Goal: Task Accomplishment & Management: Manage account settings

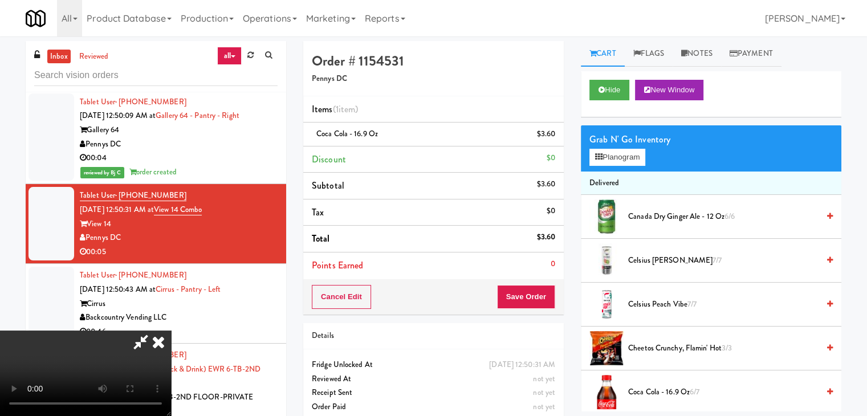
click at [171, 330] on icon at bounding box center [158, 341] width 25 height 23
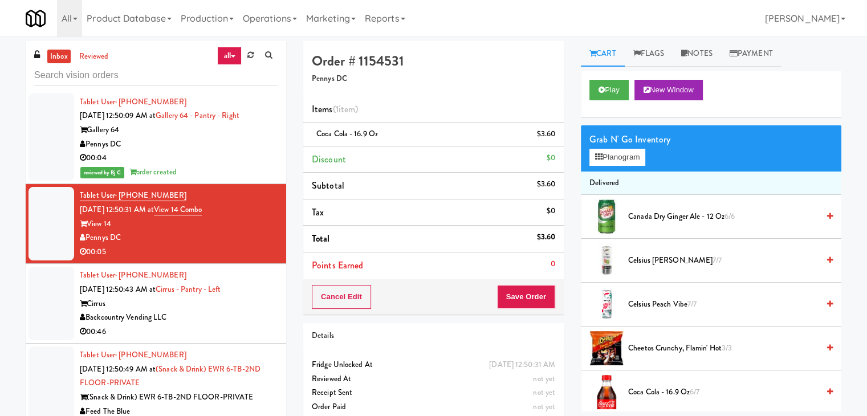
drag, startPoint x: 128, startPoint y: 101, endPoint x: 87, endPoint y: 101, distance: 40.5
click at [87, 137] on div "Pennys DC" at bounding box center [179, 144] width 198 height 14
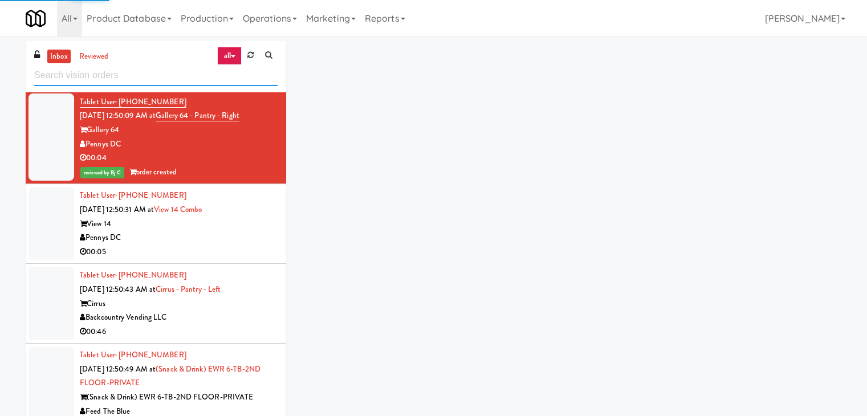
click at [80, 76] on input "text" at bounding box center [155, 75] width 243 height 21
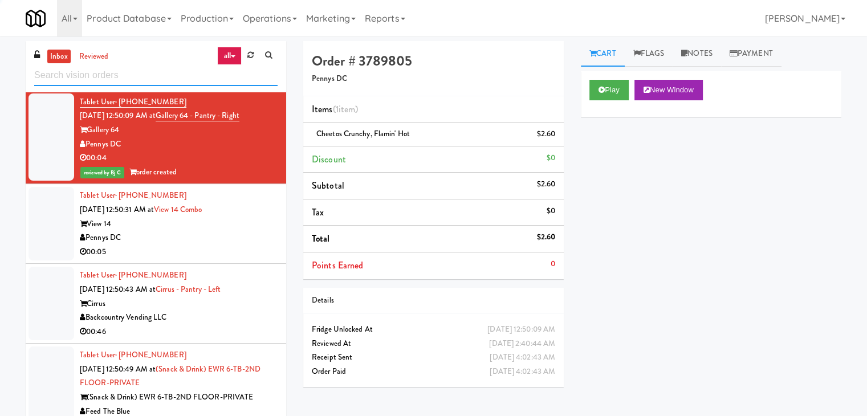
paste input "Pennys DC"
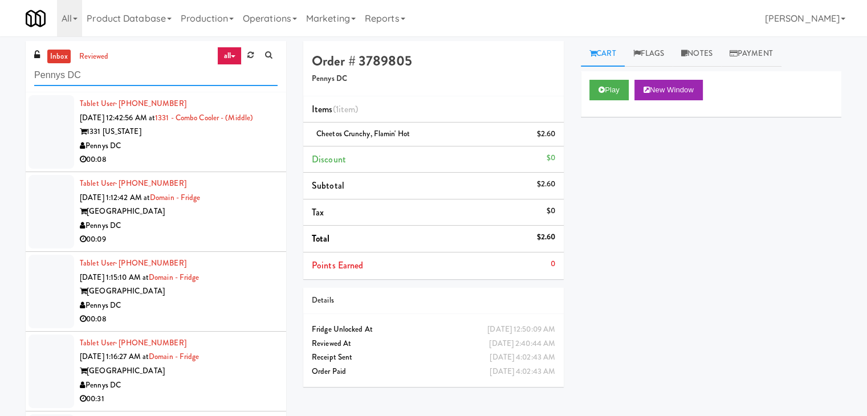
type input "Pennys DC"
click at [208, 157] on div "00:08" at bounding box center [179, 160] width 198 height 14
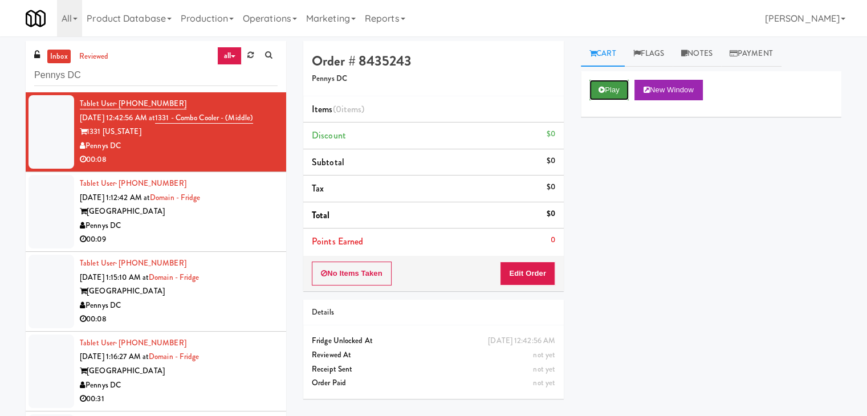
click at [605, 90] on button "Play" at bounding box center [608, 90] width 39 height 21
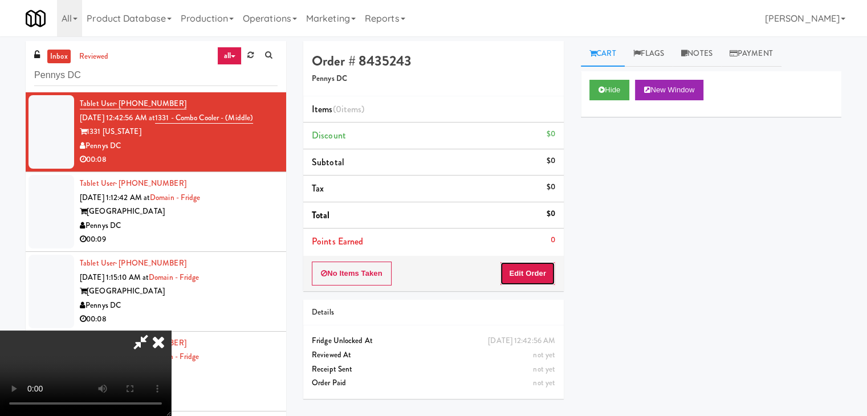
click at [536, 276] on button "Edit Order" at bounding box center [527, 274] width 55 height 24
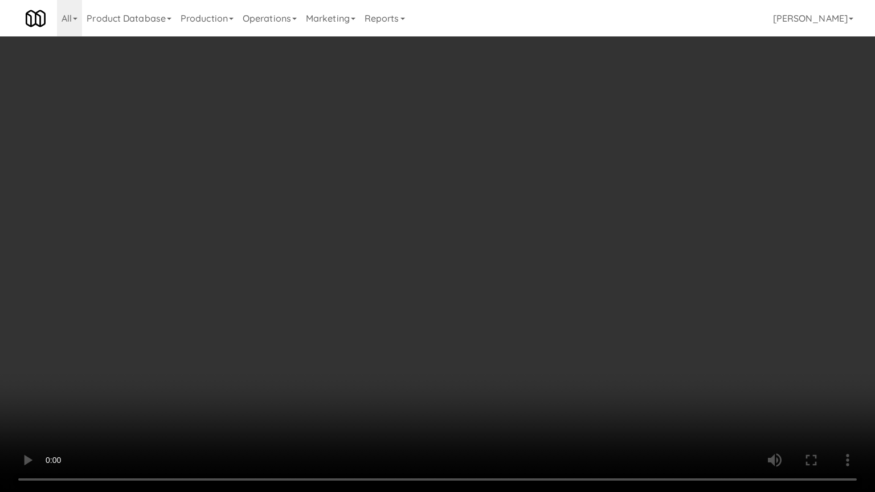
click at [539, 292] on video at bounding box center [437, 246] width 875 height 492
click at [538, 292] on video at bounding box center [437, 246] width 875 height 492
click at [538, 285] on video at bounding box center [437, 246] width 875 height 492
drag, startPoint x: 499, startPoint y: 426, endPoint x: 466, endPoint y: 456, distance: 45.2
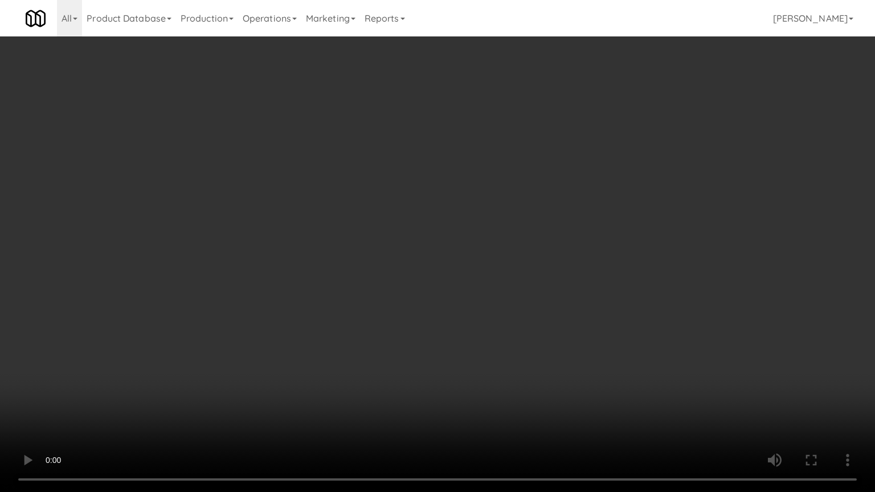
click at [496, 415] on video at bounding box center [437, 246] width 875 height 492
click at [456, 415] on video at bounding box center [437, 246] width 875 height 492
click at [517, 337] on video at bounding box center [437, 246] width 875 height 492
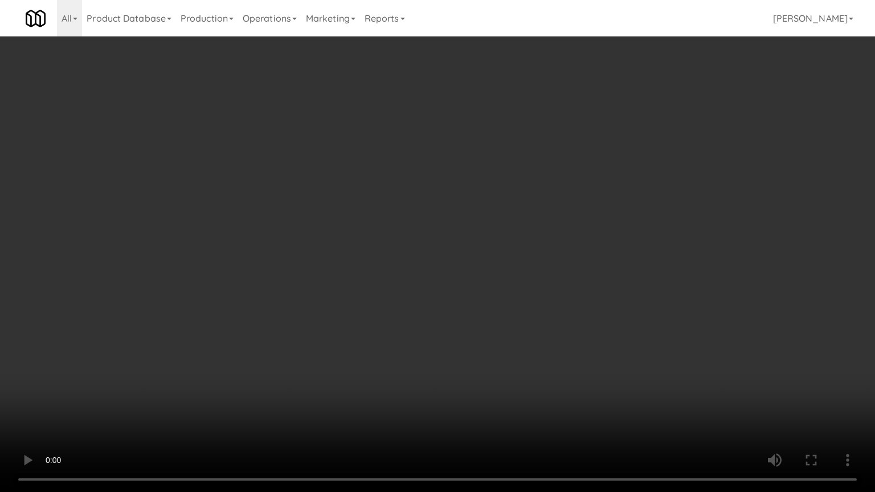
click at [517, 337] on video at bounding box center [437, 246] width 875 height 492
click at [508, 335] on video at bounding box center [437, 246] width 875 height 492
click at [509, 334] on video at bounding box center [437, 246] width 875 height 492
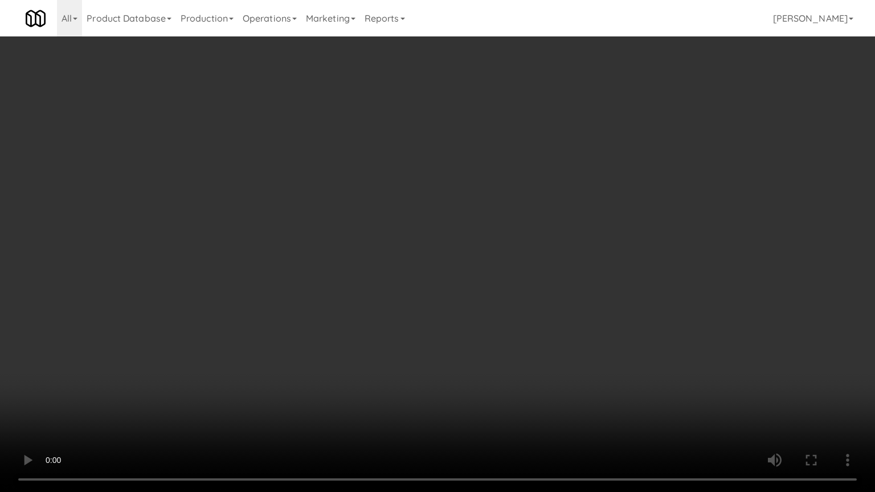
click at [509, 334] on video at bounding box center [437, 246] width 875 height 492
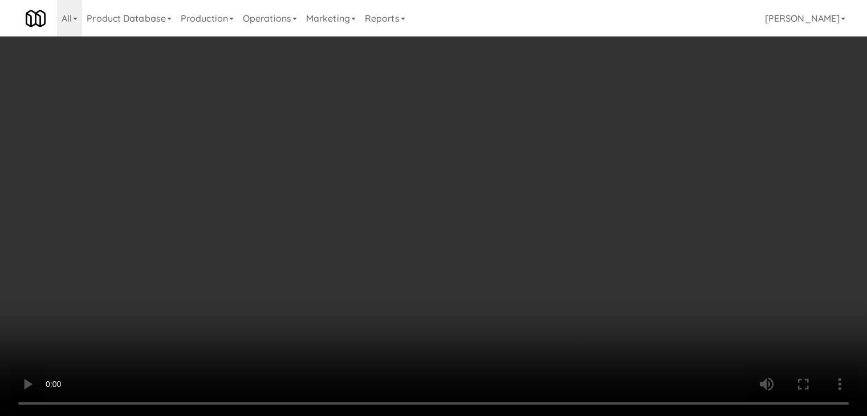
click at [509, 284] on video at bounding box center [433, 208] width 867 height 416
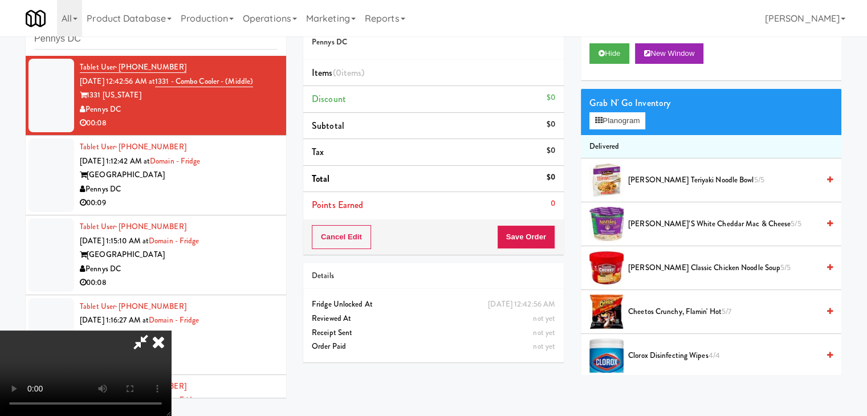
click at [631, 130] on div "Grab N' Go Inventory Planogram" at bounding box center [711, 112] width 260 height 46
click at [636, 118] on button "Planogram" at bounding box center [617, 120] width 56 height 17
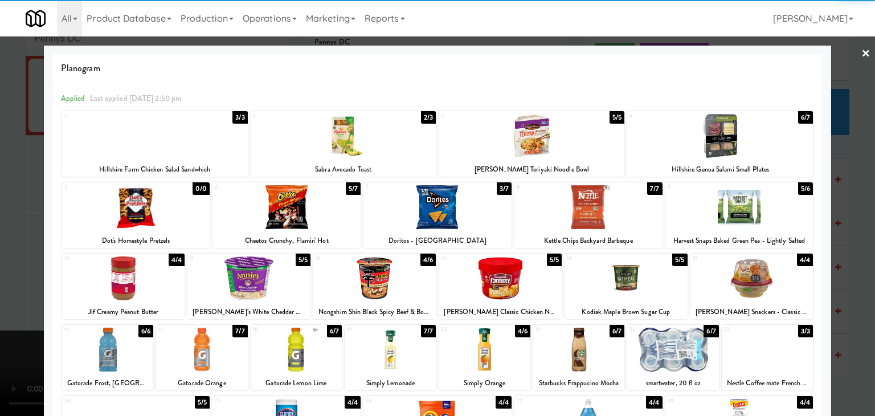
click at [476, 356] on div at bounding box center [484, 350] width 91 height 44
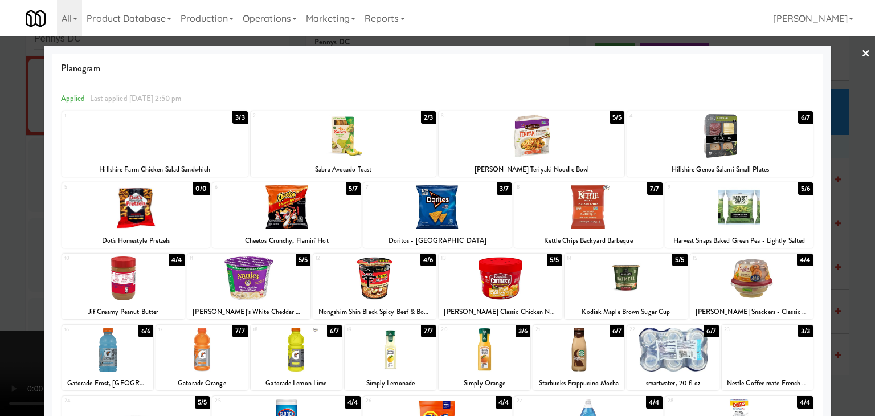
click at [758, 275] on div at bounding box center [752, 278] width 123 height 44
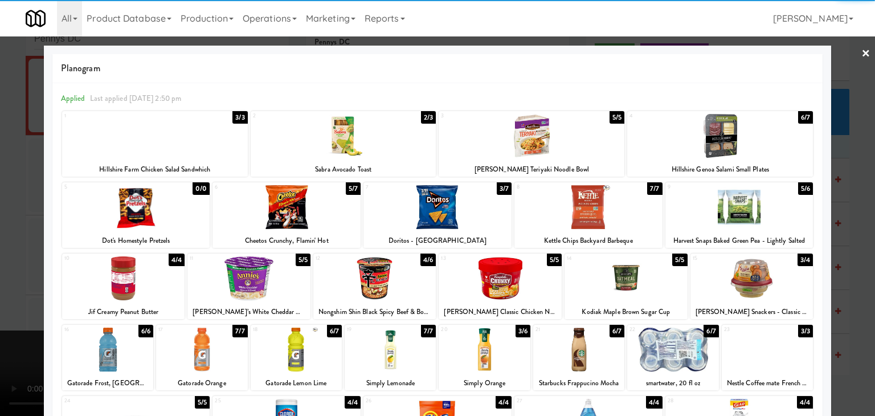
drag, startPoint x: 724, startPoint y: 131, endPoint x: 740, endPoint y: 133, distance: 16.1
click at [724, 130] on div at bounding box center [720, 136] width 186 height 44
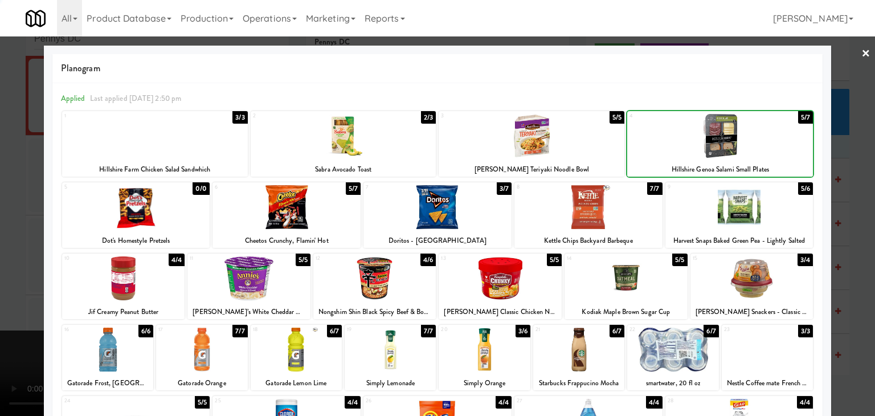
click at [836, 193] on div at bounding box center [437, 208] width 875 height 416
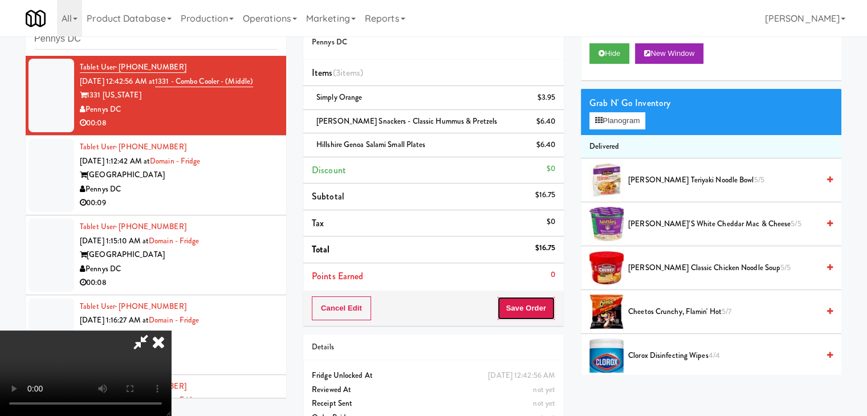
scroll to position [160, 0]
click at [531, 304] on button "Save Order" at bounding box center [526, 308] width 58 height 24
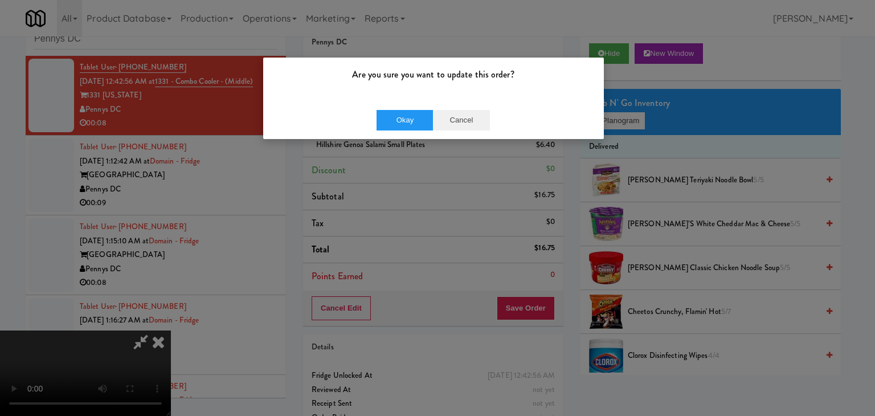
click at [447, 128] on div "Okay Cancel" at bounding box center [433, 120] width 341 height 38
click at [442, 169] on div "Are you sure you want to update this order? Okay Cancel" at bounding box center [437, 208] width 875 height 416
click at [451, 124] on button "Cancel" at bounding box center [461, 120] width 57 height 21
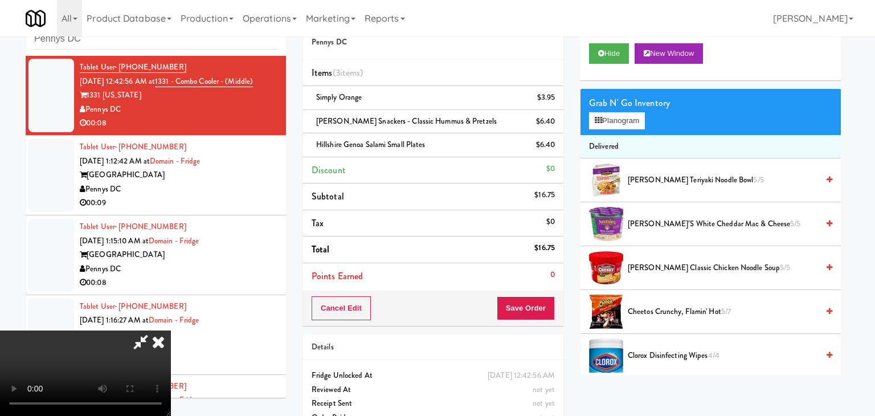
click at [435, 198] on div at bounding box center [437, 208] width 875 height 416
click at [171, 330] on video at bounding box center [85, 372] width 171 height 85
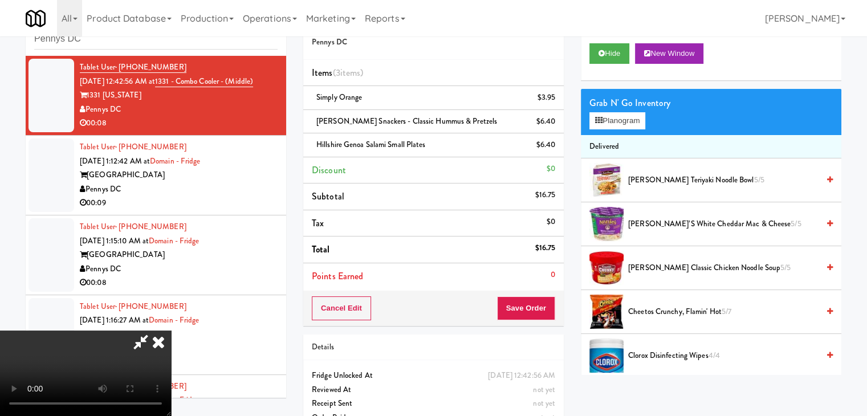
click at [171, 330] on video at bounding box center [85, 372] width 171 height 85
click at [542, 309] on button "Save Order" at bounding box center [526, 308] width 58 height 24
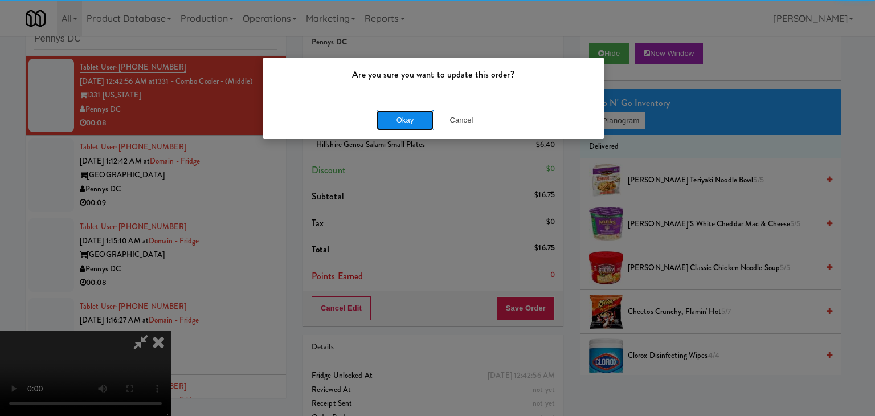
click at [410, 119] on button "Okay" at bounding box center [405, 120] width 57 height 21
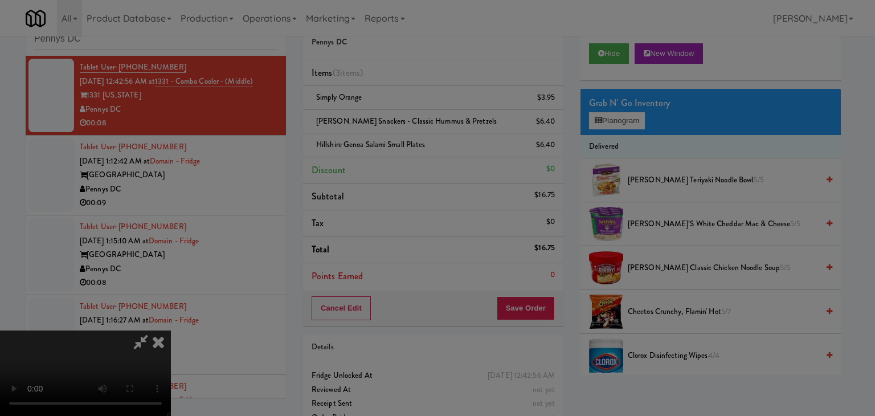
click at [410, 118] on div "Okay Cancel" at bounding box center [433, 99] width 341 height 38
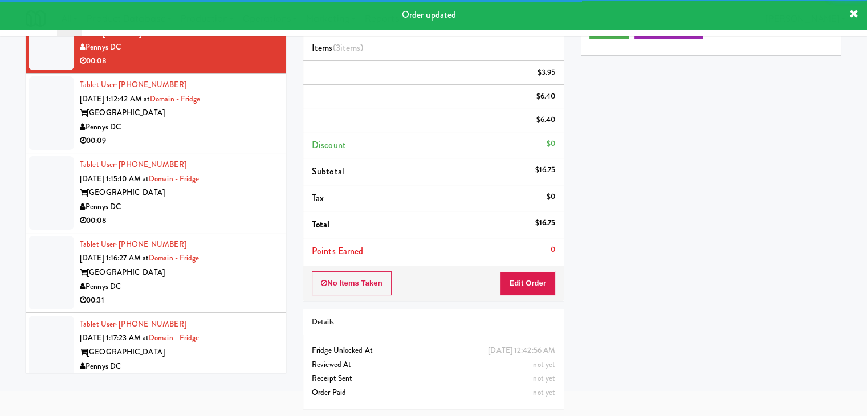
scroll to position [57, 0]
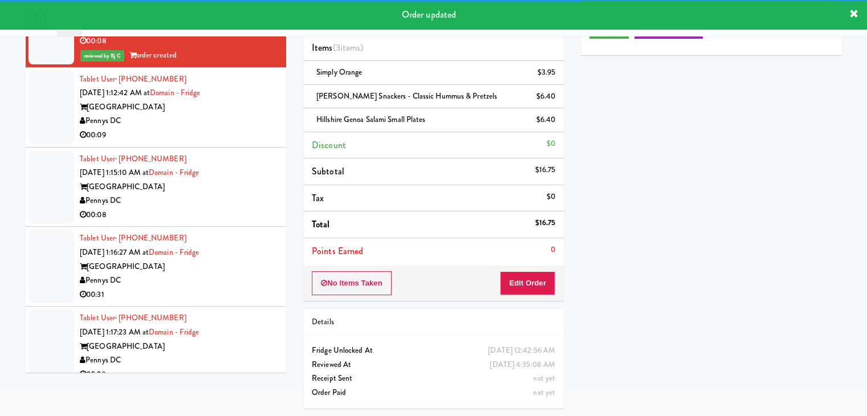
drag, startPoint x: 198, startPoint y: 121, endPoint x: 200, endPoint y: 133, distance: 12.1
click at [201, 121] on div "Pennys DC" at bounding box center [179, 121] width 198 height 14
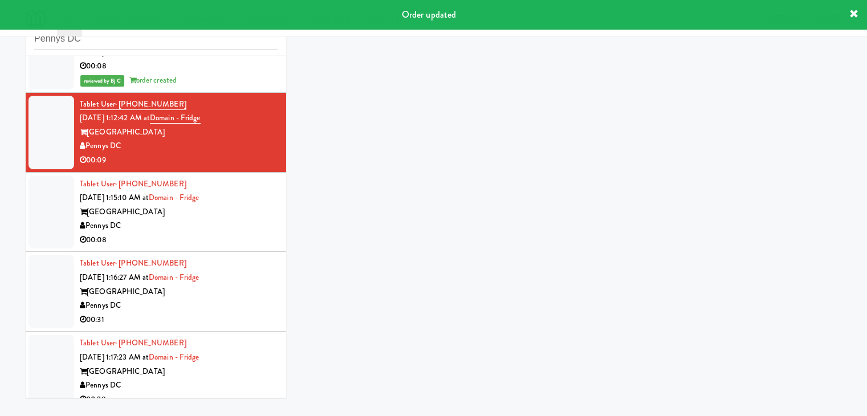
scroll to position [36, 0]
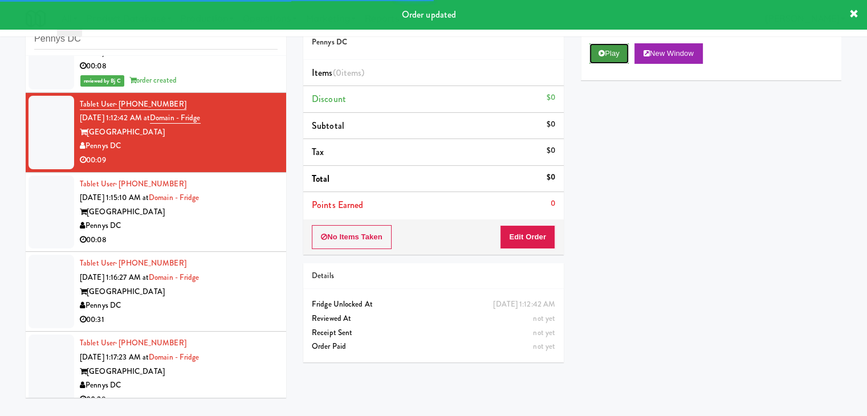
click at [607, 56] on button "Play" at bounding box center [608, 53] width 39 height 21
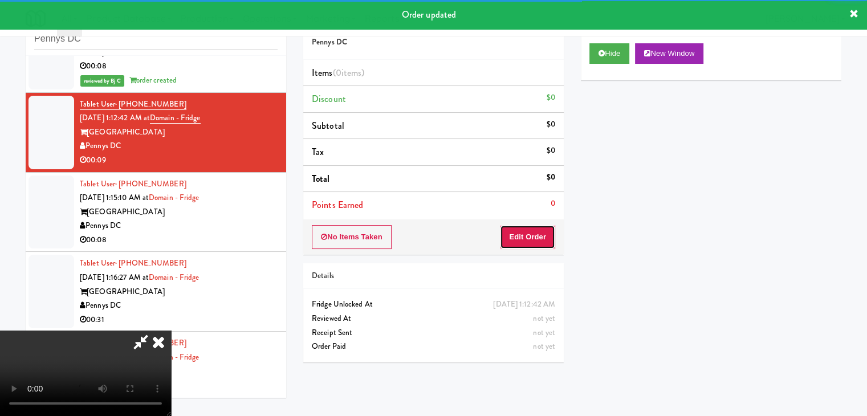
click at [523, 240] on button "Edit Order" at bounding box center [527, 237] width 55 height 24
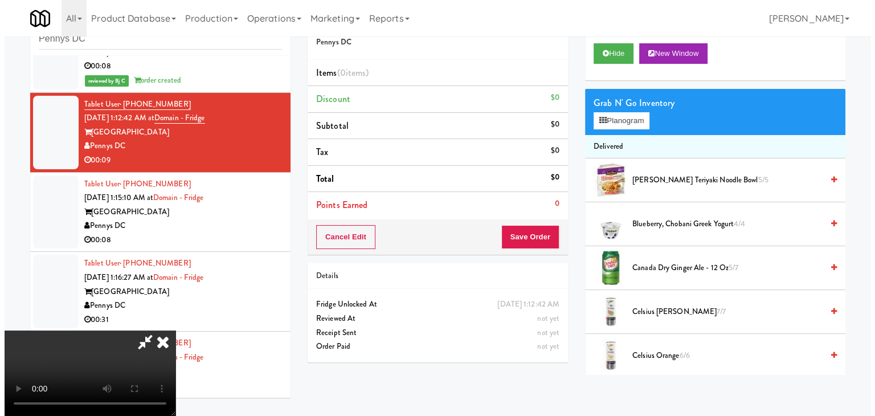
scroll to position [0, 0]
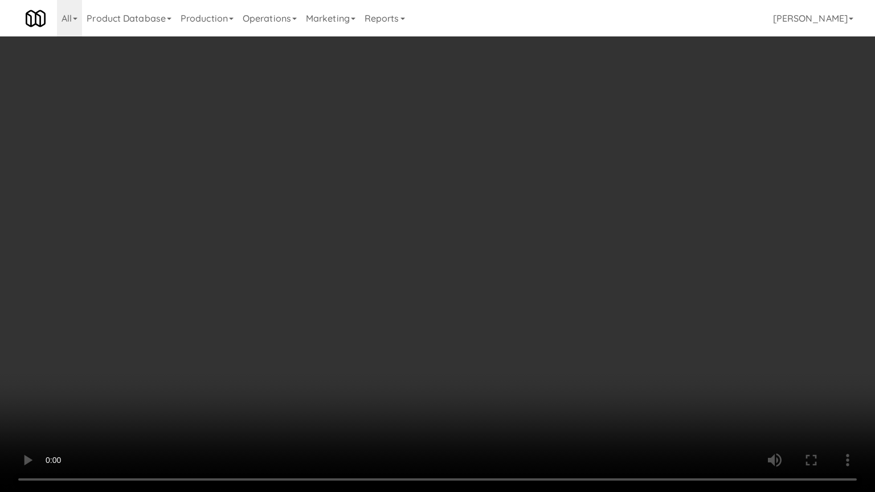
click at [475, 296] on video at bounding box center [437, 246] width 875 height 492
click at [474, 296] on video at bounding box center [437, 246] width 875 height 492
click at [469, 300] on video at bounding box center [437, 246] width 875 height 492
click at [464, 303] on video at bounding box center [437, 246] width 875 height 492
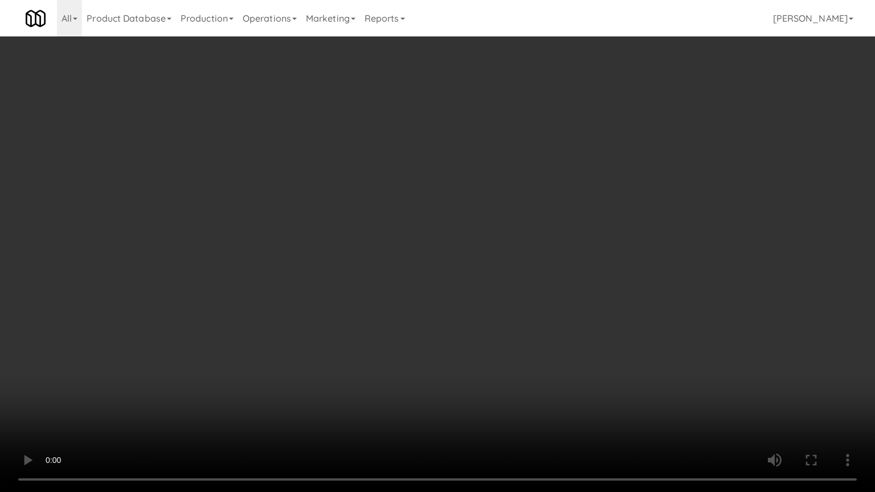
click at [464, 303] on video at bounding box center [437, 246] width 875 height 492
click at [458, 299] on video at bounding box center [437, 246] width 875 height 492
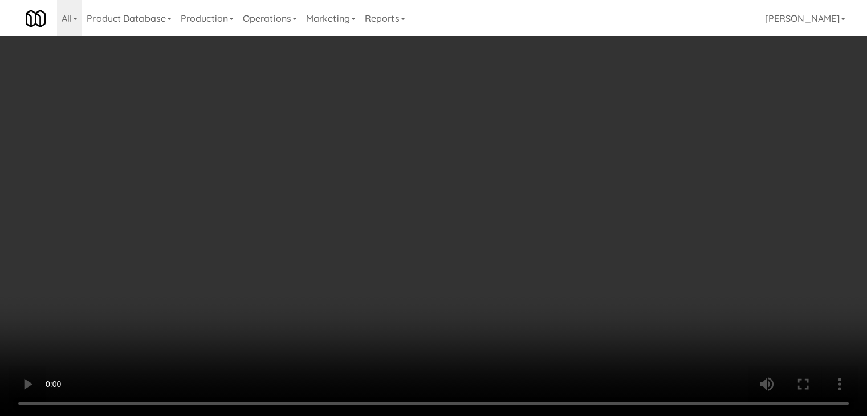
click at [652, 119] on div "Grab N' Go Inventory Planogram" at bounding box center [711, 112] width 260 height 46
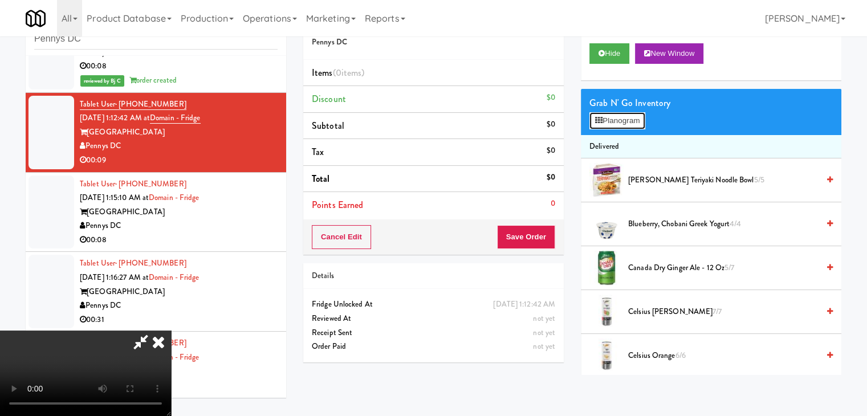
click at [630, 121] on button "Planogram" at bounding box center [617, 120] width 56 height 17
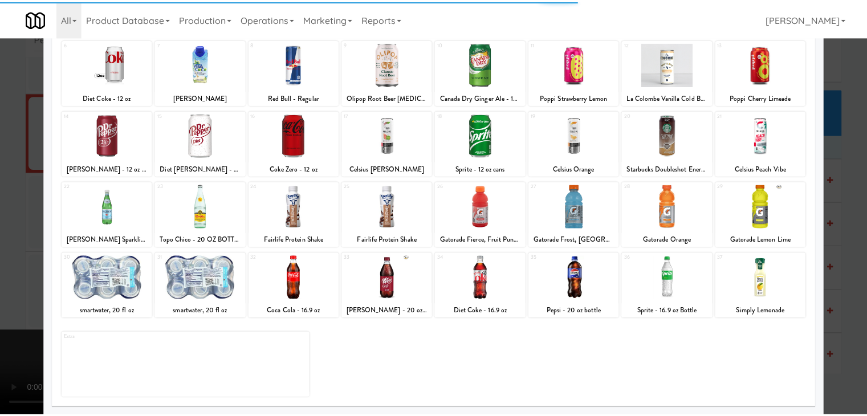
scroll to position [144, 0]
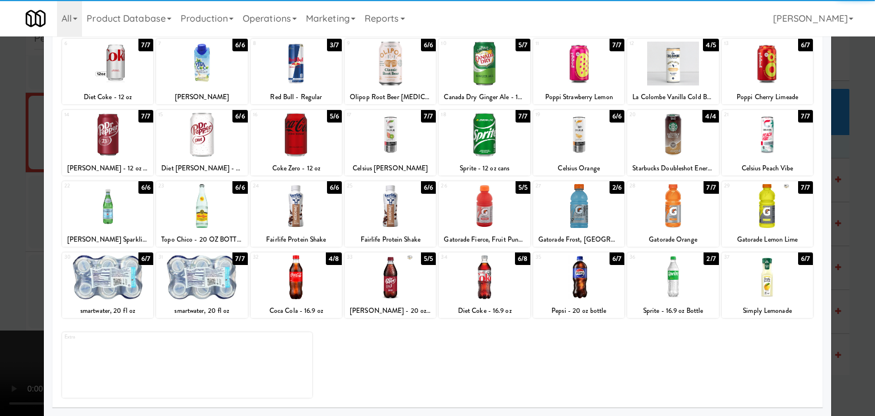
click at [119, 157] on div "14 7/7 [PERSON_NAME] - 12 oz cans" at bounding box center [107, 143] width 91 height 66
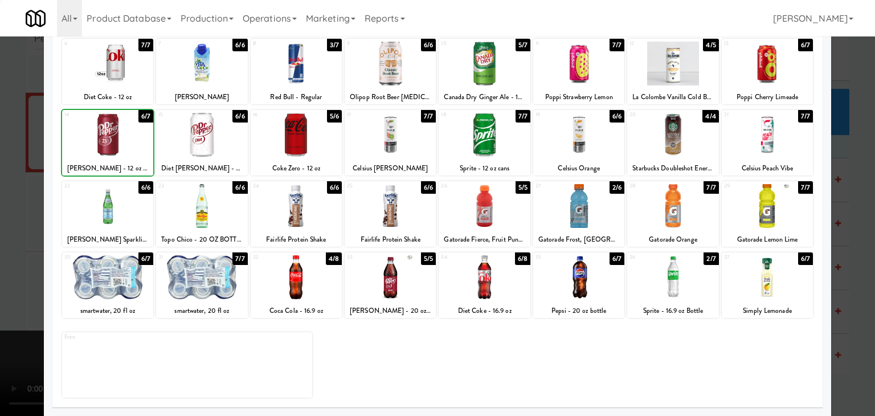
drag, startPoint x: 0, startPoint y: 166, endPoint x: 69, endPoint y: 180, distance: 70.4
click at [9, 168] on div at bounding box center [437, 208] width 875 height 416
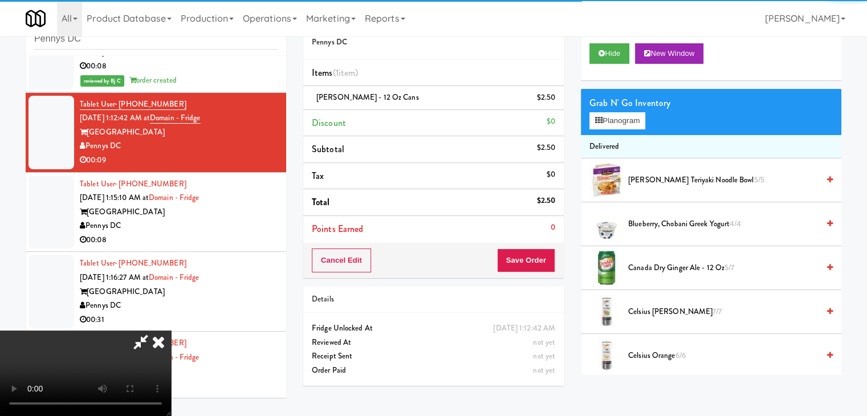
click at [171, 330] on video at bounding box center [85, 372] width 171 height 85
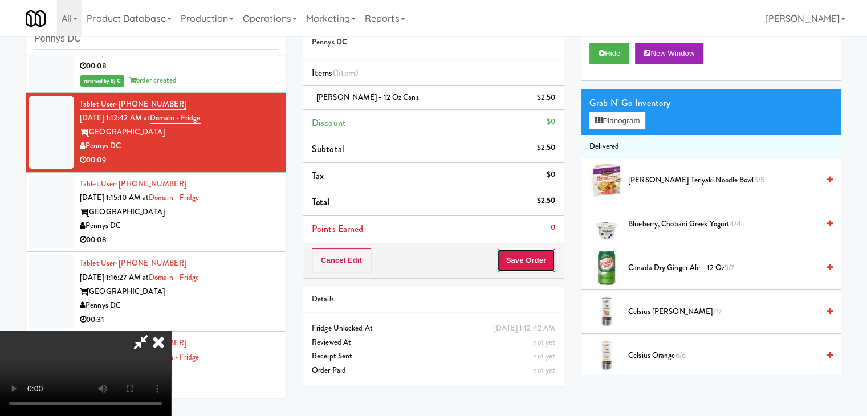
click at [534, 263] on button "Save Order" at bounding box center [526, 260] width 58 height 24
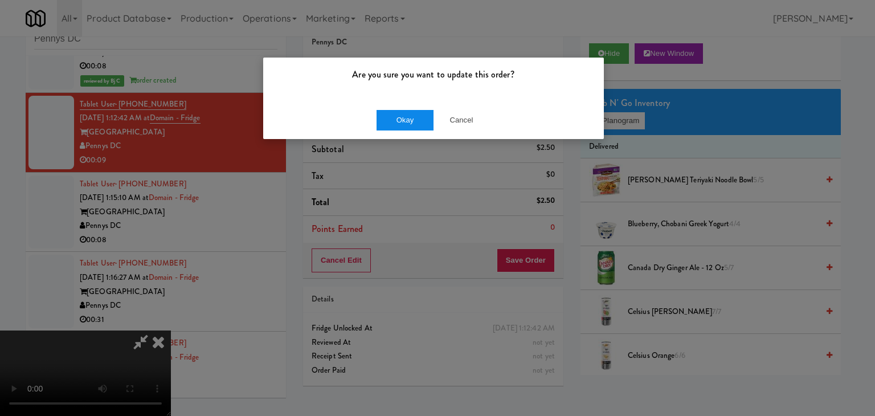
click at [411, 113] on div "Okay Cancel" at bounding box center [433, 120] width 341 height 38
click at [406, 117] on button "Okay" at bounding box center [405, 120] width 57 height 21
drag, startPoint x: 406, startPoint y: 117, endPoint x: 403, endPoint y: 126, distance: 10.1
click at [406, 118] on button "Okay" at bounding box center [405, 120] width 57 height 21
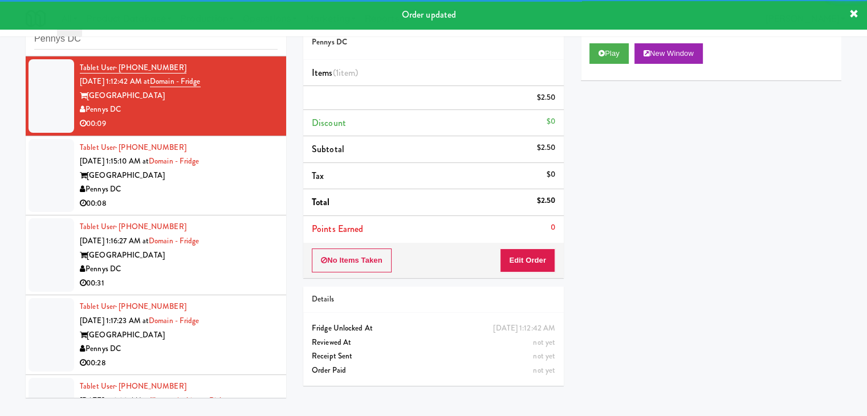
scroll to position [114, 0]
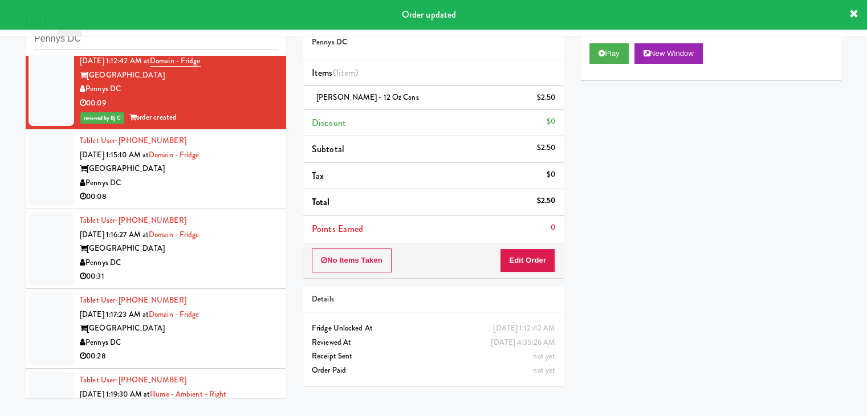
click at [223, 186] on div "Pennys DC" at bounding box center [179, 183] width 198 height 14
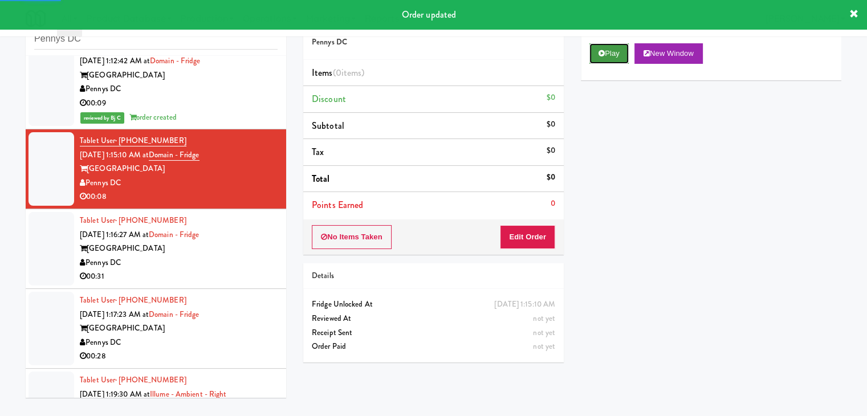
click at [608, 49] on button "Play" at bounding box center [608, 53] width 39 height 21
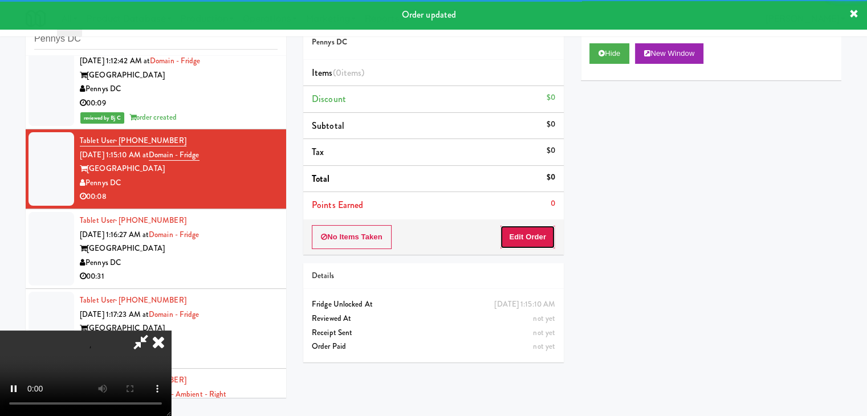
click at [528, 238] on button "Edit Order" at bounding box center [527, 237] width 55 height 24
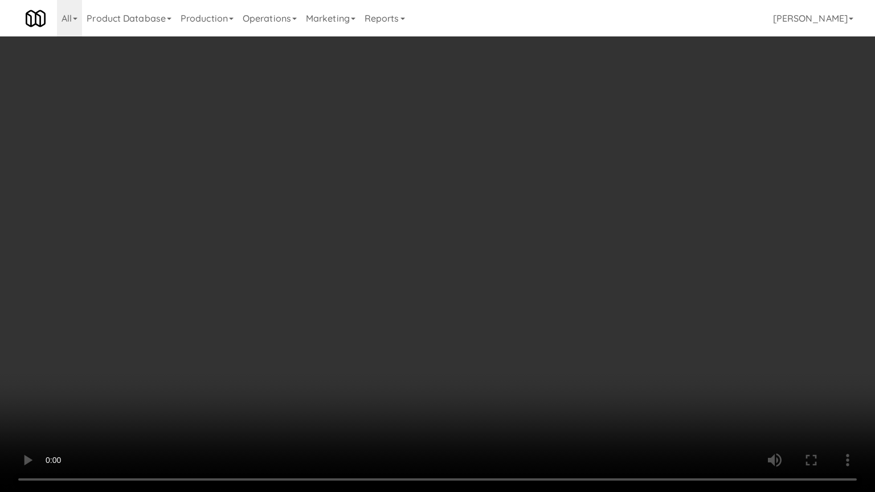
click at [473, 297] on video at bounding box center [437, 246] width 875 height 492
click at [475, 292] on video at bounding box center [437, 246] width 875 height 492
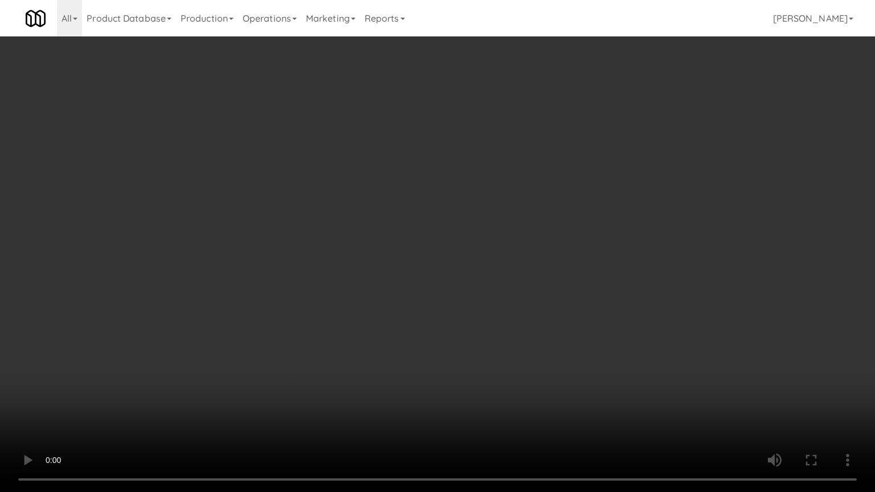
click at [475, 292] on video at bounding box center [437, 246] width 875 height 492
click at [471, 292] on video at bounding box center [437, 246] width 875 height 492
click at [472, 292] on video at bounding box center [437, 246] width 875 height 492
click at [473, 292] on video at bounding box center [437, 246] width 875 height 492
drag, startPoint x: 473, startPoint y: 292, endPoint x: 522, endPoint y: 175, distance: 125.9
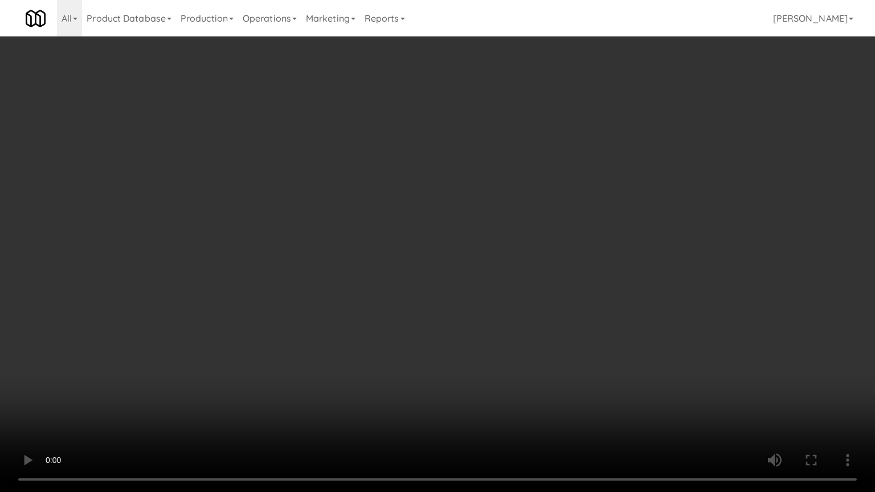
click at [473, 290] on video at bounding box center [437, 246] width 875 height 492
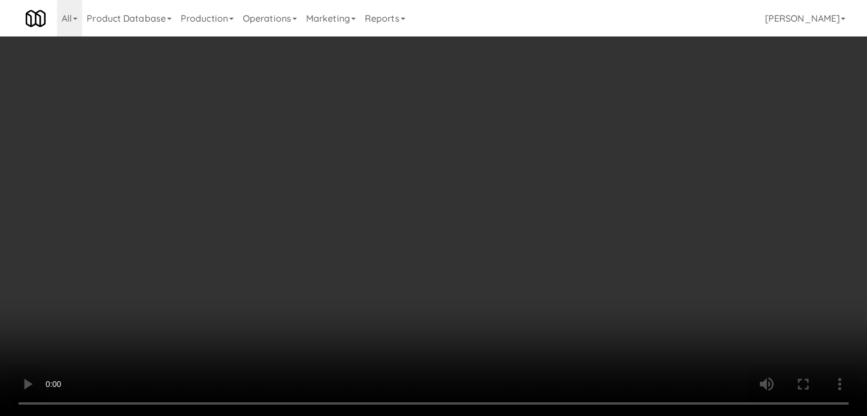
click at [608, 119] on button "Planogram" at bounding box center [617, 120] width 56 height 17
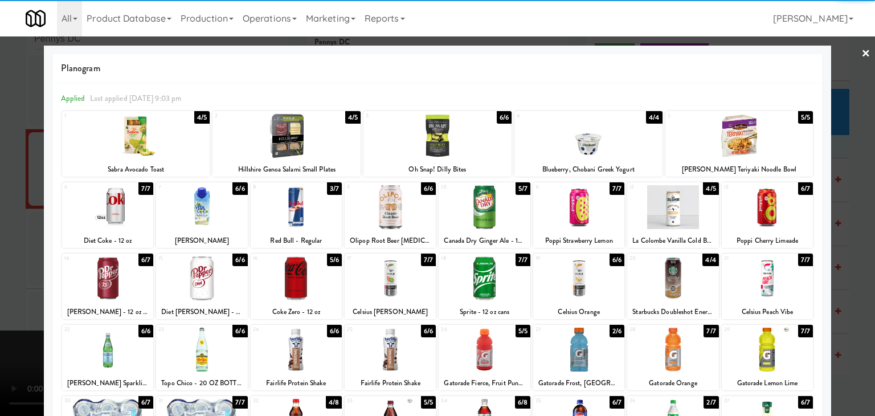
click at [472, 272] on div at bounding box center [484, 278] width 91 height 44
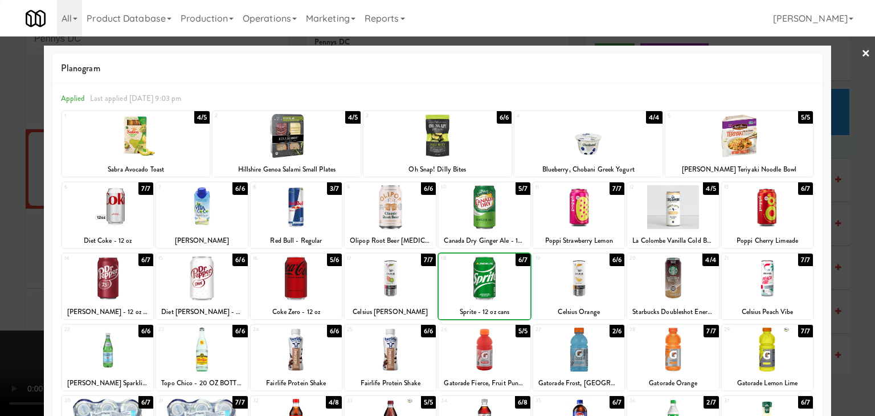
drag, startPoint x: 9, startPoint y: 240, endPoint x: 75, endPoint y: 238, distance: 66.7
click at [14, 239] on div at bounding box center [437, 208] width 875 height 416
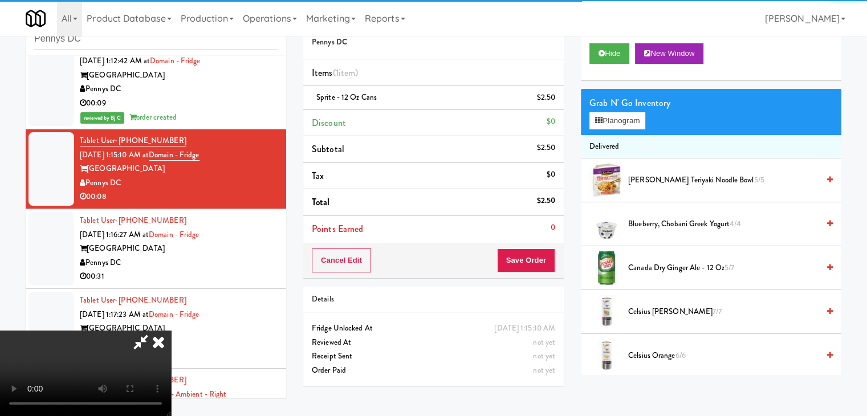
drag, startPoint x: 507, startPoint y: 247, endPoint x: 527, endPoint y: 252, distance: 20.6
click at [524, 251] on div "Order # 1513078 Pennys DC Items (1 item ) Sprite - 12 oz cans $2.50 Discount $0…" at bounding box center [572, 200] width 538 height 390
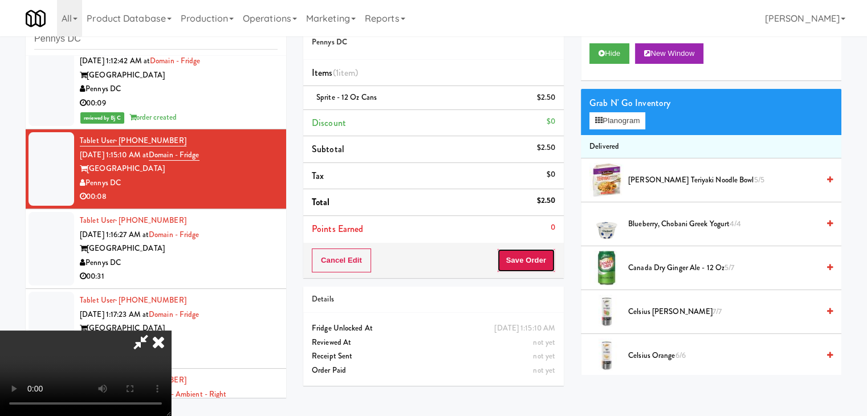
click at [527, 252] on button "Save Order" at bounding box center [526, 260] width 58 height 24
click at [528, 254] on button "Save Order" at bounding box center [526, 260] width 58 height 24
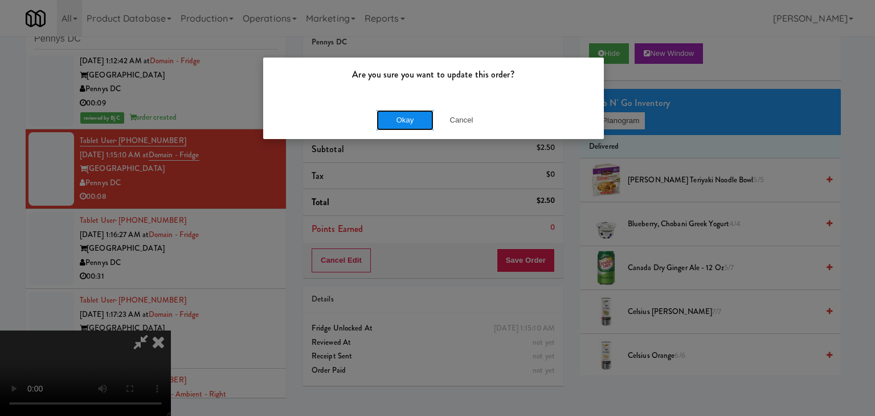
click at [390, 110] on button "Okay" at bounding box center [405, 120] width 57 height 21
click at [396, 120] on div "Okay Cancel" at bounding box center [433, 120] width 341 height 38
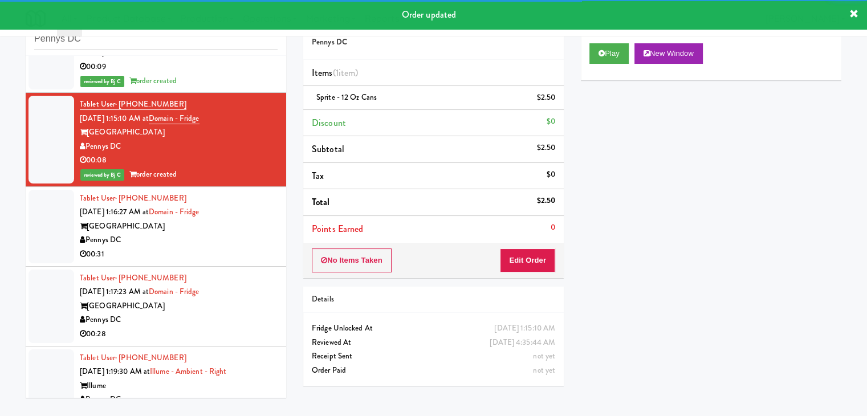
scroll to position [171, 0]
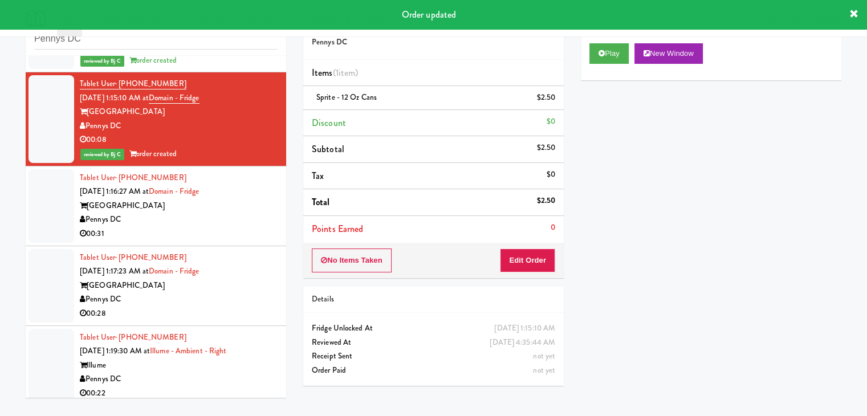
drag, startPoint x: 241, startPoint y: 217, endPoint x: 239, endPoint y: 223, distance: 5.9
click at [242, 218] on div "Pennys DC" at bounding box center [179, 220] width 198 height 14
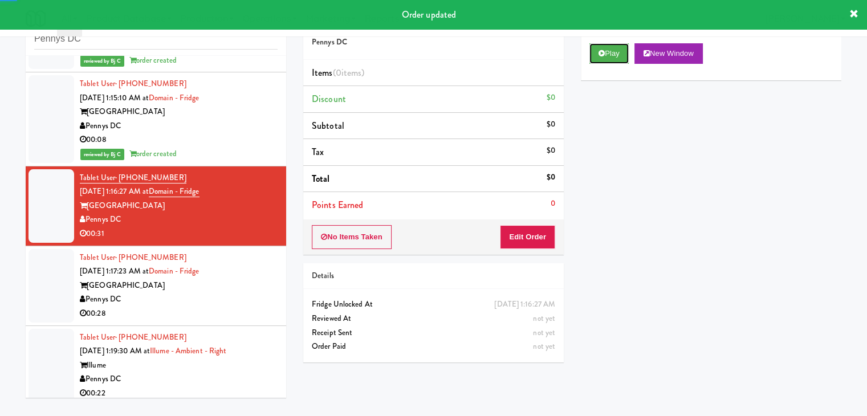
click at [613, 56] on button "Play" at bounding box center [608, 53] width 39 height 21
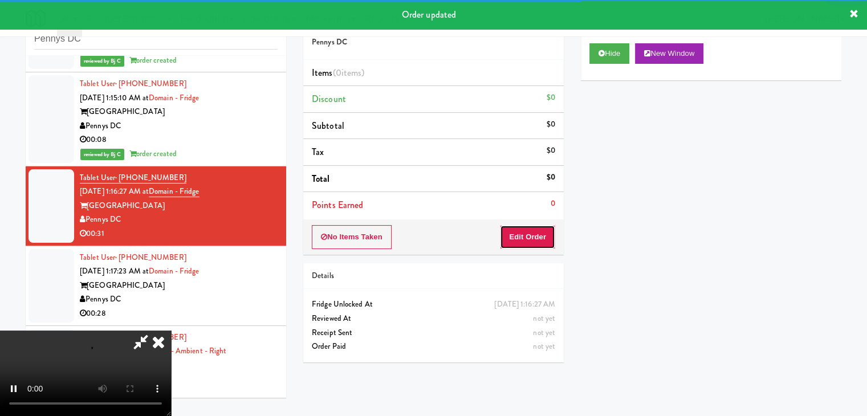
click at [533, 234] on button "Edit Order" at bounding box center [527, 237] width 55 height 24
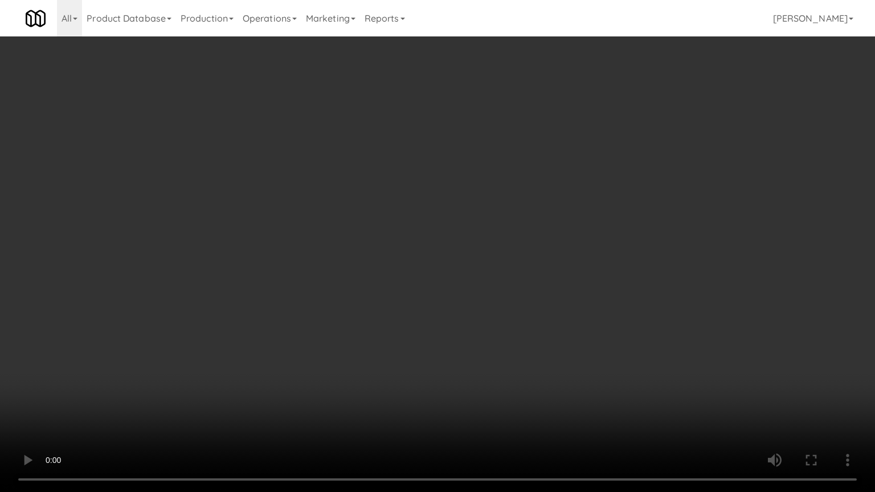
click at [511, 311] on video at bounding box center [437, 246] width 875 height 492
click at [508, 300] on video at bounding box center [437, 246] width 875 height 492
click at [507, 290] on video at bounding box center [437, 246] width 875 height 492
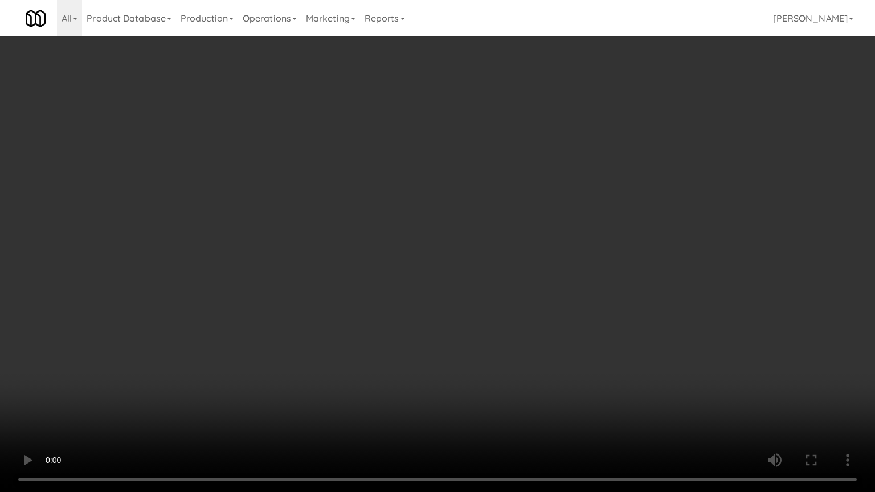
click at [507, 289] on video at bounding box center [437, 246] width 875 height 492
click at [505, 284] on video at bounding box center [437, 246] width 875 height 492
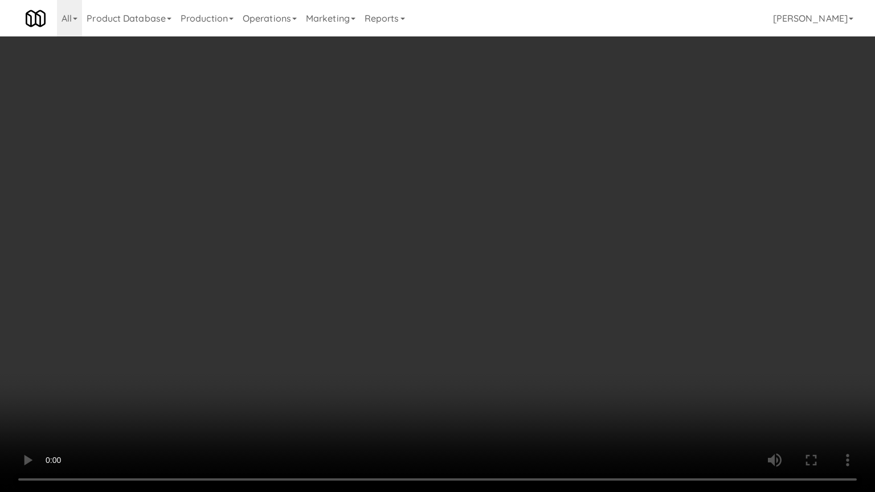
click at [506, 280] on video at bounding box center [437, 246] width 875 height 492
click at [508, 275] on video at bounding box center [437, 246] width 875 height 492
click at [508, 274] on video at bounding box center [437, 246] width 875 height 492
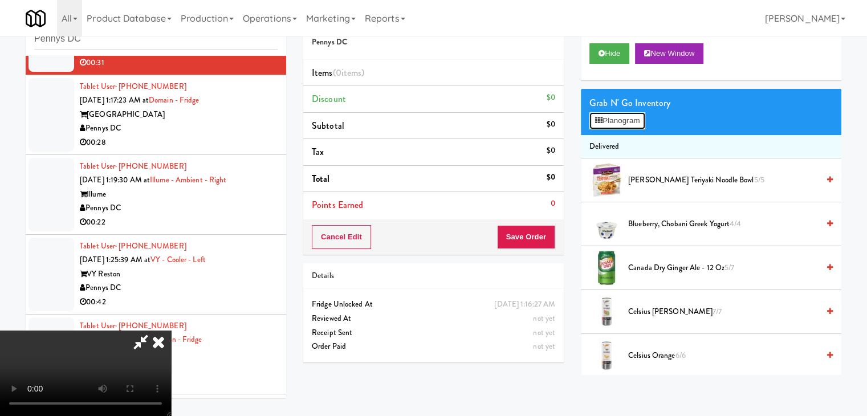
click at [634, 120] on button "Planogram" at bounding box center [617, 120] width 56 height 17
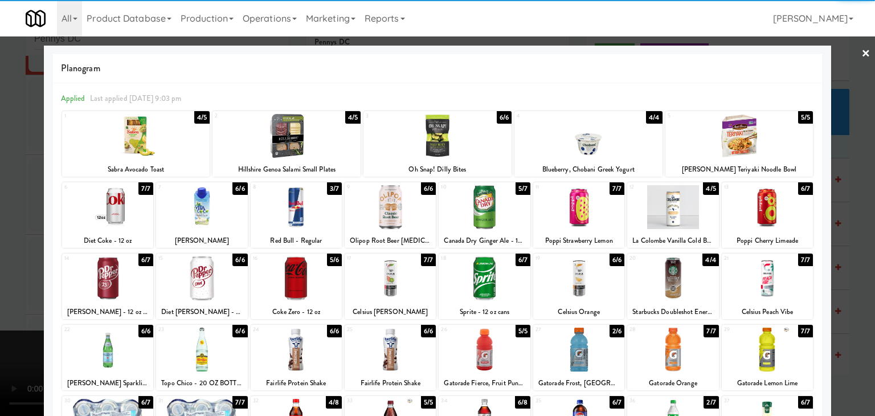
click at [113, 277] on div at bounding box center [107, 278] width 91 height 44
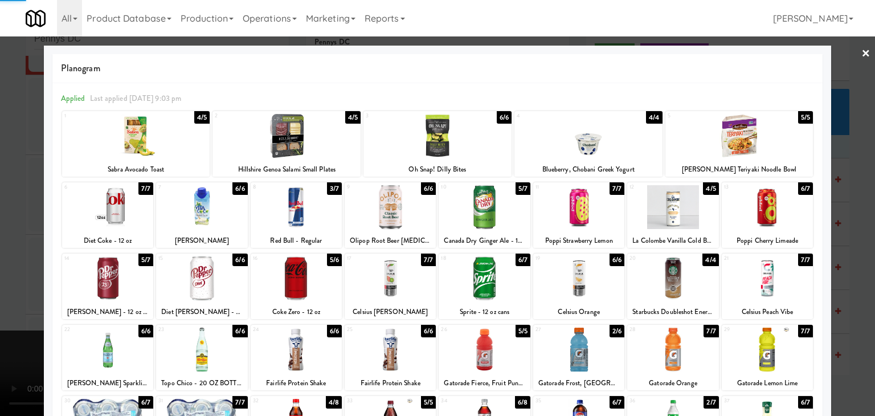
click at [434, 140] on div at bounding box center [438, 136] width 148 height 44
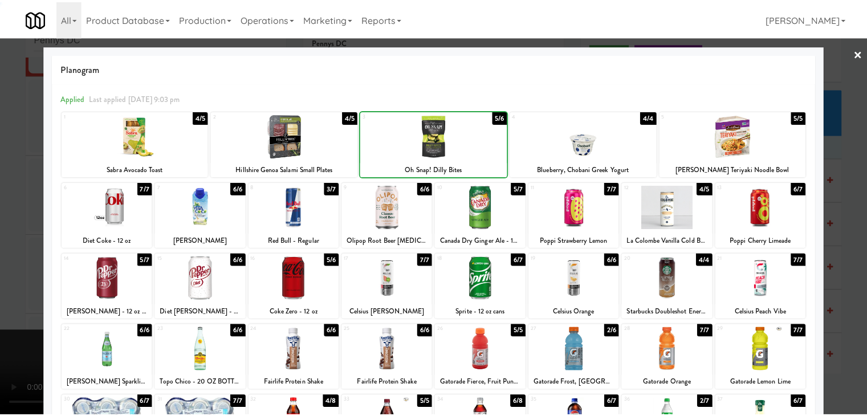
scroll to position [144, 0]
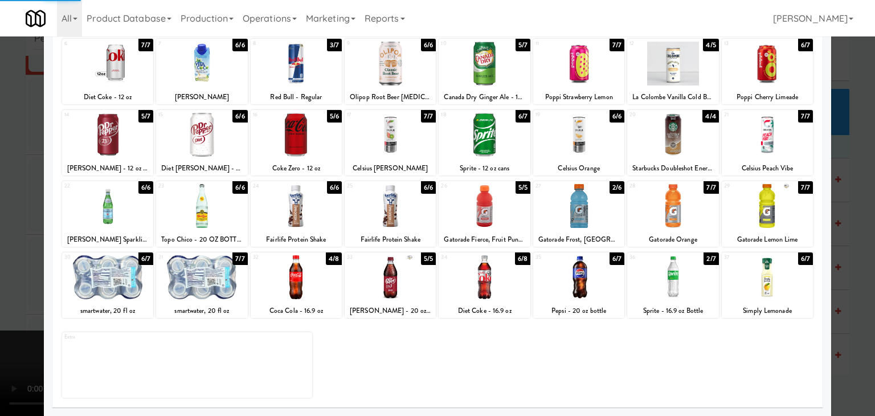
click at [400, 285] on div at bounding box center [390, 277] width 91 height 44
drag, startPoint x: 21, startPoint y: 256, endPoint x: 199, endPoint y: 256, distance: 178.9
click at [24, 256] on div at bounding box center [437, 208] width 875 height 416
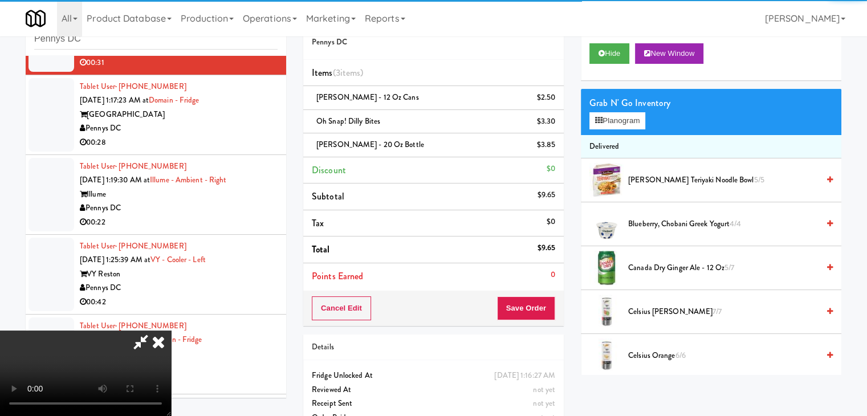
drag, startPoint x: 552, startPoint y: 304, endPoint x: 546, endPoint y: 307, distance: 6.4
click at [546, 307] on div "Cancel Edit Save Order" at bounding box center [433, 308] width 260 height 35
click at [546, 307] on button "Save Order" at bounding box center [526, 308] width 58 height 24
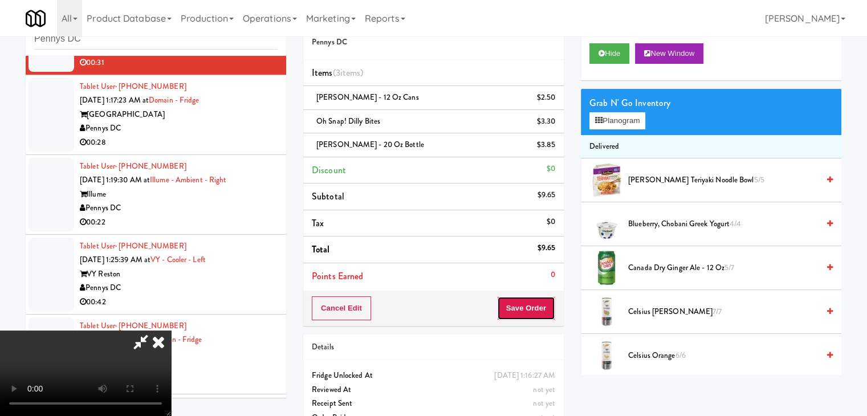
click at [546, 307] on button "Save Order" at bounding box center [526, 308] width 58 height 24
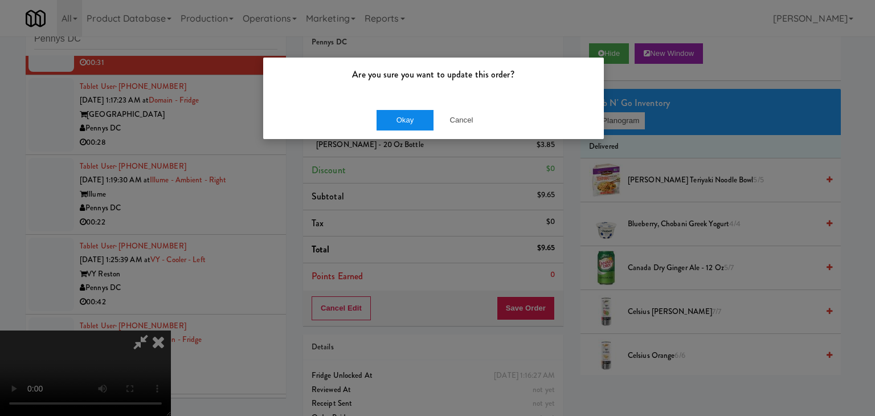
click at [402, 126] on div "Okay Cancel" at bounding box center [433, 120] width 341 height 38
click at [403, 124] on button "Okay" at bounding box center [405, 120] width 57 height 21
click at [403, 124] on div "Okay Cancel" at bounding box center [433, 120] width 341 height 38
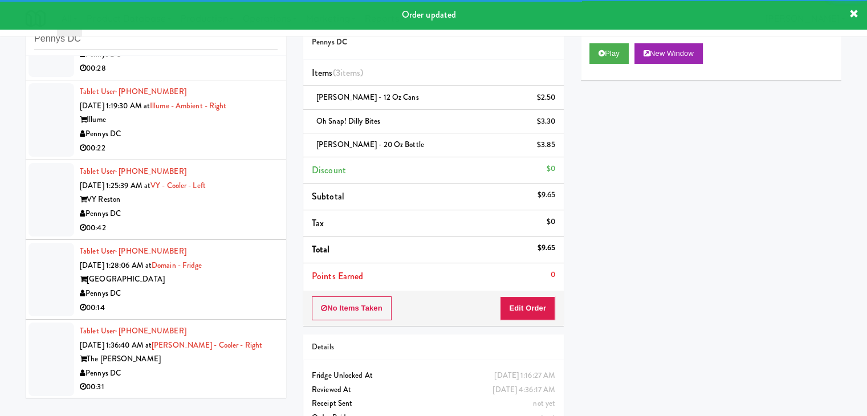
scroll to position [356, 0]
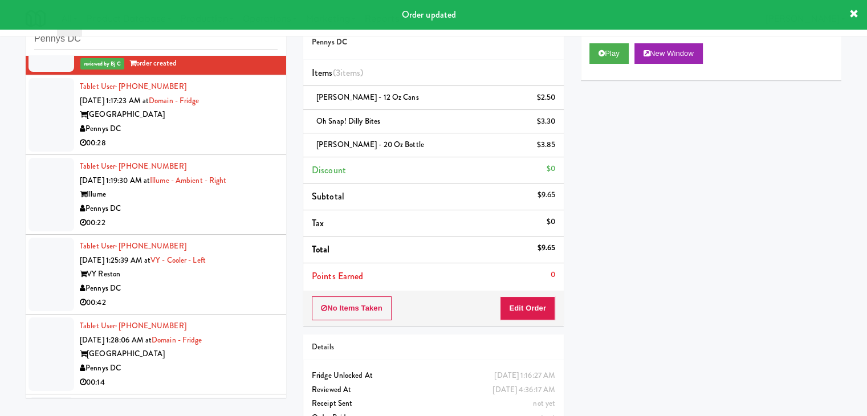
click at [235, 132] on div "Pennys DC" at bounding box center [179, 129] width 198 height 14
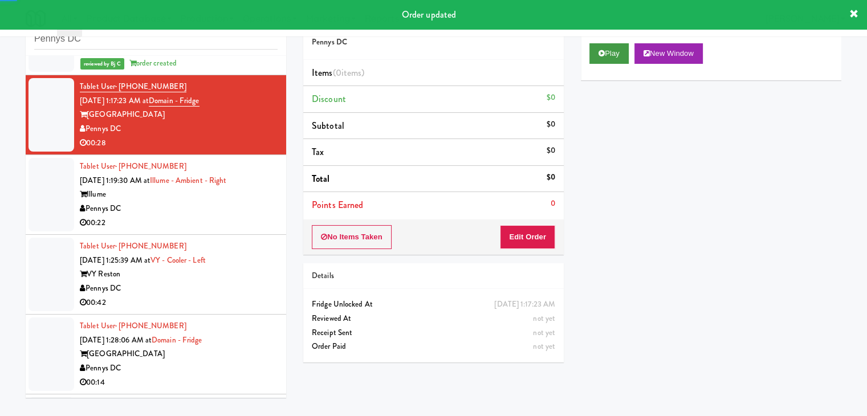
click at [593, 56] on div "Play New Window" at bounding box center [711, 58] width 260 height 46
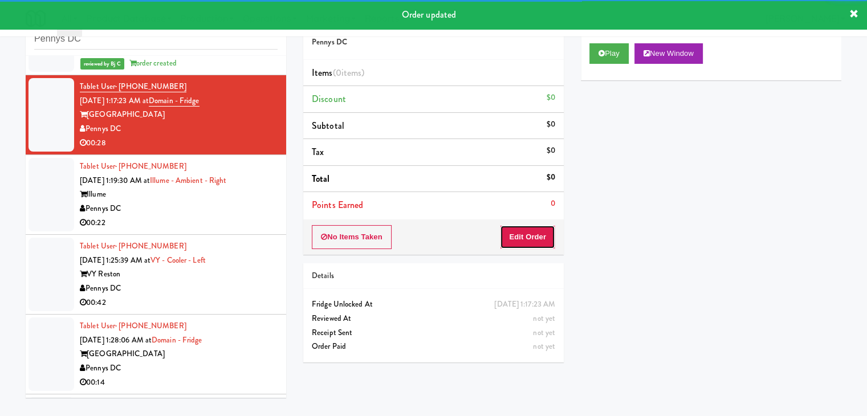
click at [537, 233] on button "Edit Order" at bounding box center [527, 237] width 55 height 24
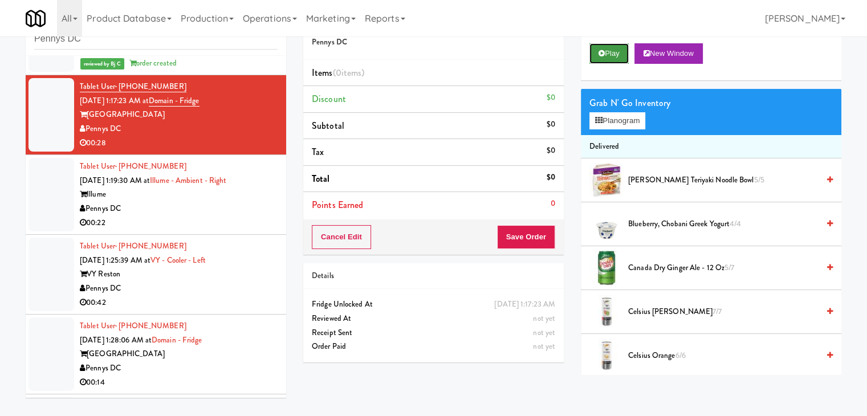
click at [615, 44] on button "Play" at bounding box center [608, 53] width 39 height 21
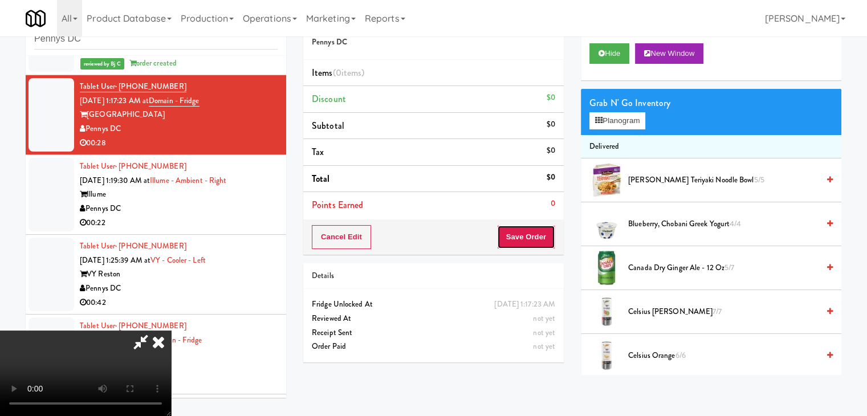
click at [533, 238] on button "Save Order" at bounding box center [526, 237] width 58 height 24
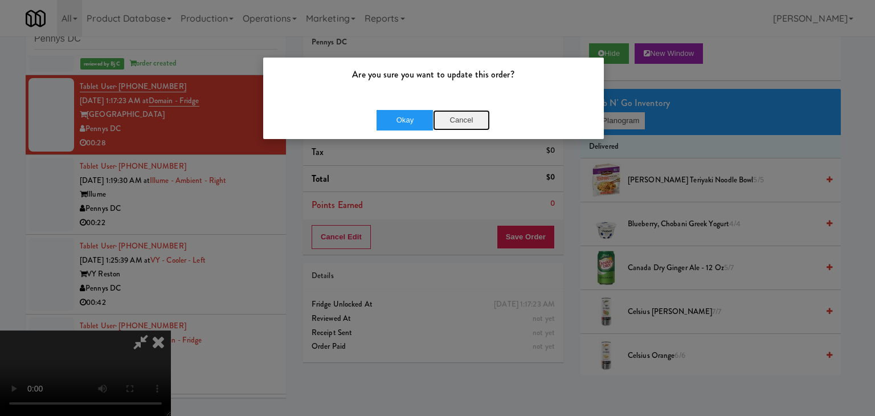
click at [460, 115] on button "Cancel" at bounding box center [461, 120] width 57 height 21
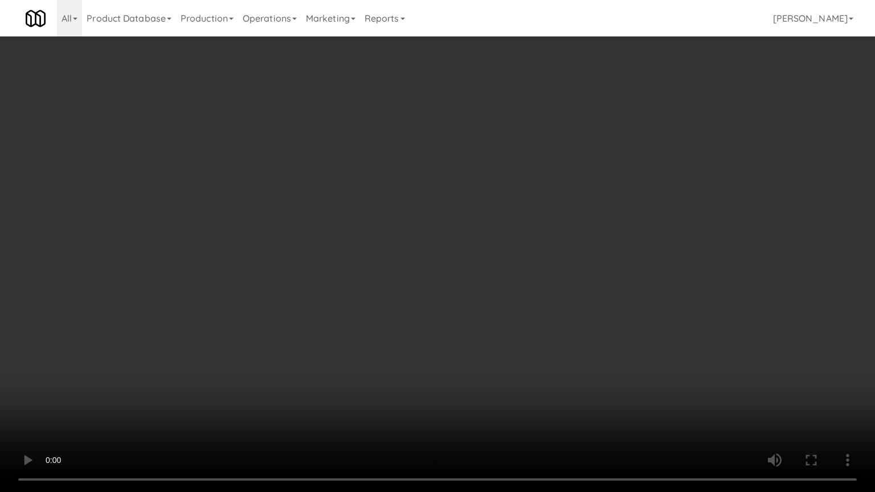
click at [553, 276] on video at bounding box center [437, 246] width 875 height 492
click at [552, 276] on video at bounding box center [437, 246] width 875 height 492
click at [550, 275] on video at bounding box center [437, 246] width 875 height 492
drag, startPoint x: 550, startPoint y: 275, endPoint x: 567, endPoint y: 199, distance: 77.6
click at [551, 273] on video at bounding box center [437, 246] width 875 height 492
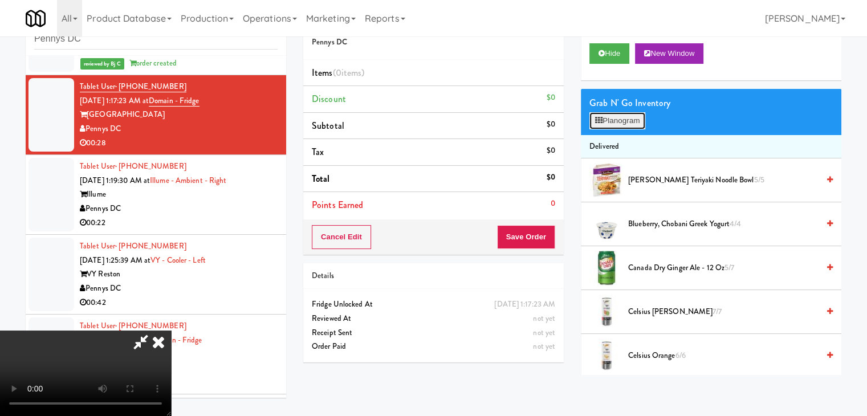
click at [630, 115] on button "Planogram" at bounding box center [617, 120] width 56 height 17
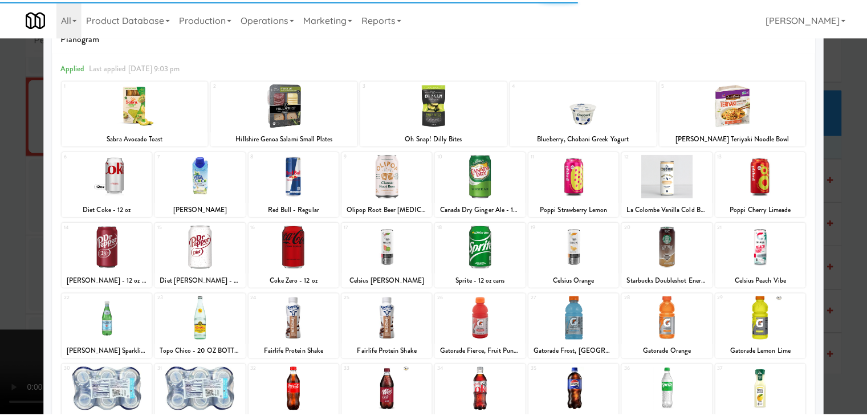
scroll to position [144, 0]
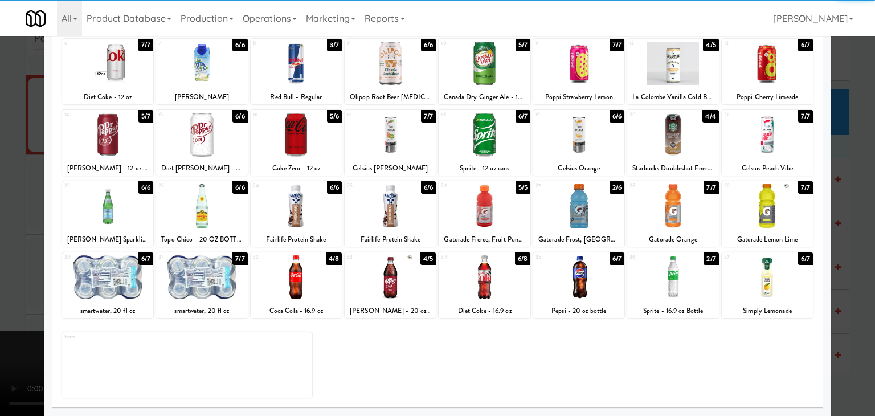
click at [504, 218] on div at bounding box center [484, 206] width 91 height 44
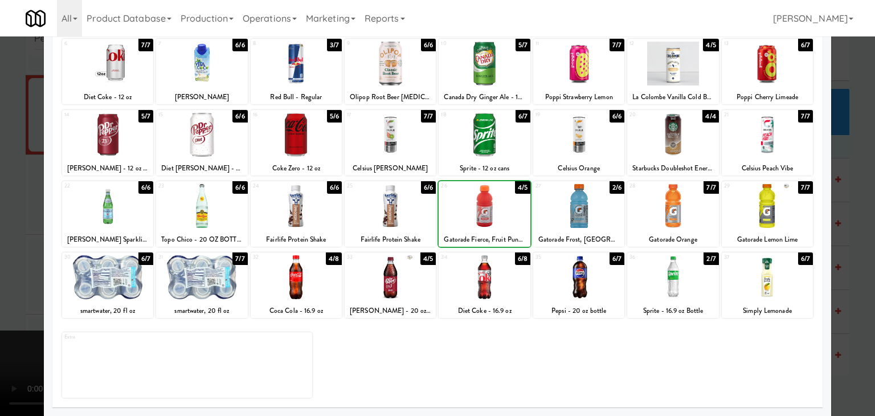
click at [504, 218] on div at bounding box center [484, 206] width 91 height 44
click at [599, 217] on div at bounding box center [578, 206] width 91 height 44
click at [498, 130] on div at bounding box center [484, 135] width 91 height 44
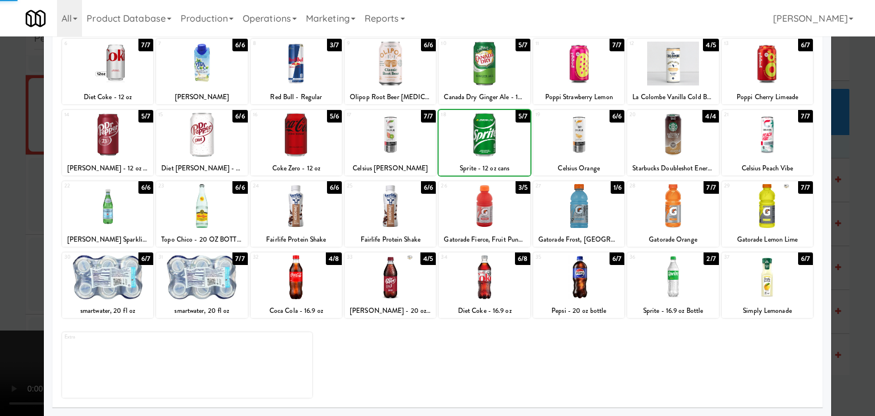
click at [498, 130] on div at bounding box center [484, 135] width 91 height 44
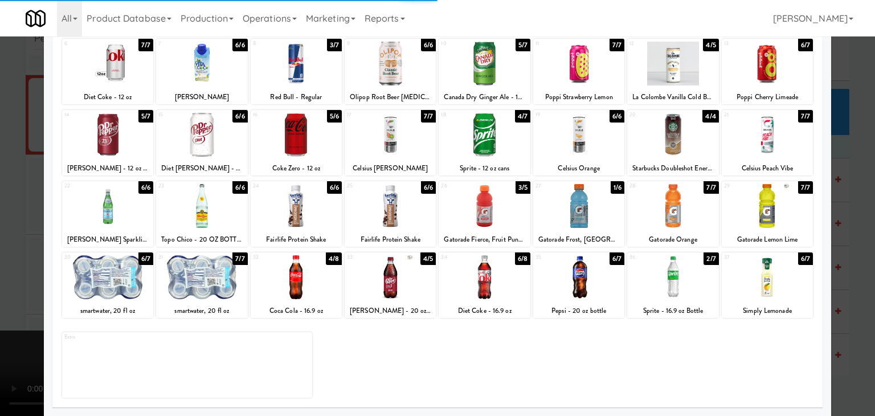
drag, startPoint x: 0, startPoint y: 142, endPoint x: 201, endPoint y: 158, distance: 201.8
click at [11, 142] on div at bounding box center [437, 208] width 875 height 416
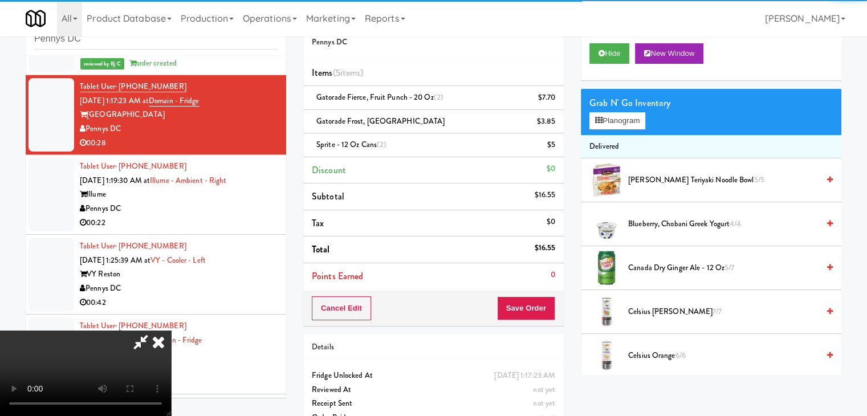
click at [555, 309] on div "Cancel Edit Save Order" at bounding box center [433, 308] width 260 height 35
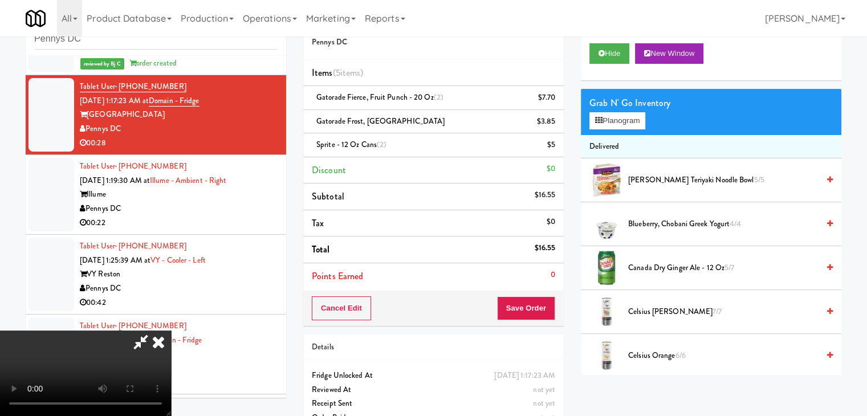
click at [555, 311] on div "Cancel Edit Save Order" at bounding box center [433, 308] width 260 height 35
click at [552, 311] on button "Save Order" at bounding box center [526, 308] width 58 height 24
click at [547, 311] on button "Save Order" at bounding box center [526, 308] width 58 height 24
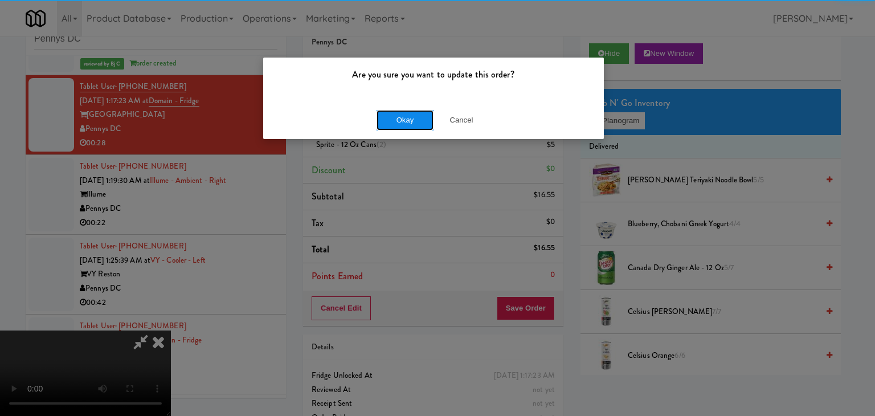
click at [405, 115] on button "Okay" at bounding box center [405, 120] width 57 height 21
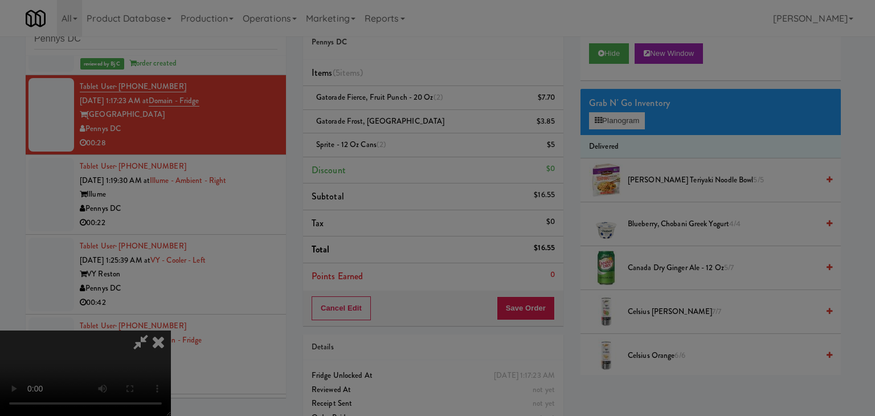
click at [405, 109] on button "Okay" at bounding box center [405, 99] width 57 height 21
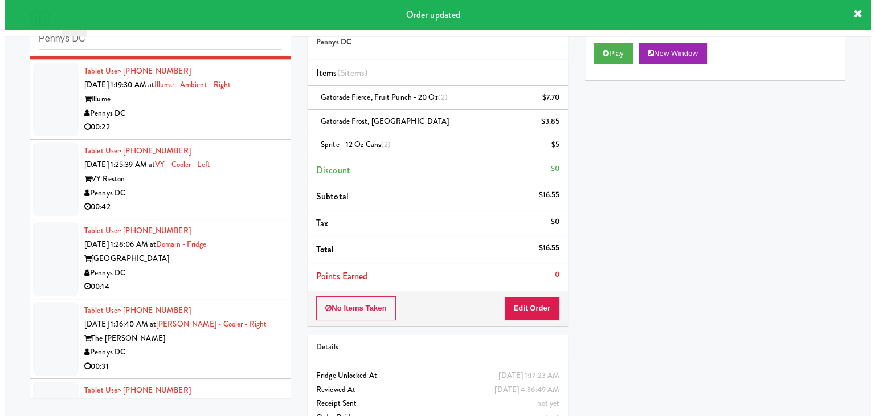
scroll to position [469, 0]
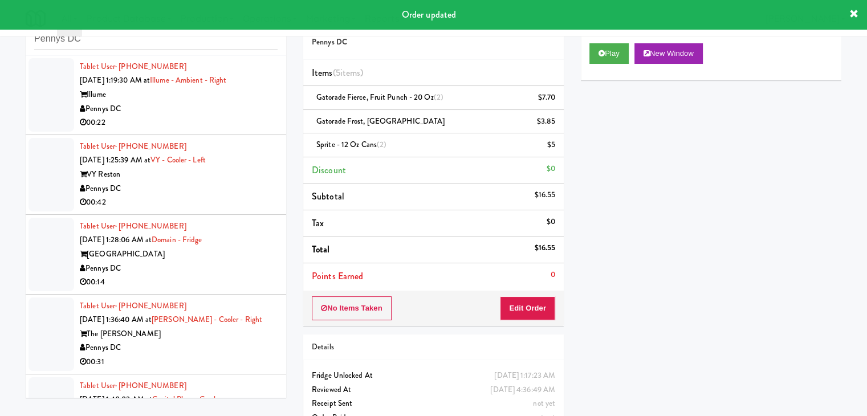
click at [217, 118] on div "00:22" at bounding box center [179, 123] width 198 height 14
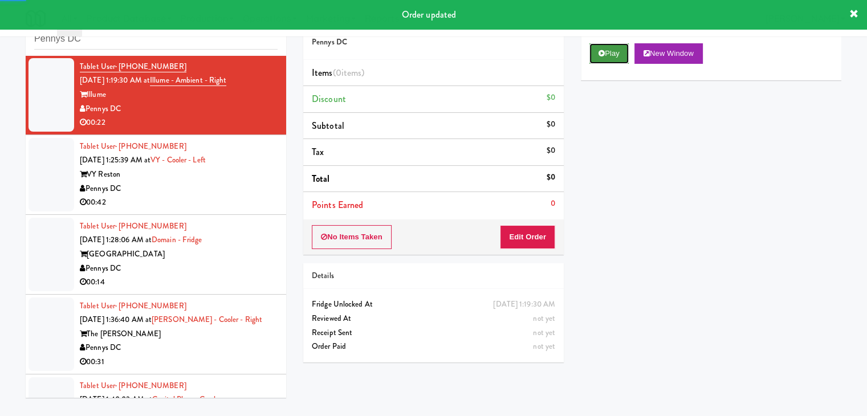
click at [620, 50] on button "Play" at bounding box center [608, 53] width 39 height 21
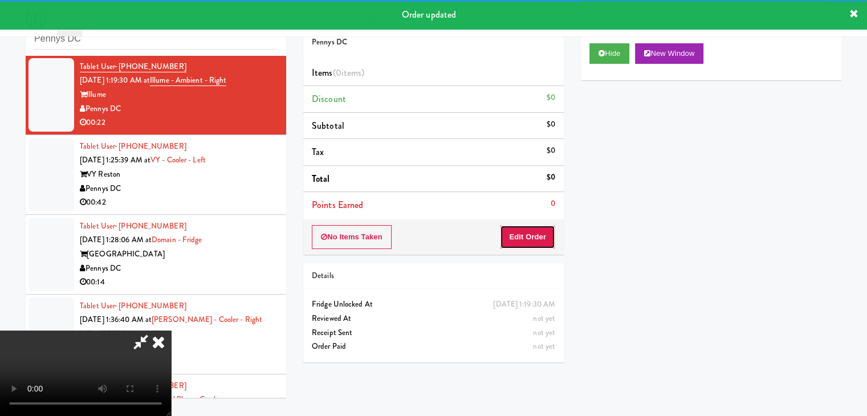
click at [546, 228] on button "Edit Order" at bounding box center [527, 237] width 55 height 24
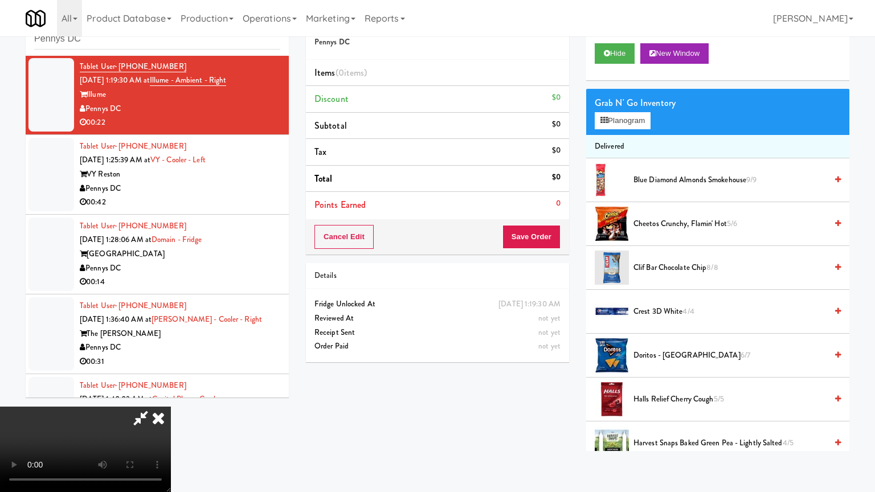
click at [171, 407] on video at bounding box center [85, 449] width 171 height 85
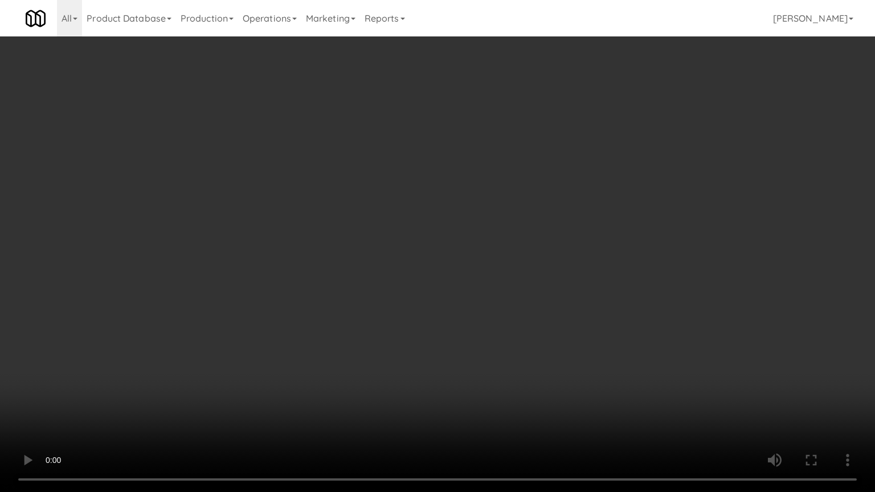
drag, startPoint x: 566, startPoint y: 267, endPoint x: 599, endPoint y: 181, distance: 92.7
click at [570, 262] on video at bounding box center [437, 246] width 875 height 492
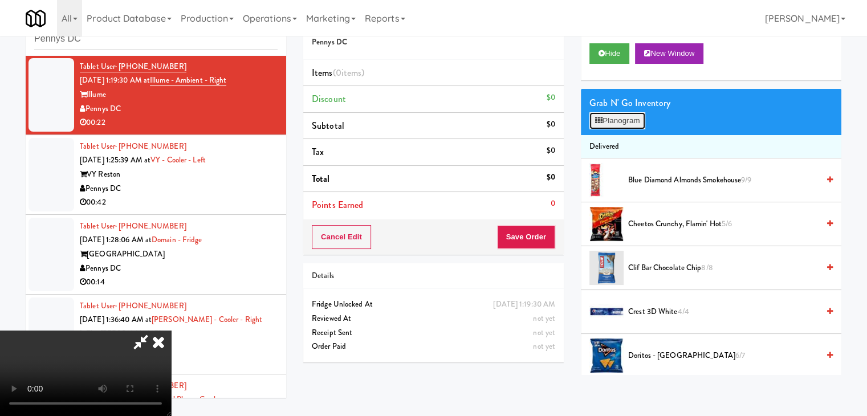
click at [612, 118] on button "Planogram" at bounding box center [617, 120] width 56 height 17
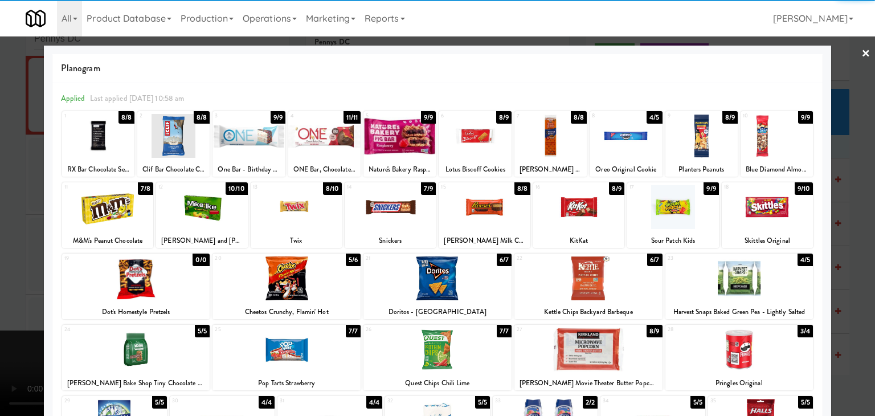
click at [581, 201] on div at bounding box center [578, 207] width 91 height 44
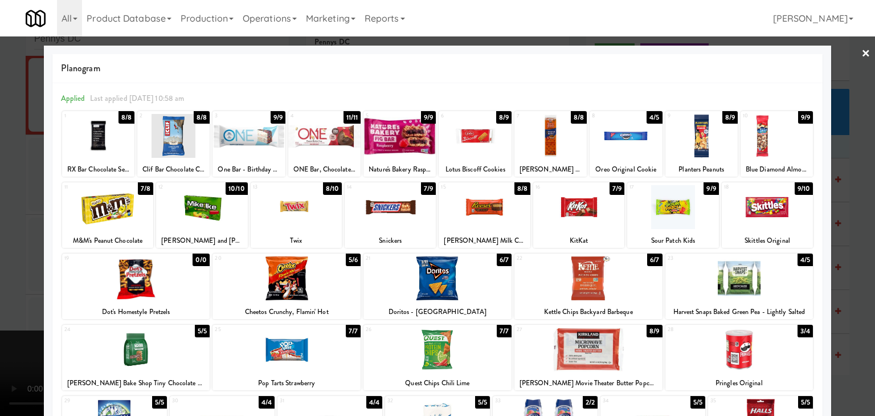
click at [534, 125] on div at bounding box center [551, 136] width 72 height 44
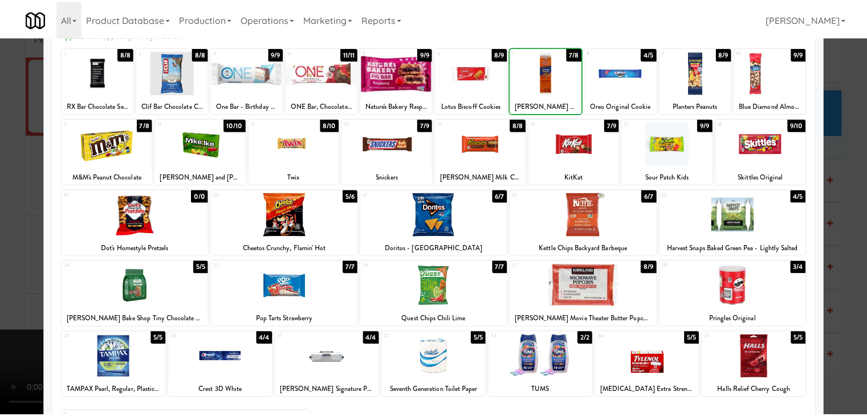
scroll to position [144, 0]
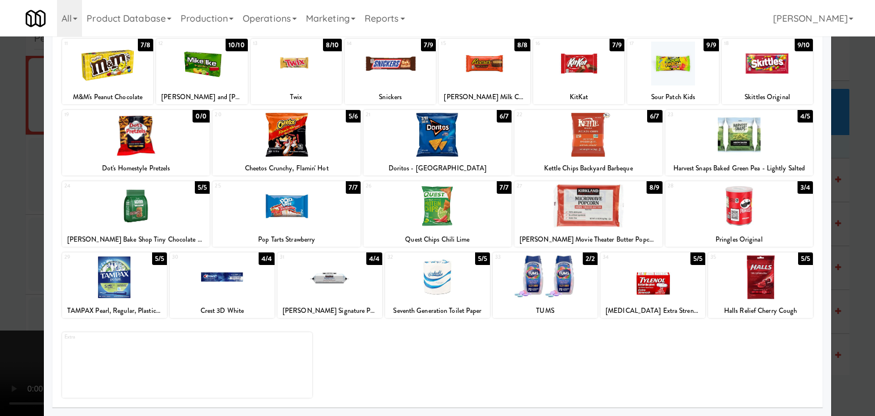
drag, startPoint x: 749, startPoint y: 221, endPoint x: 757, endPoint y: 219, distance: 7.6
click at [751, 219] on div at bounding box center [739, 206] width 148 height 44
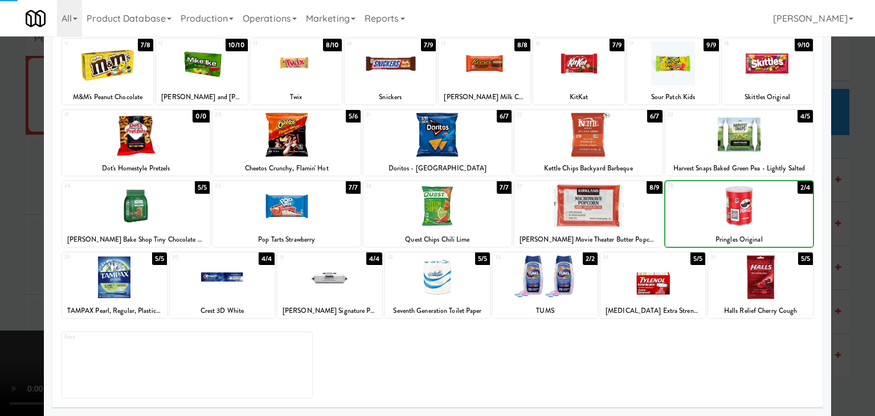
click at [851, 230] on div at bounding box center [437, 208] width 875 height 416
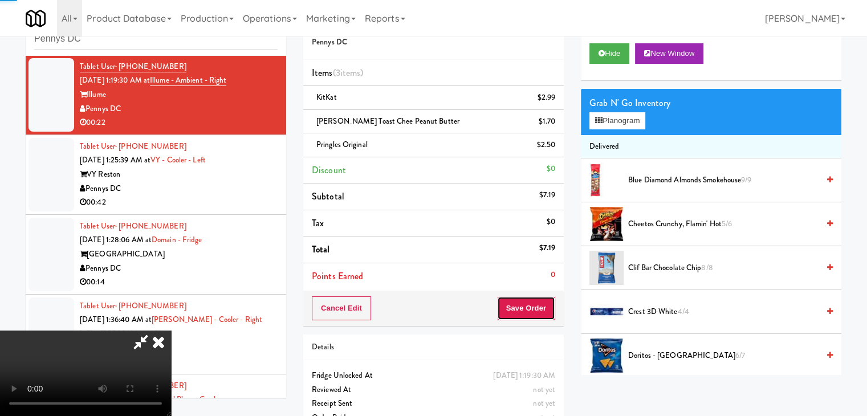
click at [522, 315] on button "Save Order" at bounding box center [526, 308] width 58 height 24
click at [530, 307] on button "Save Order" at bounding box center [526, 308] width 58 height 24
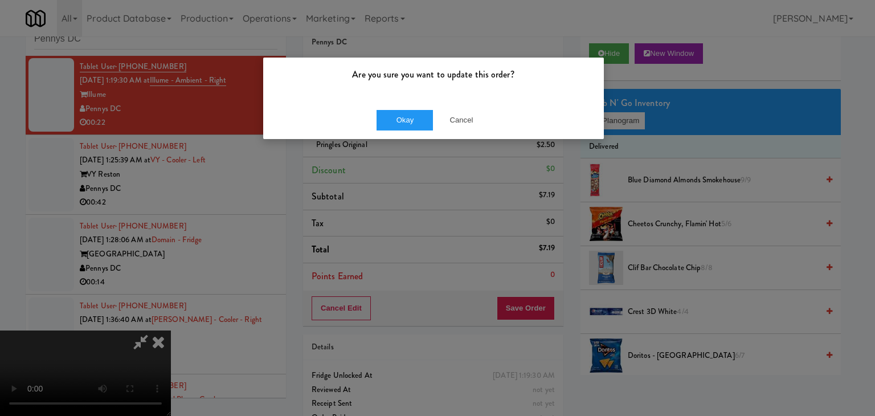
click at [419, 143] on div "Are you sure you want to update this order? Okay Cancel" at bounding box center [437, 208] width 875 height 416
click at [406, 117] on button "Okay" at bounding box center [405, 120] width 57 height 21
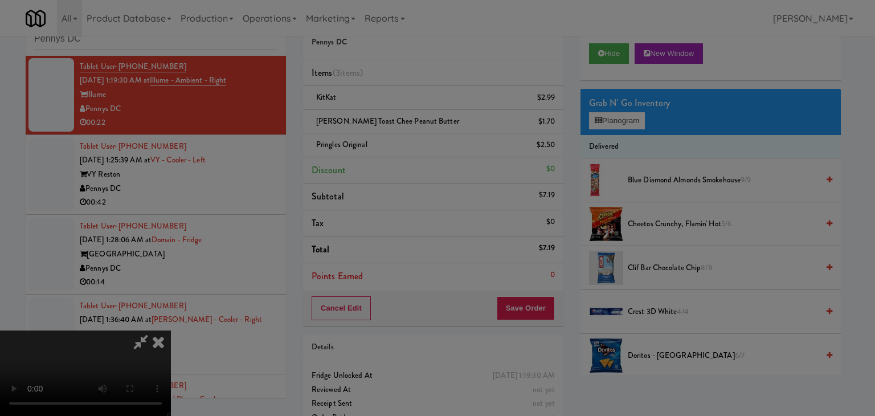
click at [405, 109] on button "Okay" at bounding box center [405, 99] width 57 height 21
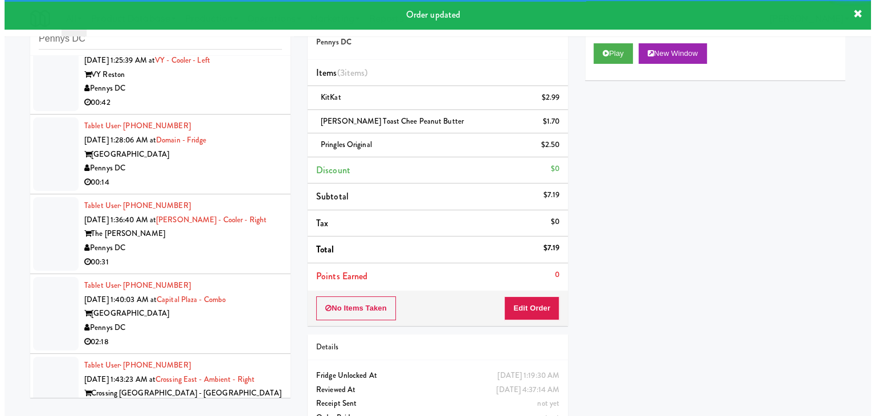
scroll to position [598, 0]
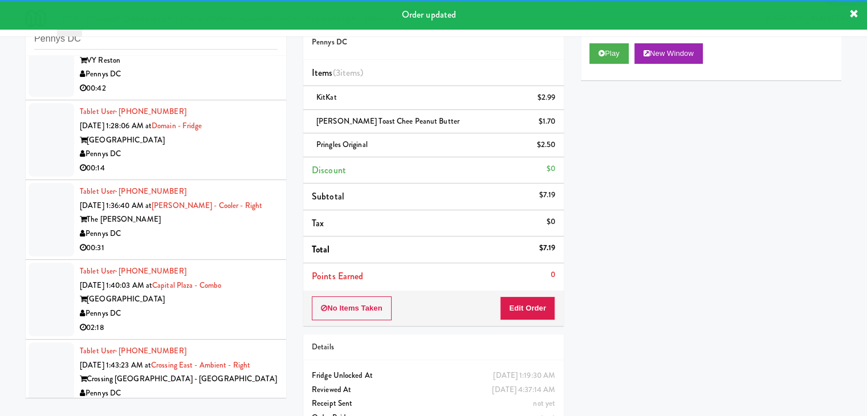
drag, startPoint x: 216, startPoint y: 95, endPoint x: 227, endPoint y: 97, distance: 11.6
click at [216, 95] on li "Tablet User · (808) 754-2933 [DATE] 1:25:39 AM at VY - Cooler - Left VY Reston …" at bounding box center [156, 61] width 260 height 80
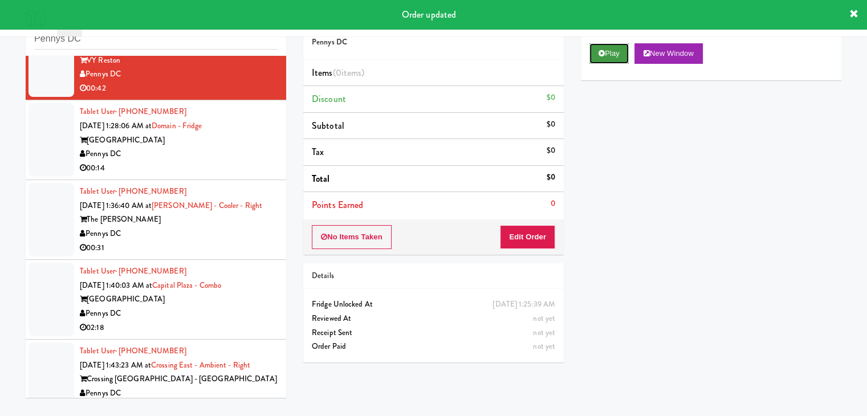
click at [615, 55] on button "Play" at bounding box center [608, 53] width 39 height 21
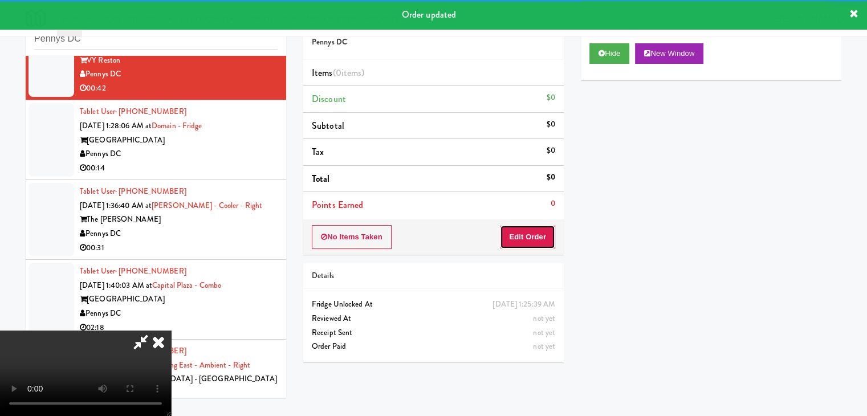
click at [541, 233] on button "Edit Order" at bounding box center [527, 237] width 55 height 24
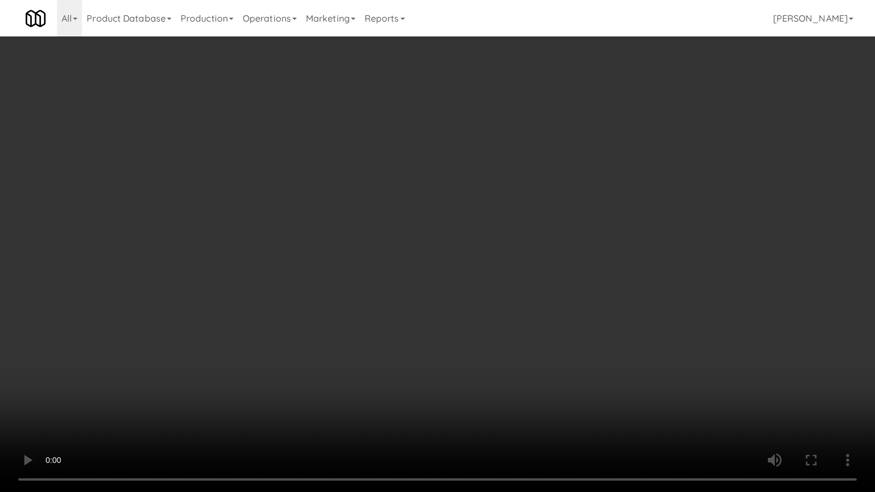
click at [582, 297] on video at bounding box center [437, 246] width 875 height 492
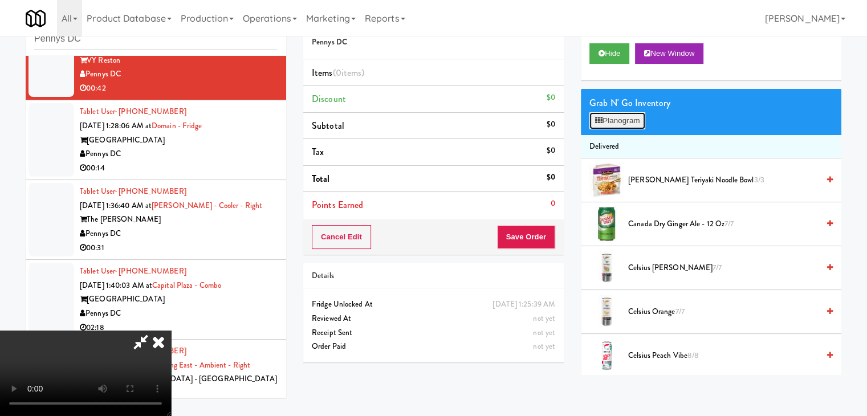
click at [627, 117] on button "Planogram" at bounding box center [617, 120] width 56 height 17
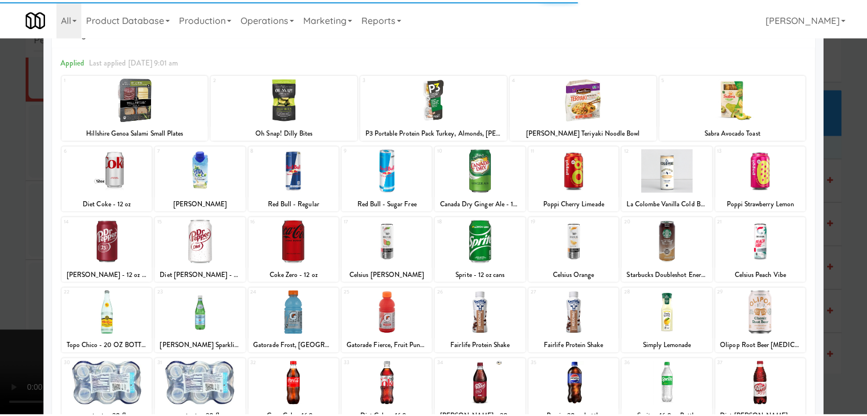
scroll to position [144, 0]
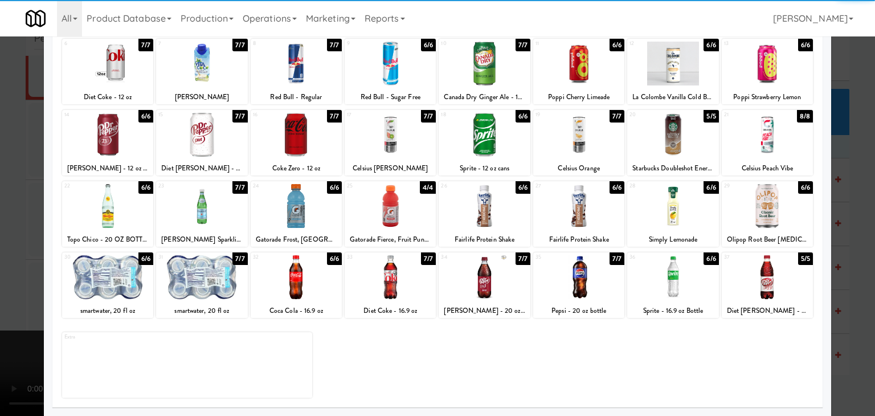
drag, startPoint x: 76, startPoint y: 276, endPoint x: 153, endPoint y: 279, distance: 77.0
click at [78, 276] on div at bounding box center [107, 277] width 91 height 44
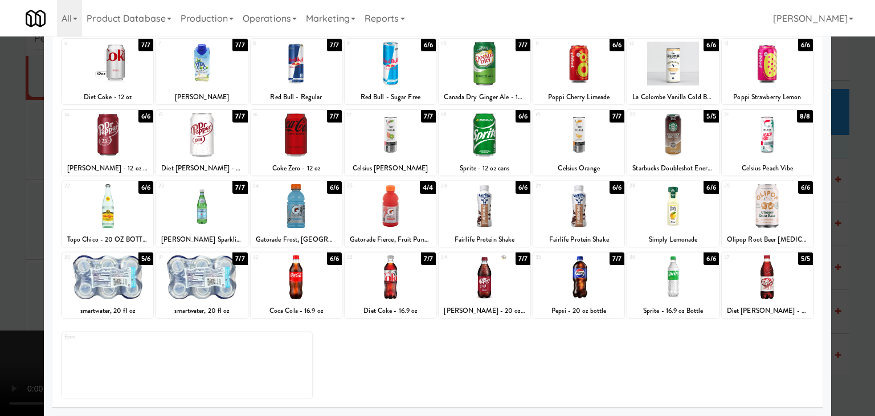
click at [312, 279] on div at bounding box center [296, 277] width 91 height 44
click at [8, 278] on div at bounding box center [437, 208] width 875 height 416
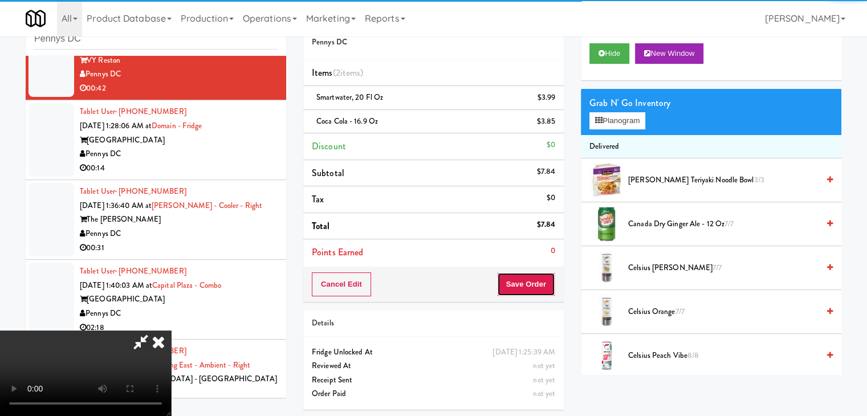
click at [542, 285] on button "Save Order" at bounding box center [526, 284] width 58 height 24
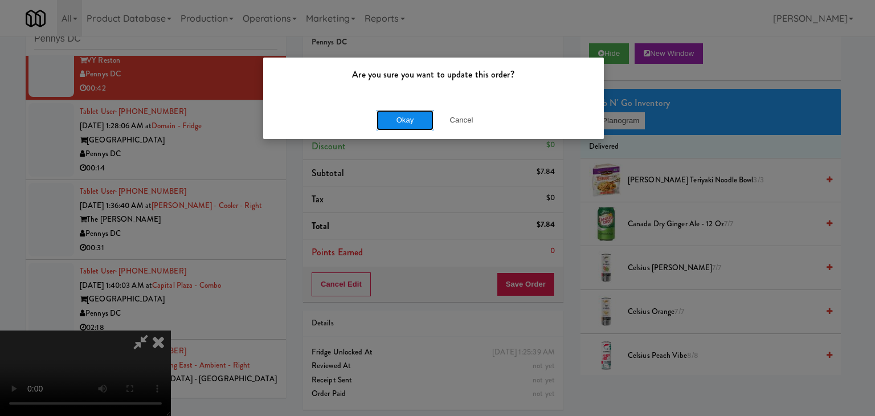
click at [397, 115] on button "Okay" at bounding box center [405, 120] width 57 height 21
click at [397, 116] on button "Okay" at bounding box center [405, 120] width 57 height 21
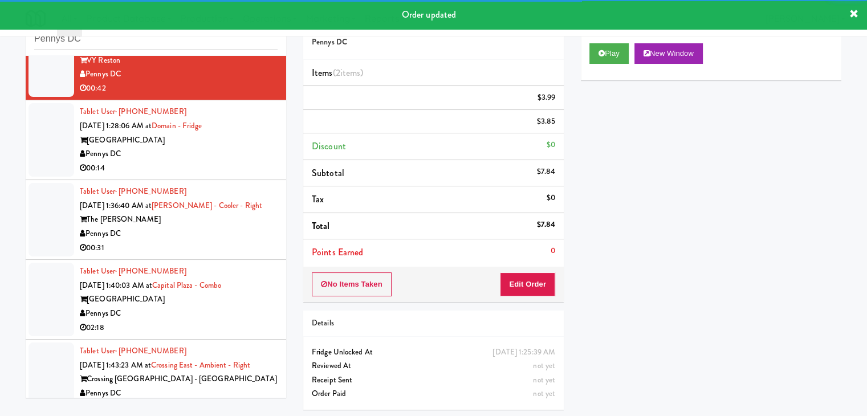
drag, startPoint x: 195, startPoint y: 170, endPoint x: 330, endPoint y: 185, distance: 135.3
click at [196, 170] on div "Tablet User · (240) 796-6933 [DATE] 1:28:06 AM at [GEOGRAPHIC_DATA] Pennys DC 0…" at bounding box center [179, 140] width 198 height 70
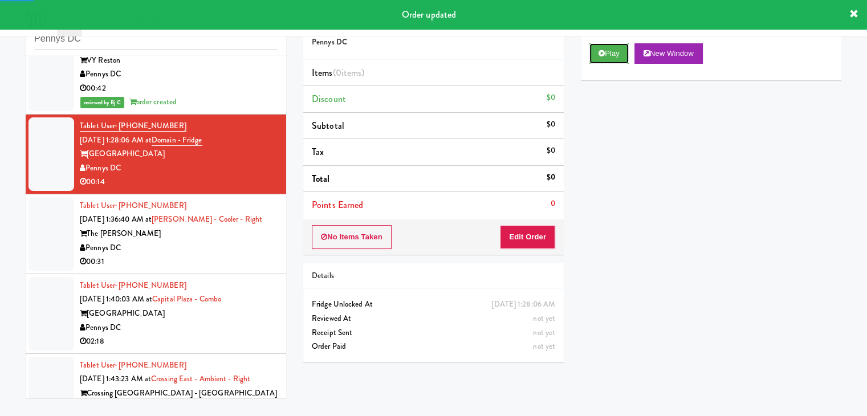
drag, startPoint x: 611, startPoint y: 57, endPoint x: 587, endPoint y: 147, distance: 93.0
click at [611, 58] on button "Play" at bounding box center [608, 53] width 39 height 21
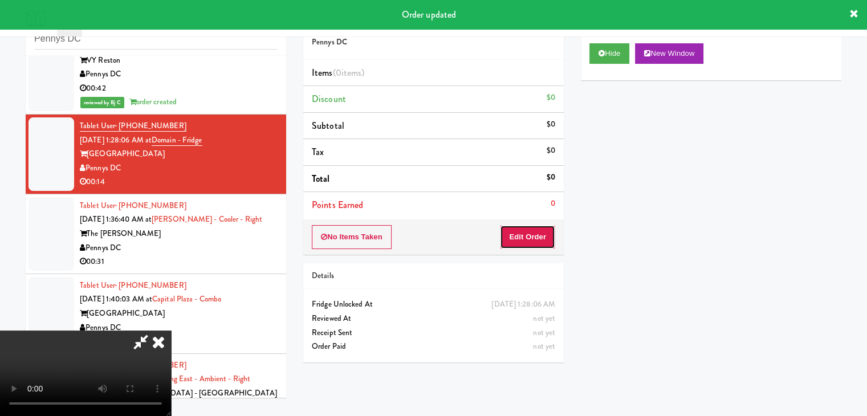
click at [545, 233] on button "Edit Order" at bounding box center [527, 237] width 55 height 24
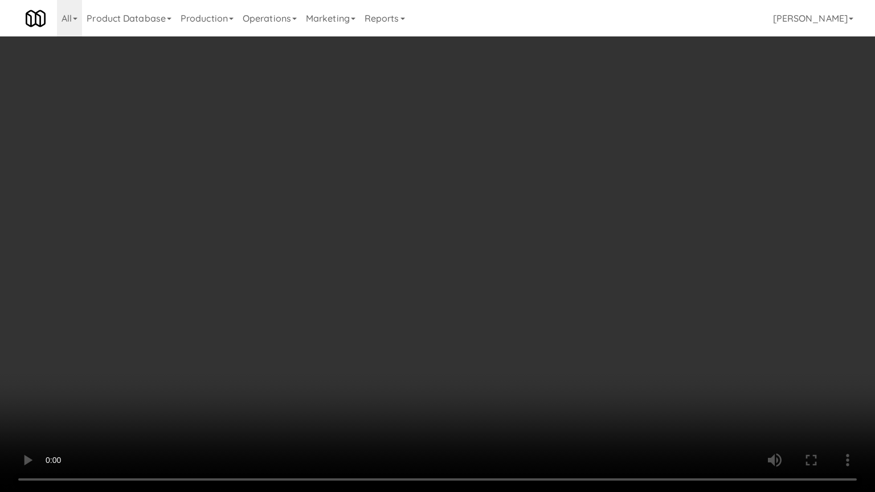
click at [512, 333] on video at bounding box center [437, 246] width 875 height 492
click at [512, 335] on video at bounding box center [437, 246] width 875 height 492
click at [524, 328] on video at bounding box center [437, 246] width 875 height 492
click at [560, 335] on video at bounding box center [437, 246] width 875 height 492
drag, startPoint x: 567, startPoint y: 331, endPoint x: 567, endPoint y: 279, distance: 52.4
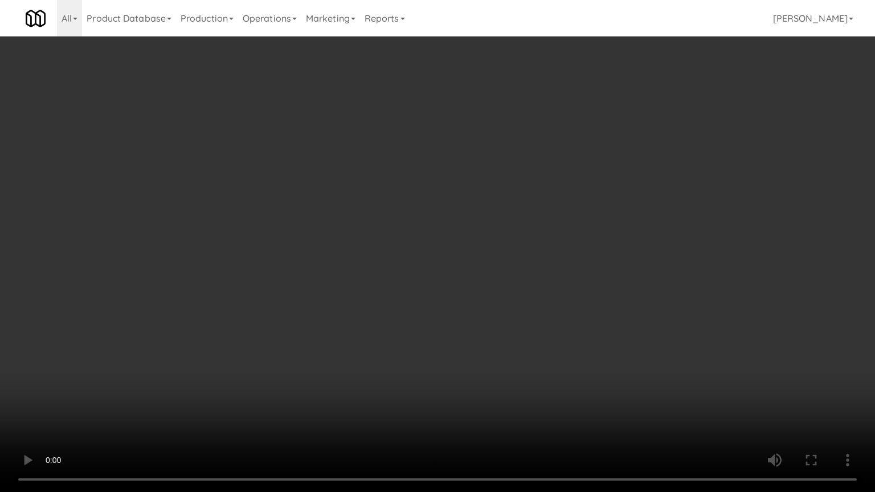
click at [567, 330] on video at bounding box center [437, 246] width 875 height 492
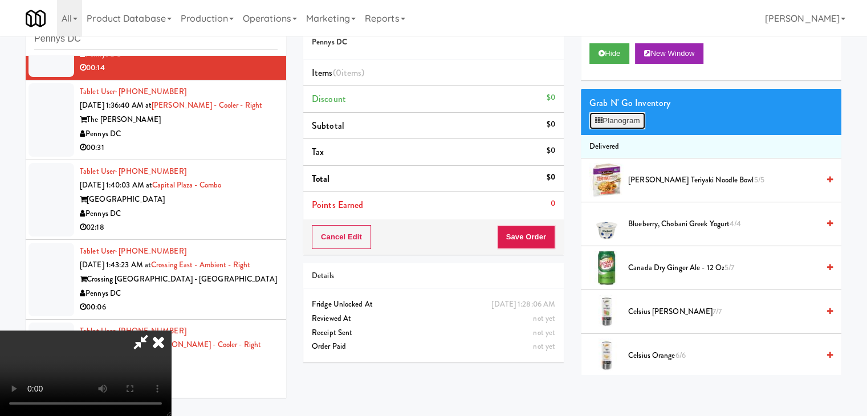
click at [634, 121] on button "Planogram" at bounding box center [617, 120] width 56 height 17
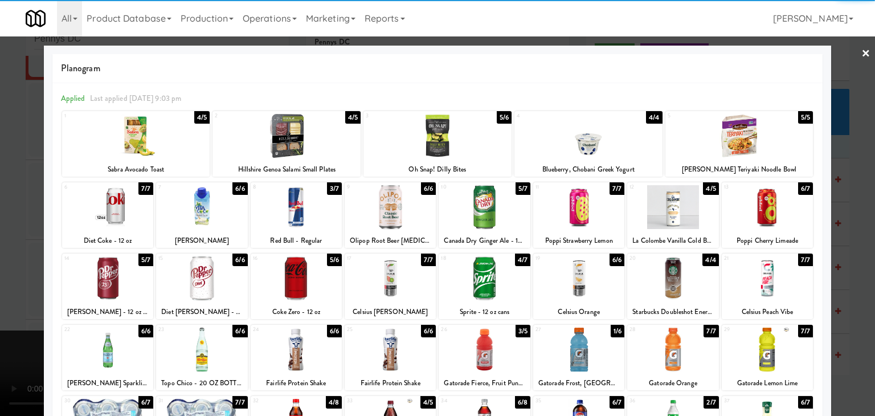
click at [383, 213] on div at bounding box center [390, 207] width 91 height 44
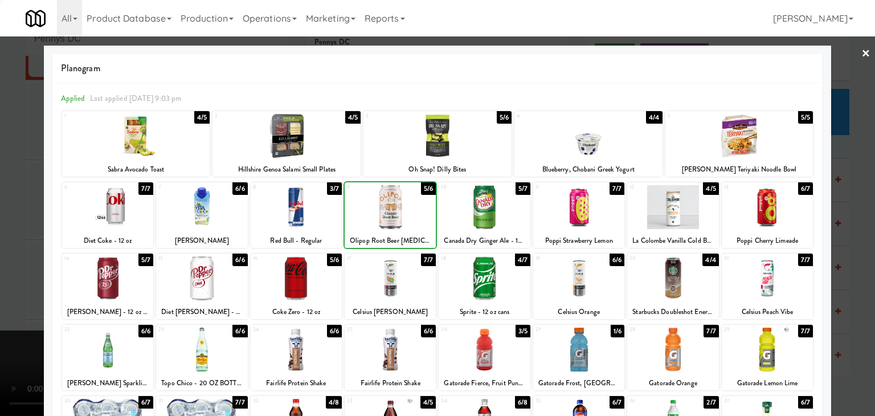
drag, startPoint x: 0, startPoint y: 213, endPoint x: 287, endPoint y: 215, distance: 287.2
click at [10, 211] on div at bounding box center [437, 208] width 875 height 416
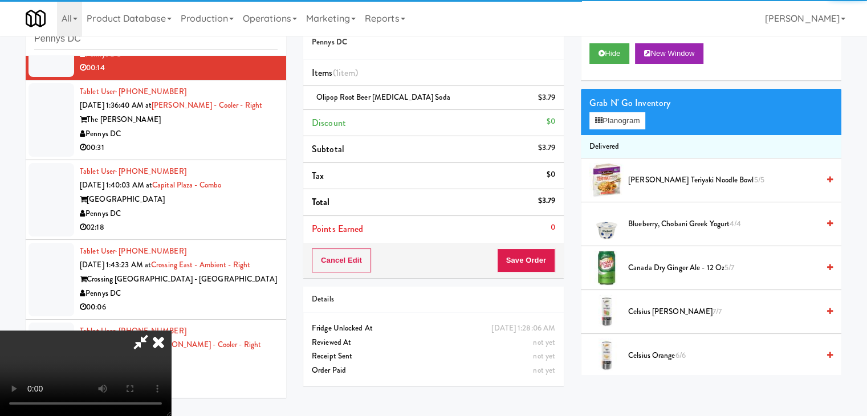
click at [556, 260] on div "Cancel Edit Save Order" at bounding box center [433, 260] width 260 height 35
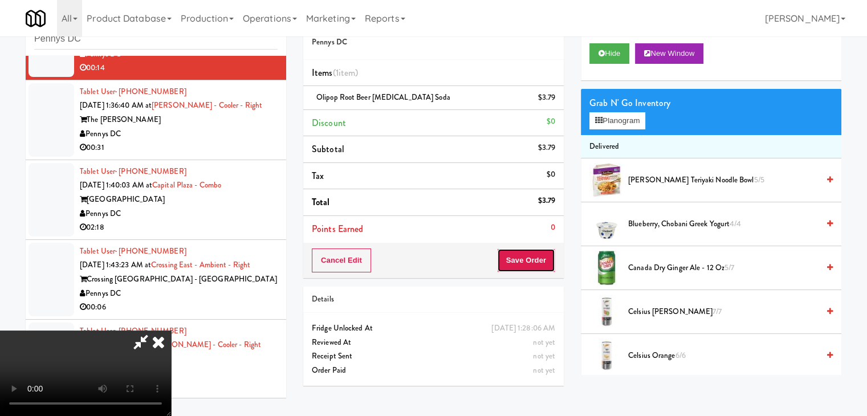
drag, startPoint x: 549, startPoint y: 258, endPoint x: 538, endPoint y: 258, distance: 10.8
click at [542, 258] on button "Save Order" at bounding box center [526, 260] width 58 height 24
drag, startPoint x: 538, startPoint y: 258, endPoint x: 519, endPoint y: 251, distance: 20.2
click at [534, 258] on button "Save Order" at bounding box center [526, 260] width 58 height 24
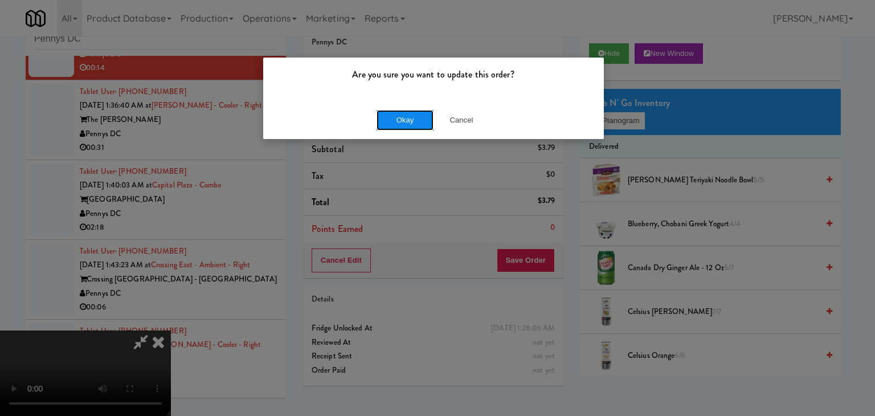
click at [415, 124] on button "Okay" at bounding box center [405, 120] width 57 height 21
click at [415, 124] on div "Okay Cancel" at bounding box center [433, 120] width 341 height 38
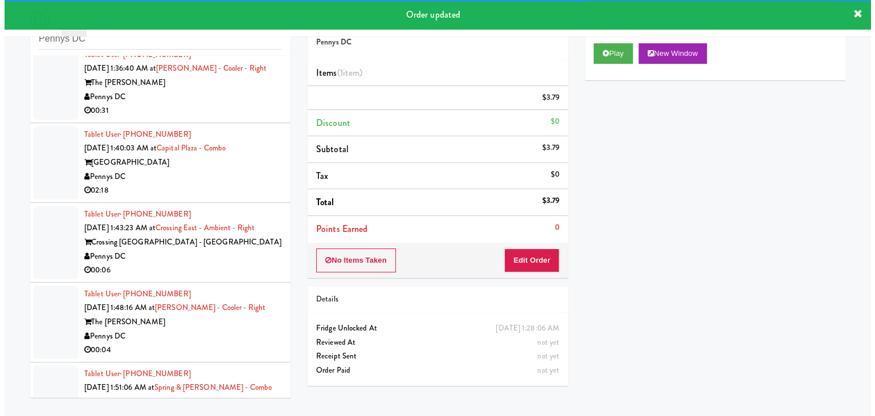
scroll to position [782, 0]
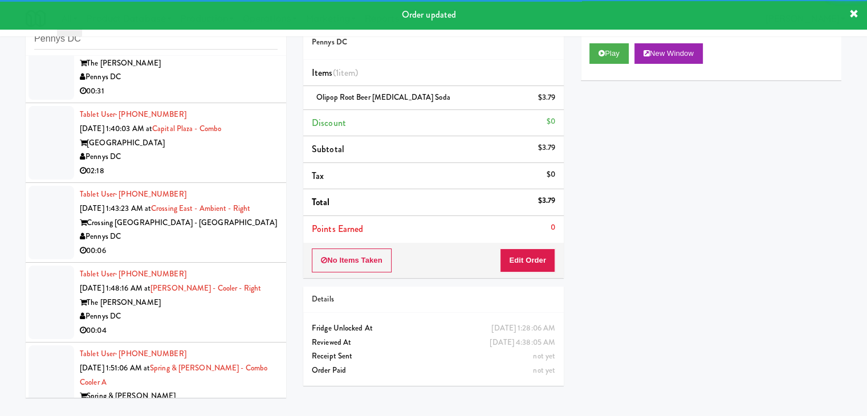
drag, startPoint x: 230, startPoint y: 87, endPoint x: 312, endPoint y: 97, distance: 82.1
click at [230, 88] on div "00:31" at bounding box center [179, 91] width 198 height 14
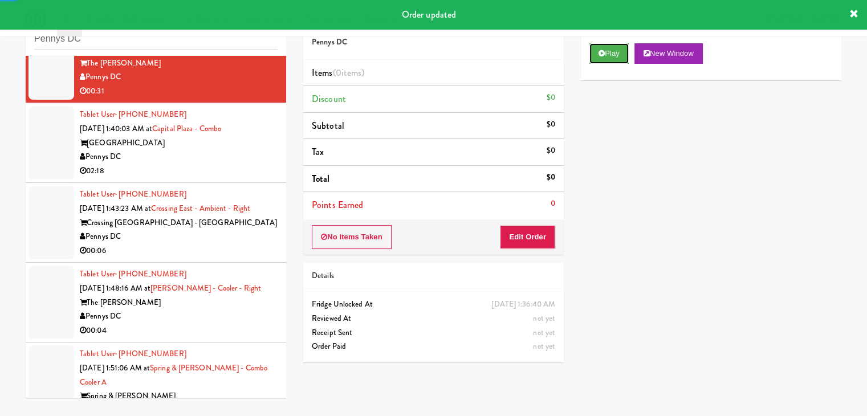
drag, startPoint x: 601, startPoint y: 58, endPoint x: 595, endPoint y: 79, distance: 22.3
click at [601, 58] on button "Play" at bounding box center [608, 53] width 39 height 21
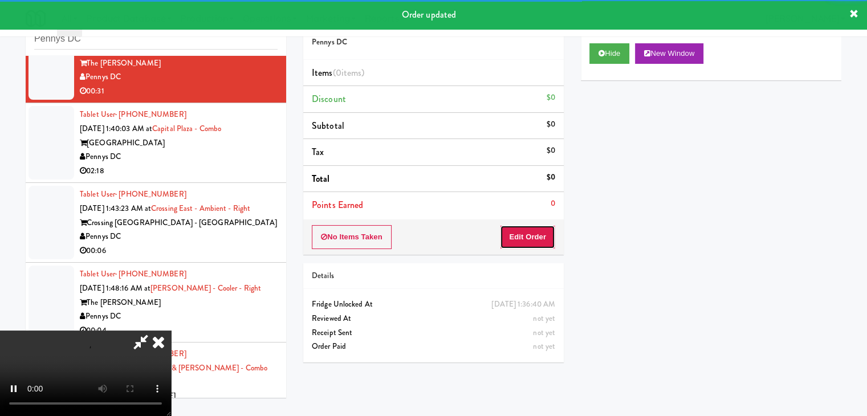
click at [545, 228] on button "Edit Order" at bounding box center [527, 237] width 55 height 24
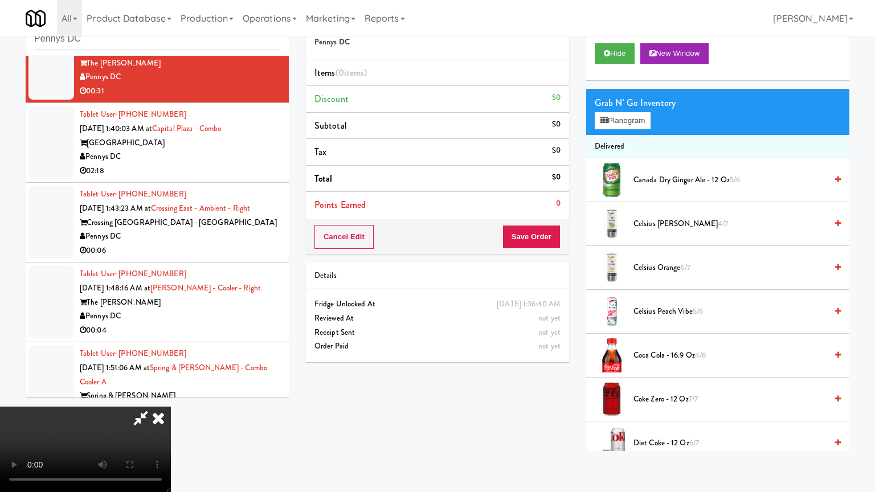
click at [171, 407] on video at bounding box center [85, 449] width 171 height 85
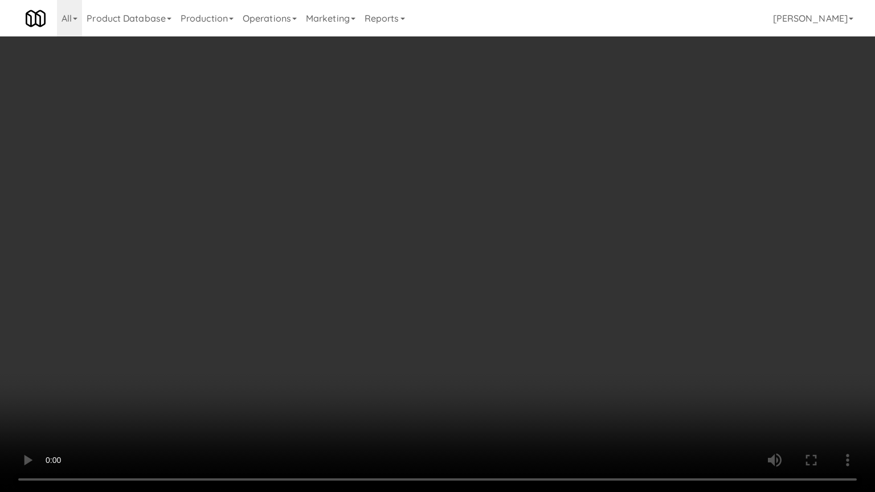
click at [593, 369] on video at bounding box center [437, 246] width 875 height 492
click at [598, 356] on video at bounding box center [437, 246] width 875 height 492
click at [598, 353] on video at bounding box center [437, 246] width 875 height 492
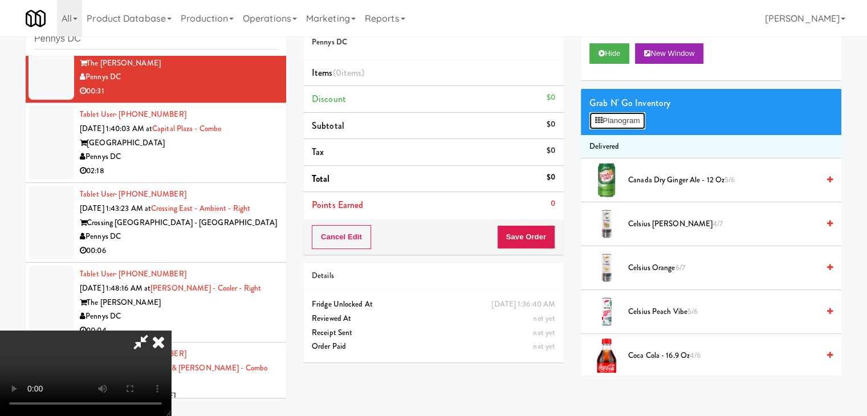
drag, startPoint x: 627, startPoint y: 117, endPoint x: 455, endPoint y: 181, distance: 183.0
click at [455, 181] on div "Order # 1048649 Pennys DC Items (0 items ) Discount $0 Subtotal $0 Tax $0 Total…" at bounding box center [572, 190] width 538 height 370
click at [171, 330] on video at bounding box center [85, 372] width 171 height 85
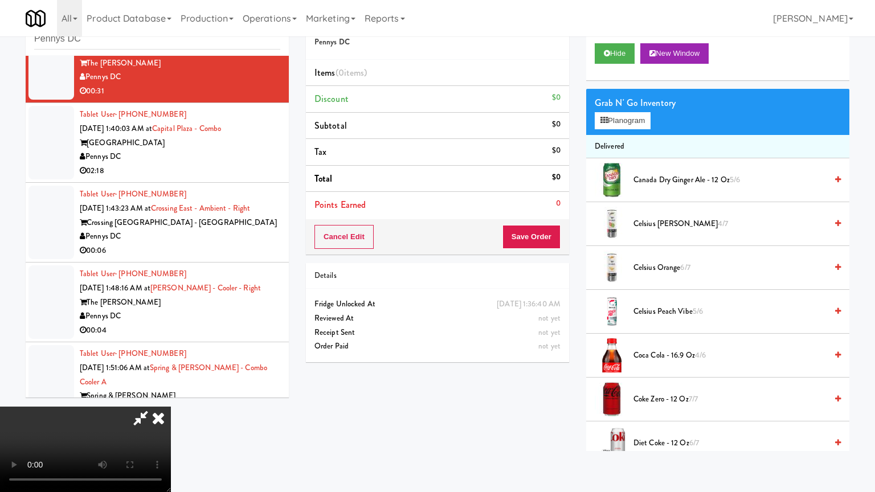
click at [171, 407] on video at bounding box center [85, 449] width 171 height 85
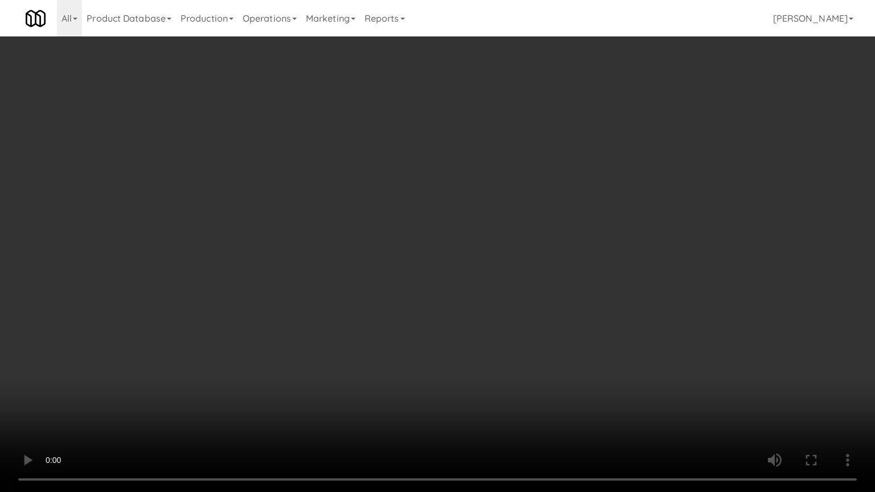
click at [490, 233] on video at bounding box center [437, 246] width 875 height 492
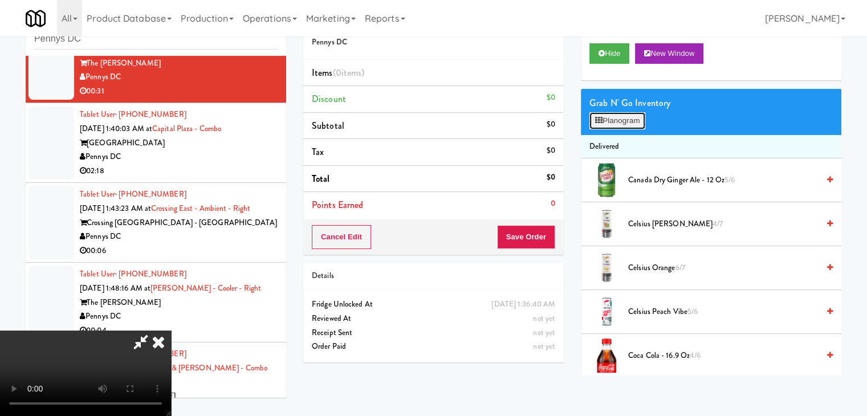
click at [613, 121] on button "Planogram" at bounding box center [617, 120] width 56 height 17
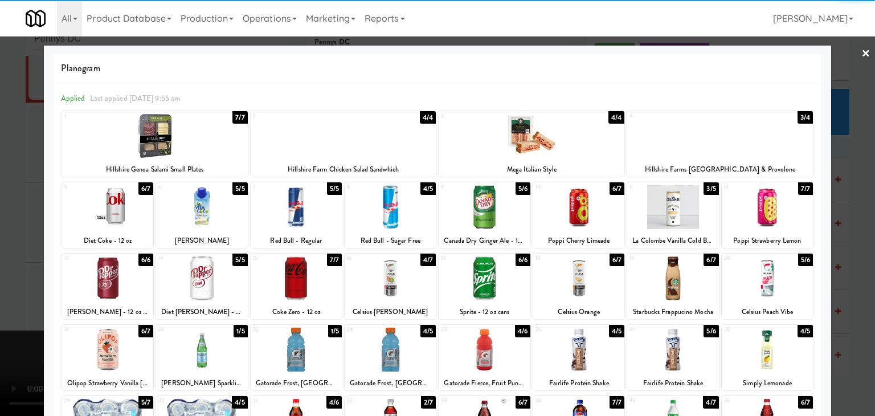
click at [204, 197] on div at bounding box center [201, 207] width 91 height 44
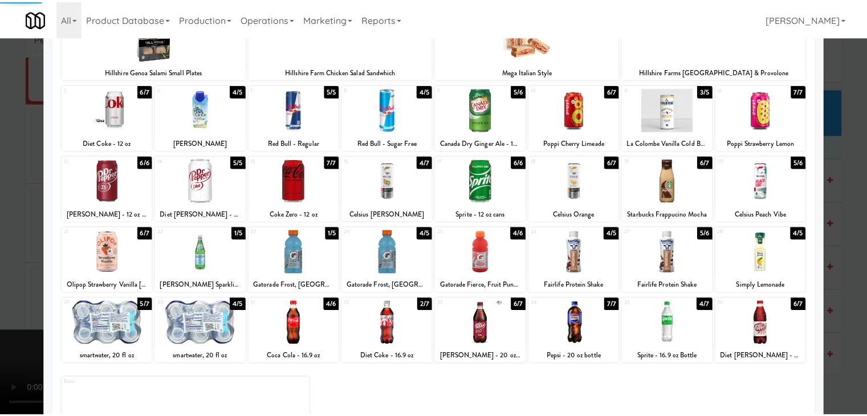
scroll to position [144, 0]
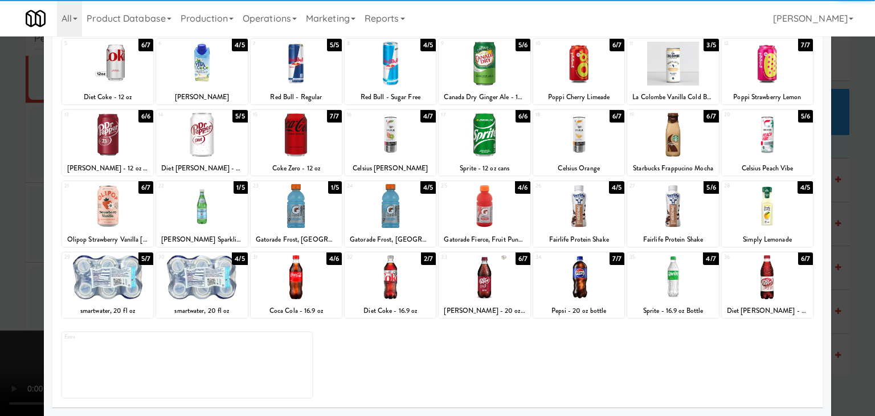
click at [134, 298] on div at bounding box center [107, 277] width 91 height 44
click at [134, 297] on div at bounding box center [107, 277] width 91 height 44
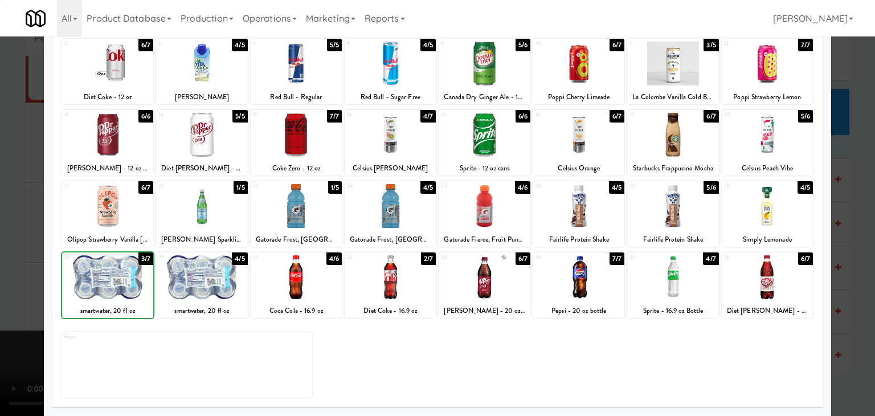
click at [13, 280] on div at bounding box center [437, 208] width 875 height 416
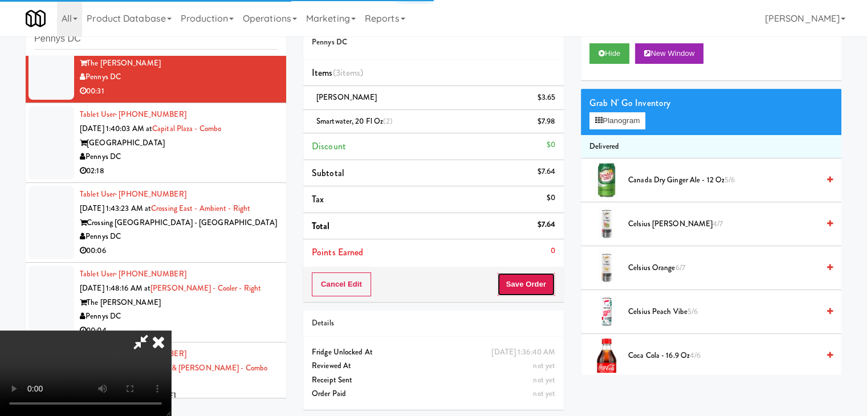
click at [540, 282] on button "Save Order" at bounding box center [526, 284] width 58 height 24
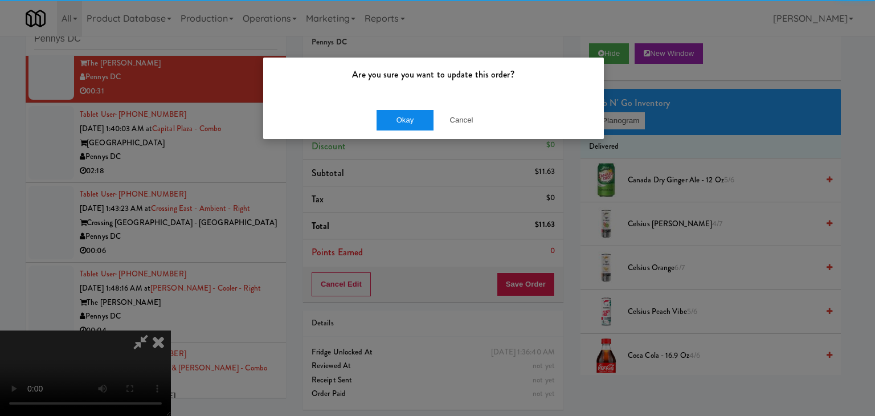
drag, startPoint x: 382, startPoint y: 101, endPoint x: 394, endPoint y: 110, distance: 15.0
click at [387, 105] on div "Okay Cancel" at bounding box center [433, 120] width 341 height 38
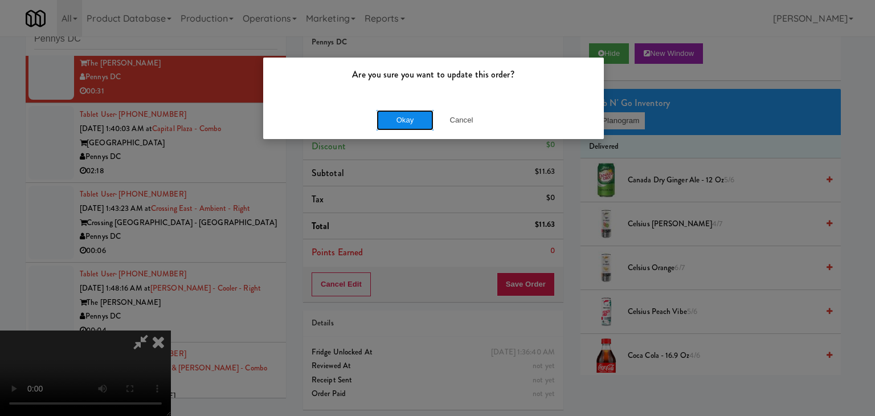
drag, startPoint x: 394, startPoint y: 110, endPoint x: 396, endPoint y: 116, distance: 6.1
click at [394, 112] on button "Okay" at bounding box center [405, 120] width 57 height 21
click at [396, 116] on button "Okay" at bounding box center [405, 120] width 57 height 21
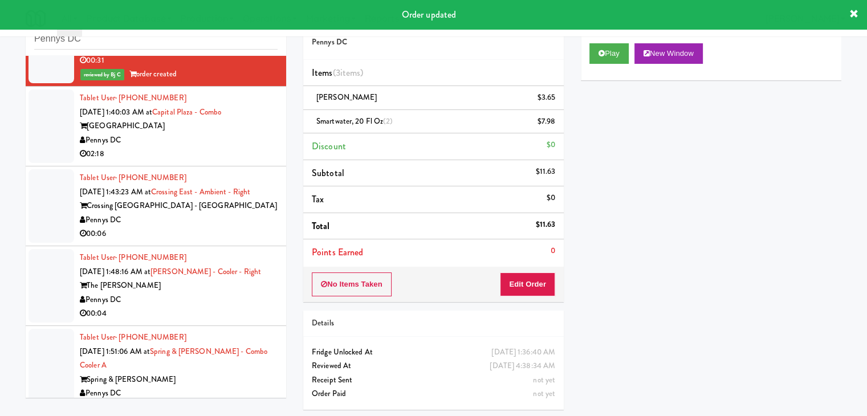
scroll to position [839, 0]
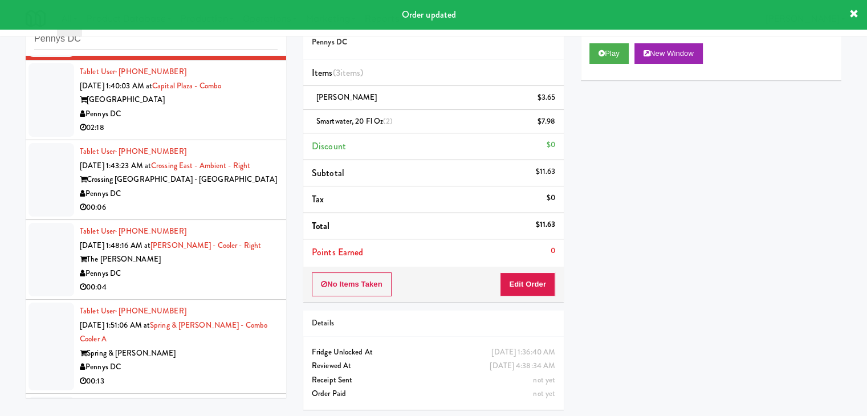
drag, startPoint x: 177, startPoint y: 121, endPoint x: 240, endPoint y: 126, distance: 64.0
click at [178, 121] on div "02:18" at bounding box center [179, 128] width 198 height 14
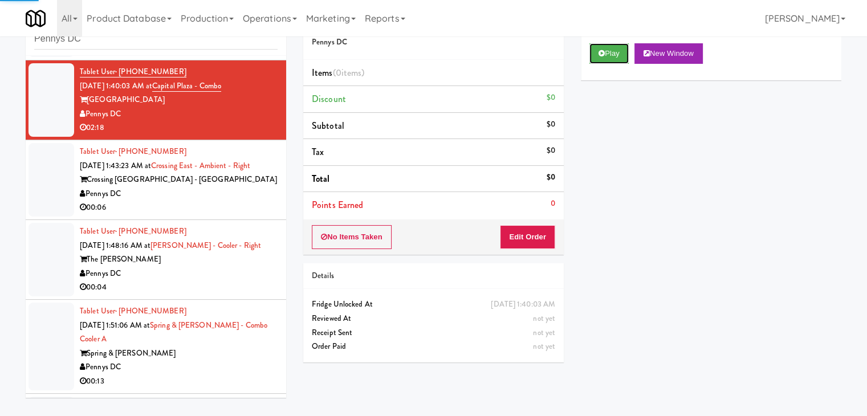
click at [609, 55] on button "Play" at bounding box center [608, 53] width 39 height 21
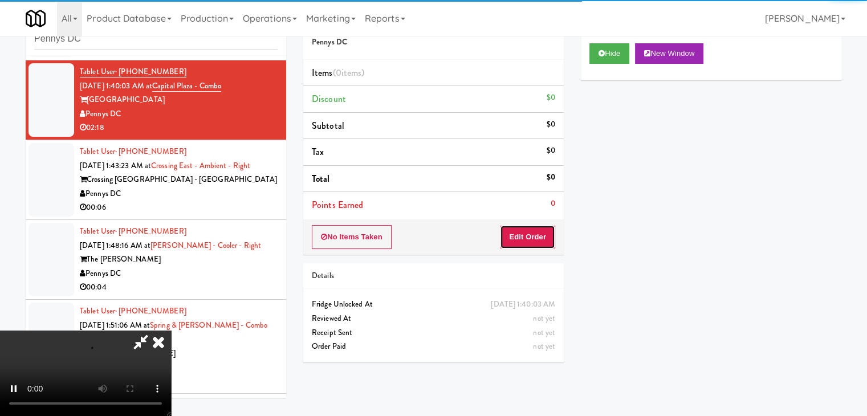
click at [542, 242] on button "Edit Order" at bounding box center [527, 237] width 55 height 24
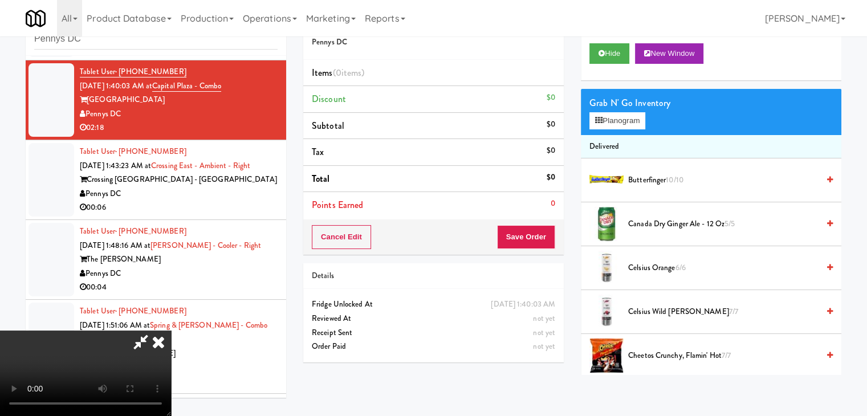
click at [171, 373] on video at bounding box center [85, 372] width 171 height 85
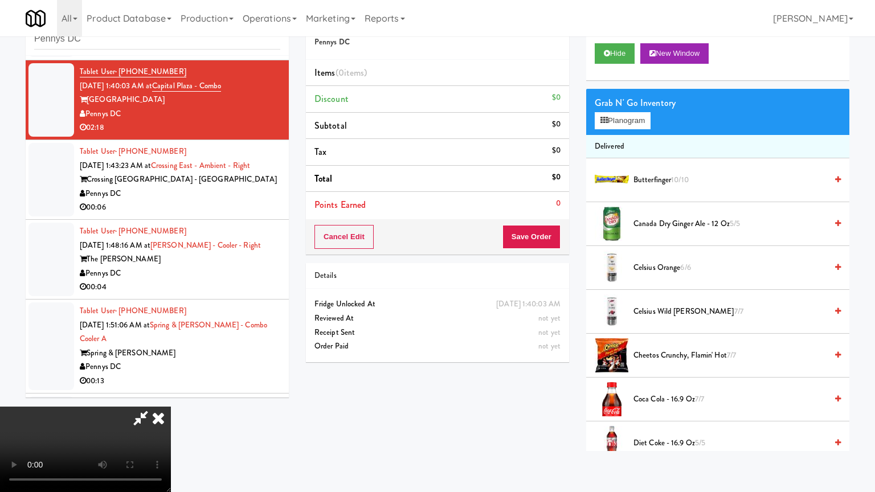
click at [171, 407] on video at bounding box center [85, 449] width 171 height 85
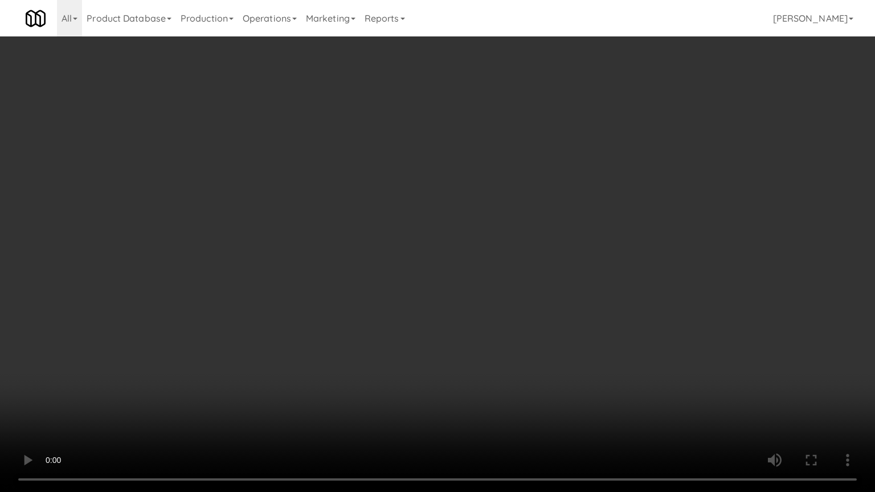
click at [652, 167] on video at bounding box center [437, 246] width 875 height 492
click at [672, 157] on video at bounding box center [437, 246] width 875 height 492
click at [673, 156] on video at bounding box center [437, 246] width 875 height 492
click at [672, 158] on video at bounding box center [437, 246] width 875 height 492
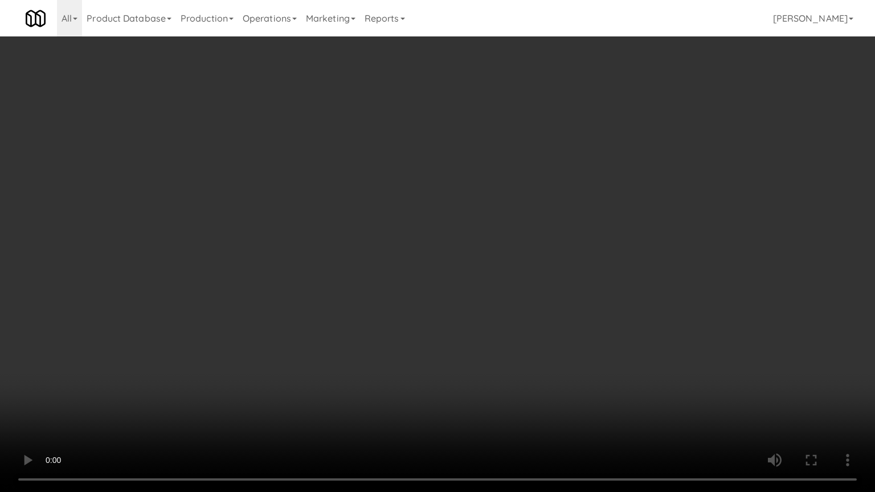
click at [671, 156] on video at bounding box center [437, 246] width 875 height 492
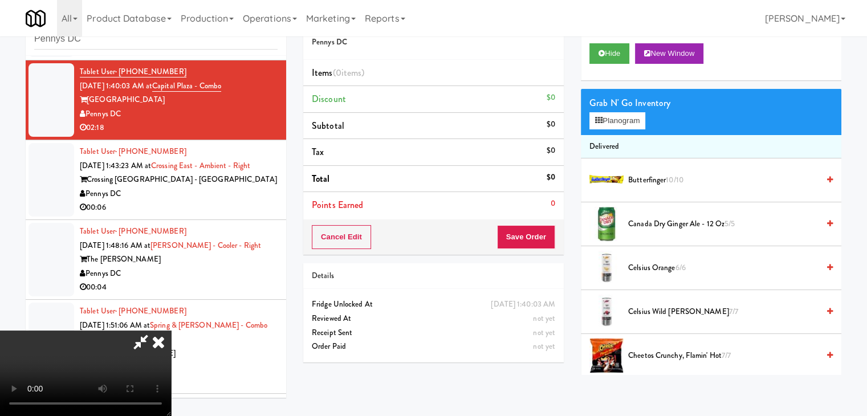
drag, startPoint x: 628, startPoint y: 104, endPoint x: 628, endPoint y: 111, distance: 6.9
click at [628, 106] on div "Grab N' Go Inventory" at bounding box center [710, 103] width 243 height 17
click at [628, 115] on button "Planogram" at bounding box center [617, 120] width 56 height 17
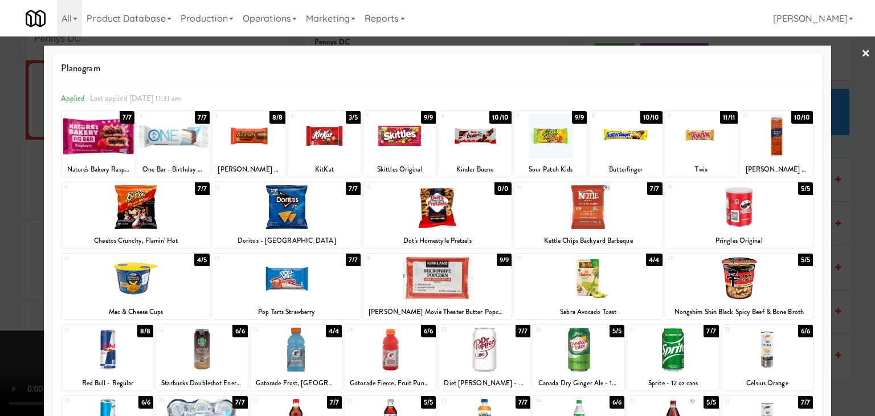
click at [606, 213] on div at bounding box center [589, 207] width 148 height 44
click at [293, 274] on div at bounding box center [287, 278] width 148 height 44
drag, startPoint x: 0, startPoint y: 283, endPoint x: 361, endPoint y: 265, distance: 361.1
click at [11, 280] on div at bounding box center [437, 208] width 875 height 416
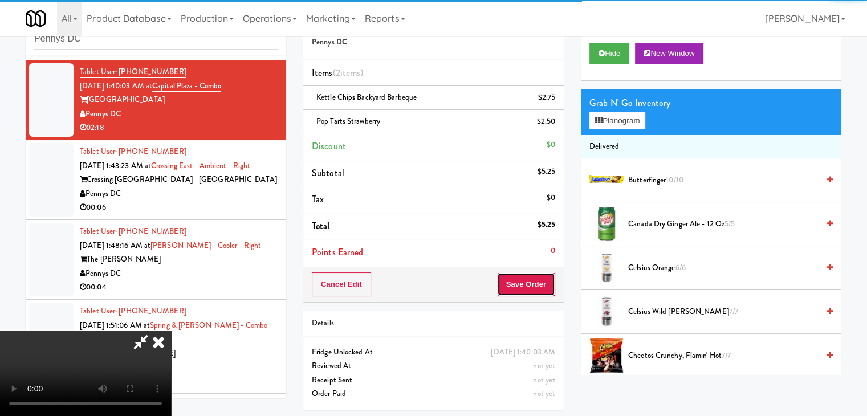
click at [536, 284] on button "Save Order" at bounding box center [526, 284] width 58 height 24
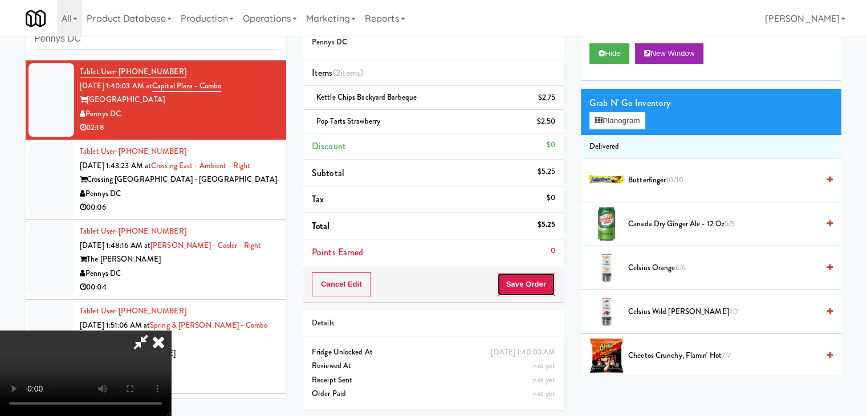
click at [536, 284] on button "Save Order" at bounding box center [526, 284] width 58 height 24
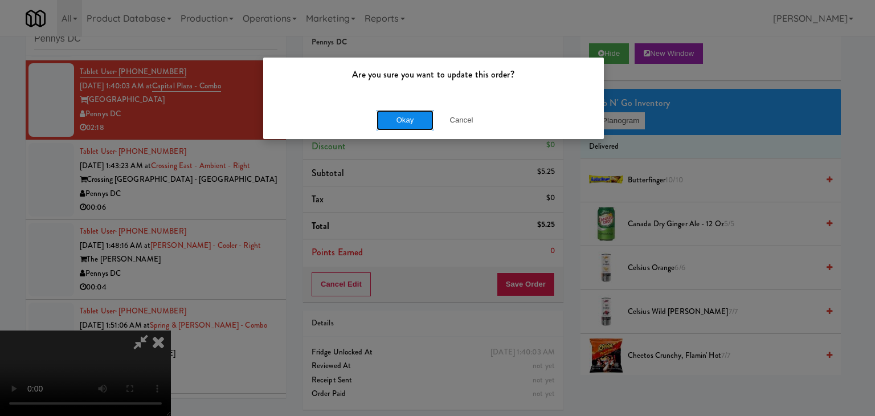
click at [390, 126] on button "Okay" at bounding box center [405, 120] width 57 height 21
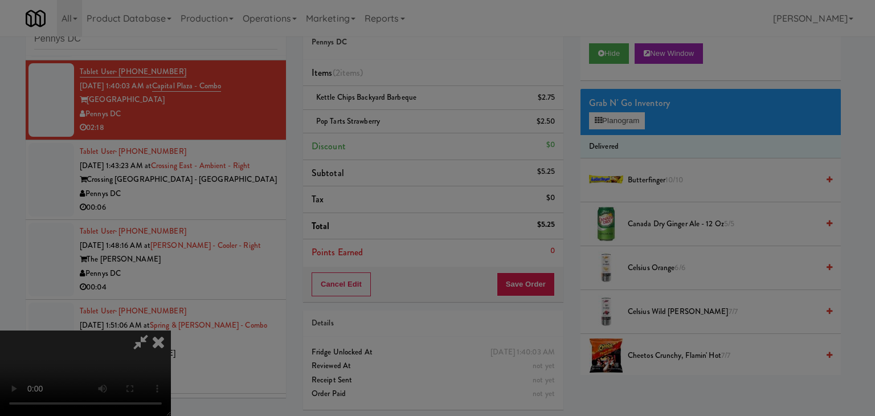
click at [397, 124] on body "Are you sure you want to update this order? Okay Cancel Okay Are you sure you w…" at bounding box center [437, 208] width 875 height 416
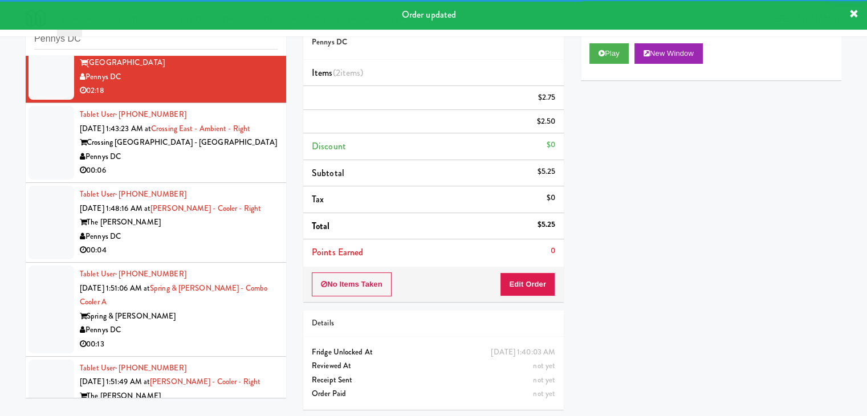
scroll to position [896, 0]
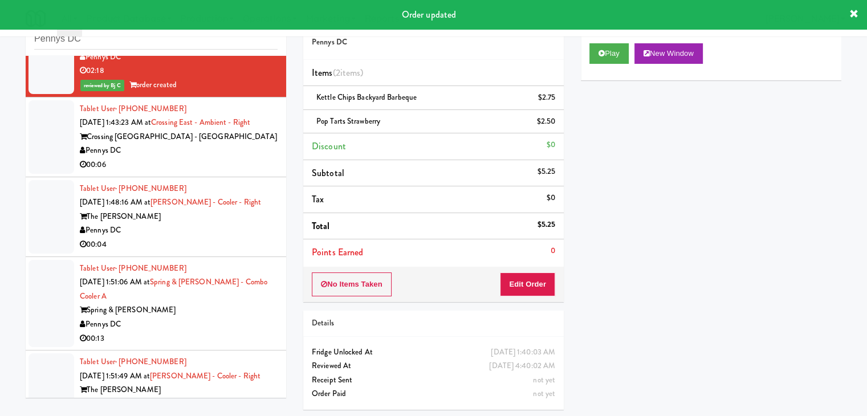
drag, startPoint x: 228, startPoint y: 150, endPoint x: 252, endPoint y: 149, distance: 24.6
click at [228, 153] on div "Pennys DC" at bounding box center [179, 151] width 198 height 14
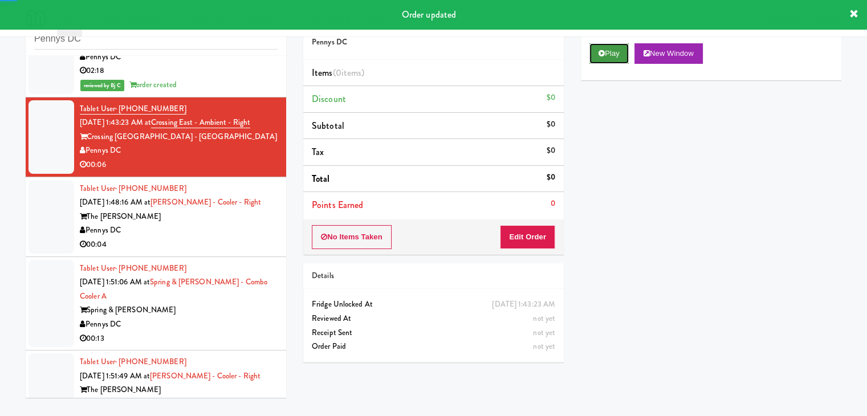
click at [619, 50] on button "Play" at bounding box center [608, 53] width 39 height 21
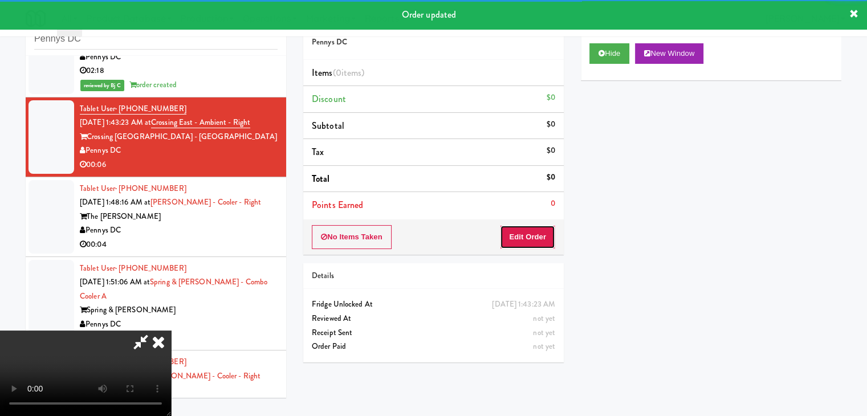
click at [534, 236] on button "Edit Order" at bounding box center [527, 237] width 55 height 24
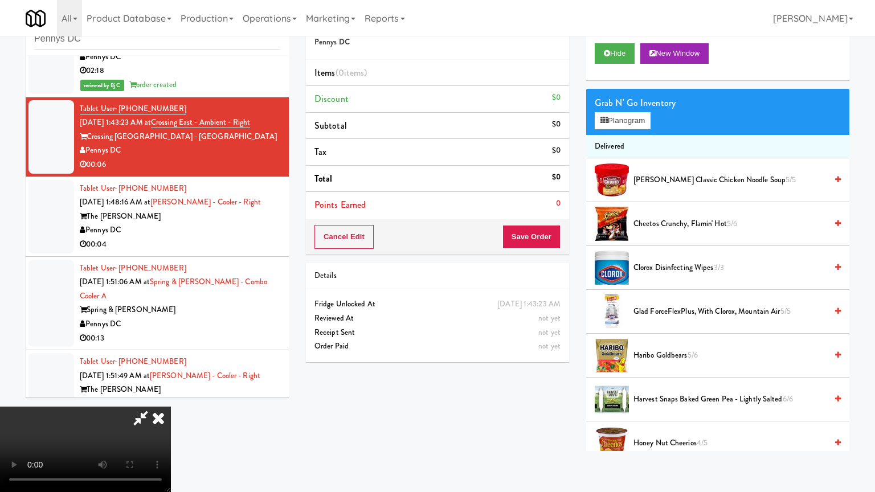
click at [171, 407] on video at bounding box center [85, 449] width 171 height 85
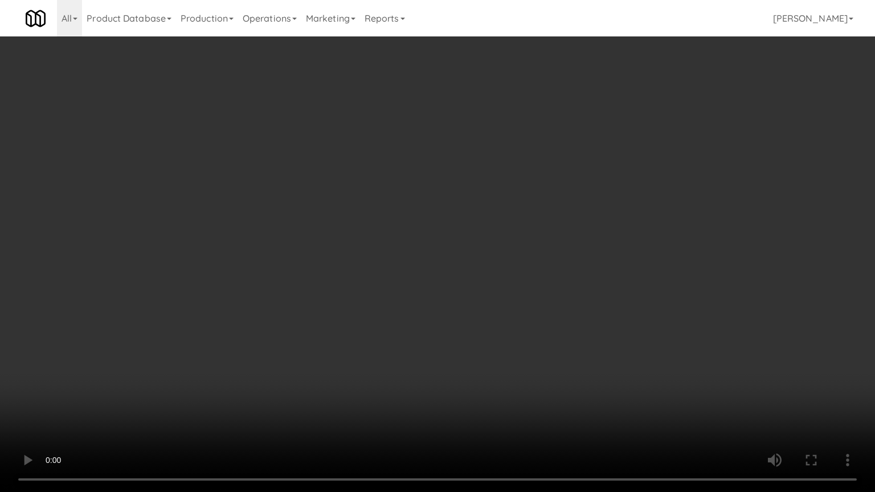
click at [549, 262] on video at bounding box center [437, 246] width 875 height 492
click at [561, 255] on video at bounding box center [437, 246] width 875 height 492
drag, startPoint x: 561, startPoint y: 255, endPoint x: 643, endPoint y: 147, distance: 135.4
click at [570, 246] on video at bounding box center [437, 246] width 875 height 492
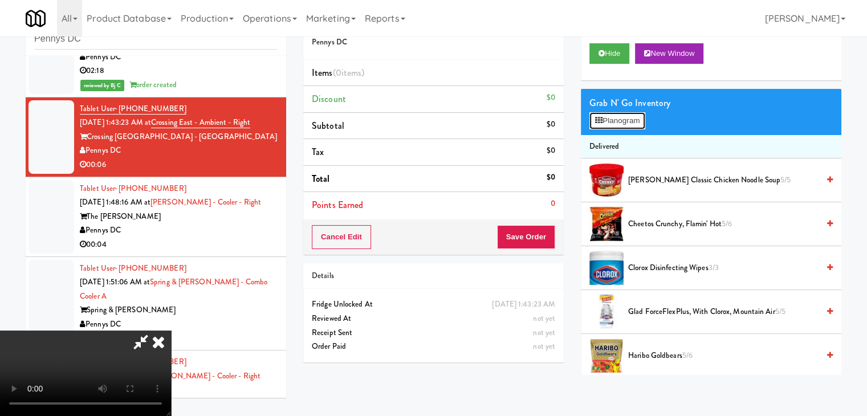
click at [627, 119] on button "Planogram" at bounding box center [617, 120] width 56 height 17
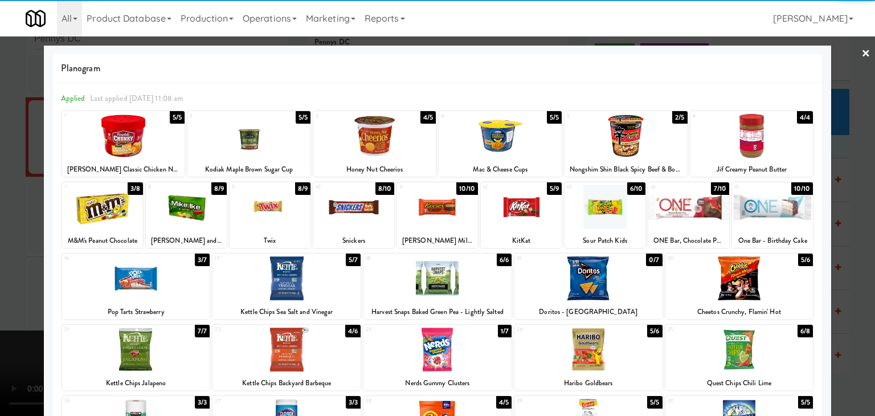
drag, startPoint x: 320, startPoint y: 335, endPoint x: 248, endPoint y: 333, distance: 71.2
click at [320, 336] on div at bounding box center [287, 350] width 148 height 44
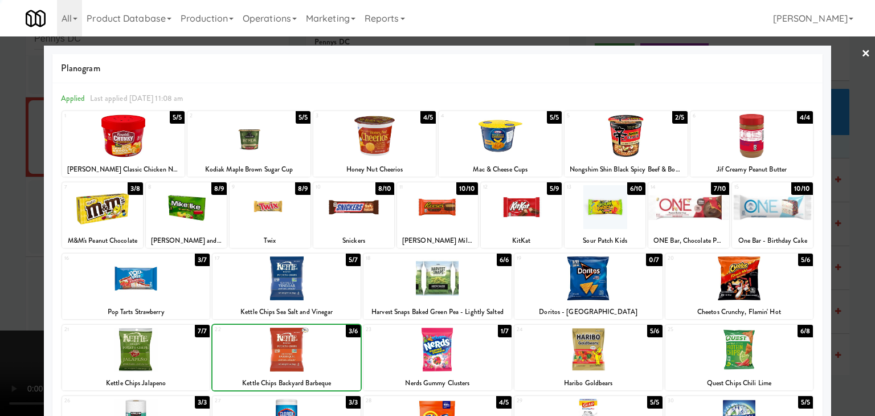
drag, startPoint x: 0, startPoint y: 289, endPoint x: 29, endPoint y: 276, distance: 31.6
click at [1, 285] on div at bounding box center [437, 208] width 875 height 416
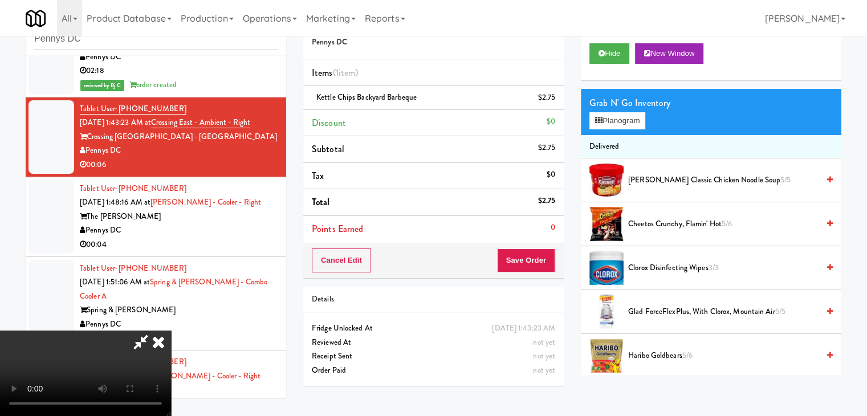
drag, startPoint x: 549, startPoint y: 273, endPoint x: 541, endPoint y: 271, distance: 8.3
click at [543, 272] on div "Cancel Edit Save Order" at bounding box center [433, 260] width 260 height 35
click at [540, 265] on button "Save Order" at bounding box center [526, 260] width 58 height 24
click at [540, 264] on button "Save Order" at bounding box center [526, 260] width 58 height 24
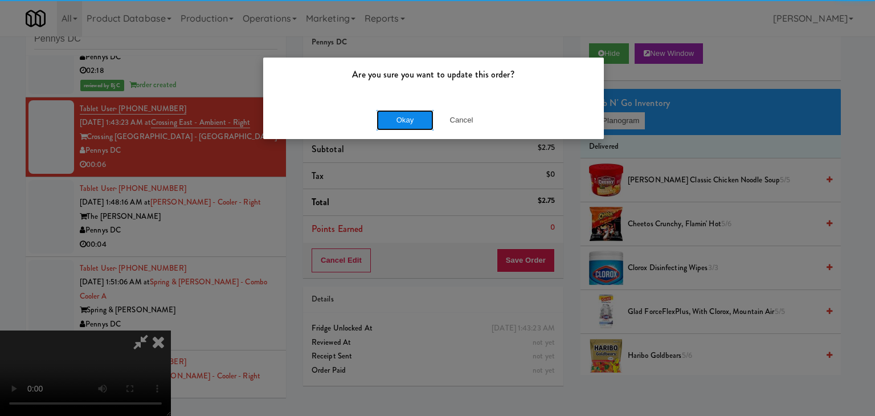
drag, startPoint x: 381, startPoint y: 110, endPoint x: 389, endPoint y: 115, distance: 9.7
click at [381, 112] on button "Okay" at bounding box center [405, 120] width 57 height 21
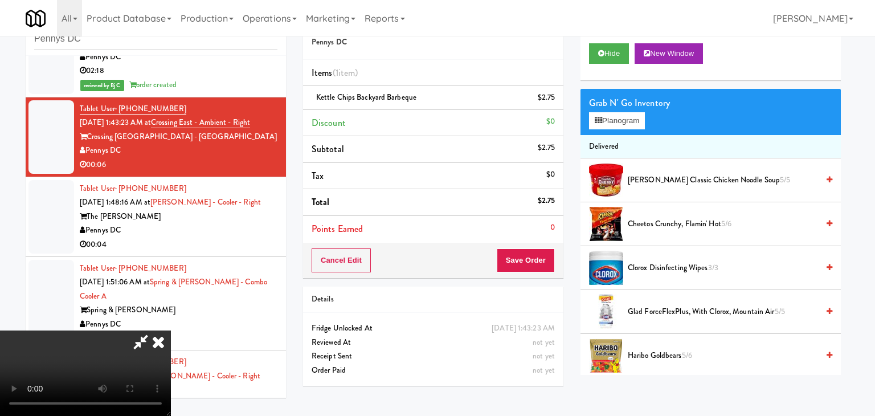
click at [390, 116] on body "Are you sure you want to update this order? Okay Cancel Okay Are you sure you w…" at bounding box center [437, 208] width 875 height 416
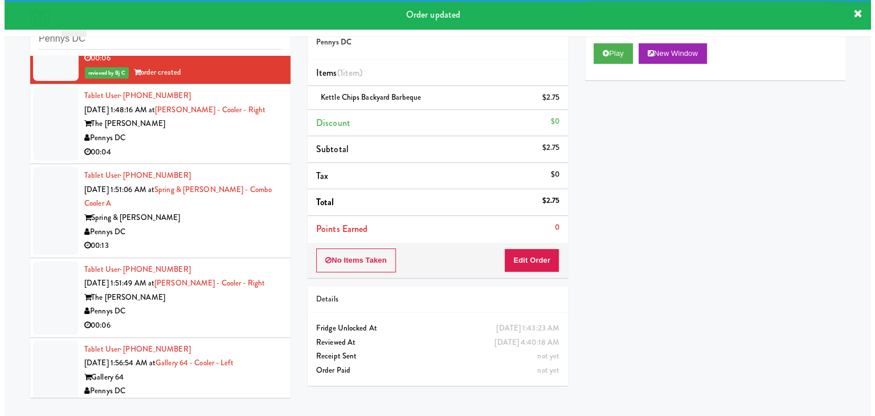
scroll to position [1010, 0]
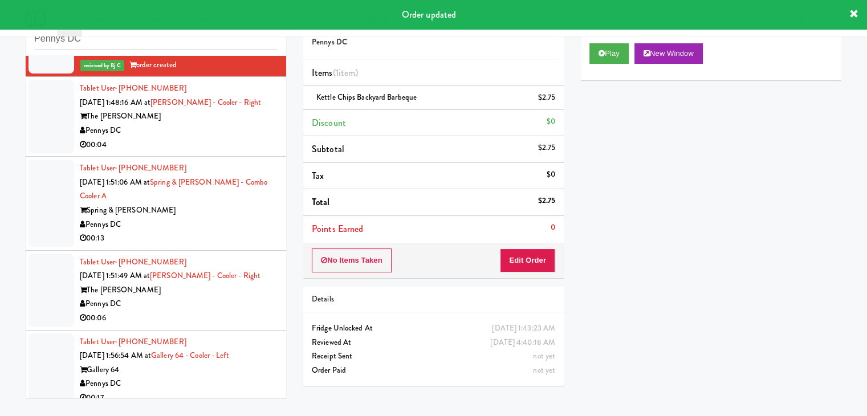
click at [249, 145] on div "00:04" at bounding box center [179, 145] width 198 height 14
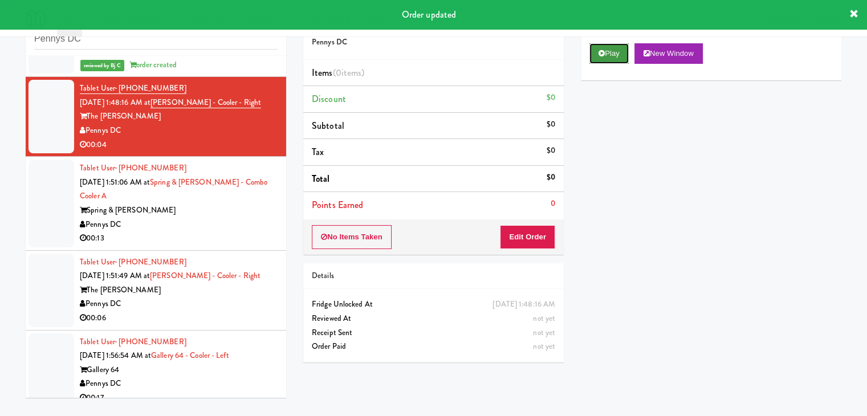
click at [610, 55] on button "Play" at bounding box center [608, 53] width 39 height 21
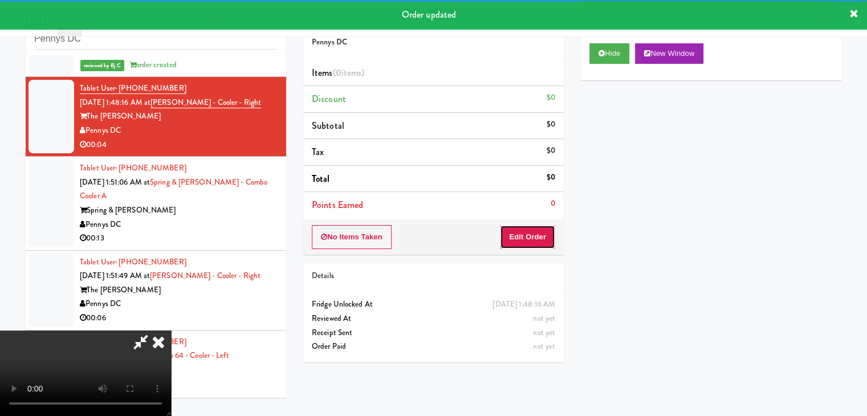
click at [544, 227] on button "Edit Order" at bounding box center [527, 237] width 55 height 24
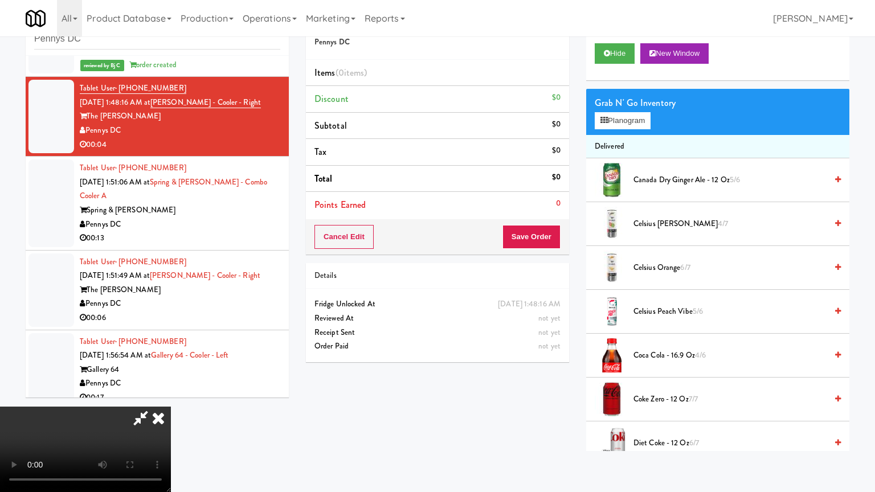
click at [171, 407] on video at bounding box center [85, 449] width 171 height 85
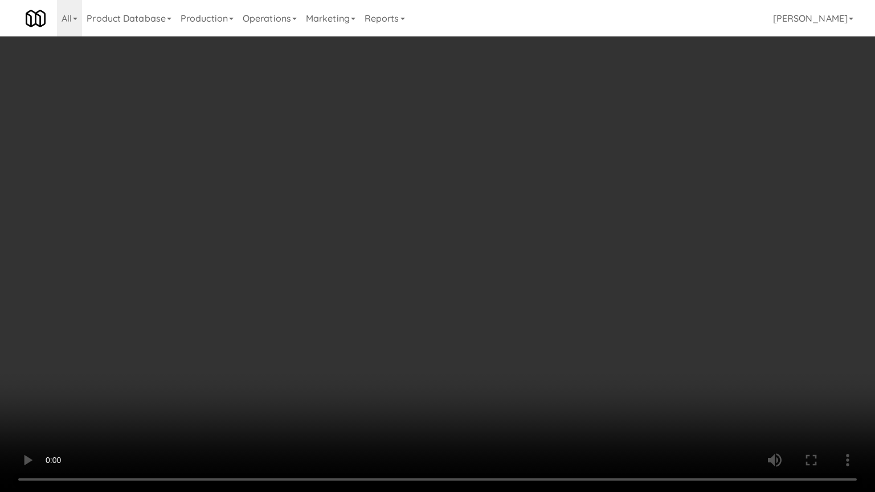
click at [493, 382] on video at bounding box center [437, 246] width 875 height 492
click at [485, 387] on video at bounding box center [437, 246] width 875 height 492
click at [487, 375] on video at bounding box center [437, 246] width 875 height 492
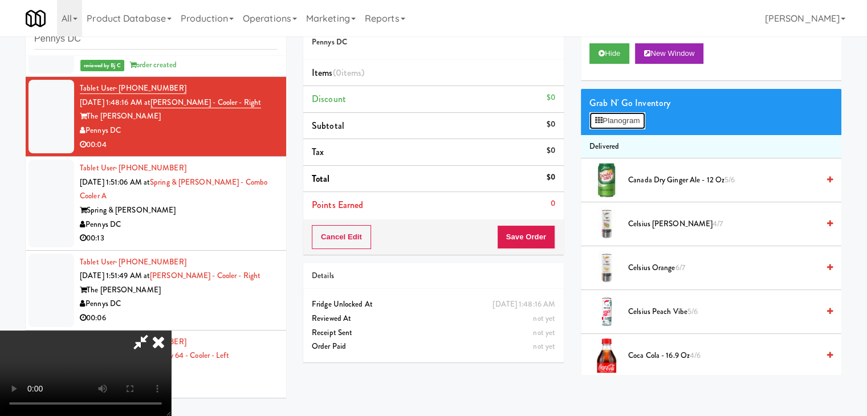
drag, startPoint x: 622, startPoint y: 119, endPoint x: 611, endPoint y: 147, distance: 30.5
click at [623, 119] on button "Planogram" at bounding box center [617, 120] width 56 height 17
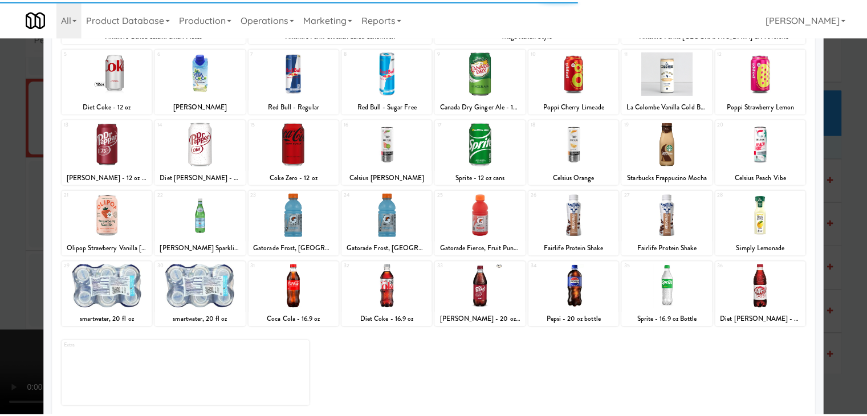
scroll to position [144, 0]
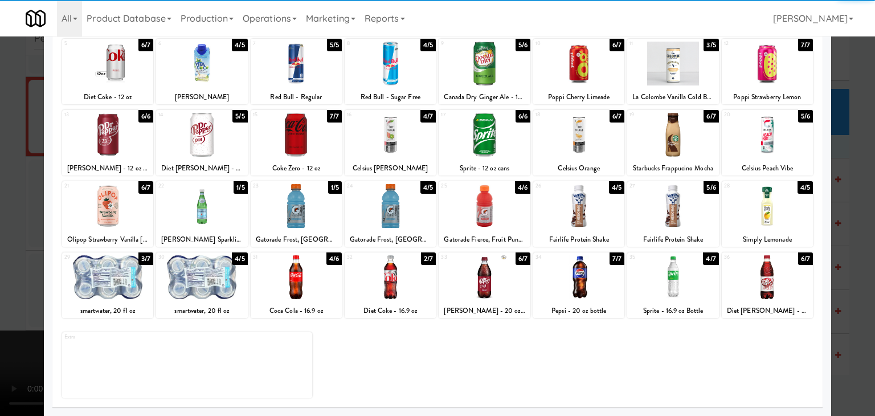
click at [312, 217] on div at bounding box center [296, 206] width 91 height 44
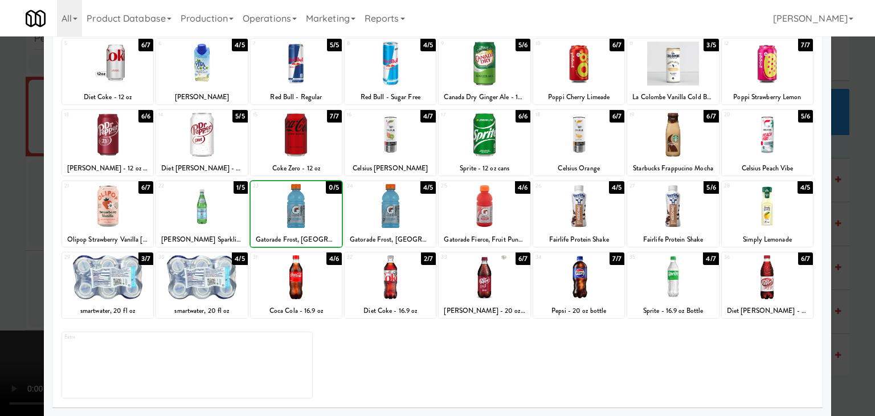
drag, startPoint x: 0, startPoint y: 220, endPoint x: 250, endPoint y: 224, distance: 250.2
click at [6, 222] on div at bounding box center [437, 208] width 875 height 416
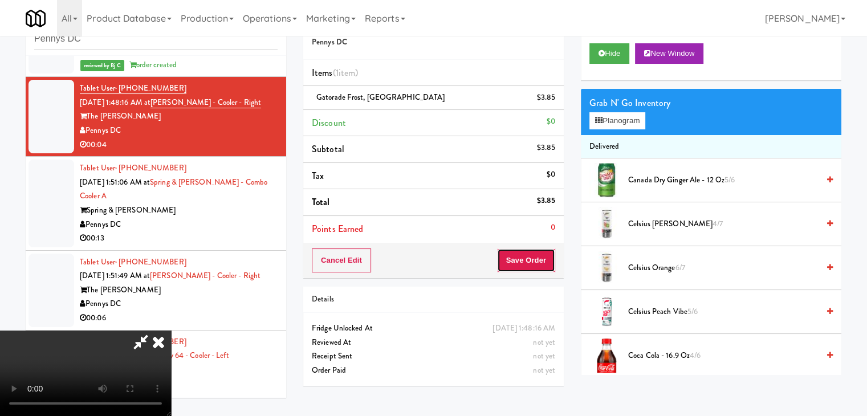
click at [549, 266] on button "Save Order" at bounding box center [526, 260] width 58 height 24
click at [546, 264] on button "Save Order" at bounding box center [526, 260] width 58 height 24
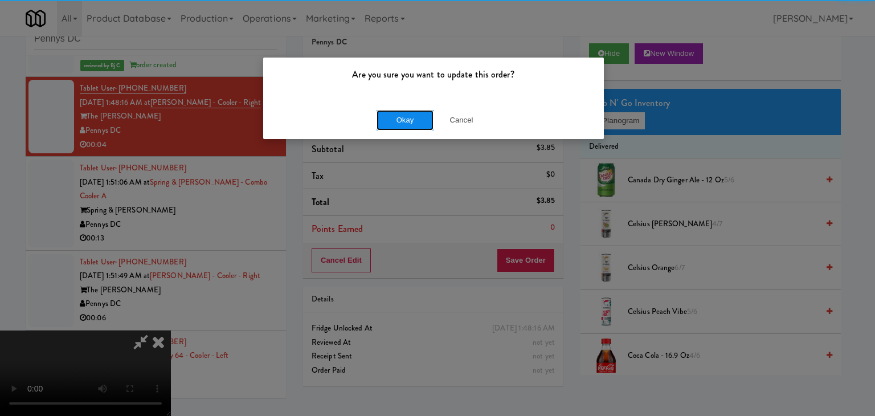
click at [386, 120] on button "Okay" at bounding box center [405, 120] width 57 height 21
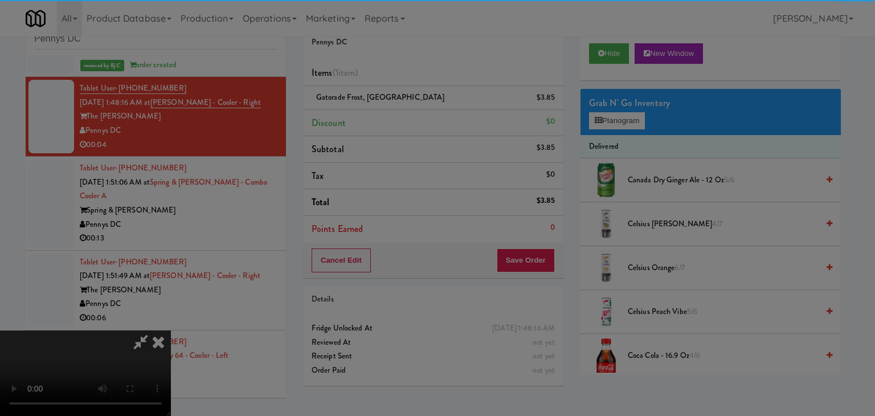
click at [387, 119] on body "Are you sure you want to update this order? Okay Cancel Okay Are you sure you w…" at bounding box center [437, 208] width 875 height 416
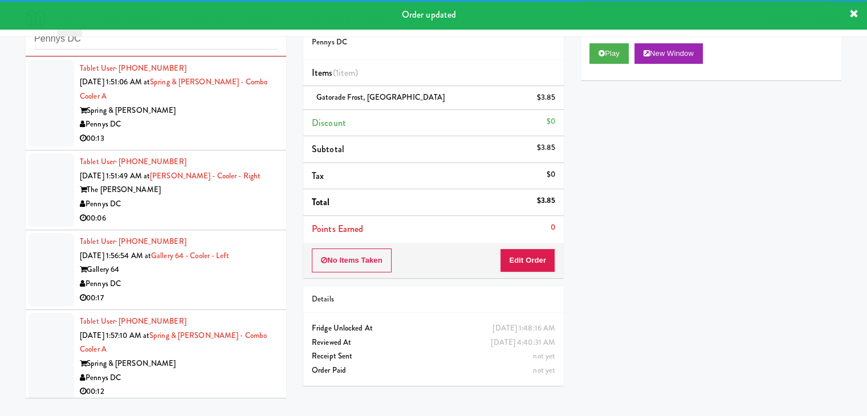
scroll to position [1138, 0]
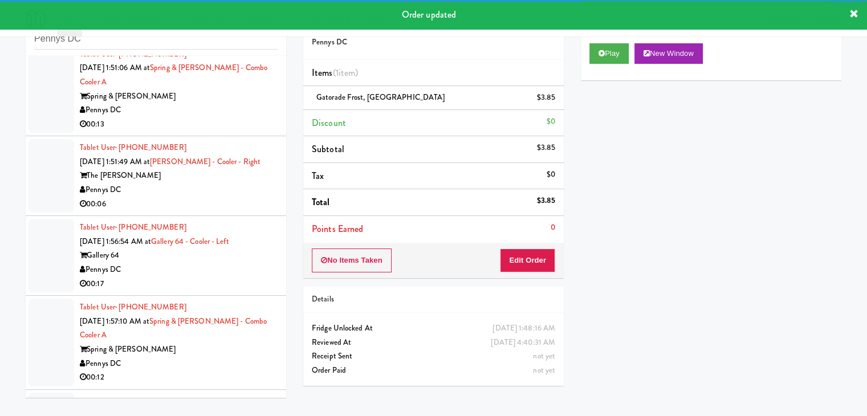
drag, startPoint x: 206, startPoint y: 121, endPoint x: 271, endPoint y: 121, distance: 65.0
click at [207, 121] on div "00:13" at bounding box center [179, 124] width 198 height 14
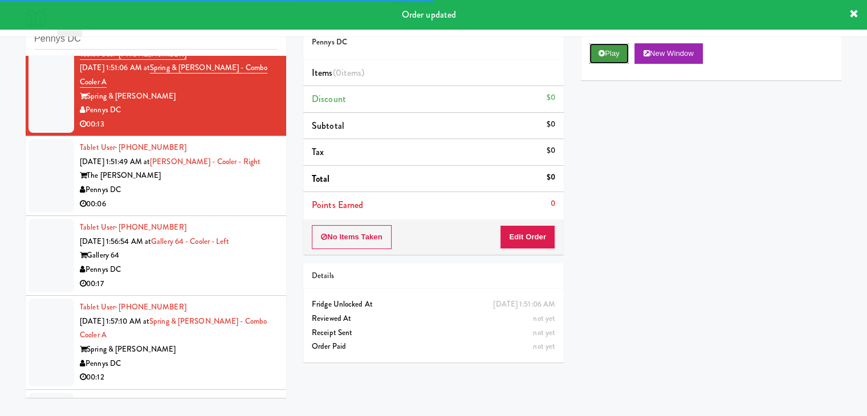
click at [614, 50] on button "Play" at bounding box center [608, 53] width 39 height 21
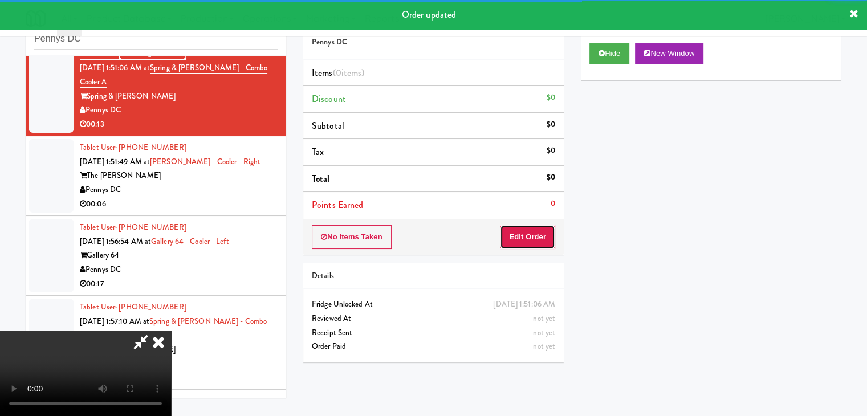
click at [525, 236] on button "Edit Order" at bounding box center [527, 237] width 55 height 24
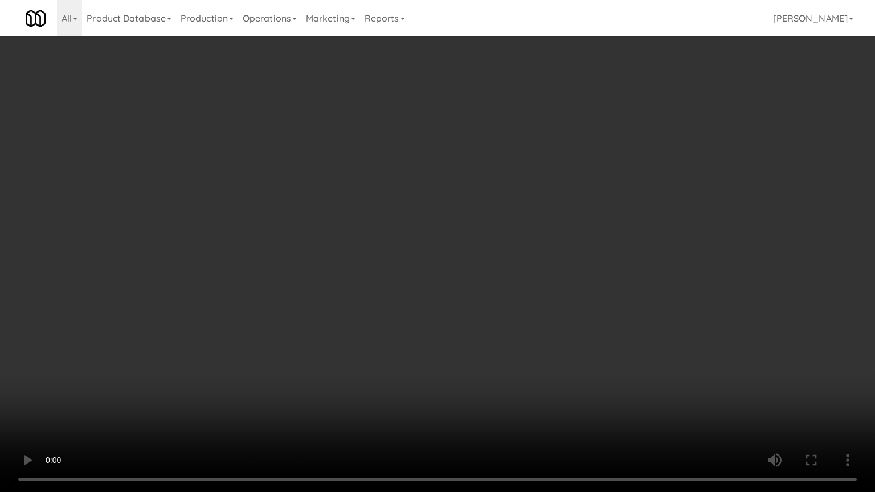
click at [490, 321] on video at bounding box center [437, 246] width 875 height 492
click at [572, 287] on video at bounding box center [437, 246] width 875 height 492
click at [569, 279] on video at bounding box center [437, 246] width 875 height 492
click at [569, 280] on video at bounding box center [437, 246] width 875 height 492
click at [567, 273] on video at bounding box center [437, 246] width 875 height 492
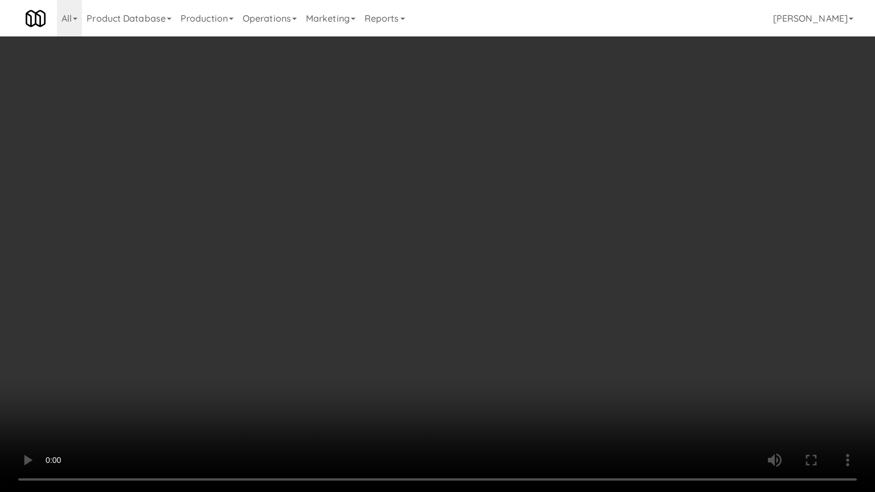
click at [567, 273] on video at bounding box center [437, 246] width 875 height 492
click at [567, 269] on video at bounding box center [437, 246] width 875 height 492
drag, startPoint x: 567, startPoint y: 269, endPoint x: 567, endPoint y: 276, distance: 7.4
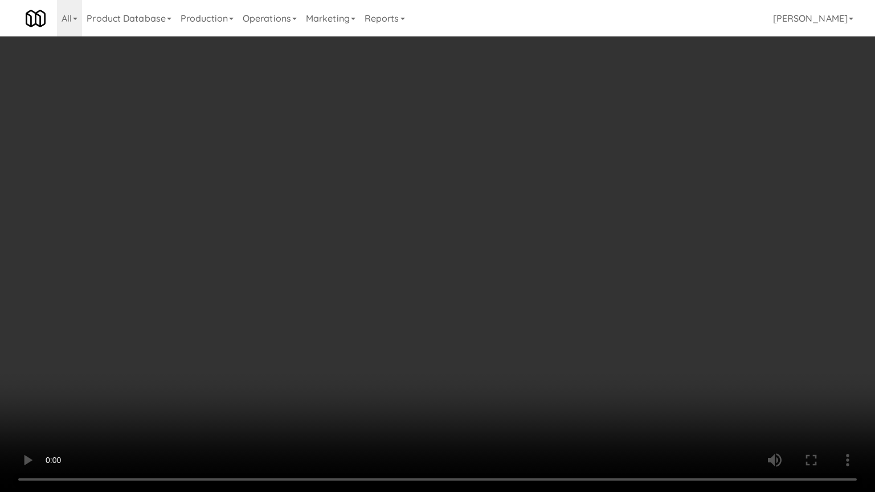
click at [567, 270] on video at bounding box center [437, 246] width 875 height 492
click at [571, 263] on video at bounding box center [437, 246] width 875 height 492
click at [570, 263] on video at bounding box center [437, 246] width 875 height 492
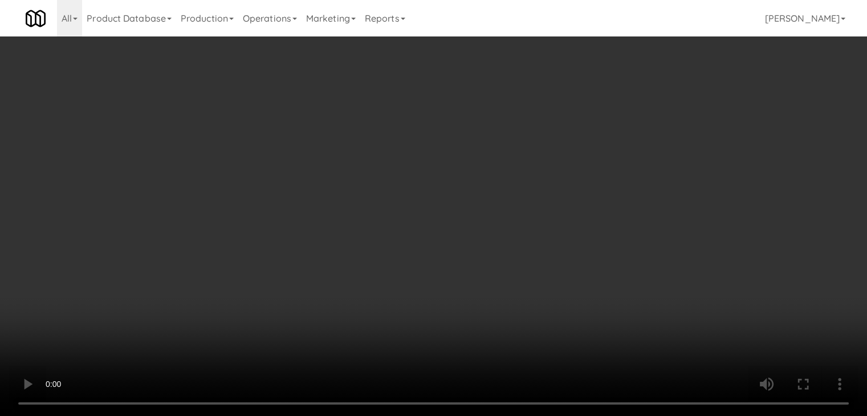
click at [619, 120] on button "Planogram" at bounding box center [617, 120] width 56 height 17
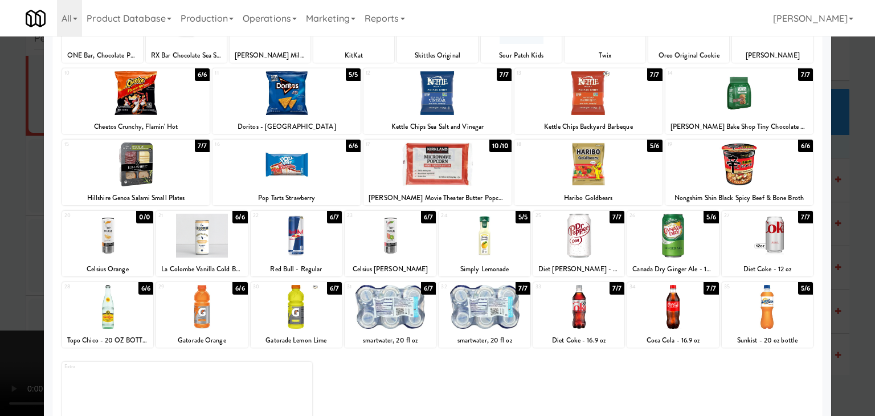
click at [754, 305] on div at bounding box center [767, 307] width 91 height 44
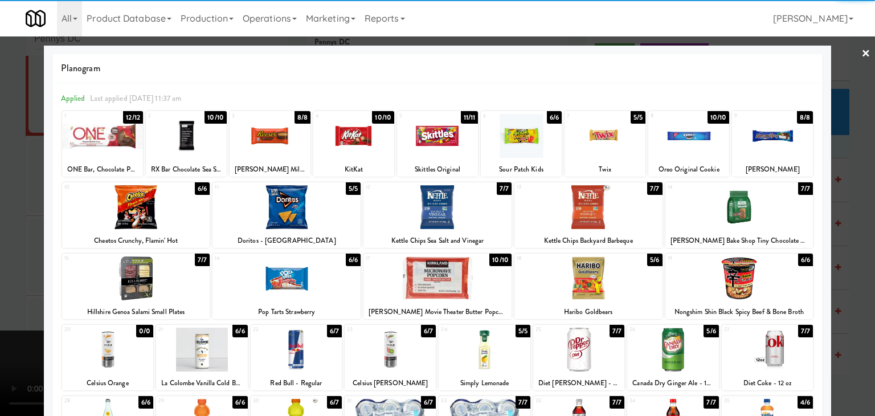
click at [570, 285] on div at bounding box center [589, 278] width 148 height 44
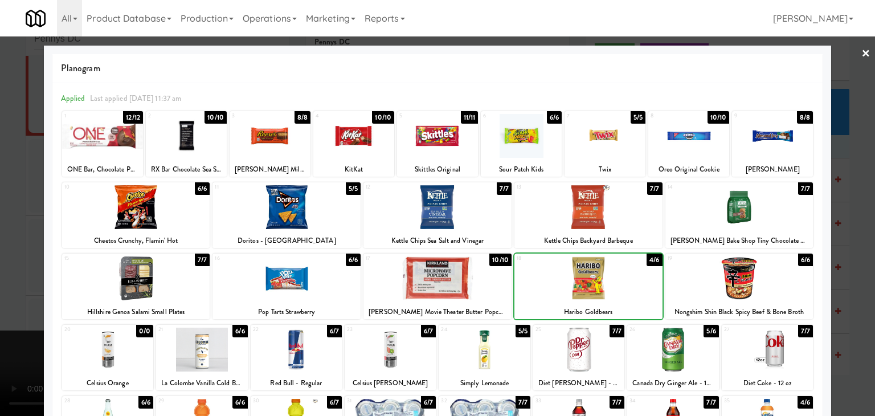
click at [446, 203] on div at bounding box center [438, 207] width 148 height 44
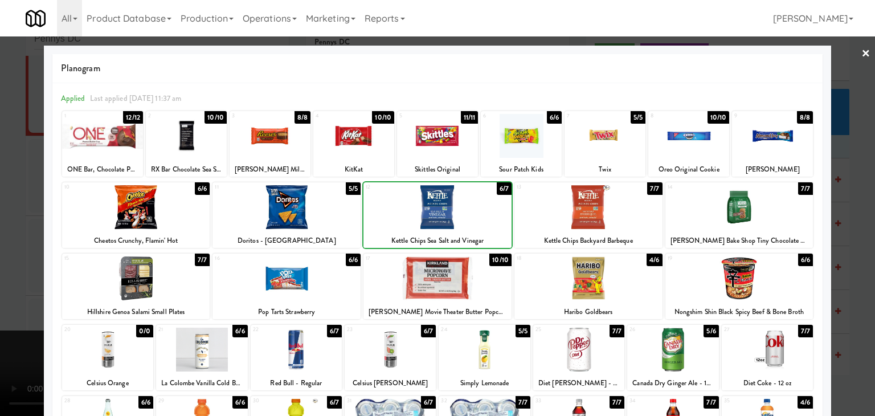
drag, startPoint x: 0, startPoint y: 246, endPoint x: 64, endPoint y: 246, distance: 63.8
click at [5, 246] on div at bounding box center [437, 208] width 875 height 416
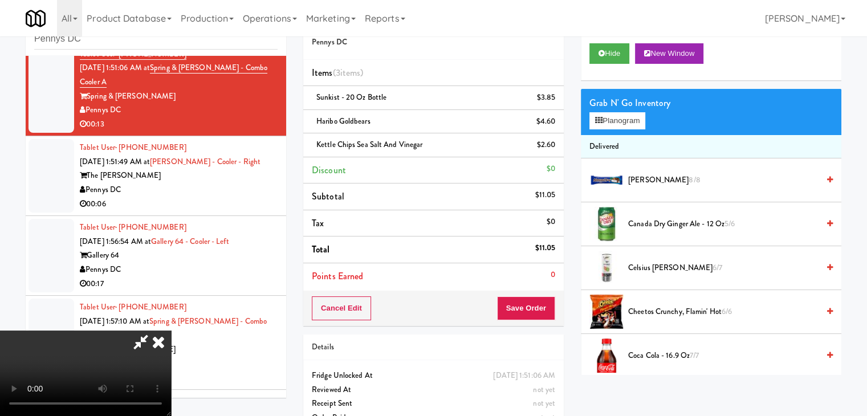
click at [540, 292] on div "Order # 5373991 Pennys DC Items (3 items ) Sunkist - 20 oz bottle $3.85 Haribo …" at bounding box center [433, 165] width 260 height 321
click at [538, 295] on div "Cancel Edit Save Order" at bounding box center [433, 308] width 260 height 35
click at [536, 297] on button "Save Order" at bounding box center [526, 308] width 58 height 24
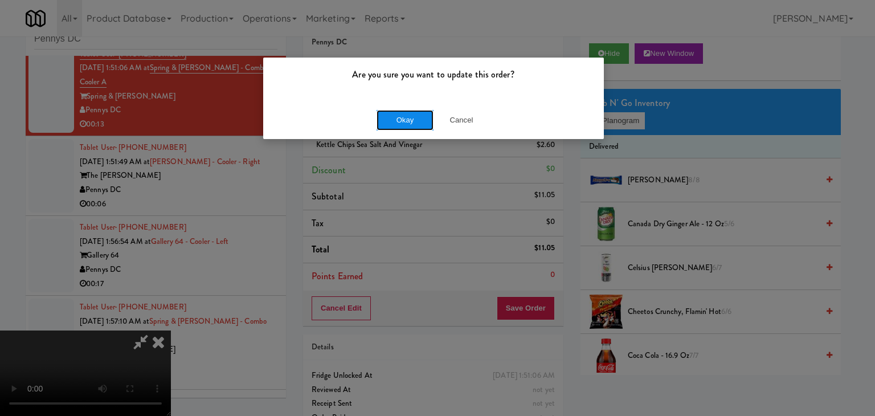
click at [407, 119] on button "Okay" at bounding box center [405, 120] width 57 height 21
click at [406, 119] on div "Okay Cancel" at bounding box center [433, 120] width 341 height 38
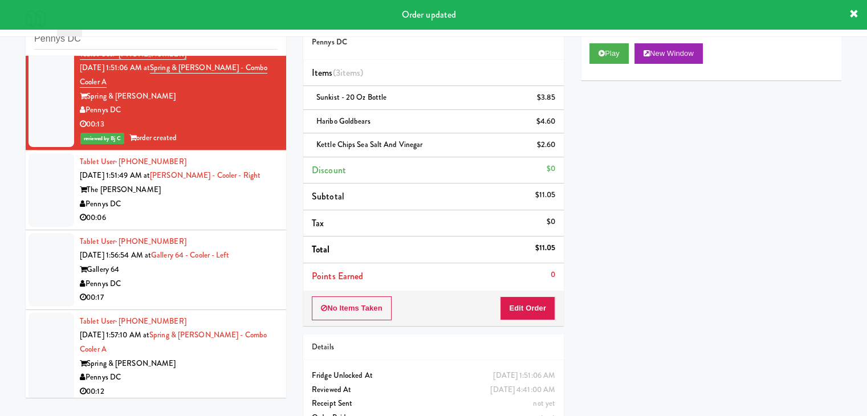
click at [187, 194] on div "The [PERSON_NAME]" at bounding box center [179, 190] width 198 height 14
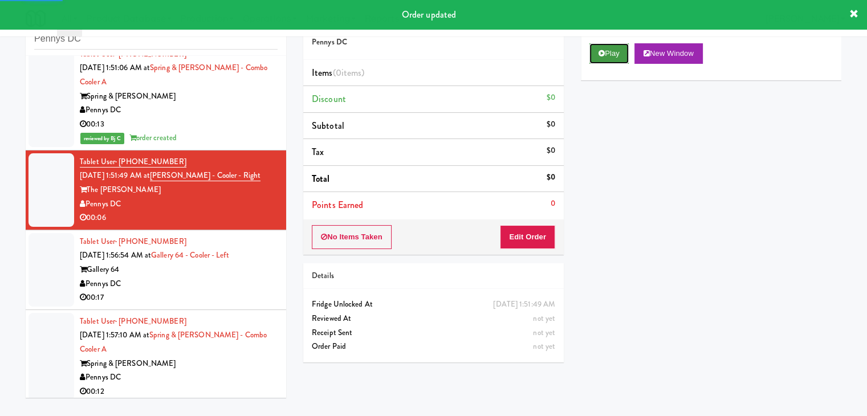
click at [622, 52] on button "Play" at bounding box center [608, 53] width 39 height 21
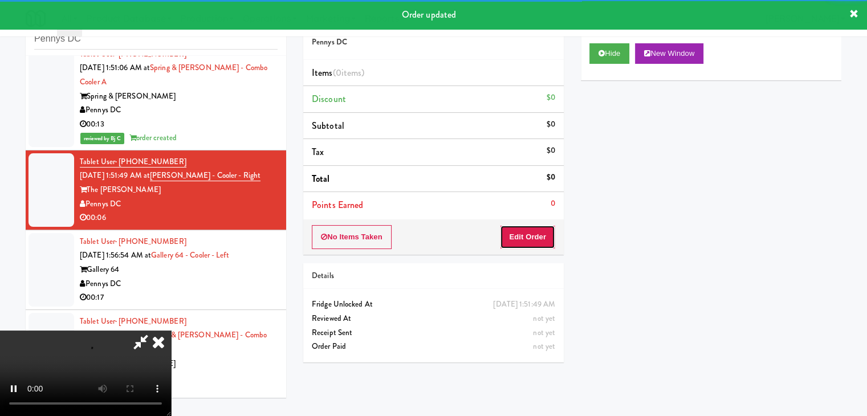
click at [549, 239] on button "Edit Order" at bounding box center [527, 237] width 55 height 24
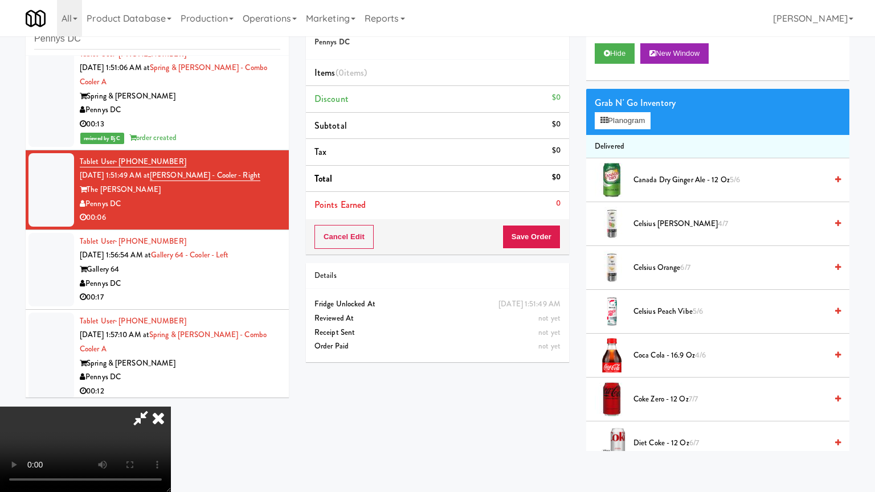
click at [171, 407] on video at bounding box center [85, 449] width 171 height 85
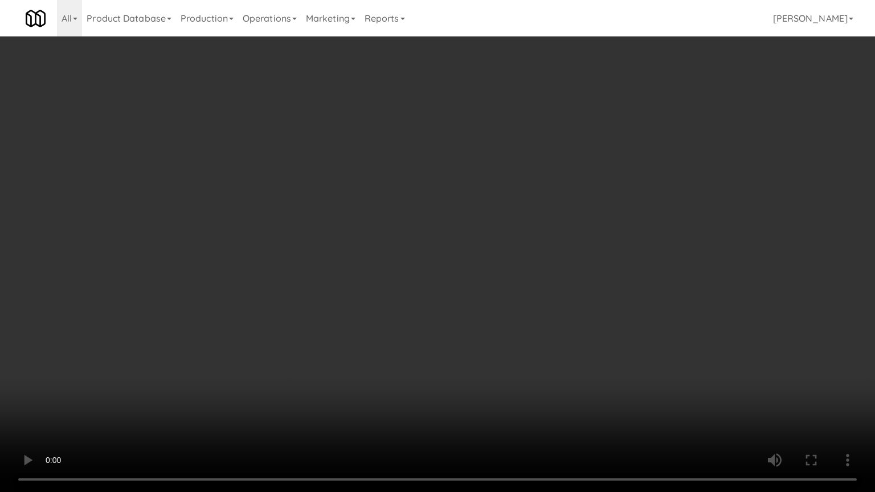
drag, startPoint x: 499, startPoint y: 254, endPoint x: 587, endPoint y: 114, distance: 165.4
click at [504, 246] on video at bounding box center [437, 246] width 875 height 492
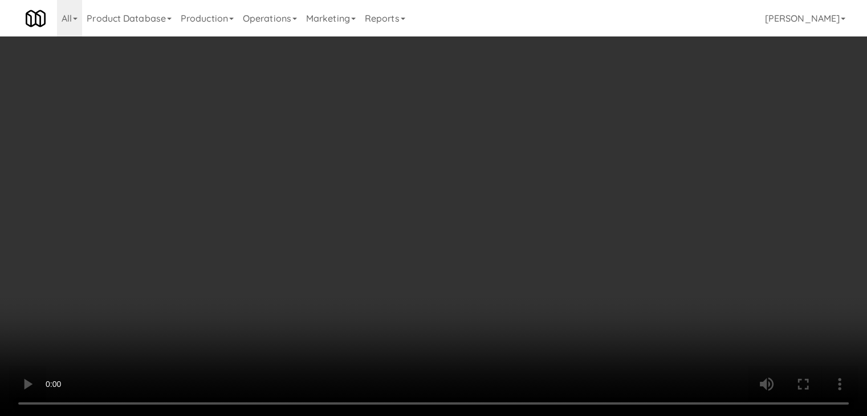
click at [626, 117] on button "Planogram" at bounding box center [617, 120] width 56 height 17
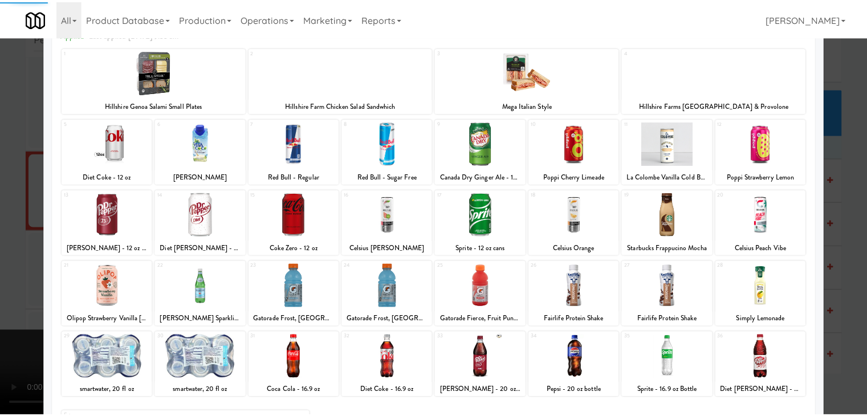
scroll to position [144, 0]
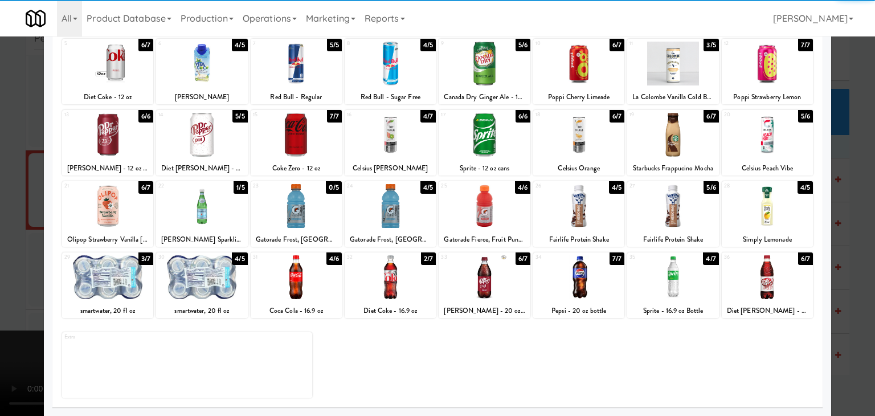
click at [674, 272] on div at bounding box center [672, 277] width 91 height 44
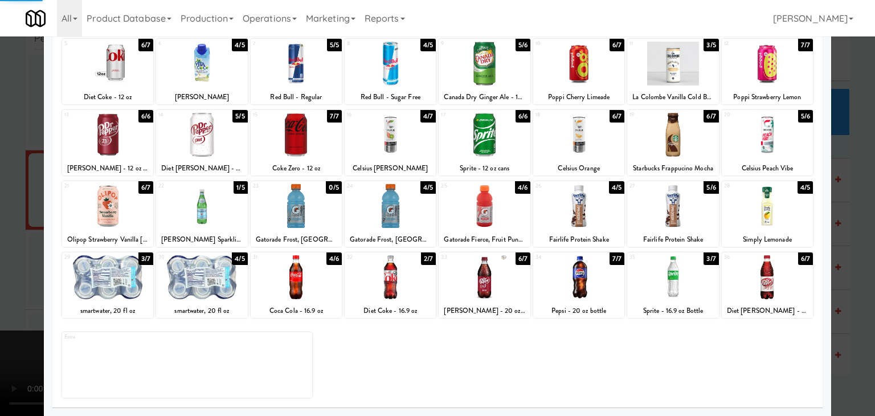
click at [839, 269] on div at bounding box center [437, 208] width 875 height 416
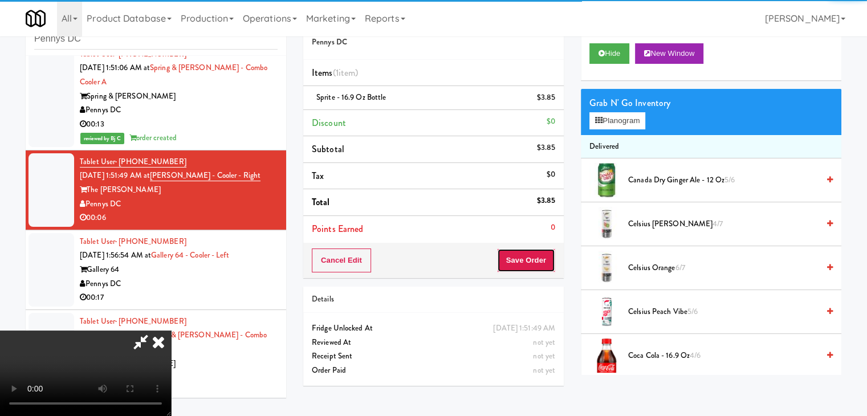
click at [529, 260] on button "Save Order" at bounding box center [526, 260] width 58 height 24
click at [529, 259] on button "Save Order" at bounding box center [526, 260] width 58 height 24
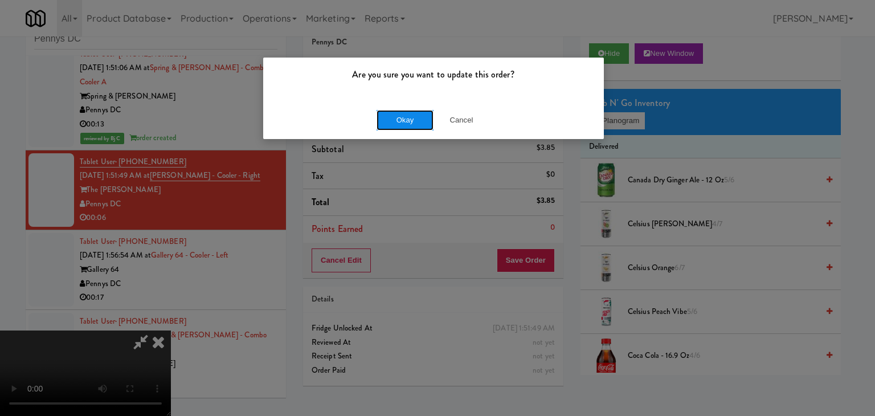
click at [401, 119] on button "Okay" at bounding box center [405, 120] width 57 height 21
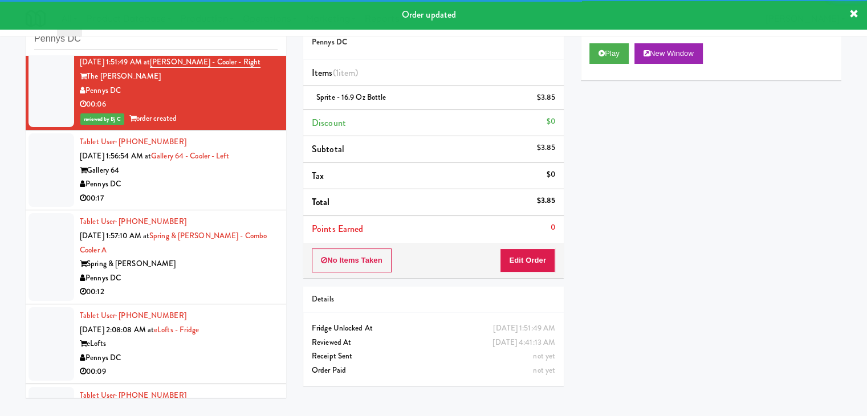
scroll to position [1252, 0]
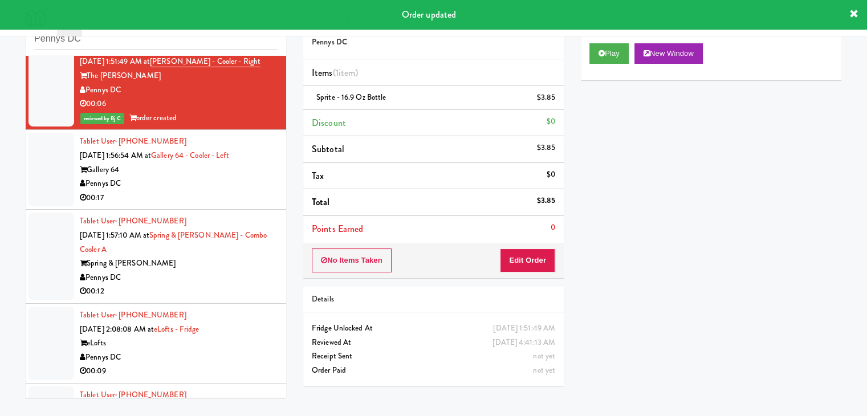
drag, startPoint x: 194, startPoint y: 190, endPoint x: 202, endPoint y: 191, distance: 7.5
click at [195, 191] on div "00:17" at bounding box center [179, 198] width 198 height 14
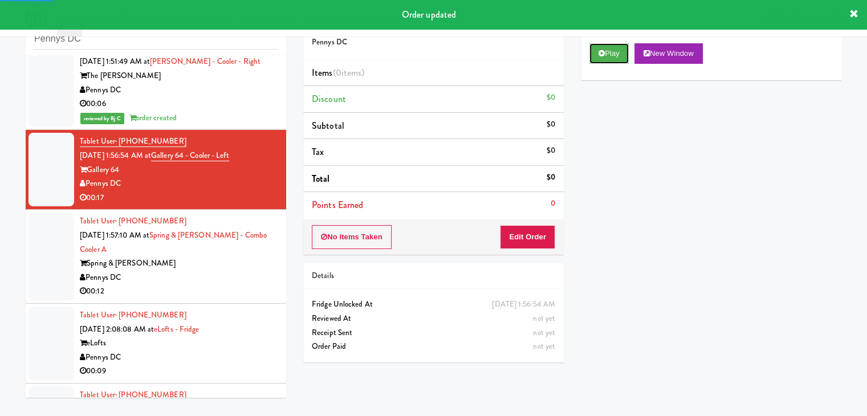
drag, startPoint x: 610, startPoint y: 54, endPoint x: 607, endPoint y: 74, distance: 20.6
click at [610, 55] on button "Play" at bounding box center [608, 53] width 39 height 21
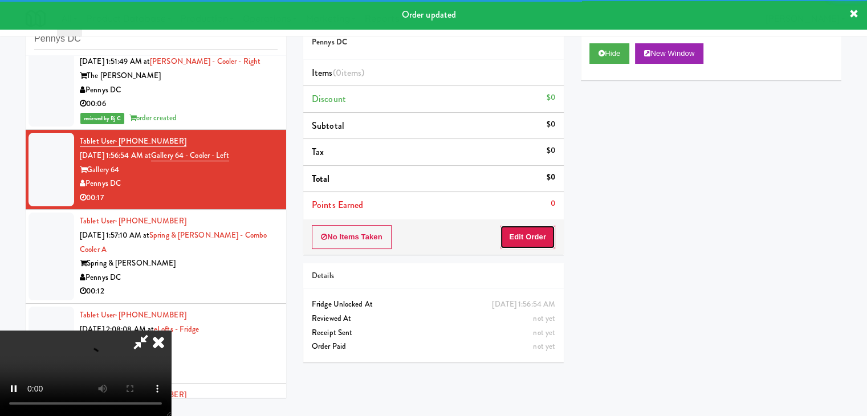
click at [549, 246] on button "Edit Order" at bounding box center [527, 237] width 55 height 24
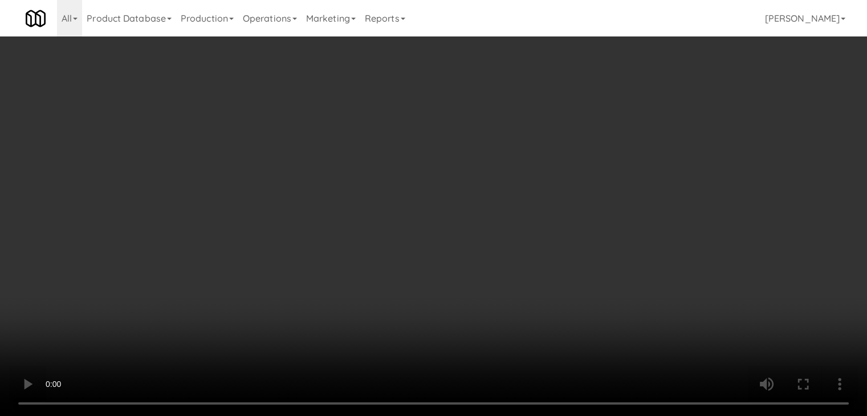
scroll to position [1238, 0]
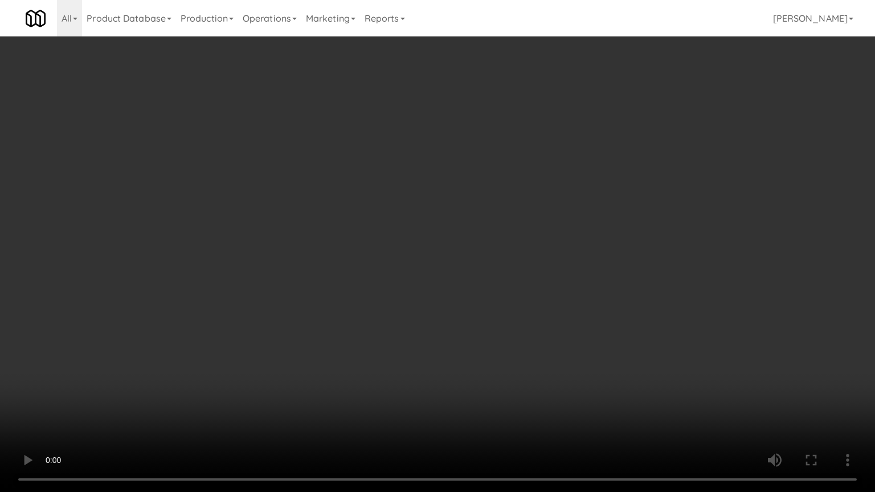
click at [549, 244] on video at bounding box center [437, 246] width 875 height 492
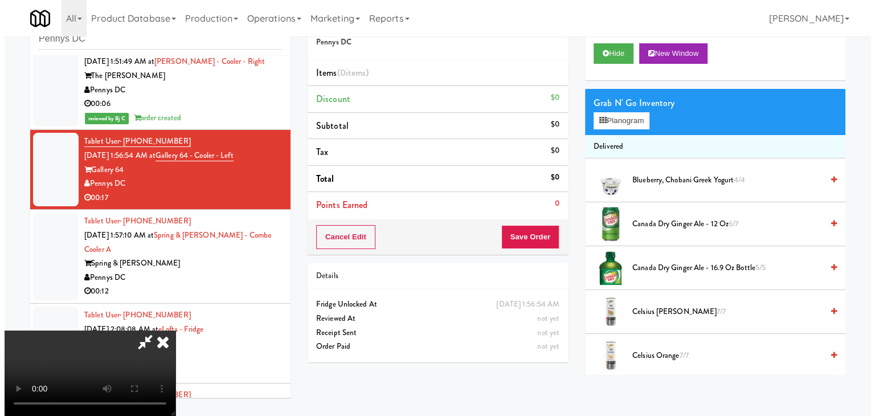
scroll to position [160, 0]
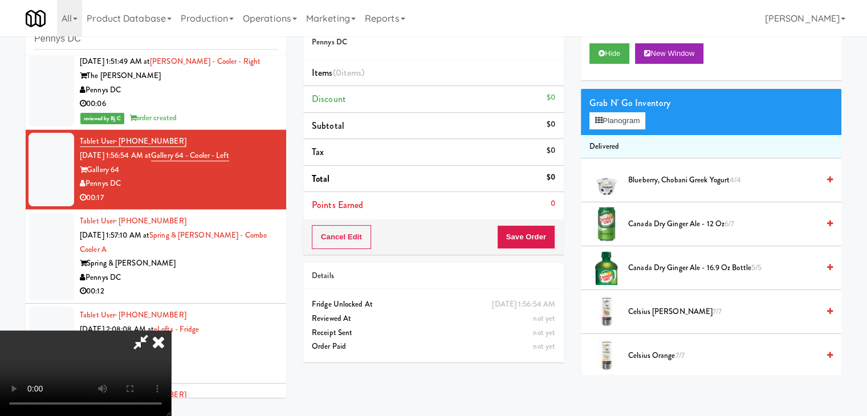
click at [171, 330] on video at bounding box center [85, 372] width 171 height 85
click at [615, 119] on button "Planogram" at bounding box center [617, 120] width 56 height 17
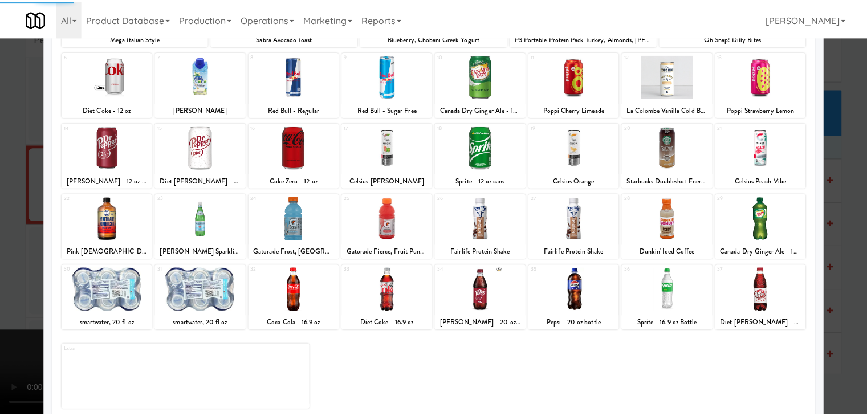
scroll to position [144, 0]
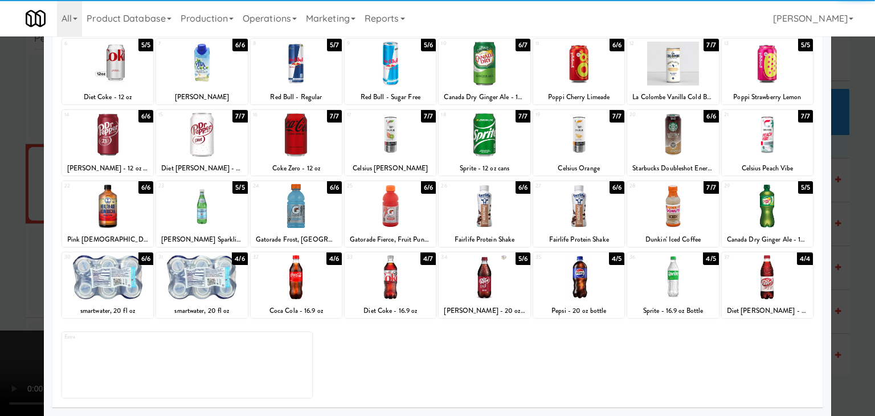
click at [107, 280] on div at bounding box center [107, 277] width 91 height 44
click at [110, 281] on div at bounding box center [107, 277] width 91 height 44
click at [410, 214] on div at bounding box center [390, 206] width 91 height 44
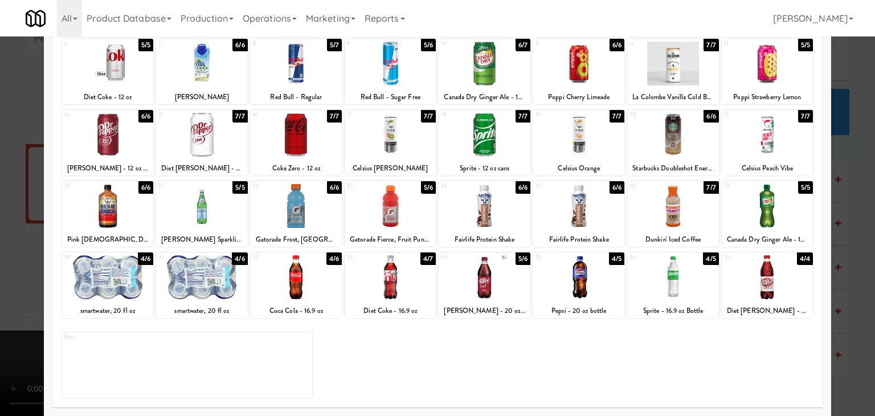
drag, startPoint x: 661, startPoint y: 284, endPoint x: 700, endPoint y: 284, distance: 38.7
click at [660, 283] on div at bounding box center [672, 277] width 91 height 44
click at [851, 290] on div at bounding box center [437, 208] width 875 height 416
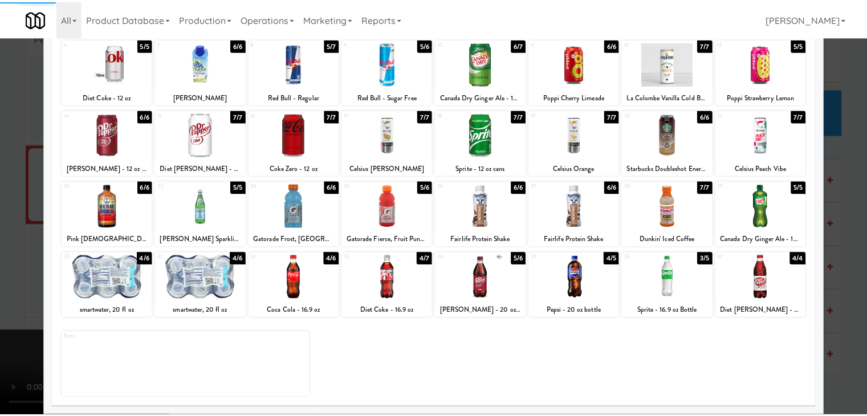
scroll to position [1252, 0]
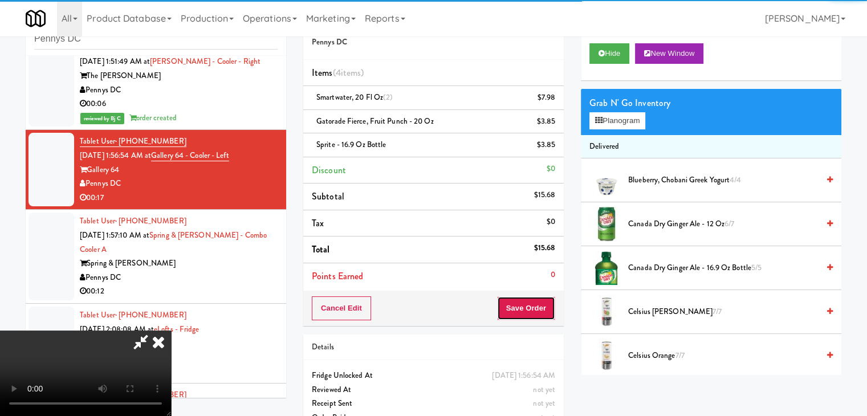
click at [527, 299] on button "Save Order" at bounding box center [526, 308] width 58 height 24
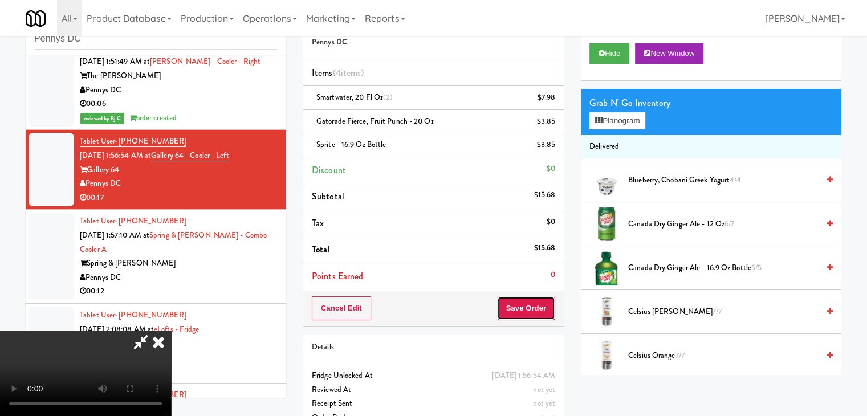
click at [528, 303] on button "Save Order" at bounding box center [526, 308] width 58 height 24
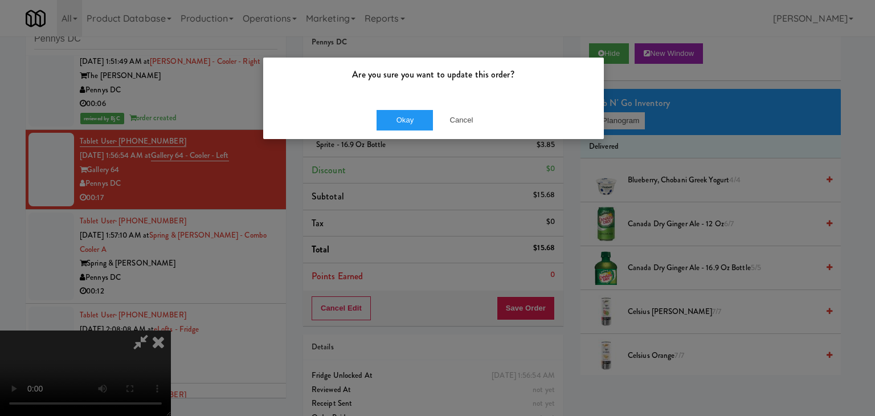
click at [375, 109] on div "Okay Cancel" at bounding box center [433, 120] width 341 height 38
drag, startPoint x: 375, startPoint y: 109, endPoint x: 394, endPoint y: 114, distance: 19.9
click at [376, 109] on div "Okay Cancel" at bounding box center [433, 120] width 341 height 38
click at [394, 114] on button "Okay" at bounding box center [405, 120] width 57 height 21
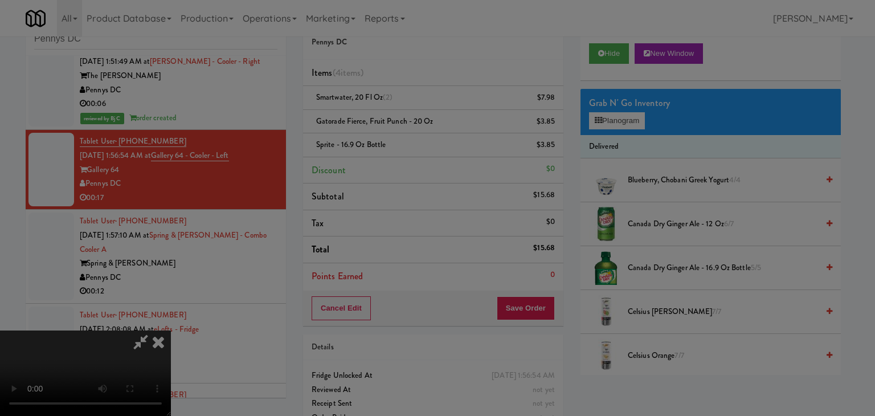
click at [395, 113] on body "Are you sure you want to update this order? Okay Cancel Okay Are you sure you w…" at bounding box center [437, 208] width 875 height 416
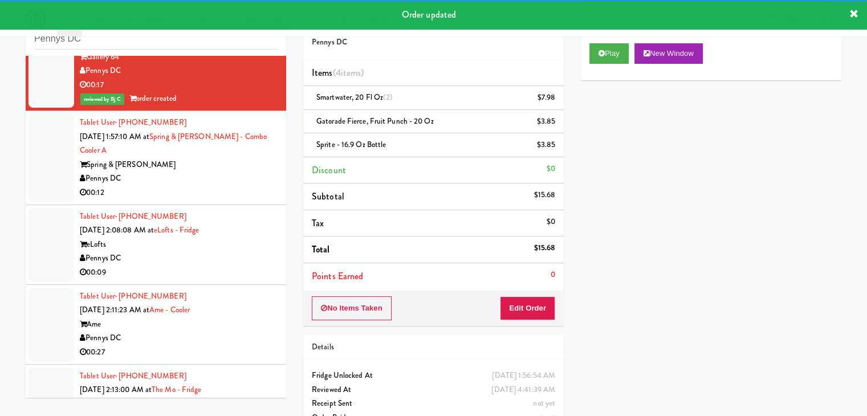
scroll to position [1366, 0]
click at [207, 171] on div "Tablet User · (215) 301-3169 [DATE] 1:57:10 AM at Spring & [PERSON_NAME] - Comb…" at bounding box center [179, 157] width 198 height 84
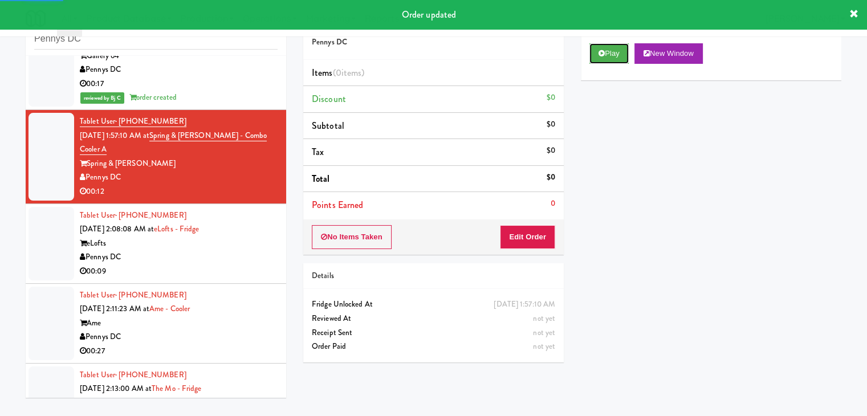
drag, startPoint x: 595, startPoint y: 54, endPoint x: 594, endPoint y: 120, distance: 65.5
click at [595, 58] on button "Play" at bounding box center [608, 53] width 39 height 21
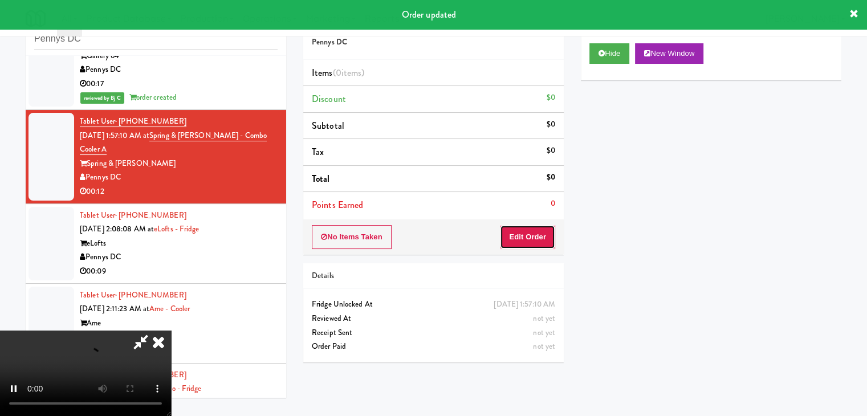
click at [544, 237] on button "Edit Order" at bounding box center [527, 237] width 55 height 24
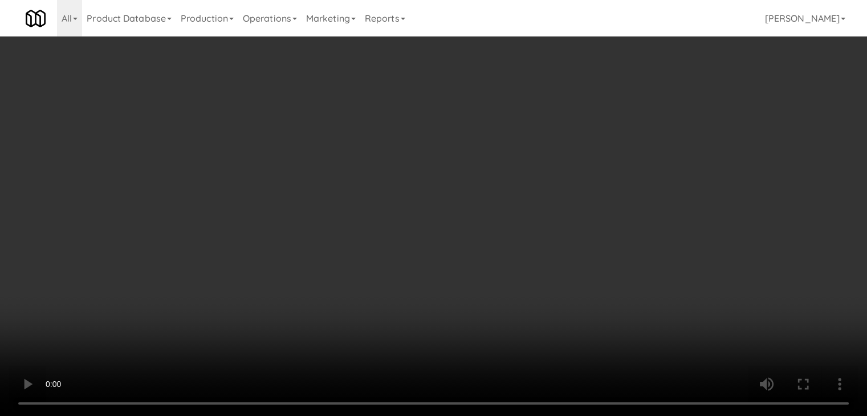
scroll to position [1352, 0]
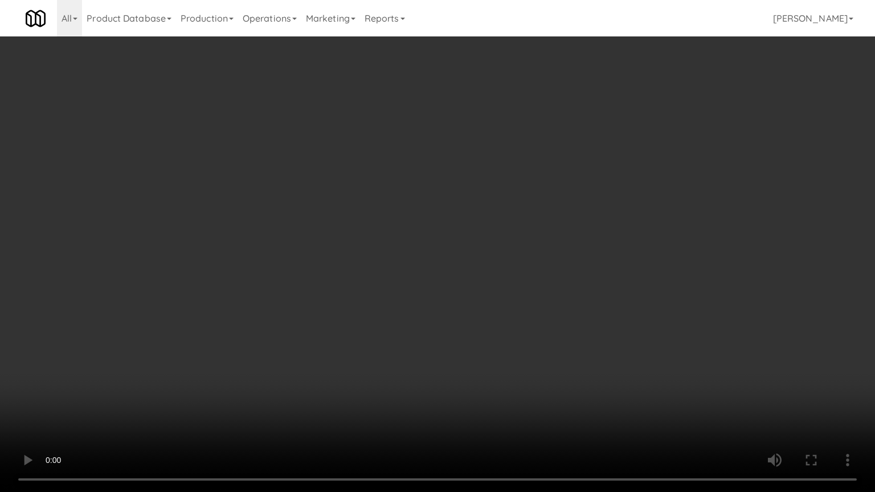
click at [512, 360] on video at bounding box center [437, 246] width 875 height 492
click at [513, 360] on video at bounding box center [437, 246] width 875 height 492
click at [538, 284] on video at bounding box center [437, 246] width 875 height 492
drag, startPoint x: 538, startPoint y: 276, endPoint x: 578, endPoint y: 148, distance: 133.7
click at [543, 259] on video at bounding box center [437, 246] width 875 height 492
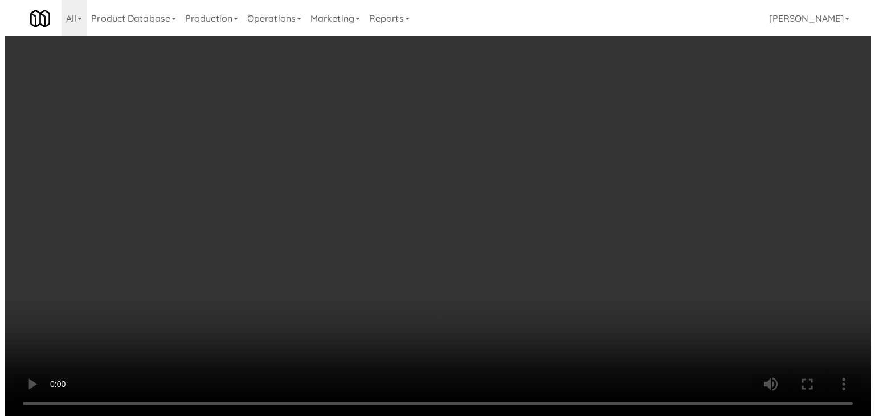
scroll to position [1366, 0]
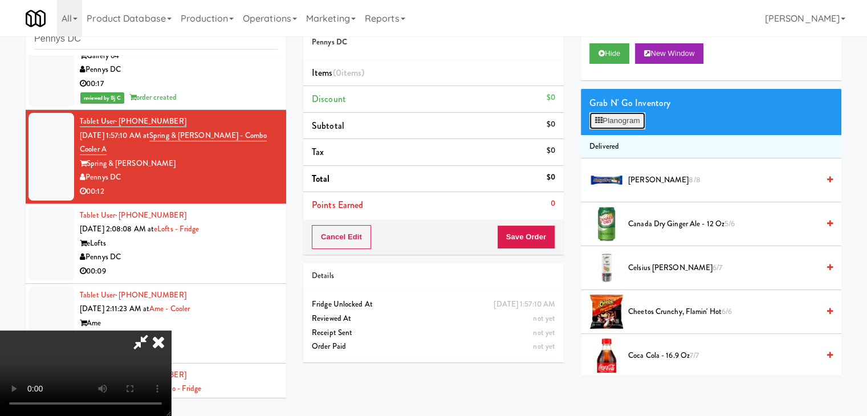
click at [620, 124] on button "Planogram" at bounding box center [617, 120] width 56 height 17
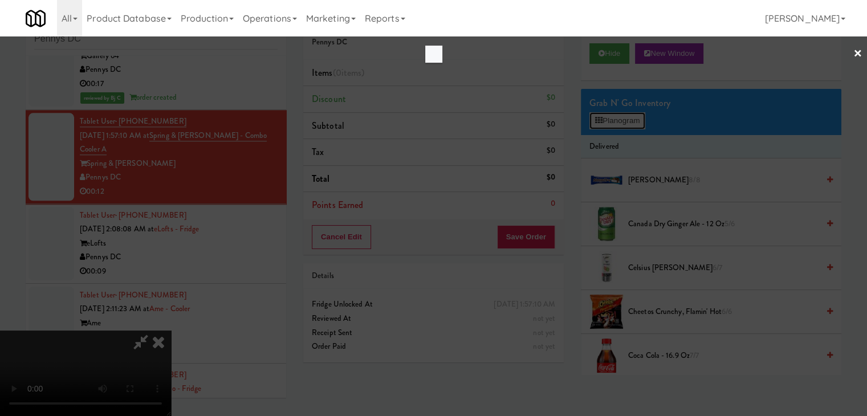
scroll to position [1352, 0]
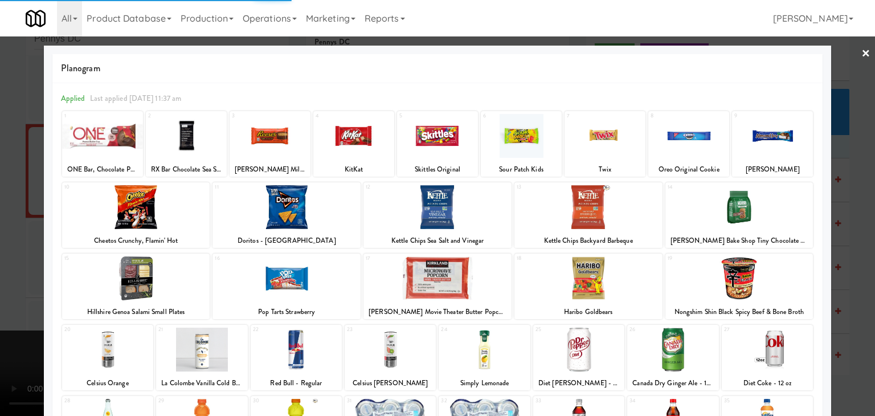
click at [517, 140] on div at bounding box center [521, 136] width 81 height 44
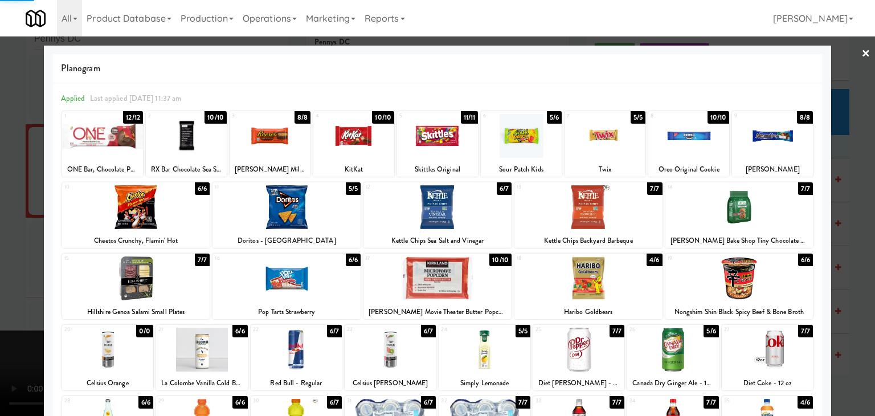
click at [7, 239] on div at bounding box center [437, 208] width 875 height 416
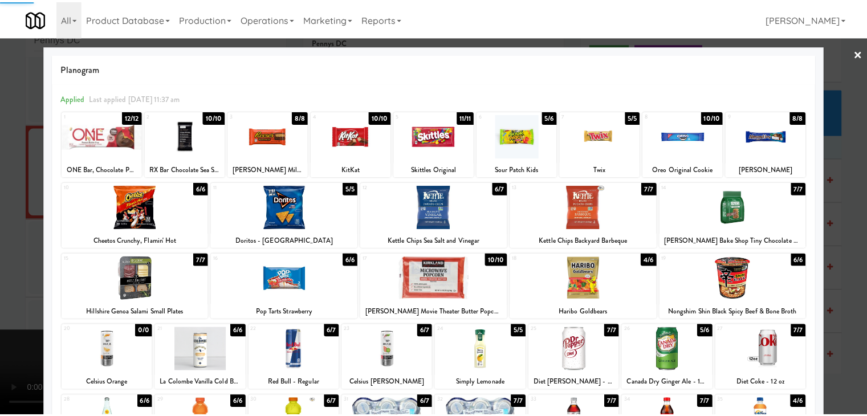
scroll to position [1366, 0]
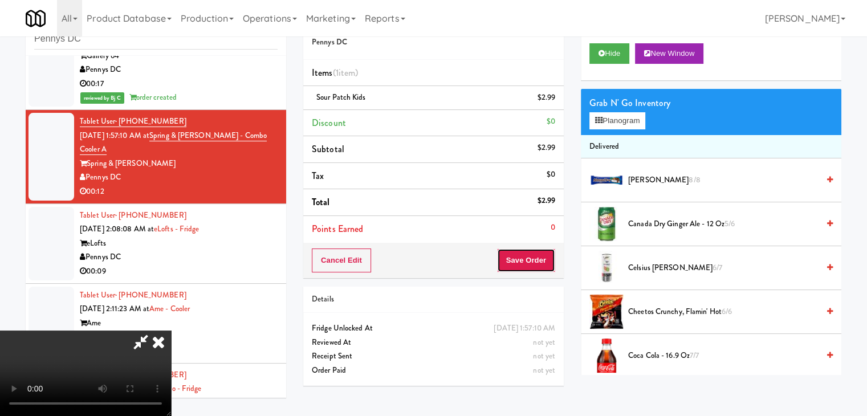
click at [528, 264] on button "Save Order" at bounding box center [526, 260] width 58 height 24
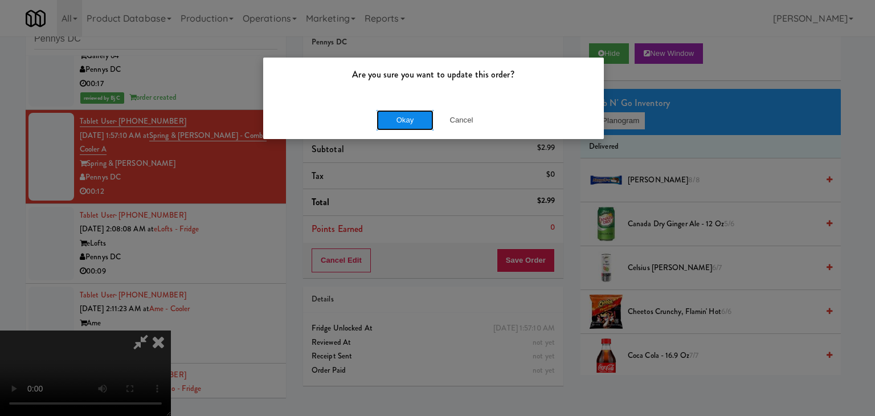
click at [415, 124] on button "Okay" at bounding box center [405, 120] width 57 height 21
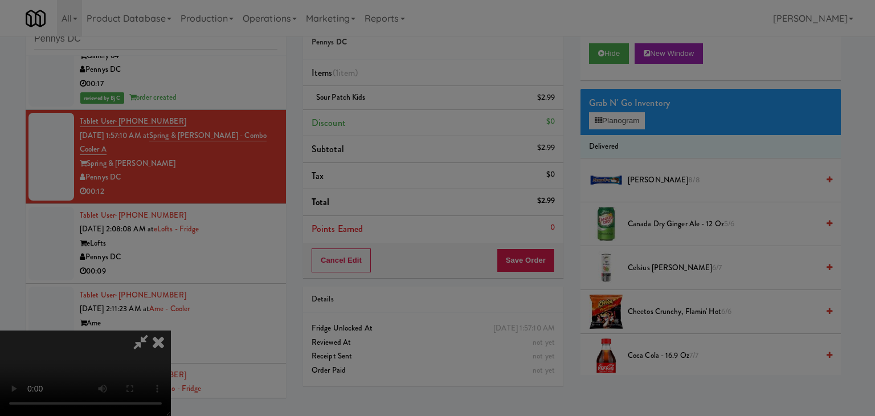
click at [413, 121] on body "Are you sure you want to update this order? Okay Cancel Okay Are you sure you w…" at bounding box center [437, 208] width 875 height 416
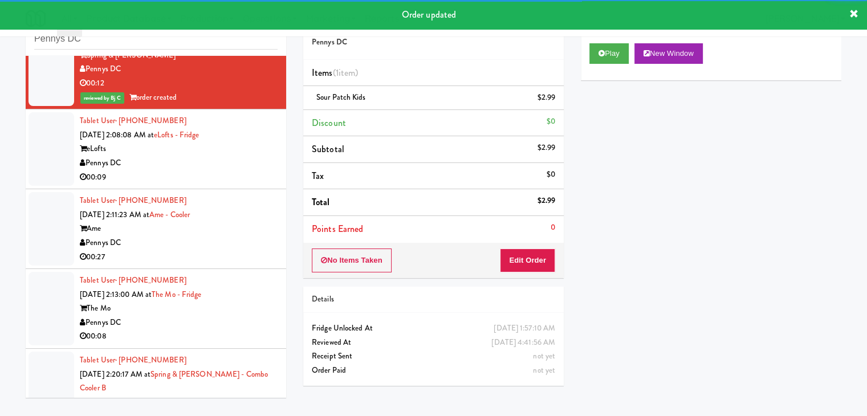
scroll to position [1480, 0]
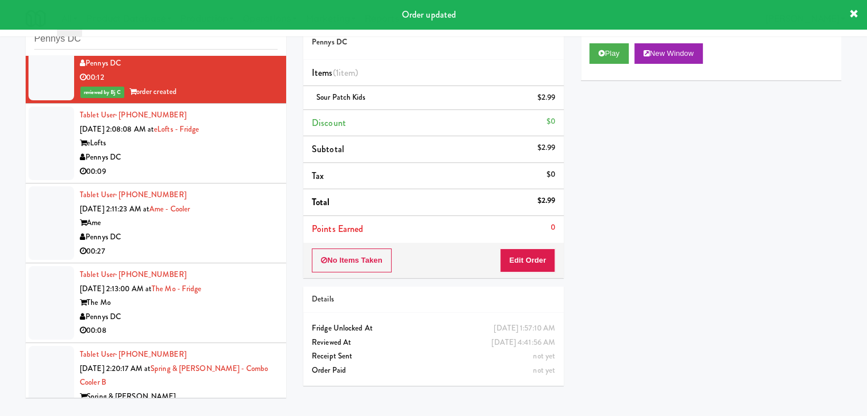
drag, startPoint x: 229, startPoint y: 160, endPoint x: 232, endPoint y: 168, distance: 8.7
click at [231, 161] on div "Pennys DC" at bounding box center [179, 157] width 198 height 14
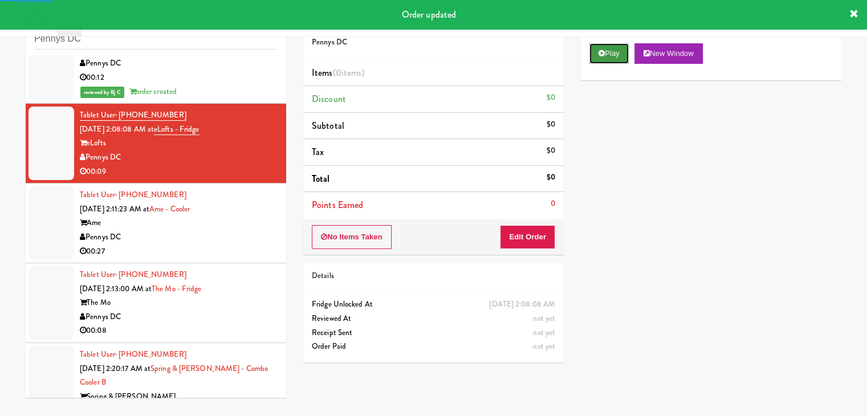
click at [626, 53] on button "Play" at bounding box center [608, 53] width 39 height 21
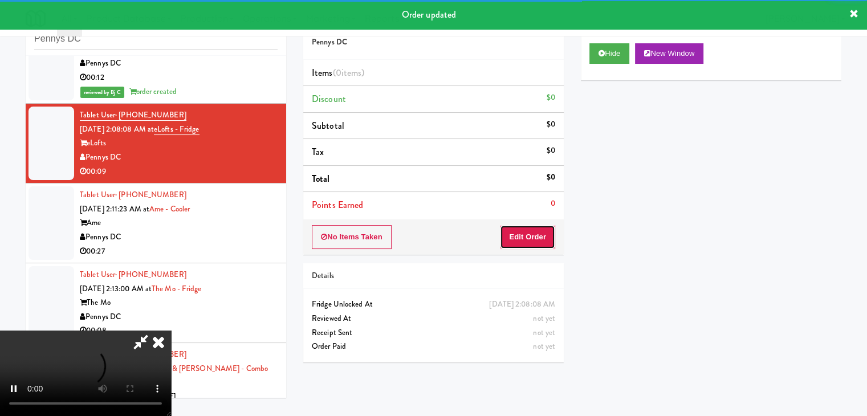
click at [547, 231] on button "Edit Order" at bounding box center [527, 237] width 55 height 24
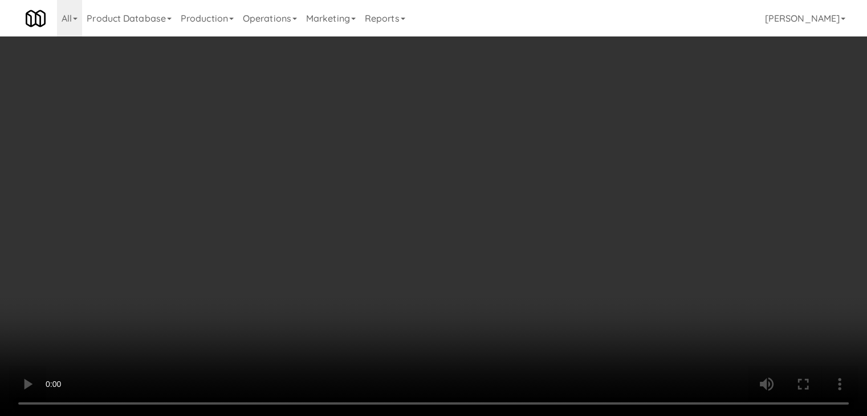
scroll to position [1452, 0]
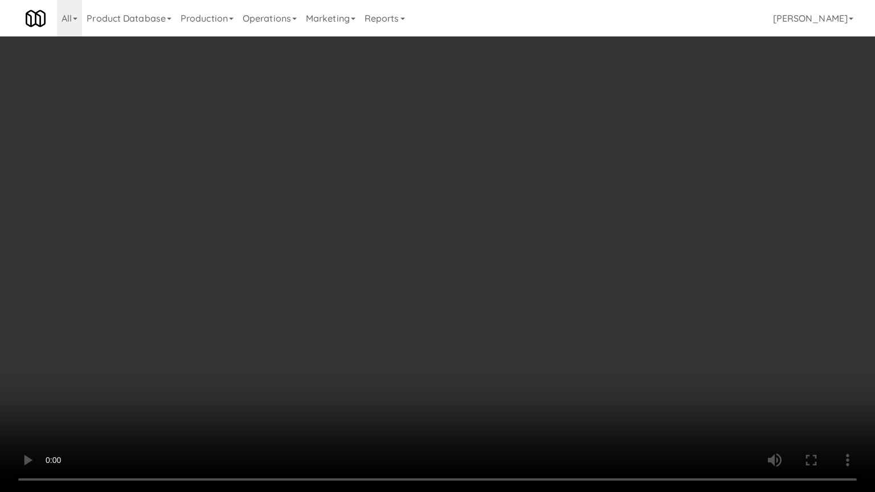
click at [624, 380] on video at bounding box center [437, 246] width 875 height 492
click at [622, 378] on video at bounding box center [437, 246] width 875 height 492
click at [622, 374] on video at bounding box center [437, 246] width 875 height 492
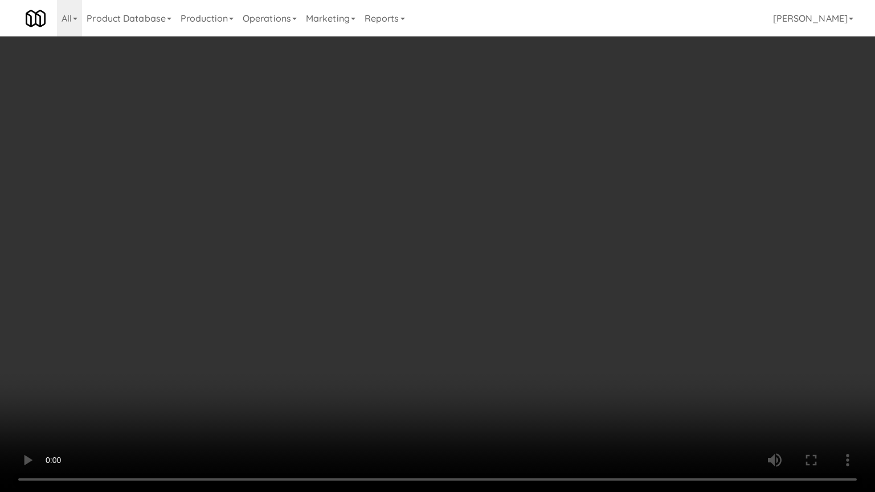
click at [624, 376] on video at bounding box center [437, 246] width 875 height 492
click at [640, 381] on video at bounding box center [437, 246] width 875 height 492
drag, startPoint x: 640, startPoint y: 381, endPoint x: 638, endPoint y: 338, distance: 42.8
click at [640, 381] on video at bounding box center [437, 246] width 875 height 492
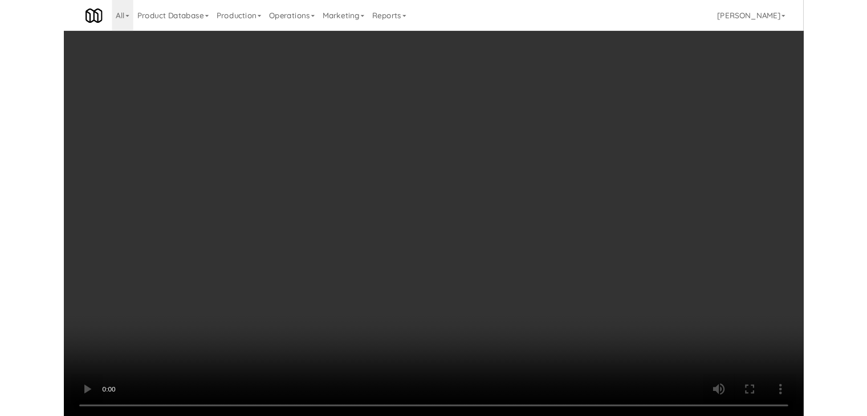
scroll to position [1480, 0]
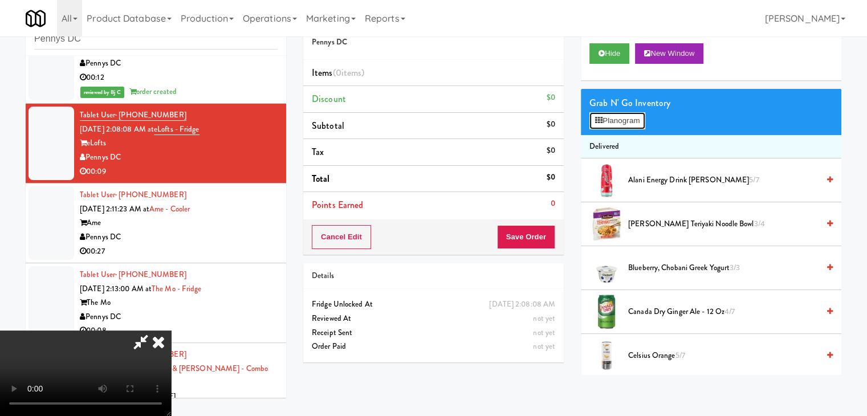
click at [629, 123] on button "Planogram" at bounding box center [617, 120] width 56 height 17
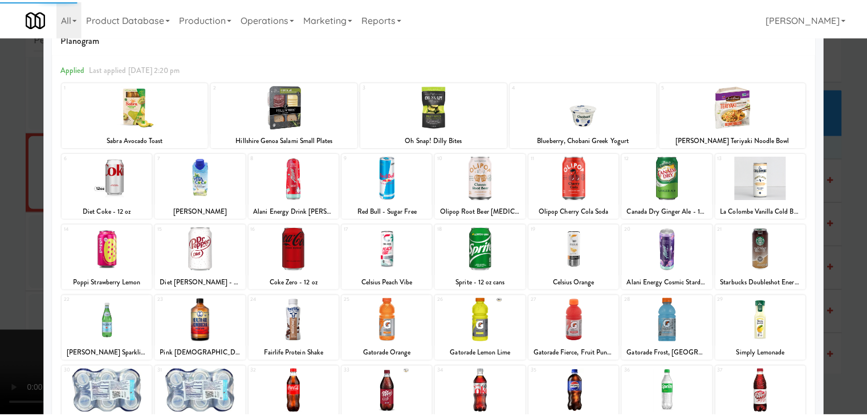
scroll to position [57, 0]
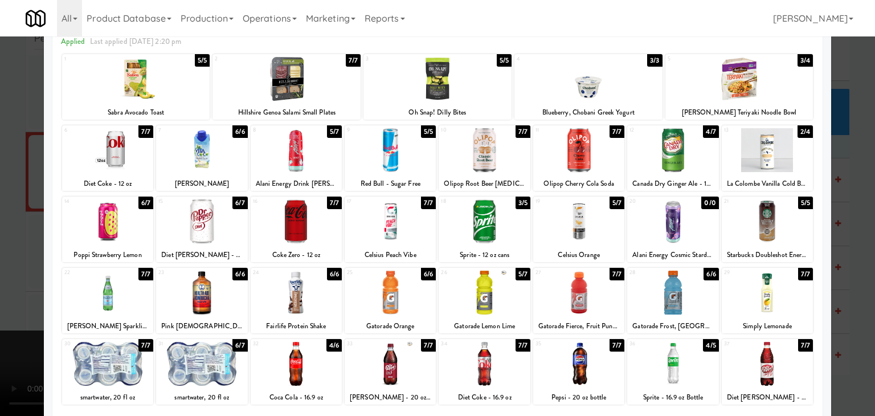
drag, startPoint x: 0, startPoint y: 289, endPoint x: 63, endPoint y: 287, distance: 63.3
click at [0, 289] on div at bounding box center [437, 208] width 875 height 416
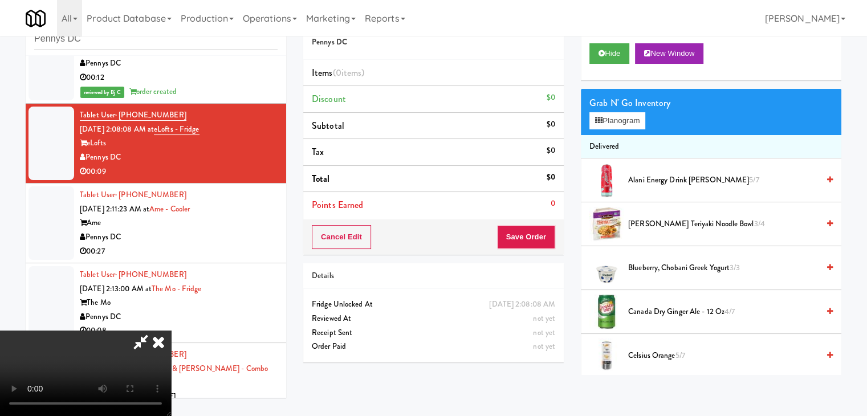
click at [171, 330] on video at bounding box center [85, 372] width 171 height 85
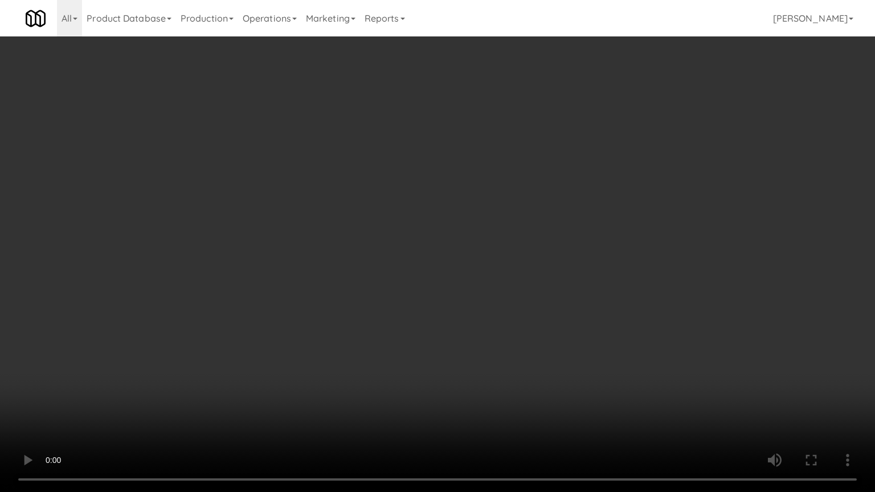
click at [515, 357] on video at bounding box center [437, 246] width 875 height 492
click at [632, 360] on video at bounding box center [437, 246] width 875 height 492
click at [632, 361] on video at bounding box center [437, 246] width 875 height 492
click at [634, 361] on video at bounding box center [437, 246] width 875 height 492
click at [634, 362] on video at bounding box center [437, 246] width 875 height 492
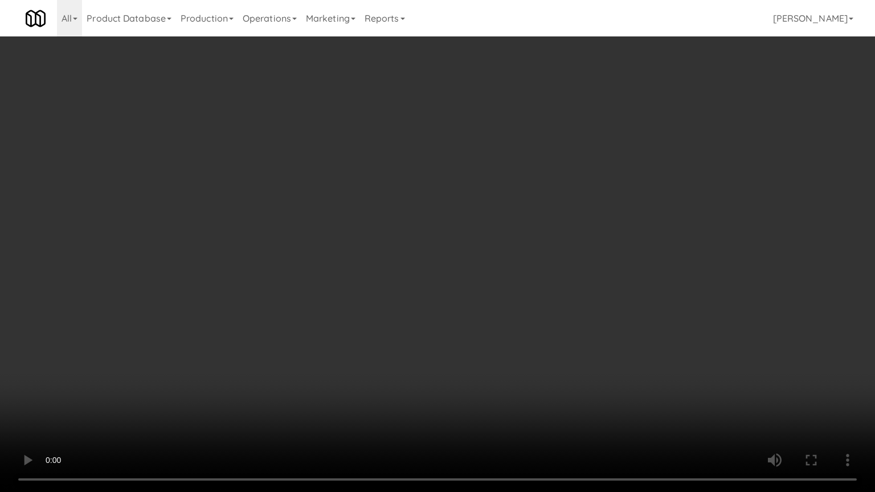
click at [630, 363] on video at bounding box center [437, 246] width 875 height 492
click at [629, 363] on video at bounding box center [437, 246] width 875 height 492
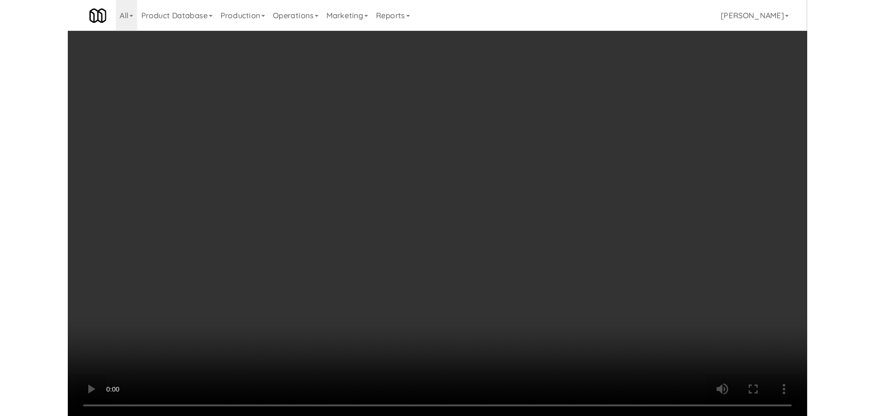
scroll to position [1480, 0]
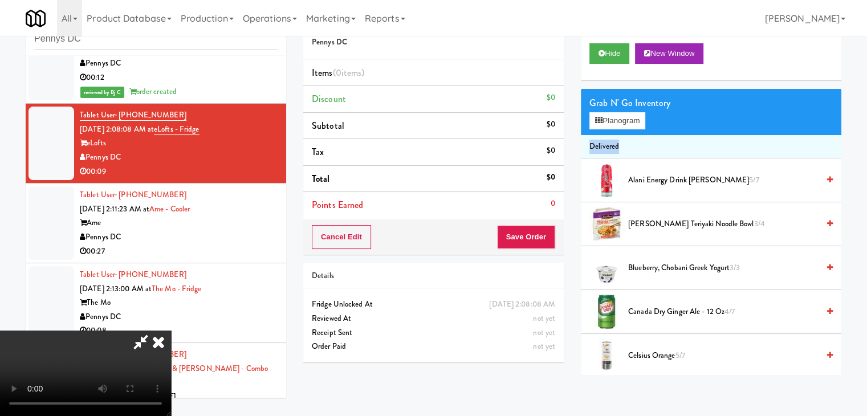
click at [623, 123] on button "Planogram" at bounding box center [617, 120] width 56 height 17
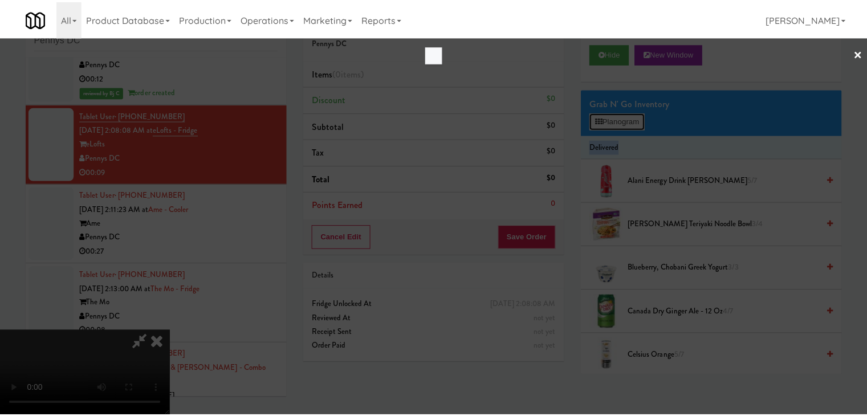
scroll to position [1452, 0]
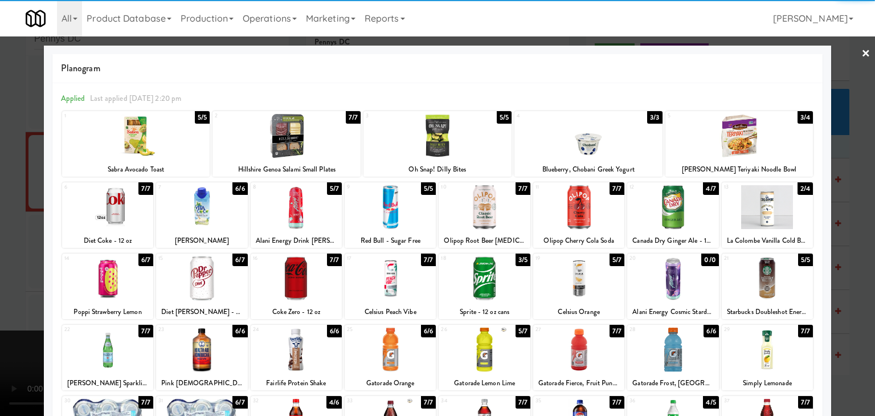
click at [675, 347] on div at bounding box center [672, 350] width 91 height 44
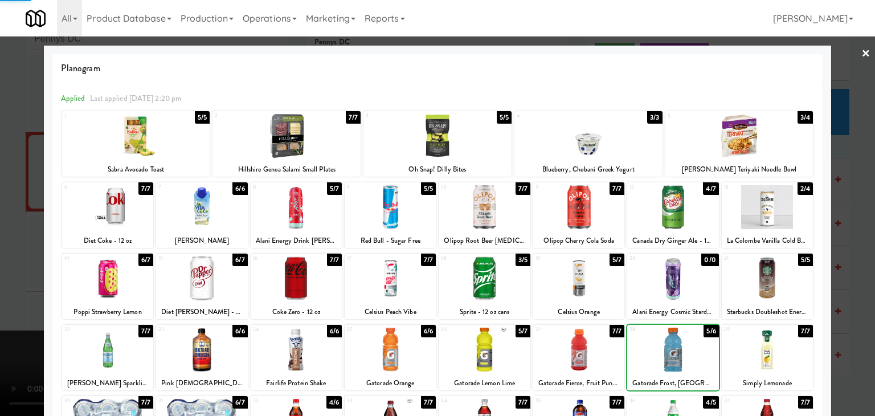
click at [855, 342] on div at bounding box center [437, 208] width 875 height 416
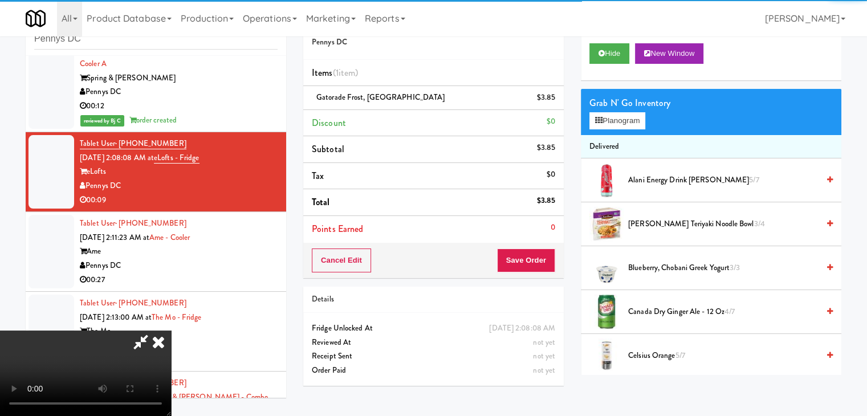
scroll to position [1480, 0]
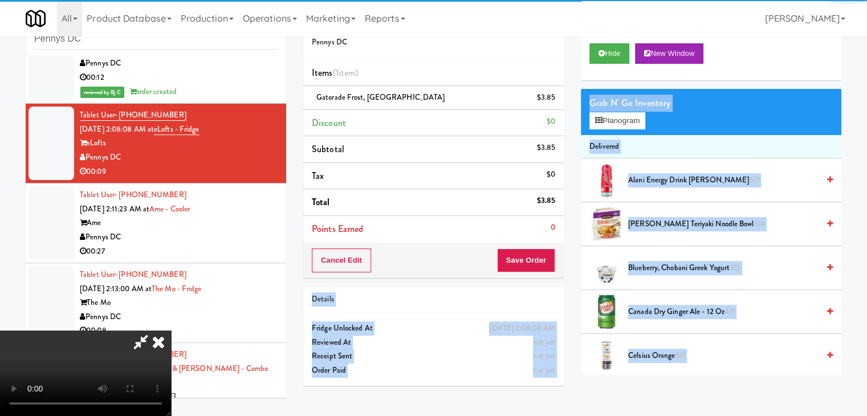
click at [518, 247] on div "Order # 2188130 Pennys DC Items (1 item ) Gatorade Frost, Glacier Freeze $3.85 …" at bounding box center [572, 200] width 538 height 390
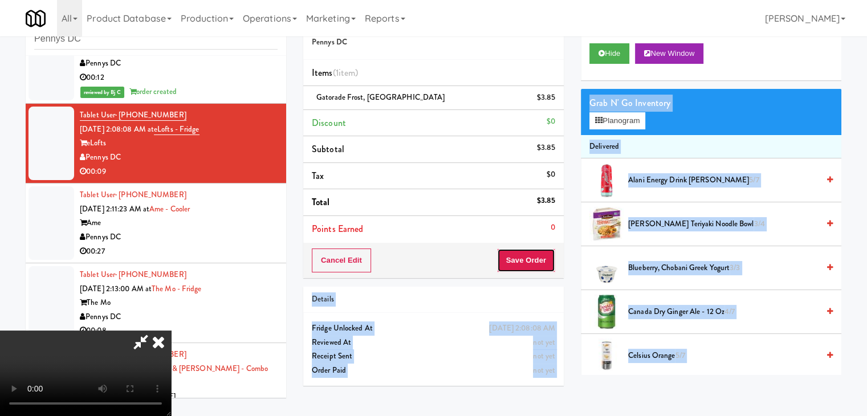
scroll to position [7, 0]
drag, startPoint x: 538, startPoint y: 259, endPoint x: 542, endPoint y: 265, distance: 7.4
click at [539, 260] on button "Save Order" at bounding box center [526, 260] width 58 height 24
click at [542, 265] on button "Save Order" at bounding box center [526, 260] width 58 height 24
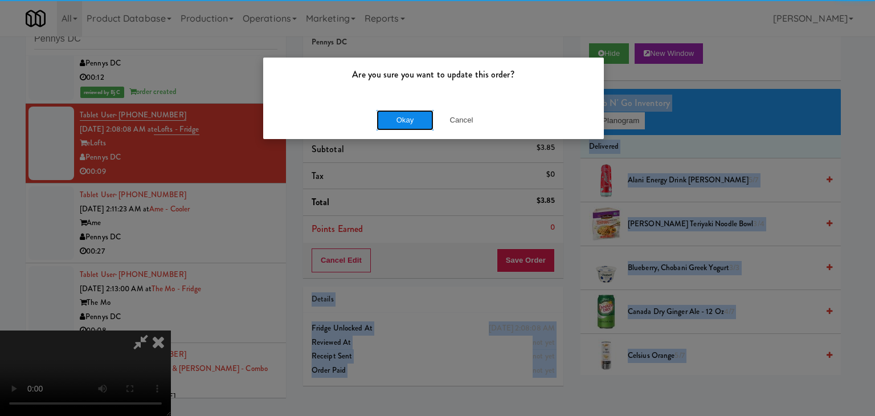
click at [403, 120] on button "Okay" at bounding box center [405, 120] width 57 height 21
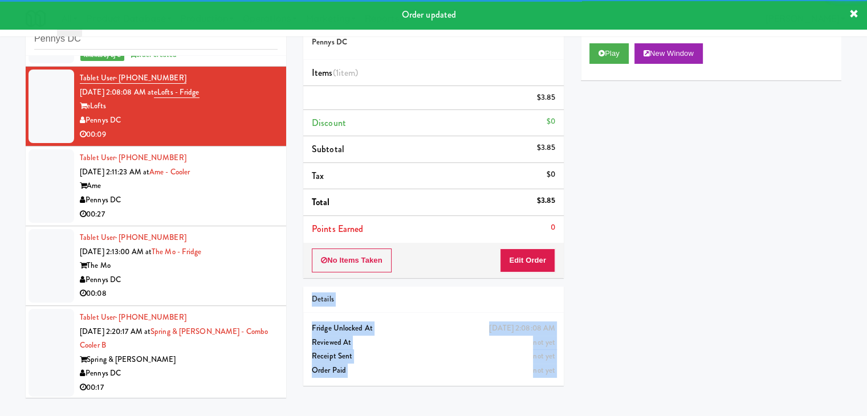
scroll to position [1537, 0]
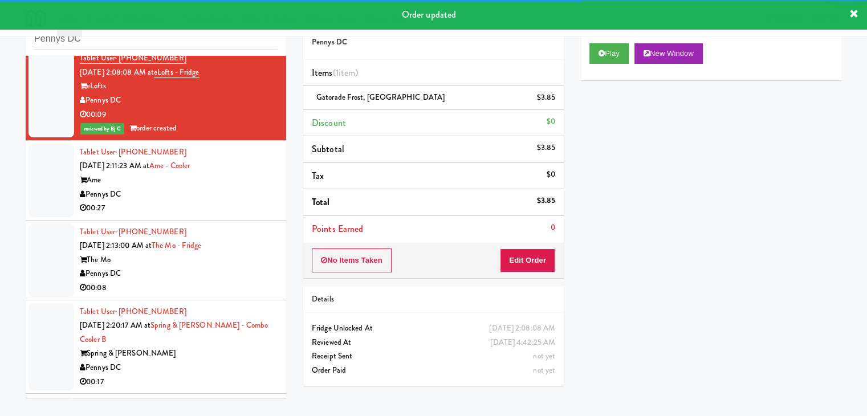
click at [230, 178] on div "Ame" at bounding box center [179, 180] width 198 height 14
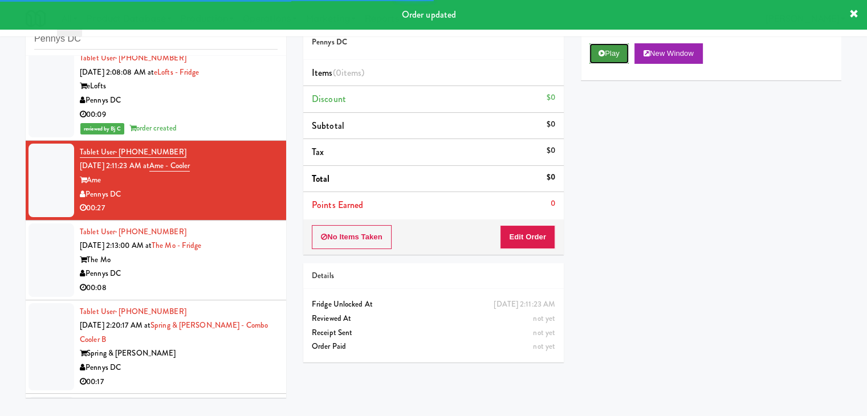
click at [614, 54] on button "Play" at bounding box center [608, 53] width 39 height 21
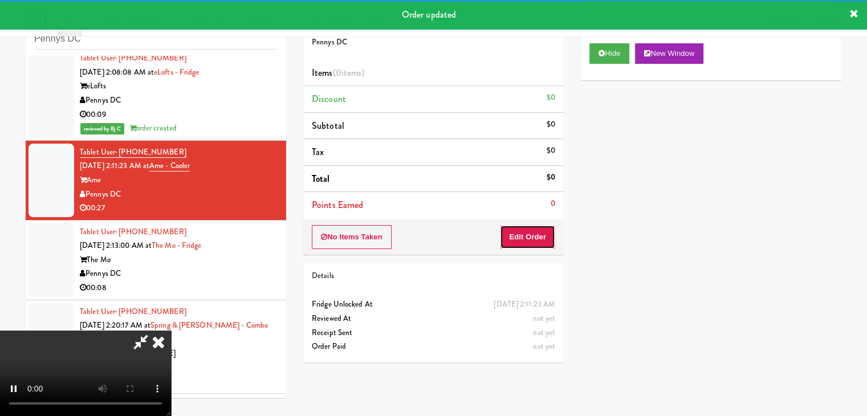
click at [538, 235] on button "Edit Order" at bounding box center [527, 237] width 55 height 24
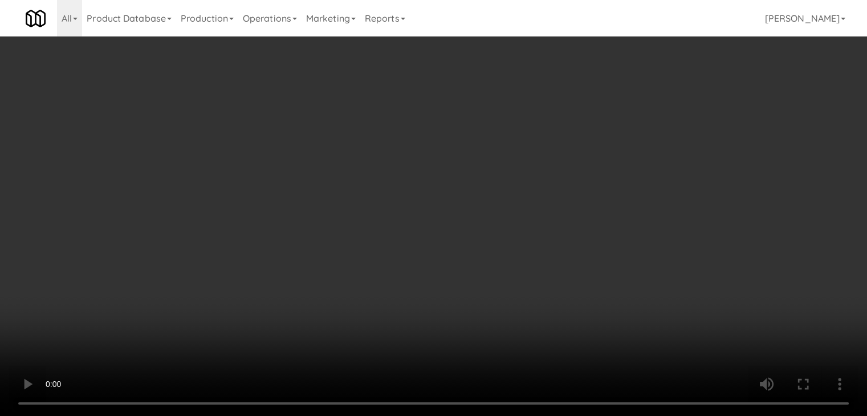
scroll to position [1509, 0]
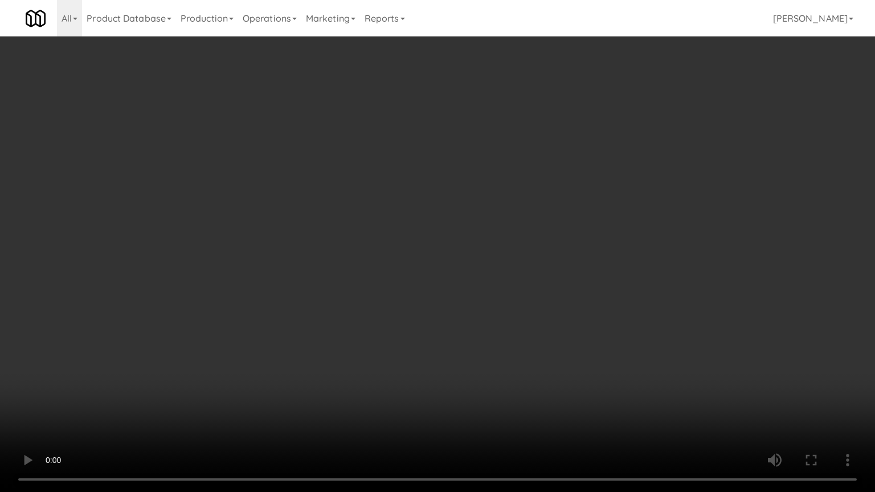
click at [485, 401] on video at bounding box center [437, 246] width 875 height 492
click at [510, 390] on video at bounding box center [437, 246] width 875 height 492
drag, startPoint x: 515, startPoint y: 383, endPoint x: 645, endPoint y: 208, distance: 218.3
click at [521, 376] on video at bounding box center [437, 246] width 875 height 492
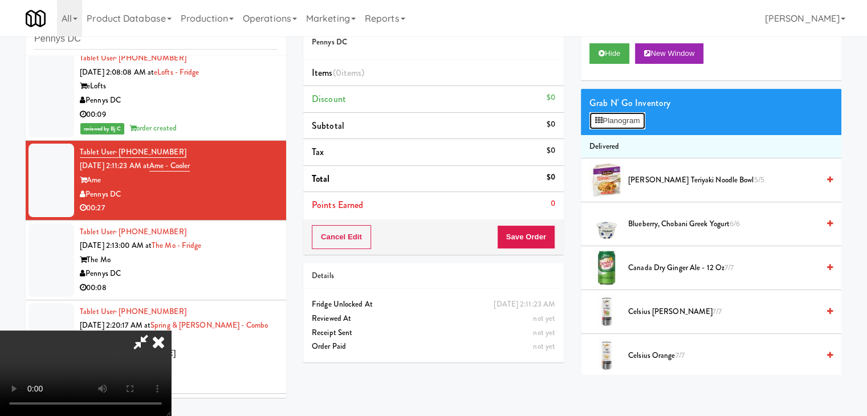
click at [630, 126] on button "Planogram" at bounding box center [617, 120] width 56 height 17
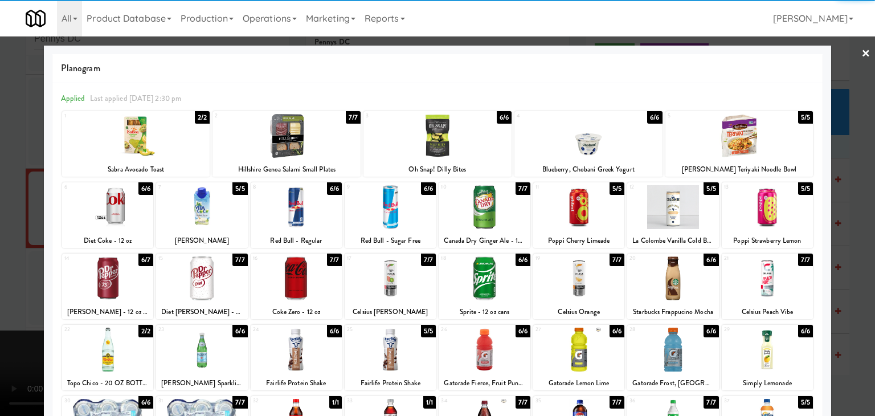
click at [438, 142] on div at bounding box center [438, 136] width 148 height 44
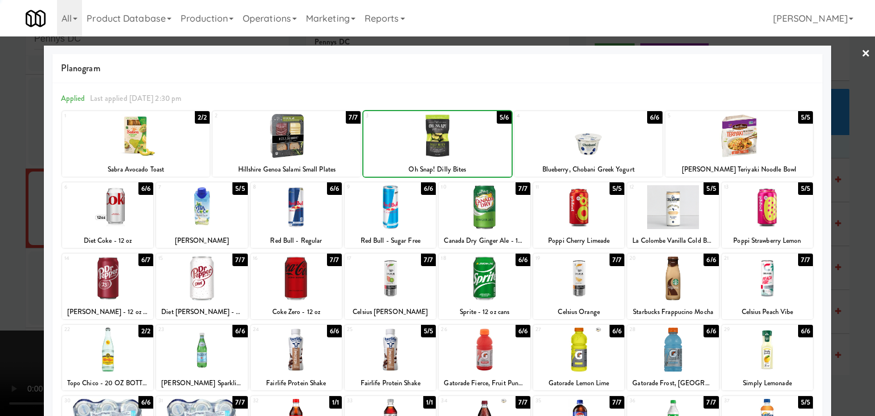
click at [13, 252] on div at bounding box center [437, 208] width 875 height 416
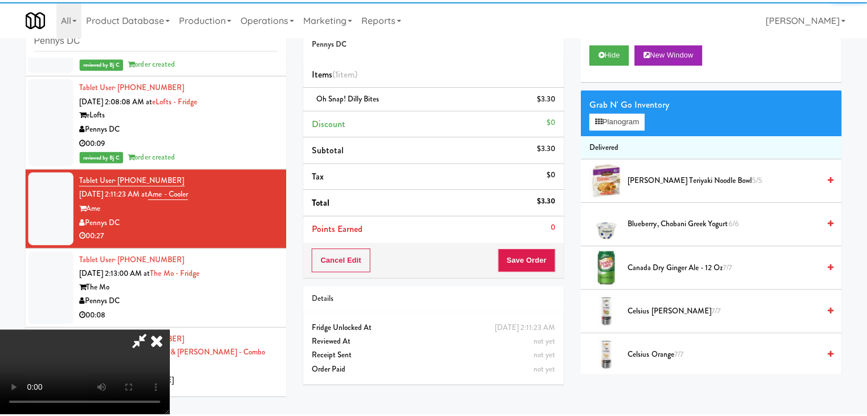
scroll to position [1537, 0]
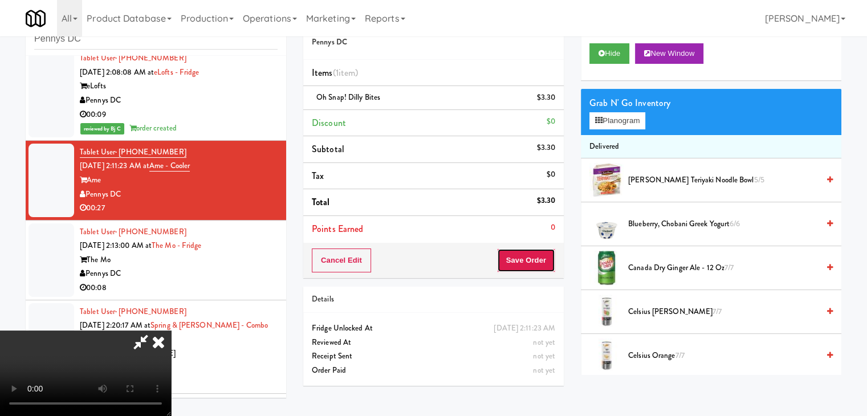
click at [531, 264] on button "Save Order" at bounding box center [526, 260] width 58 height 24
click at [531, 265] on button "Save Order" at bounding box center [526, 260] width 58 height 24
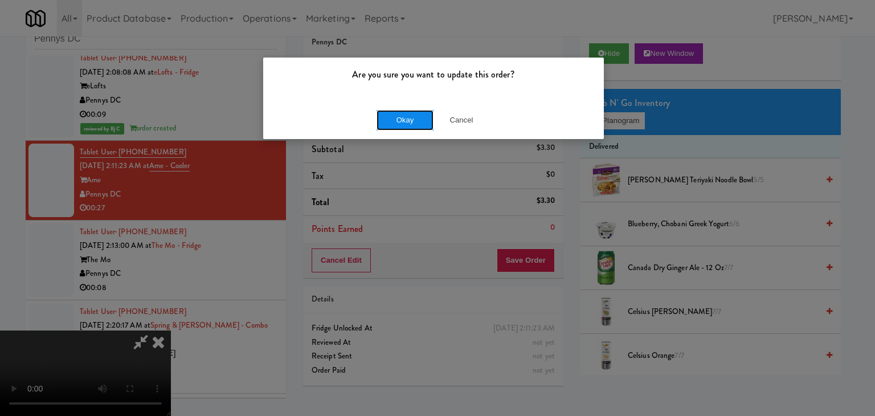
click at [407, 124] on button "Okay" at bounding box center [405, 120] width 57 height 21
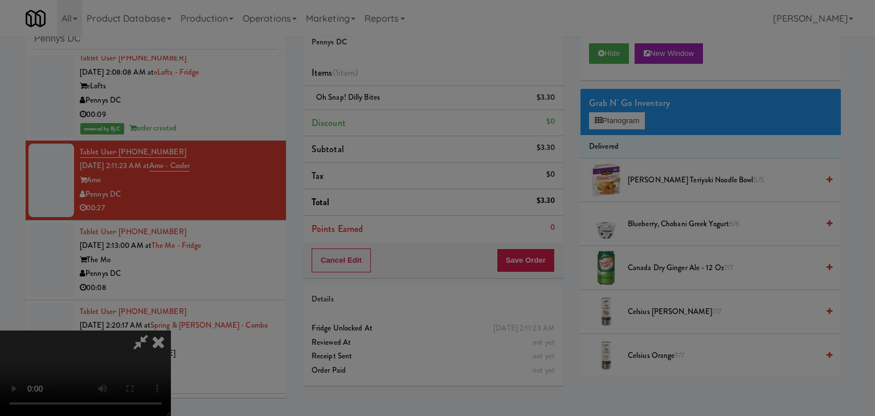
click at [407, 118] on div "Okay Cancel" at bounding box center [433, 99] width 341 height 38
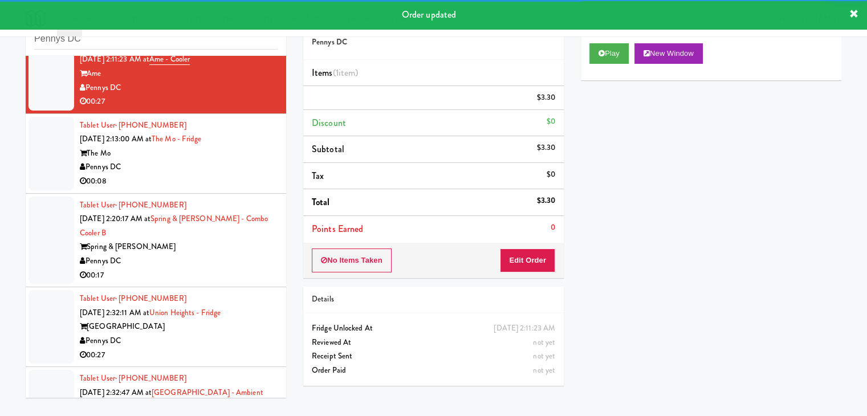
scroll to position [1651, 0]
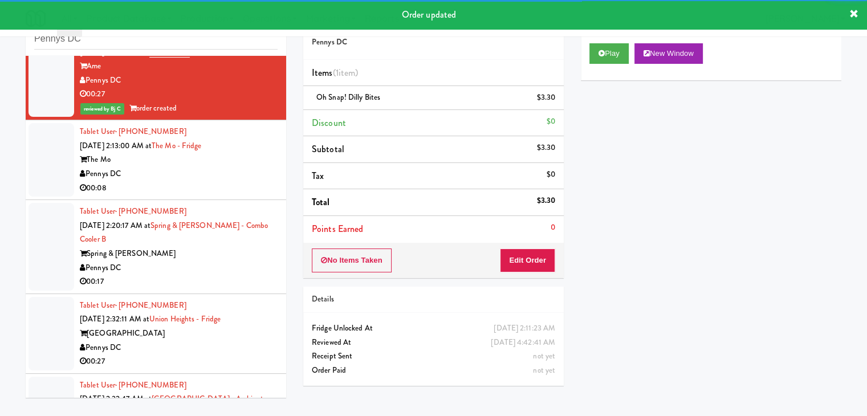
click at [240, 176] on div "Pennys DC" at bounding box center [179, 174] width 198 height 14
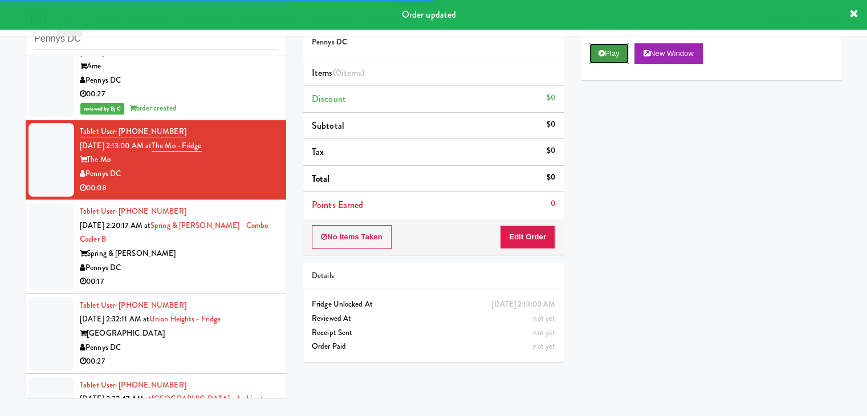
click at [610, 50] on button "Play" at bounding box center [608, 53] width 39 height 21
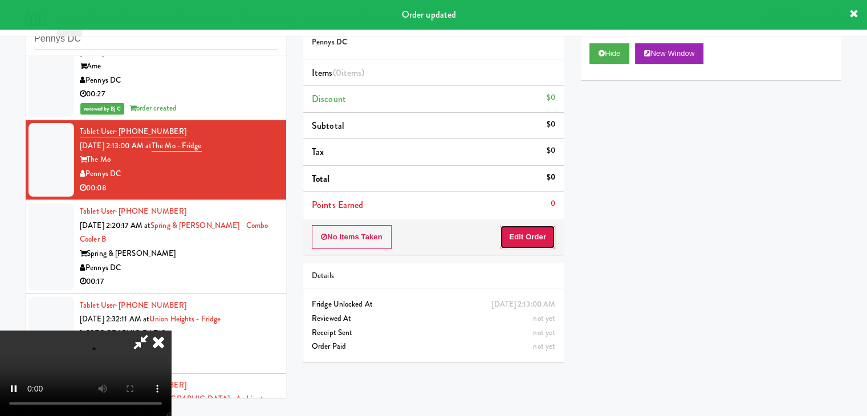
click at [523, 242] on button "Edit Order" at bounding box center [527, 237] width 55 height 24
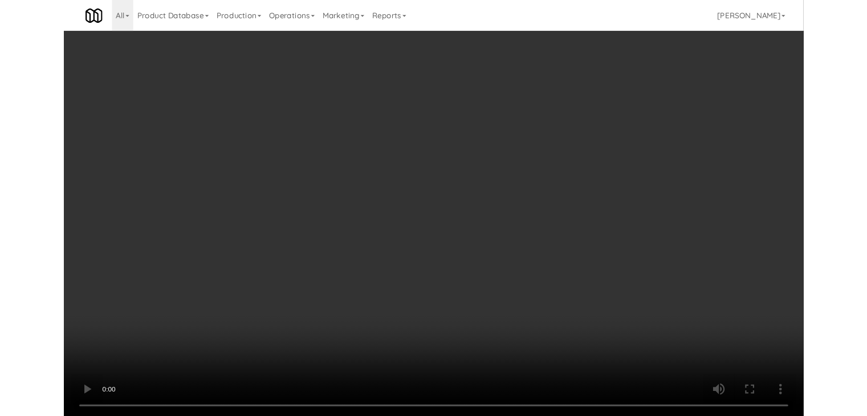
scroll to position [1623, 0]
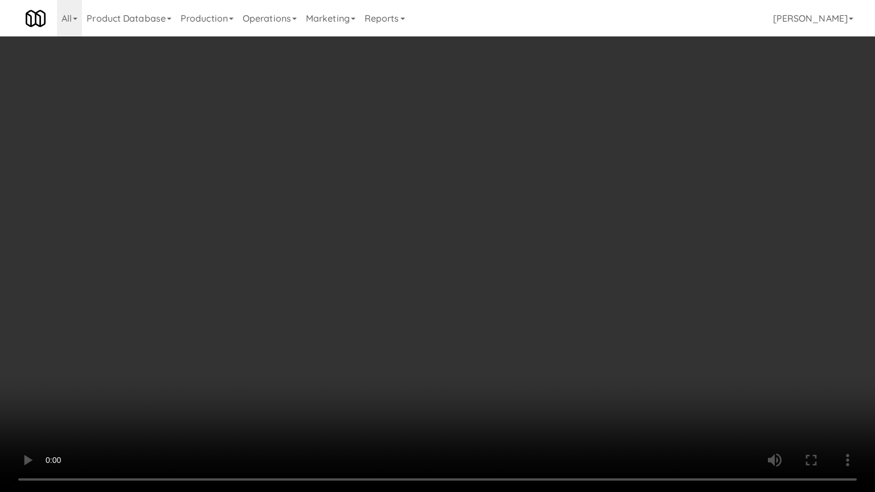
click at [493, 316] on video at bounding box center [437, 246] width 875 height 492
click at [493, 315] on video at bounding box center [437, 246] width 875 height 492
click at [496, 313] on video at bounding box center [437, 246] width 875 height 492
drag, startPoint x: 496, startPoint y: 315, endPoint x: 502, endPoint y: 321, distance: 8.9
click at [496, 315] on video at bounding box center [437, 246] width 875 height 492
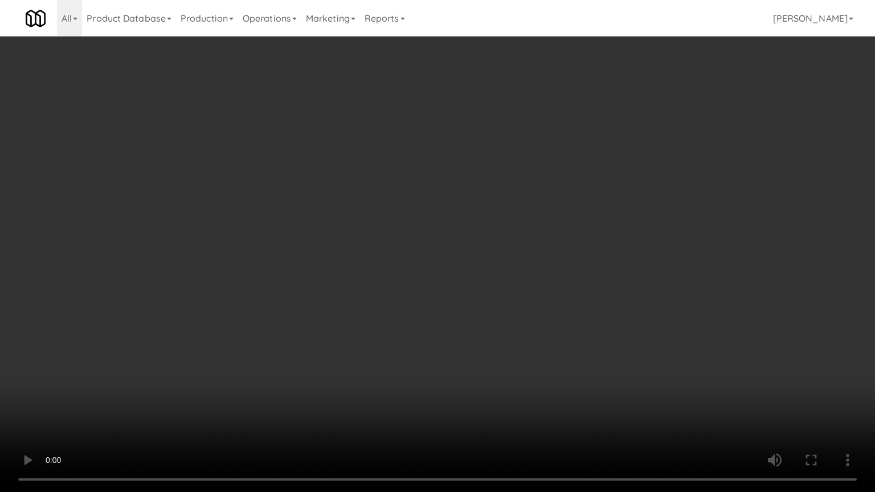
click at [502, 316] on video at bounding box center [437, 246] width 875 height 492
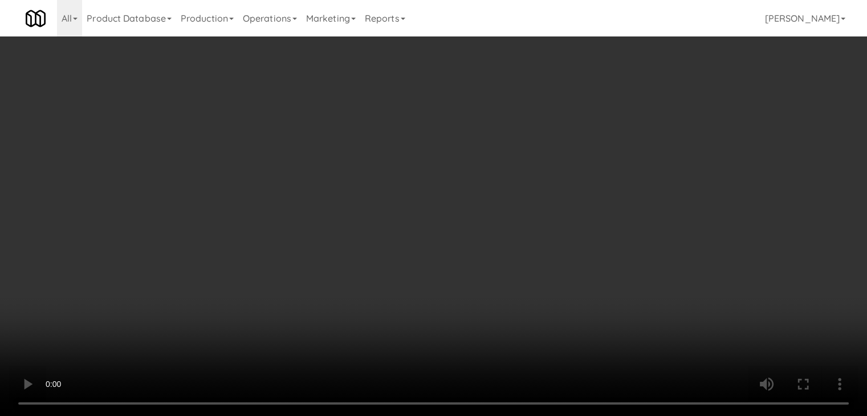
click at [625, 124] on button "Planogram" at bounding box center [617, 120] width 56 height 17
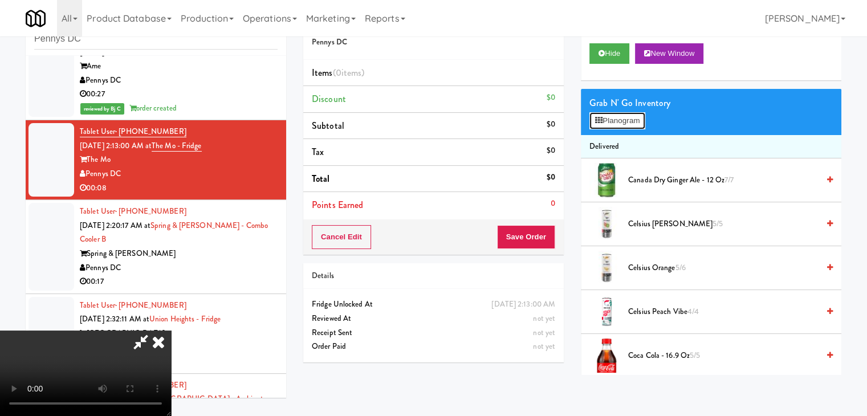
scroll to position [1623, 0]
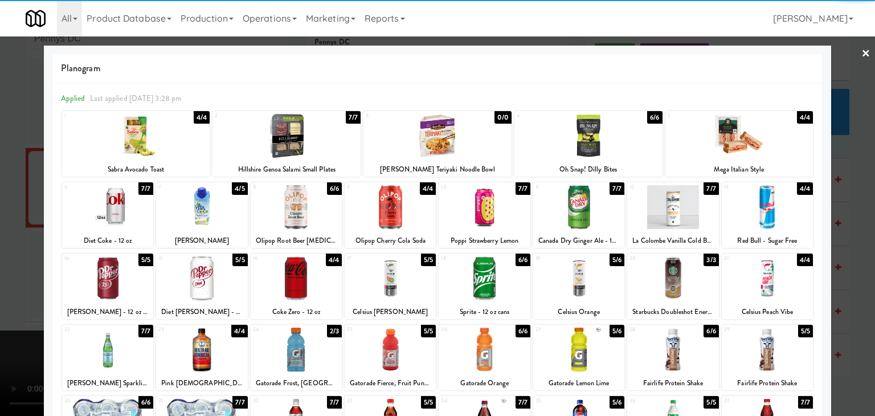
click at [469, 276] on div at bounding box center [484, 278] width 91 height 44
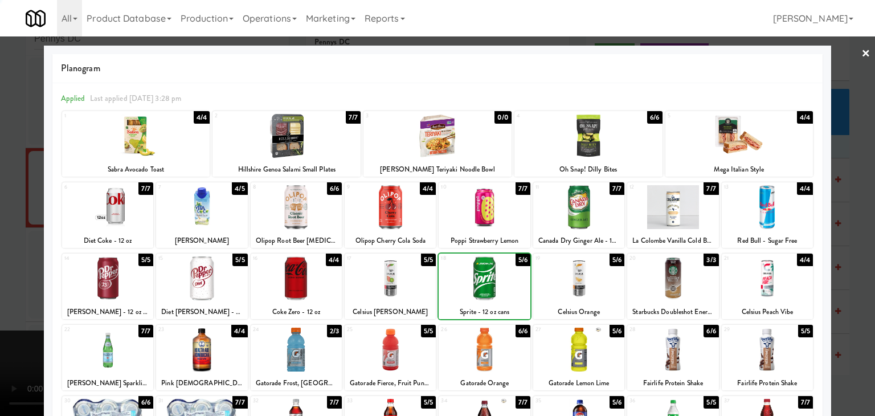
click at [6, 222] on div at bounding box center [437, 208] width 875 height 416
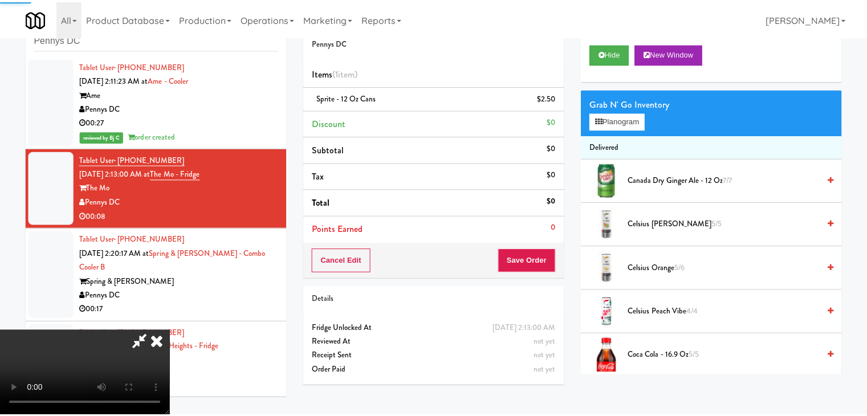
scroll to position [1651, 0]
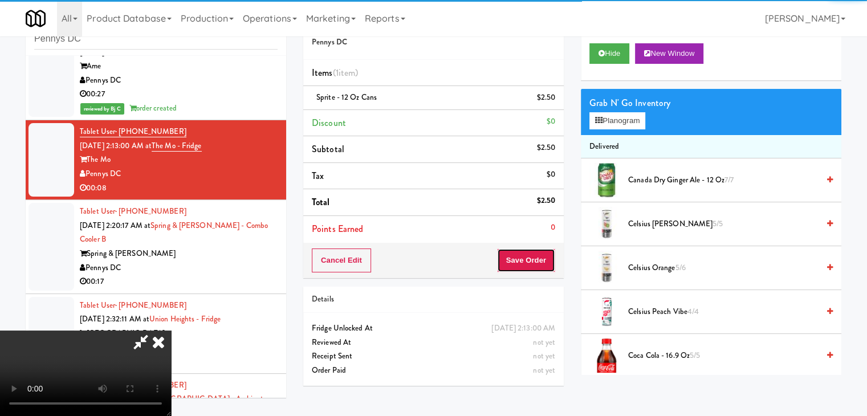
click at [531, 262] on button "Save Order" at bounding box center [526, 260] width 58 height 24
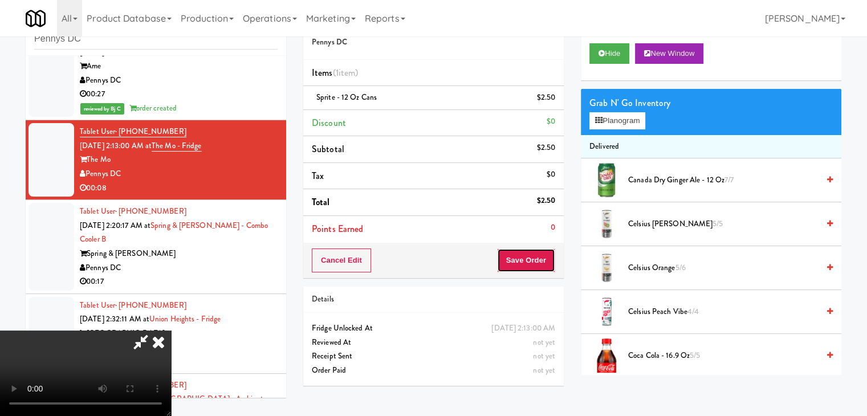
click at [533, 262] on button "Save Order" at bounding box center [526, 260] width 58 height 24
drag, startPoint x: 533, startPoint y: 262, endPoint x: 518, endPoint y: 253, distance: 17.4
click at [533, 262] on button "Save Order" at bounding box center [526, 260] width 58 height 24
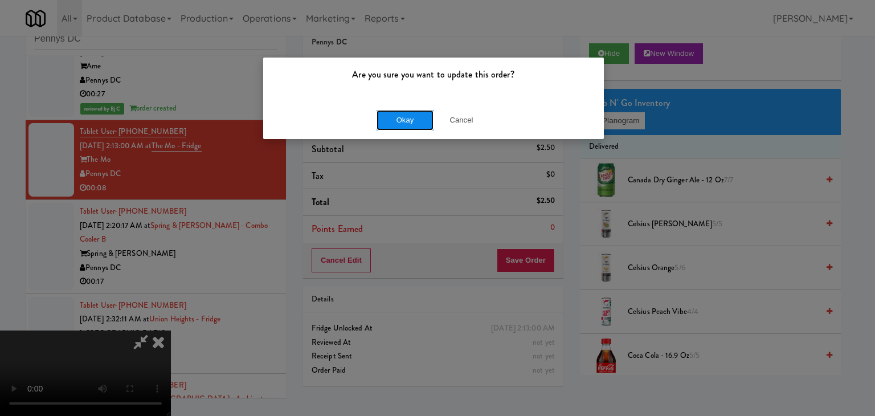
click at [401, 119] on button "Okay" at bounding box center [405, 120] width 57 height 21
click at [401, 119] on div "Okay Cancel" at bounding box center [433, 120] width 341 height 38
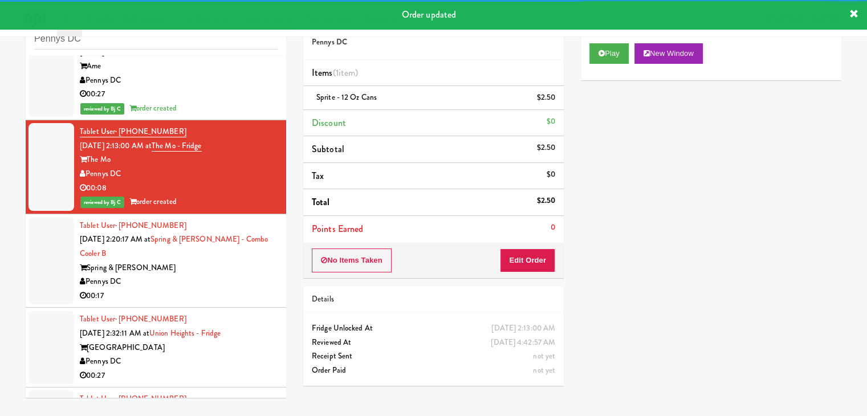
drag, startPoint x: 203, startPoint y: 284, endPoint x: 213, endPoint y: 280, distance: 10.0
click at [202, 285] on div "Pennys DC" at bounding box center [179, 282] width 198 height 14
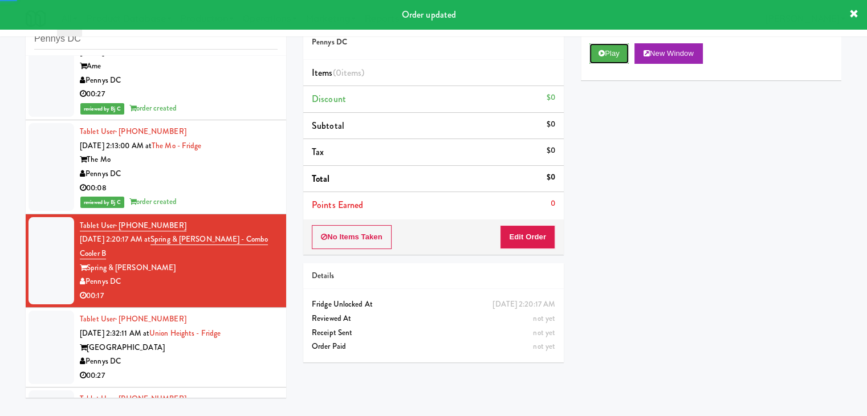
drag, startPoint x: 618, startPoint y: 51, endPoint x: 613, endPoint y: 65, distance: 15.0
click at [616, 54] on button "Play" at bounding box center [608, 53] width 39 height 21
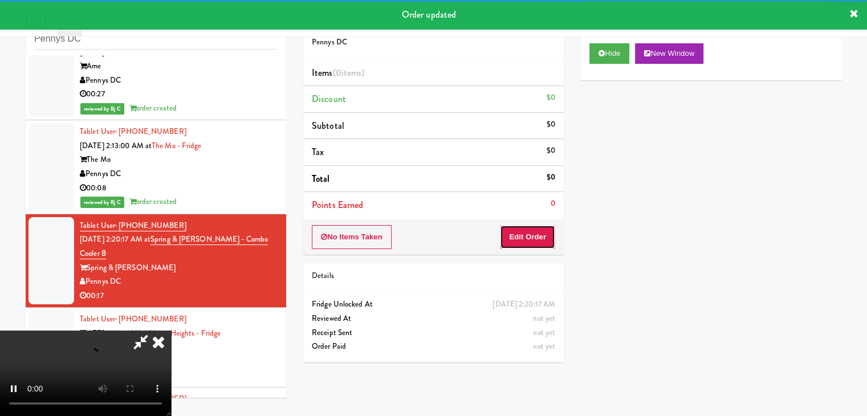
click at [530, 243] on button "Edit Order" at bounding box center [527, 237] width 55 height 24
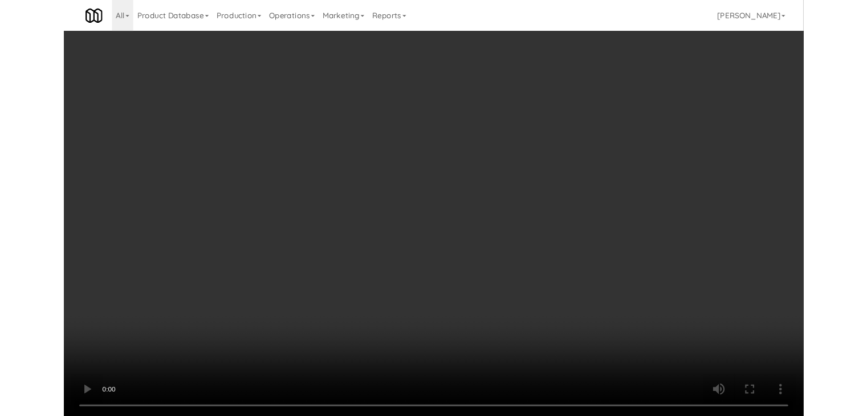
scroll to position [1623, 0]
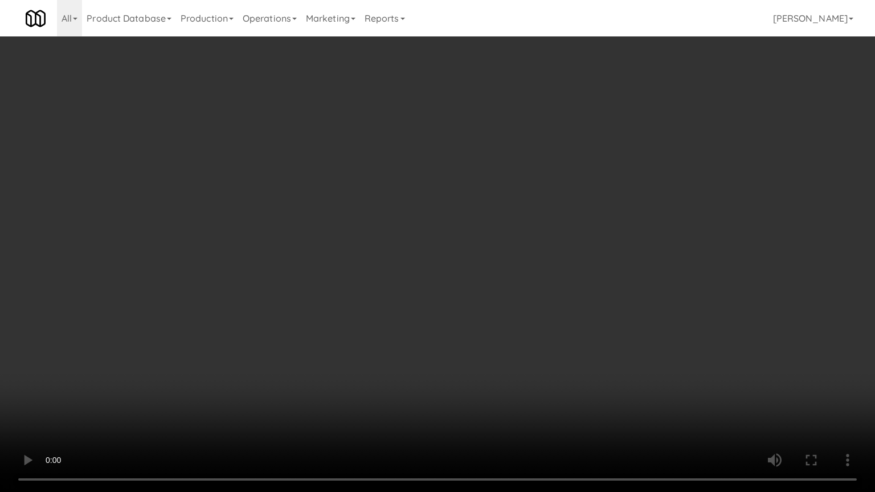
click at [479, 370] on video at bounding box center [437, 246] width 875 height 492
click at [471, 376] on video at bounding box center [437, 246] width 875 height 492
click at [488, 330] on video at bounding box center [437, 246] width 875 height 492
click at [499, 397] on video at bounding box center [437, 246] width 875 height 492
click at [504, 370] on video at bounding box center [437, 246] width 875 height 492
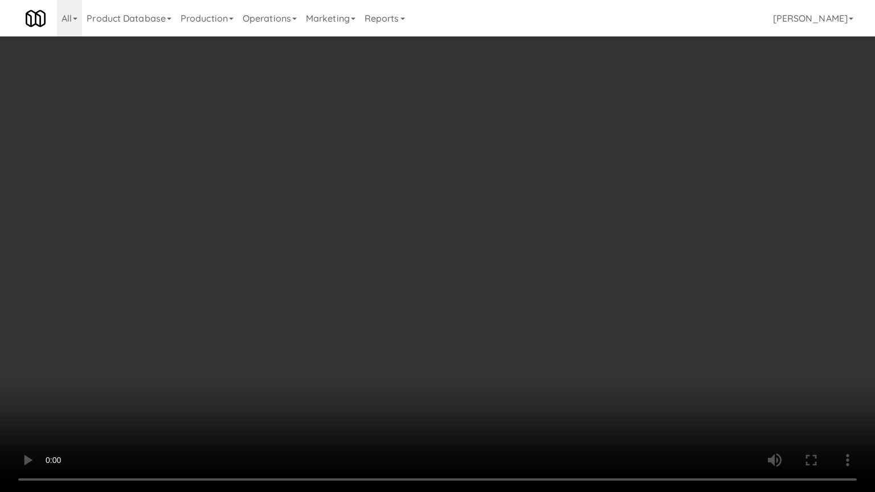
click at [504, 374] on video at bounding box center [437, 246] width 875 height 492
click at [511, 365] on video at bounding box center [437, 246] width 875 height 492
click at [512, 364] on video at bounding box center [437, 246] width 875 height 492
click at [515, 359] on video at bounding box center [437, 246] width 875 height 492
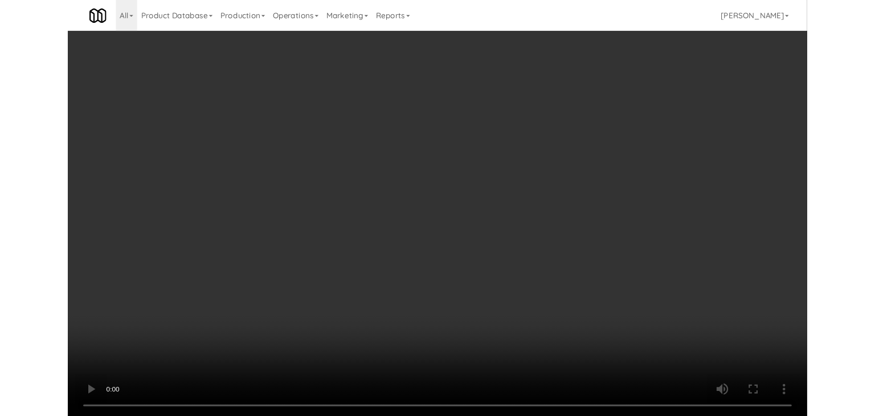
scroll to position [1651, 0]
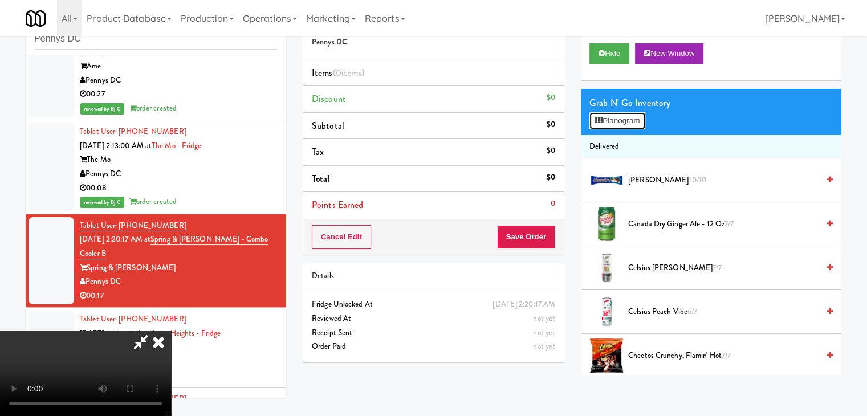
click at [636, 123] on button "Planogram" at bounding box center [617, 120] width 56 height 17
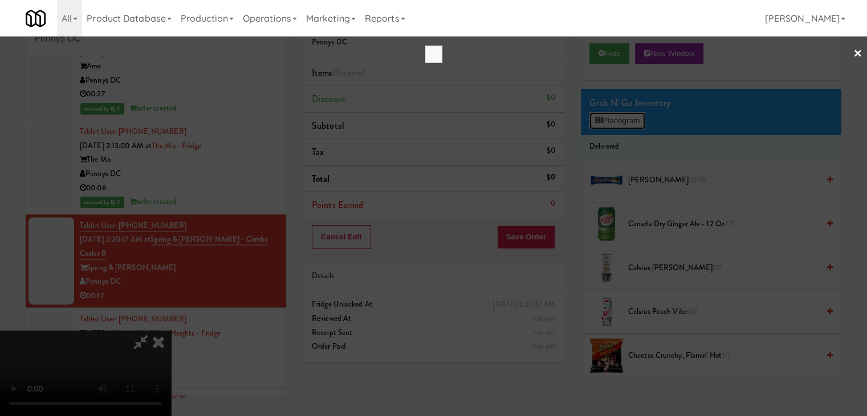
scroll to position [1623, 0]
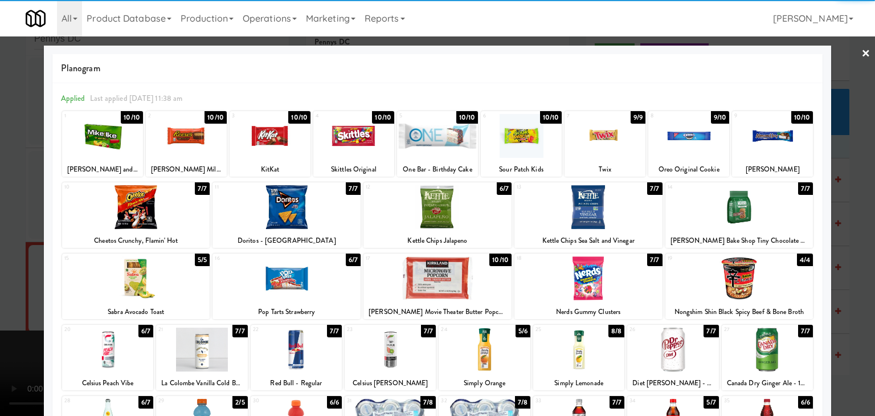
click at [140, 215] on div at bounding box center [136, 207] width 148 height 44
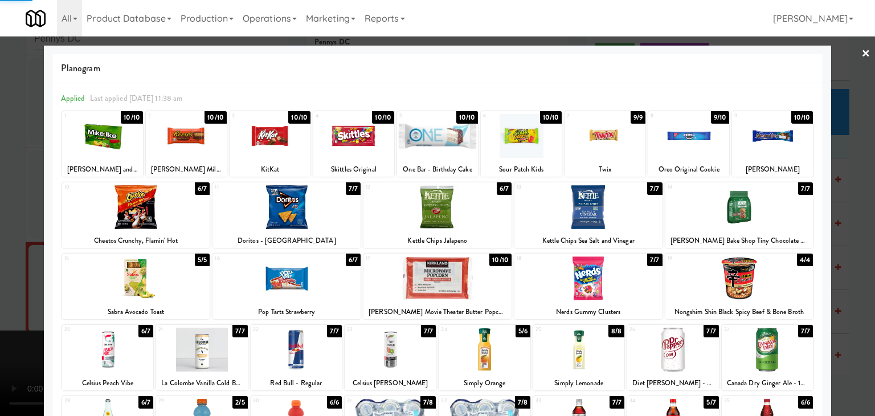
click at [140, 215] on div at bounding box center [136, 207] width 148 height 44
drag, startPoint x: 594, startPoint y: 145, endPoint x: 499, endPoint y: 154, distance: 95.6
click at [594, 145] on div at bounding box center [605, 136] width 81 height 44
click at [190, 132] on div at bounding box center [186, 136] width 81 height 44
click at [778, 354] on div at bounding box center [767, 350] width 91 height 44
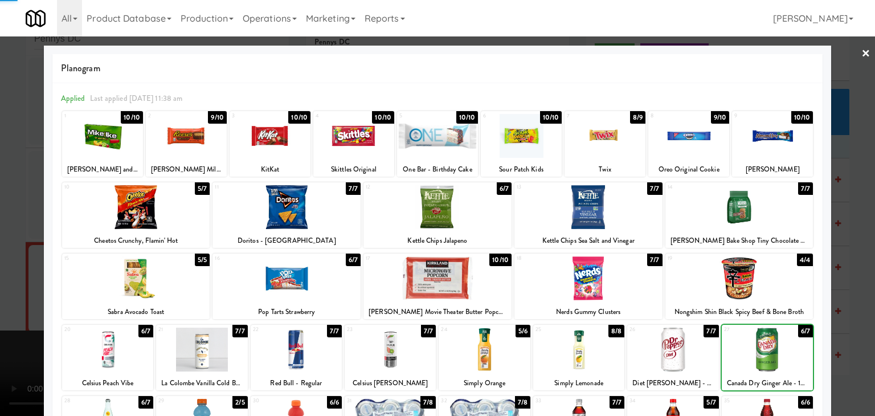
click at [850, 321] on div at bounding box center [437, 208] width 875 height 416
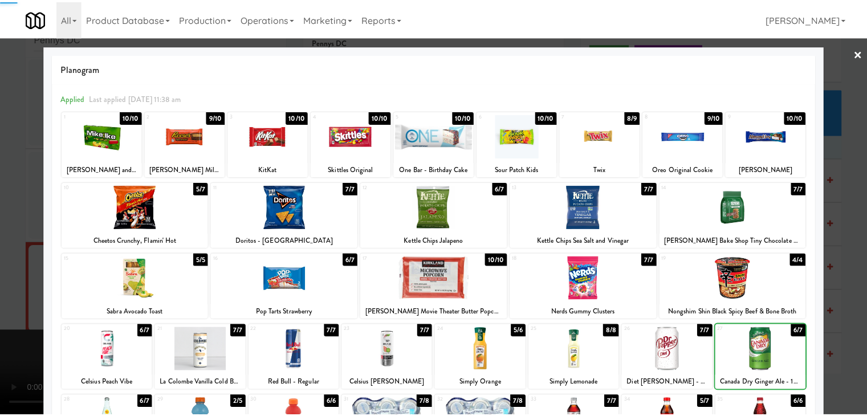
scroll to position [1651, 0]
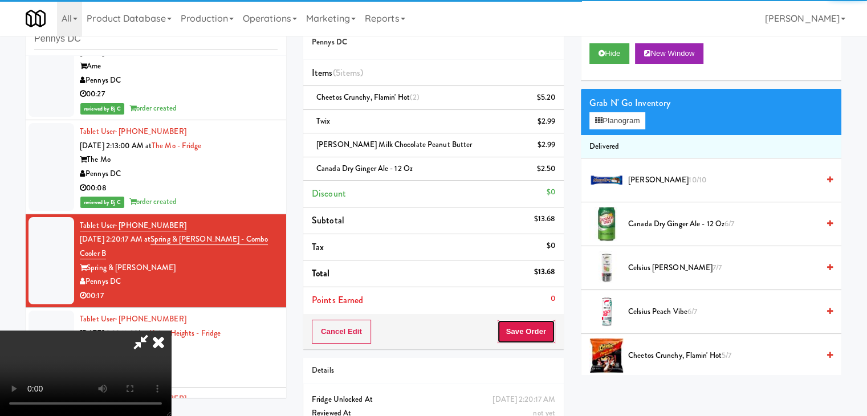
click at [546, 323] on button "Save Order" at bounding box center [526, 332] width 58 height 24
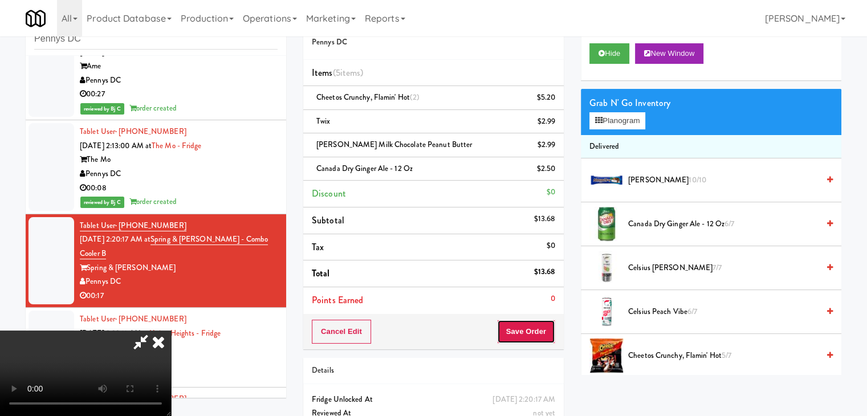
click at [546, 324] on button "Save Order" at bounding box center [526, 332] width 58 height 24
click at [545, 324] on button "Save Order" at bounding box center [526, 332] width 58 height 24
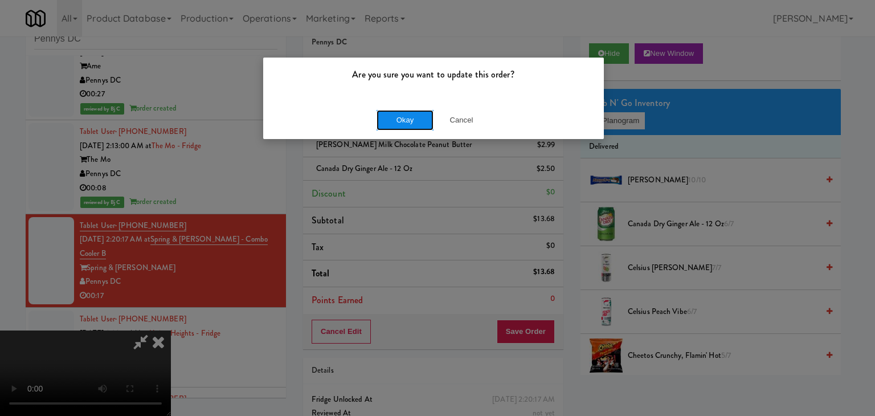
click at [412, 113] on button "Okay" at bounding box center [405, 120] width 57 height 21
click at [413, 114] on button "Okay" at bounding box center [405, 120] width 57 height 21
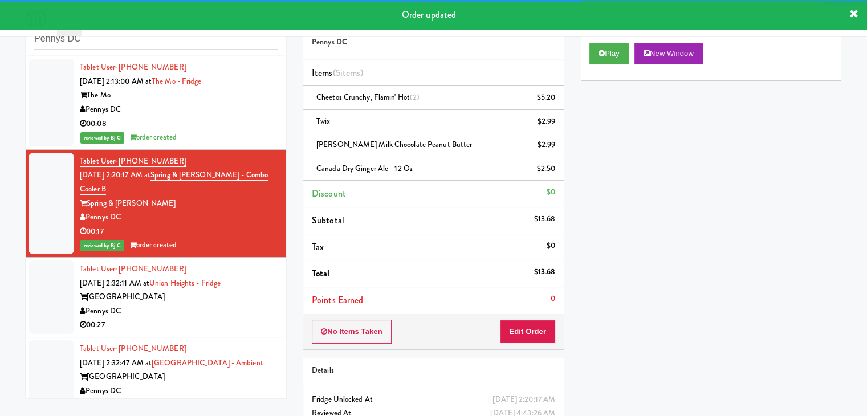
scroll to position [1765, 0]
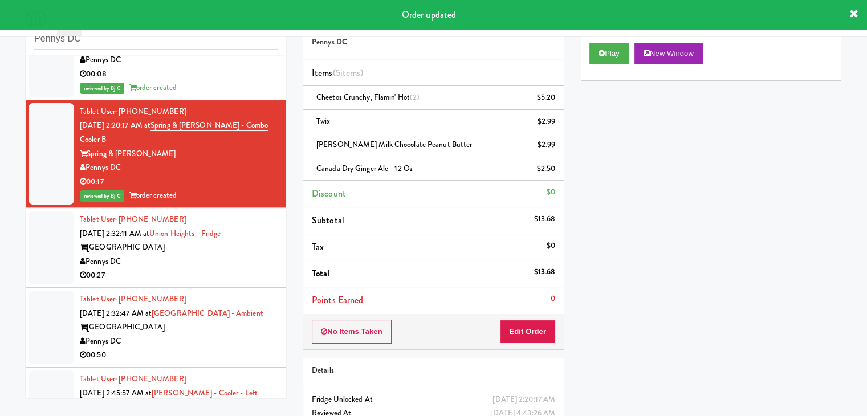
click at [237, 256] on div "Pennys DC" at bounding box center [179, 262] width 198 height 14
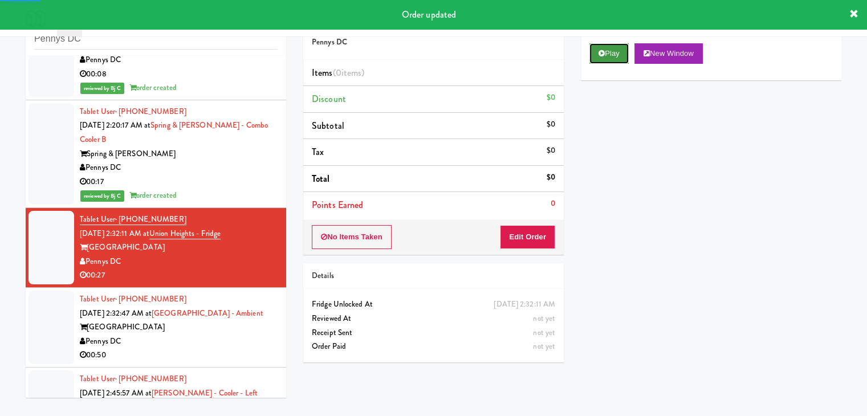
drag, startPoint x: 604, startPoint y: 51, endPoint x: 602, endPoint y: 83, distance: 32.0
click at [603, 52] on icon at bounding box center [601, 53] width 6 height 7
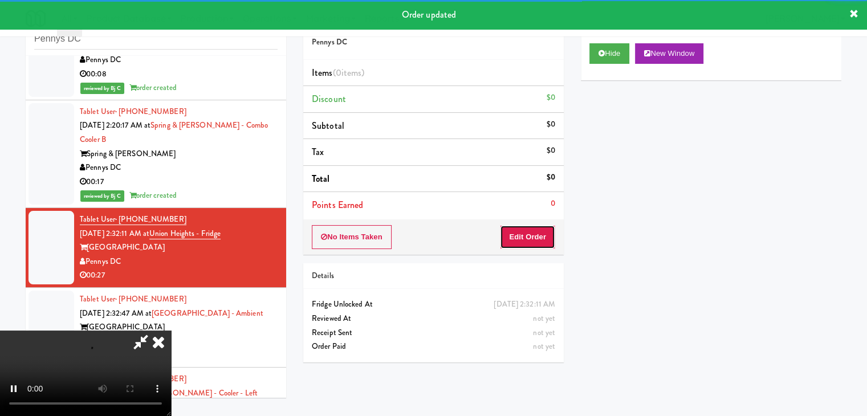
click at [542, 243] on button "Edit Order" at bounding box center [527, 237] width 55 height 24
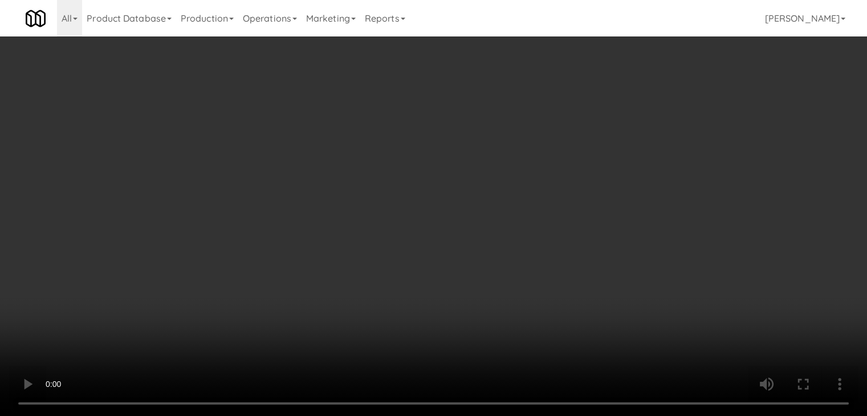
scroll to position [1894, 0]
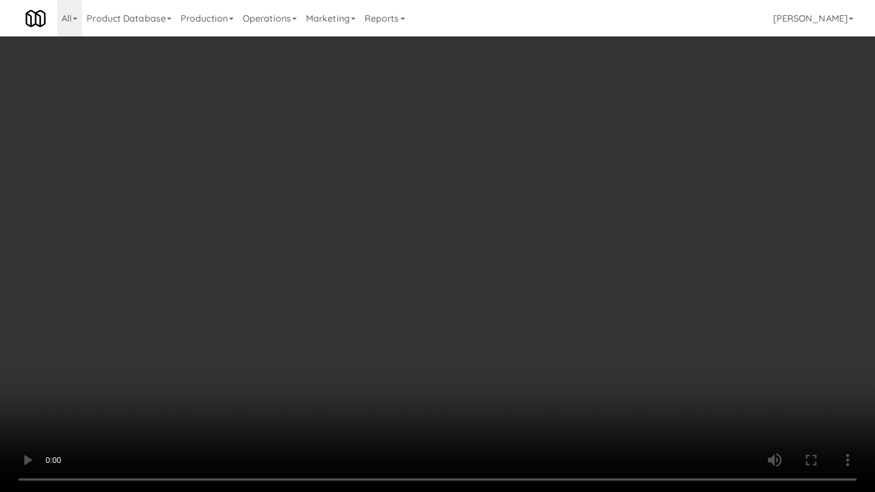
click at [436, 320] on video at bounding box center [437, 246] width 875 height 492
drag, startPoint x: 434, startPoint y: 320, endPoint x: 472, endPoint y: 206, distance: 120.2
click at [436, 312] on video at bounding box center [437, 246] width 875 height 492
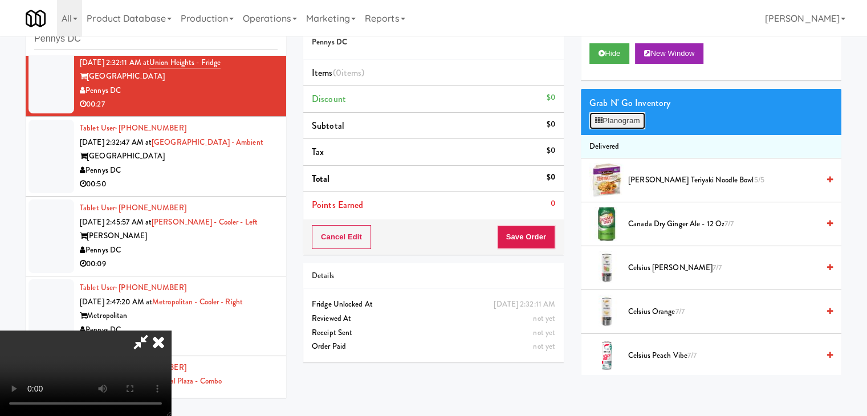
click at [609, 123] on button "Planogram" at bounding box center [617, 120] width 56 height 17
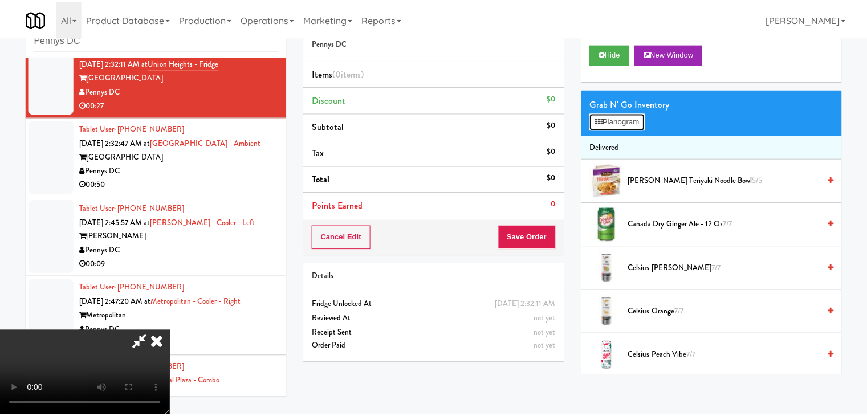
scroll to position [1894, 0]
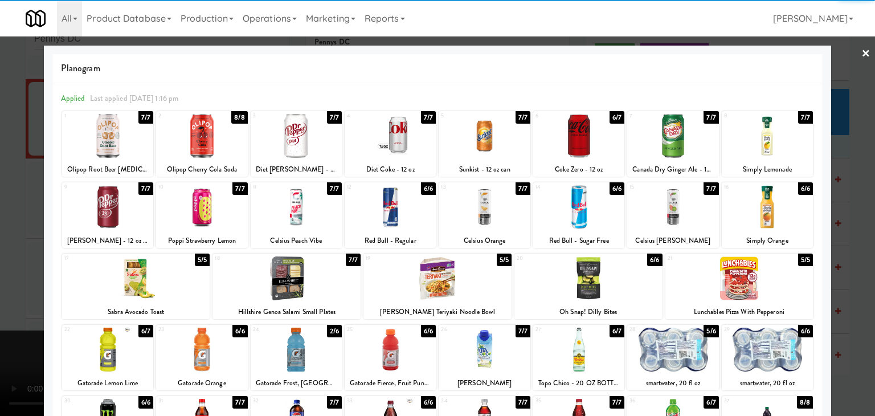
click at [766, 285] on div at bounding box center [739, 278] width 148 height 44
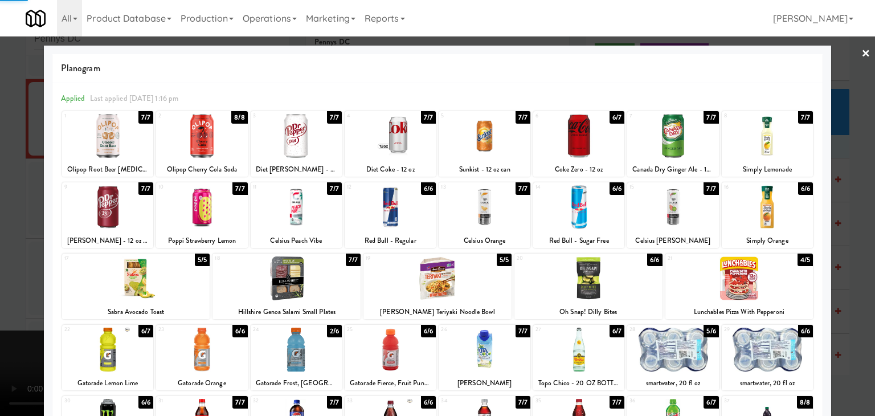
click at [758, 146] on div at bounding box center [767, 136] width 91 height 44
drag, startPoint x: 852, startPoint y: 208, endPoint x: 752, endPoint y: 240, distance: 104.9
click at [847, 210] on div at bounding box center [437, 208] width 875 height 416
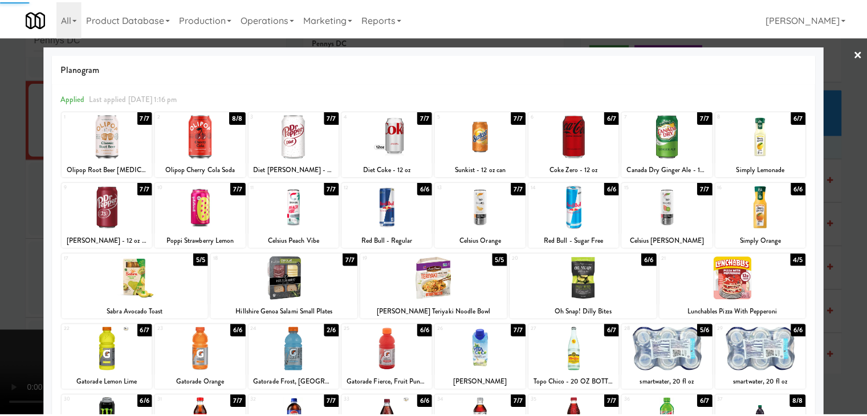
scroll to position [1936, 0]
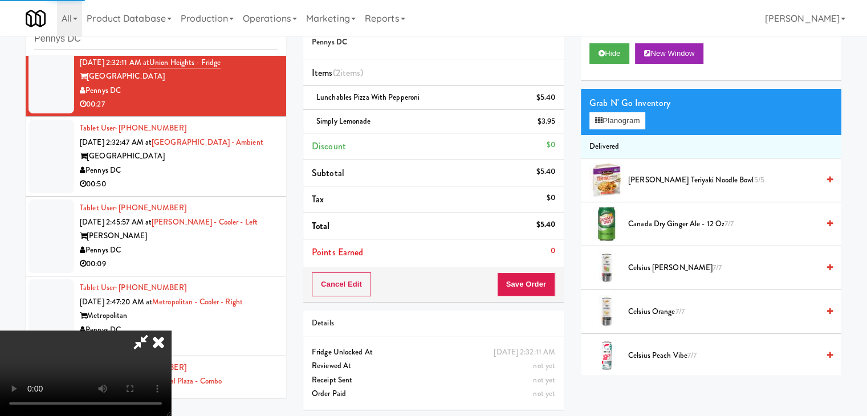
click at [550, 286] on div "Cancel Edit Save Order" at bounding box center [433, 284] width 260 height 35
click at [544, 286] on button "Save Order" at bounding box center [526, 284] width 58 height 24
click at [544, 285] on button "Save Order" at bounding box center [526, 284] width 58 height 24
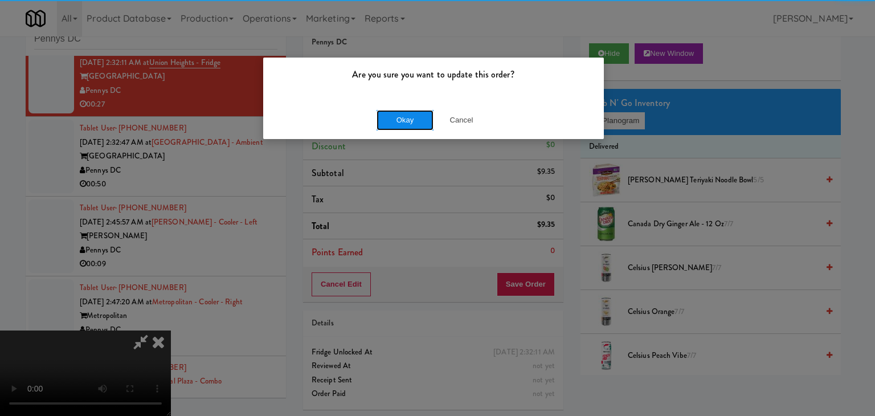
click at [399, 117] on button "Okay" at bounding box center [405, 120] width 57 height 21
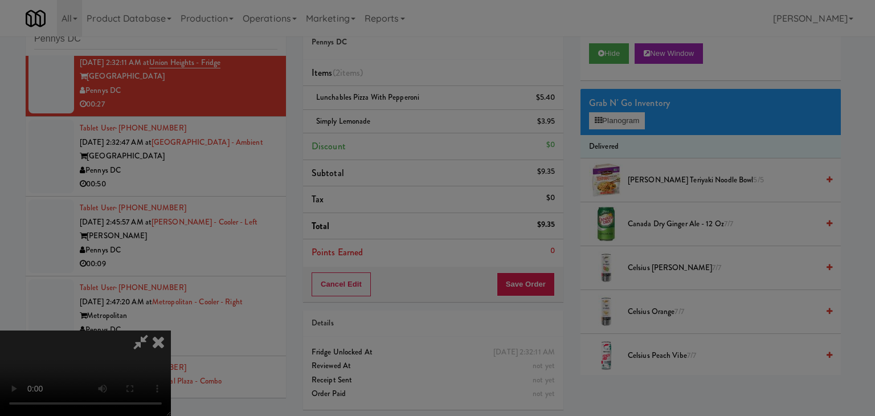
click at [399, 117] on body "Are you sure you want to update this order? Okay Cancel Okay Are you sure you w…" at bounding box center [437, 208] width 875 height 416
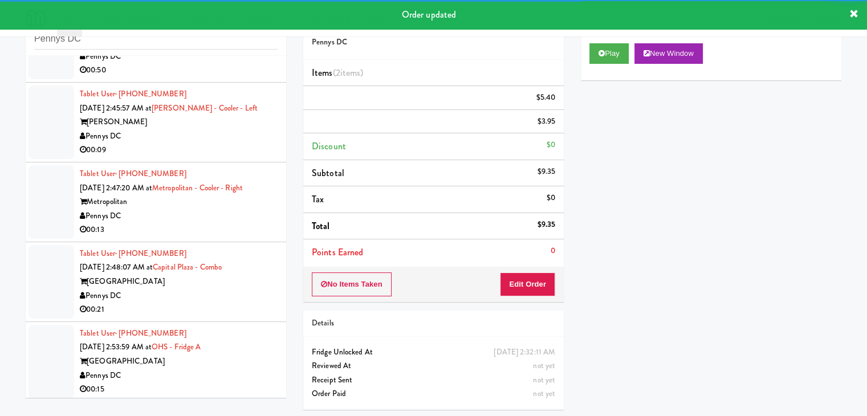
scroll to position [2064, 0]
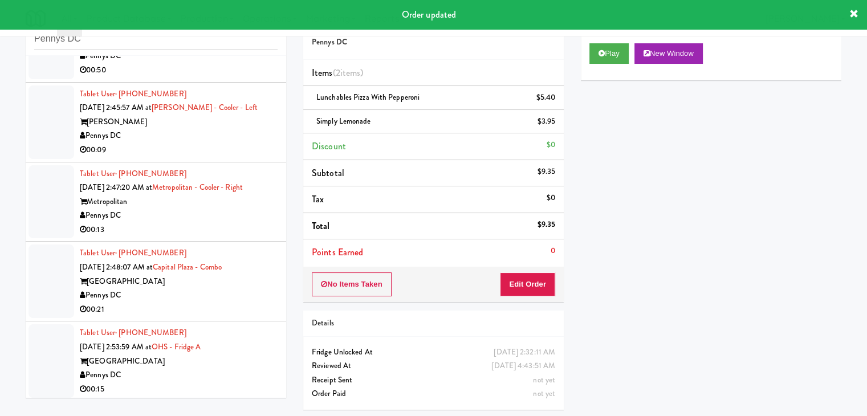
click at [223, 68] on div "00:50" at bounding box center [179, 70] width 198 height 14
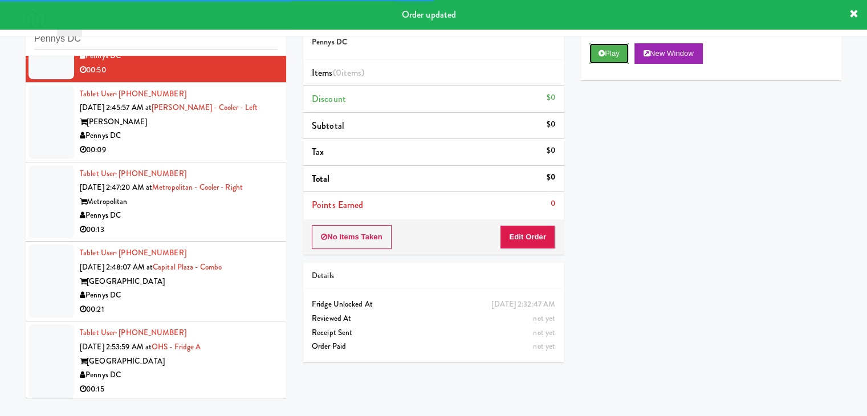
drag, startPoint x: 614, startPoint y: 56, endPoint x: 608, endPoint y: 78, distance: 22.9
click at [614, 56] on button "Play" at bounding box center [608, 53] width 39 height 21
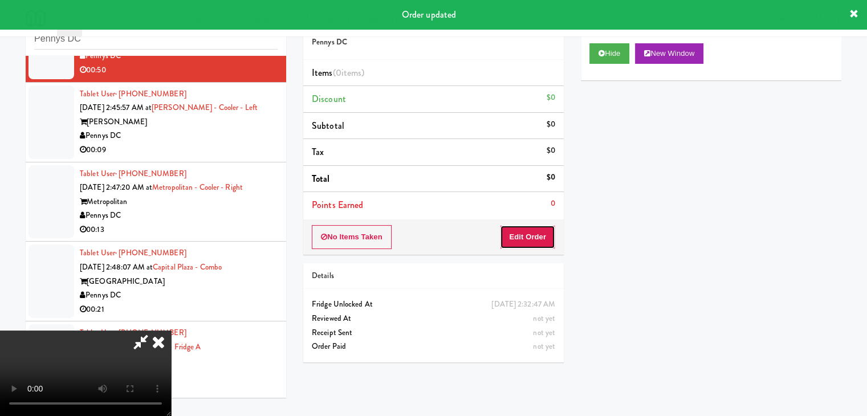
click at [536, 232] on button "Edit Order" at bounding box center [527, 237] width 55 height 24
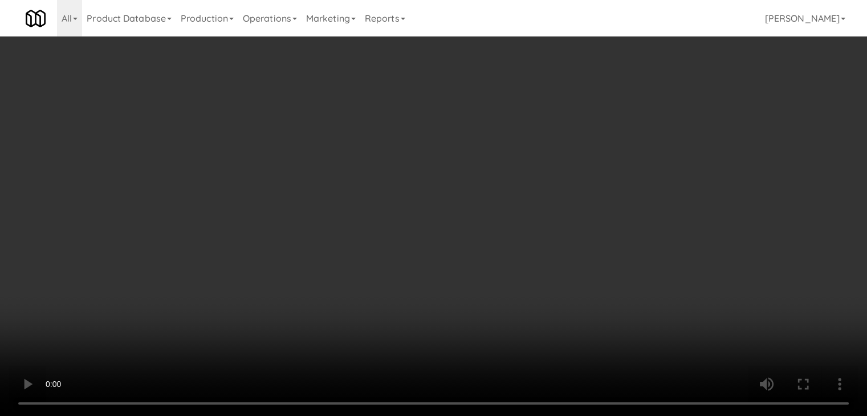
scroll to position [2022, 0]
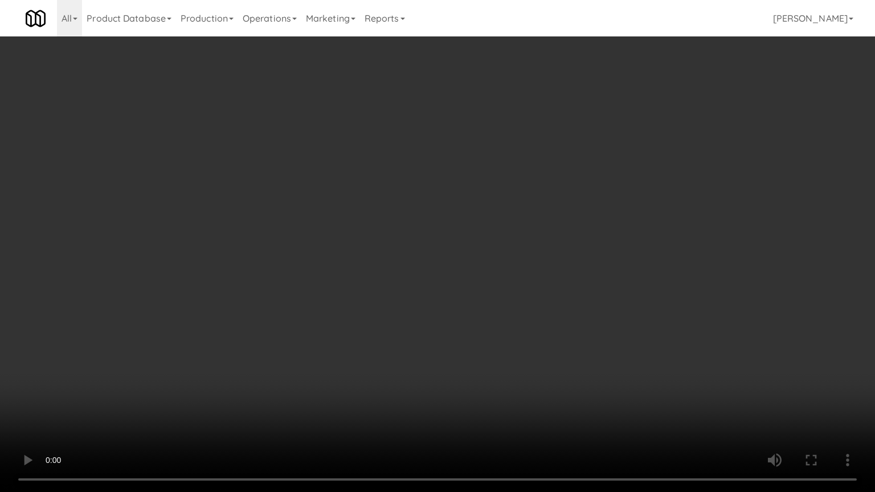
click at [491, 350] on video at bounding box center [437, 246] width 875 height 492
click at [487, 333] on video at bounding box center [437, 246] width 875 height 492
click at [493, 320] on video at bounding box center [437, 246] width 875 height 492
click at [497, 306] on video at bounding box center [437, 246] width 875 height 492
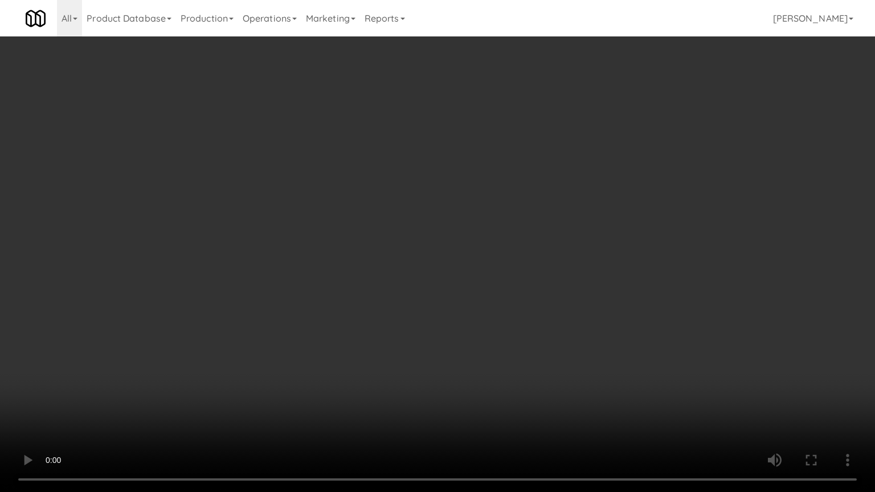
click at [497, 306] on video at bounding box center [437, 246] width 875 height 492
click at [613, 319] on video at bounding box center [437, 246] width 875 height 492
click at [620, 384] on video at bounding box center [437, 246] width 875 height 492
click at [617, 375] on video at bounding box center [437, 246] width 875 height 492
drag, startPoint x: 613, startPoint y: 376, endPoint x: 601, endPoint y: 304, distance: 73.4
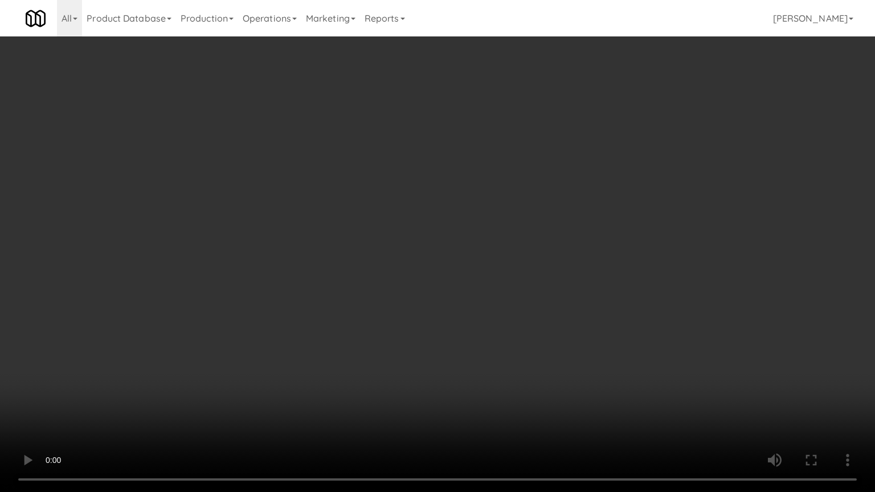
click at [611, 371] on video at bounding box center [437, 246] width 875 height 492
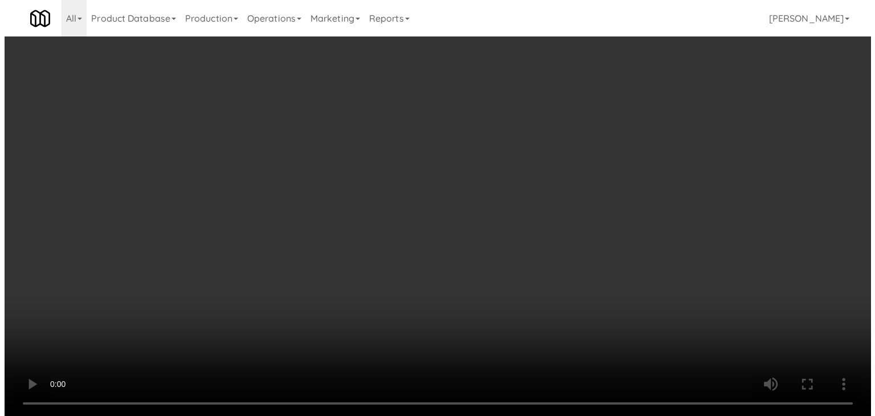
scroll to position [2064, 0]
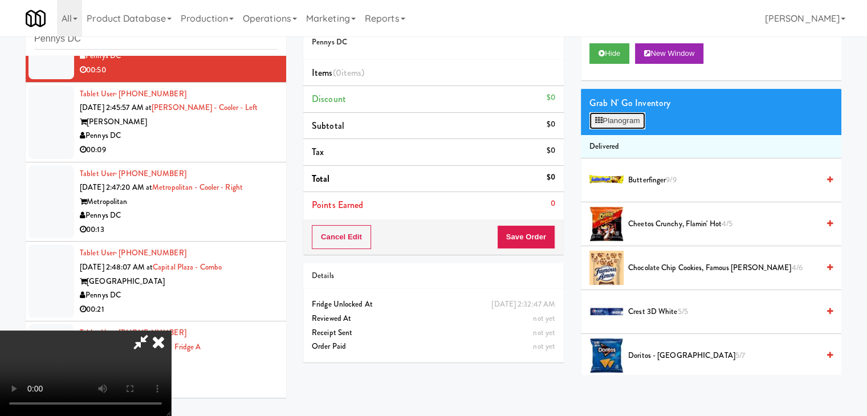
click at [620, 121] on button "Planogram" at bounding box center [617, 120] width 56 height 17
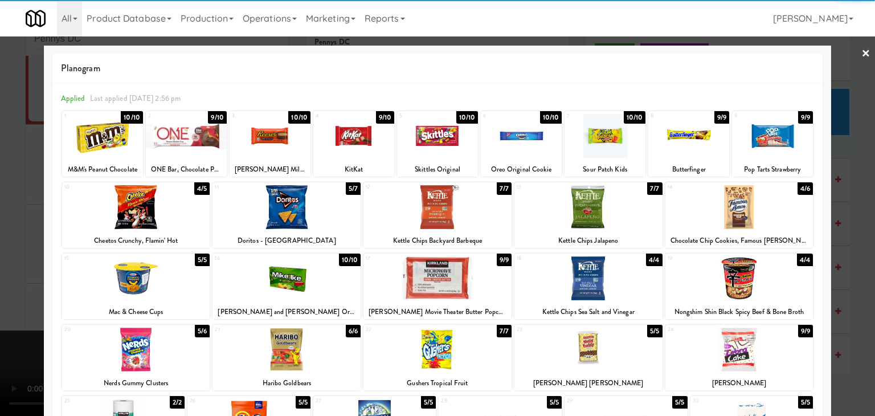
click at [162, 210] on div at bounding box center [136, 207] width 148 height 44
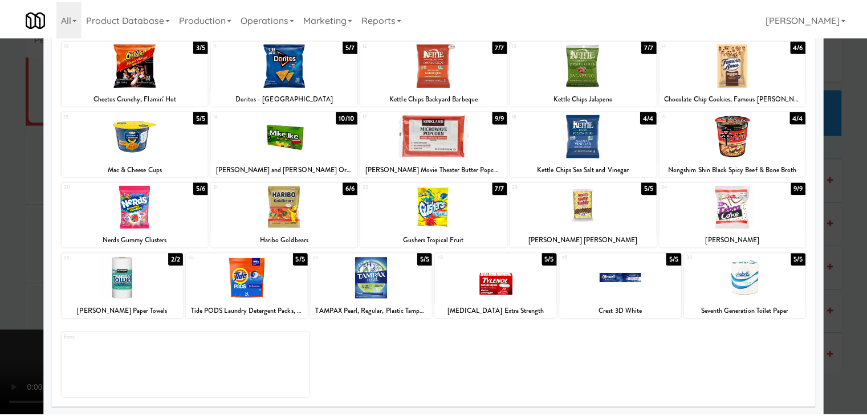
scroll to position [144, 0]
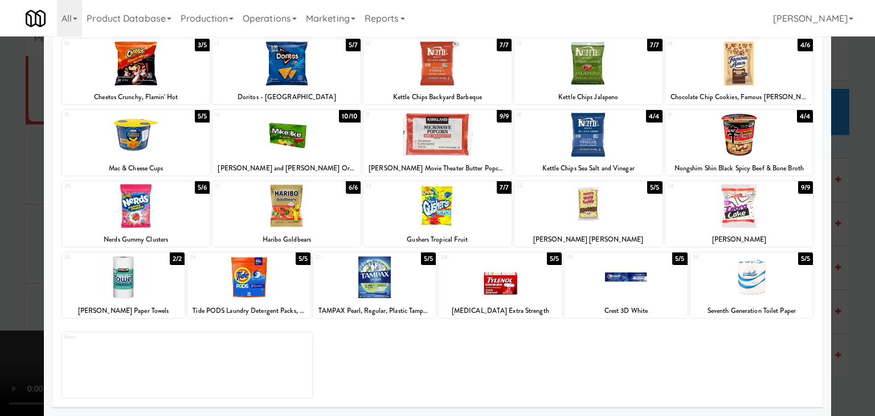
click at [296, 215] on div at bounding box center [287, 206] width 148 height 44
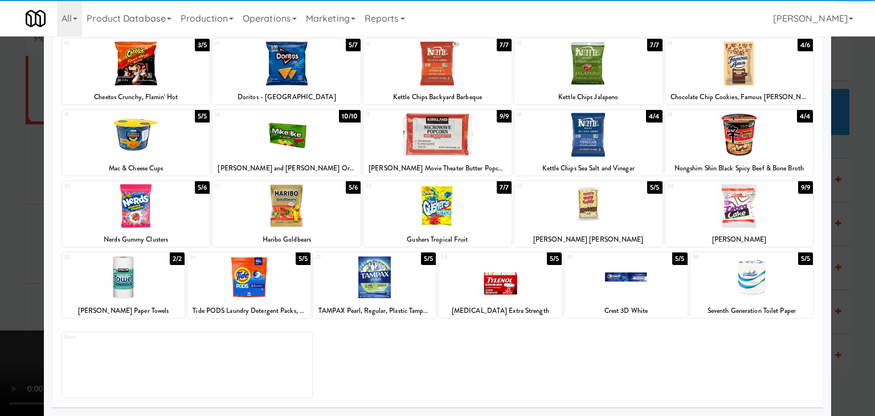
drag, startPoint x: 748, startPoint y: 80, endPoint x: 766, endPoint y: 89, distance: 20.4
click at [749, 81] on div at bounding box center [739, 64] width 148 height 44
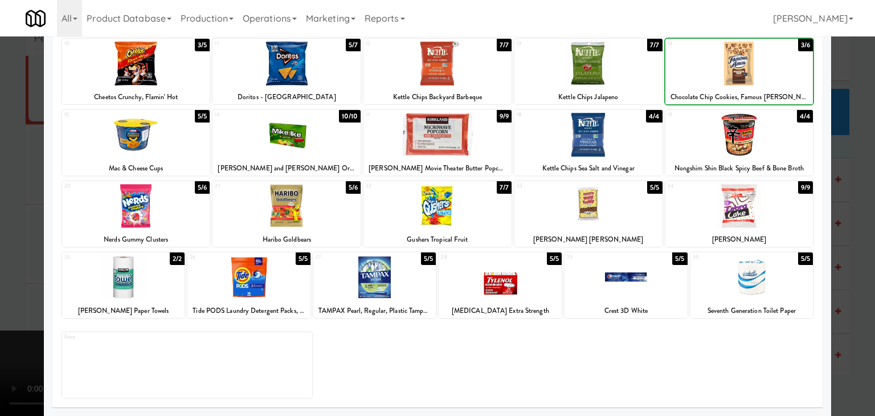
drag, startPoint x: 863, startPoint y: 187, endPoint x: 847, endPoint y: 197, distance: 18.7
click at [863, 187] on div at bounding box center [437, 208] width 875 height 416
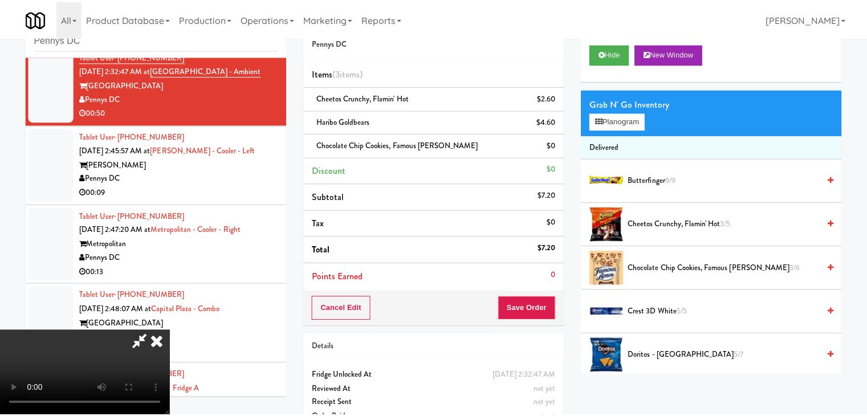
scroll to position [2064, 0]
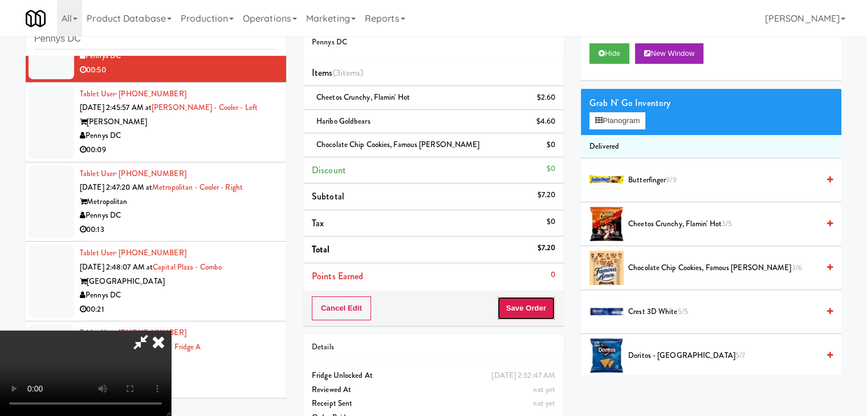
click at [526, 311] on button "Save Order" at bounding box center [526, 308] width 58 height 24
click at [533, 310] on button "Save Order" at bounding box center [526, 308] width 58 height 24
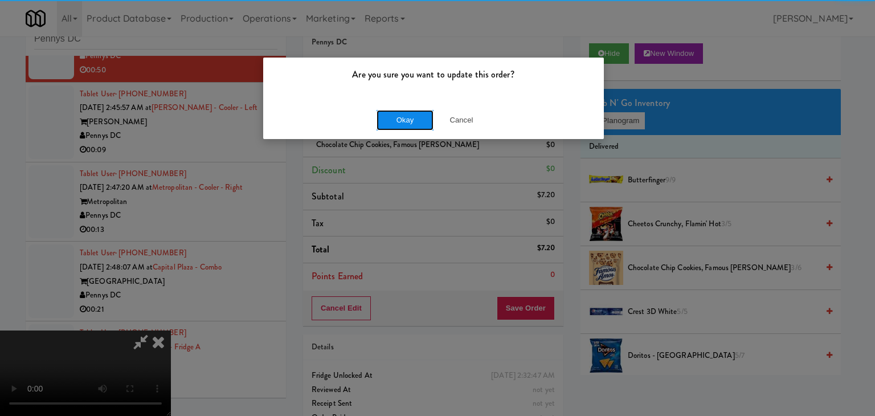
click at [413, 129] on button "Okay" at bounding box center [405, 120] width 57 height 21
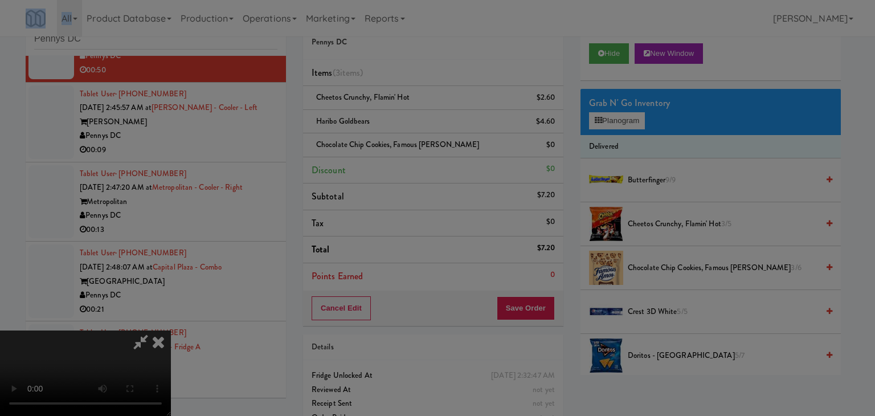
click at [413, 128] on body "Are you sure you want to update this order? Okay Cancel Okay Are you sure you w…" at bounding box center [437, 208] width 875 height 416
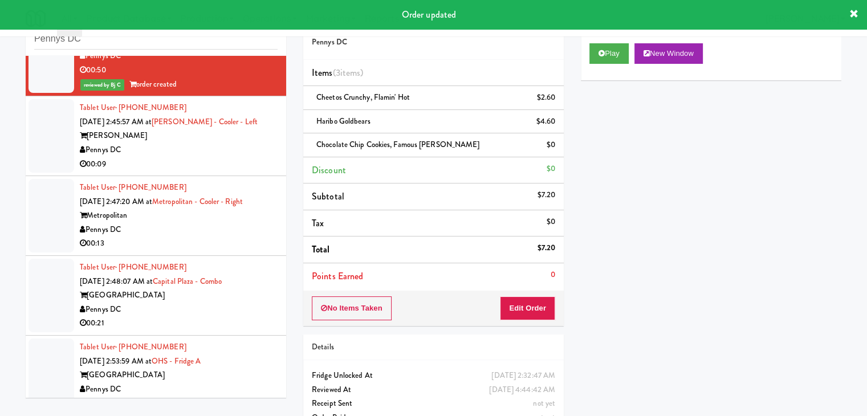
click at [187, 151] on div "Pennys DC" at bounding box center [179, 150] width 198 height 14
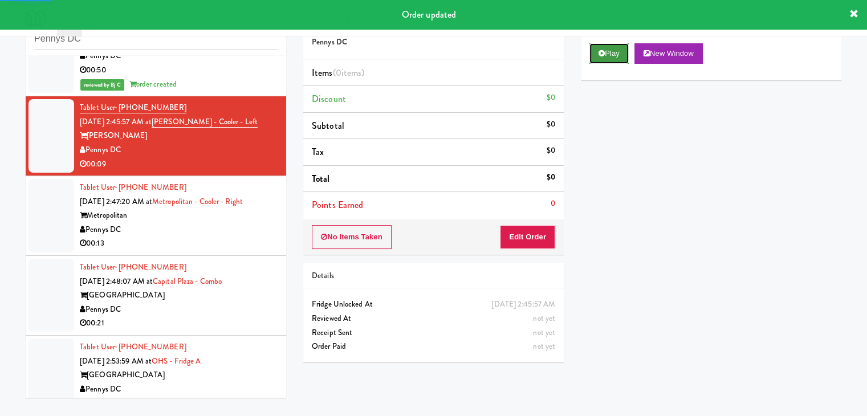
click at [603, 58] on button "Play" at bounding box center [608, 53] width 39 height 21
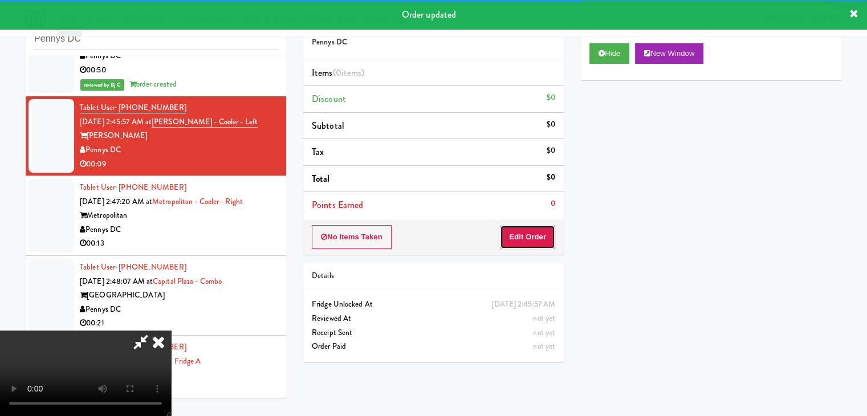
click at [509, 238] on button "Edit Order" at bounding box center [527, 237] width 55 height 24
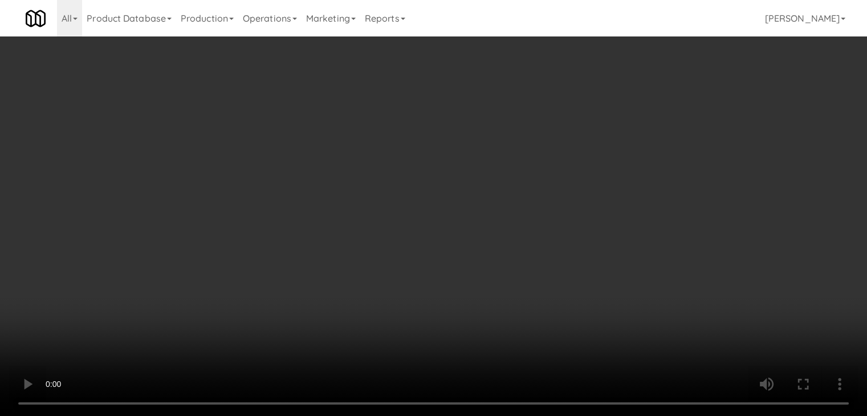
scroll to position [2022, 0]
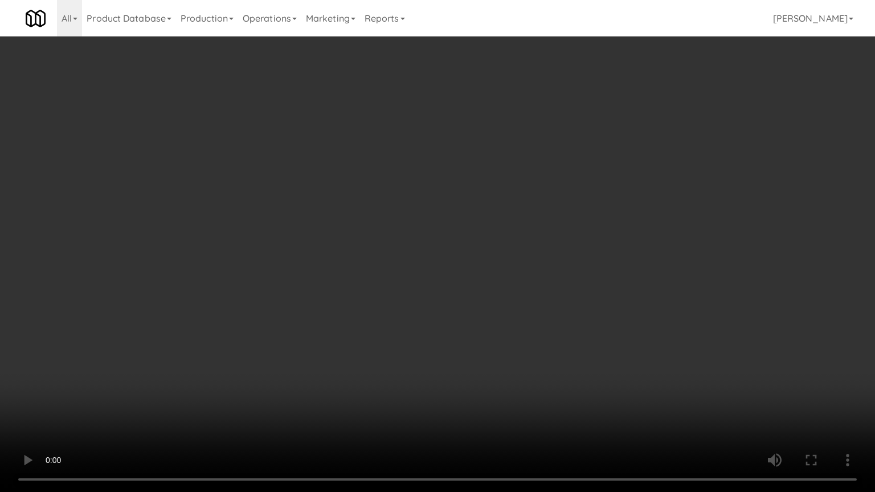
click at [469, 337] on video at bounding box center [437, 246] width 875 height 492
drag, startPoint x: 457, startPoint y: 337, endPoint x: 454, endPoint y: 343, distance: 6.4
click at [455, 341] on video at bounding box center [437, 246] width 875 height 492
click at [458, 340] on video at bounding box center [437, 246] width 875 height 492
drag, startPoint x: 458, startPoint y: 340, endPoint x: 531, endPoint y: 194, distance: 163.1
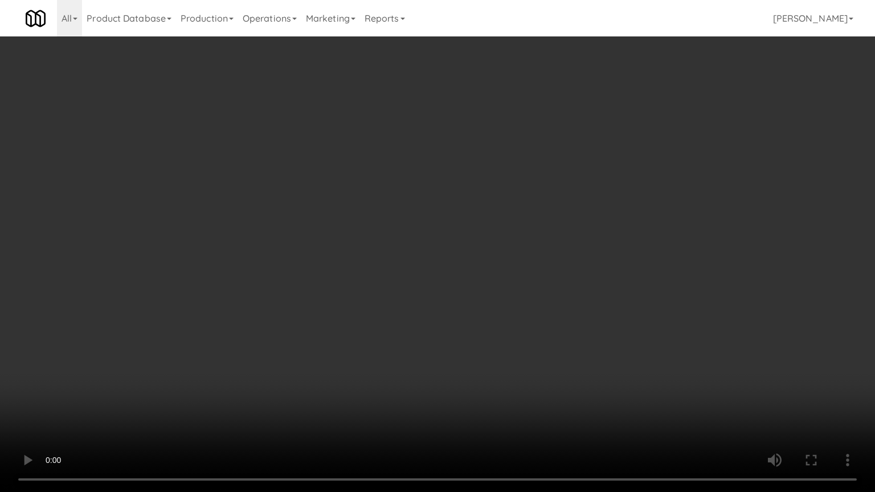
click at [459, 337] on video at bounding box center [437, 246] width 875 height 492
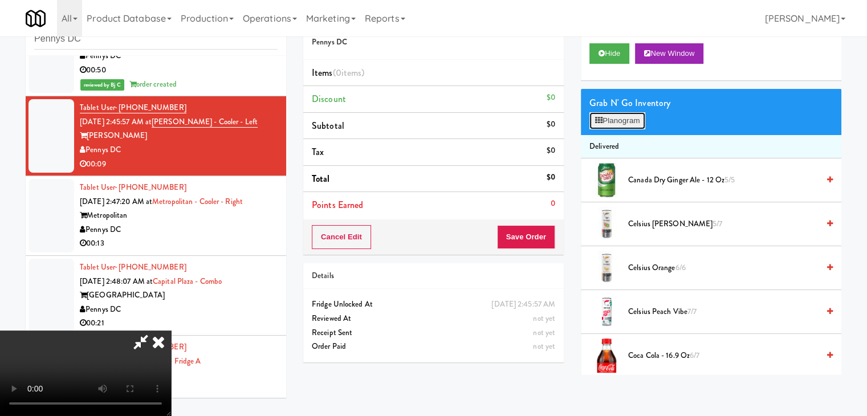
click at [616, 119] on button "Planogram" at bounding box center [617, 120] width 56 height 17
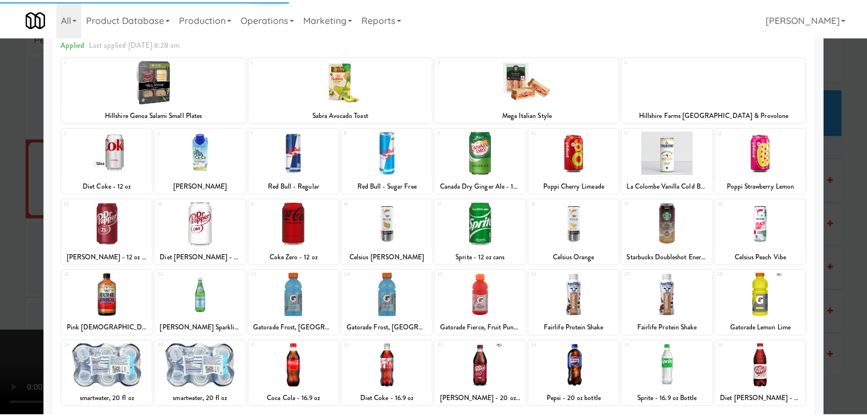
scroll to position [144, 0]
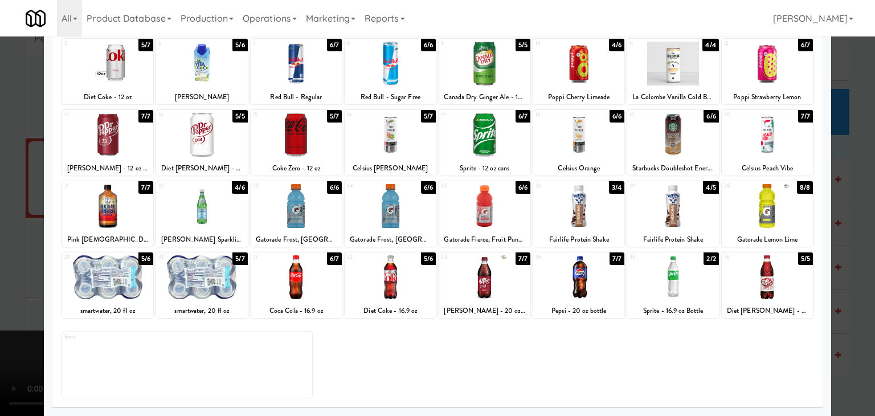
click at [311, 205] on div at bounding box center [296, 206] width 91 height 44
click at [312, 206] on div at bounding box center [296, 206] width 91 height 44
drag, startPoint x: 0, startPoint y: 240, endPoint x: 25, endPoint y: 243, distance: 25.3
click at [2, 241] on div at bounding box center [437, 208] width 875 height 416
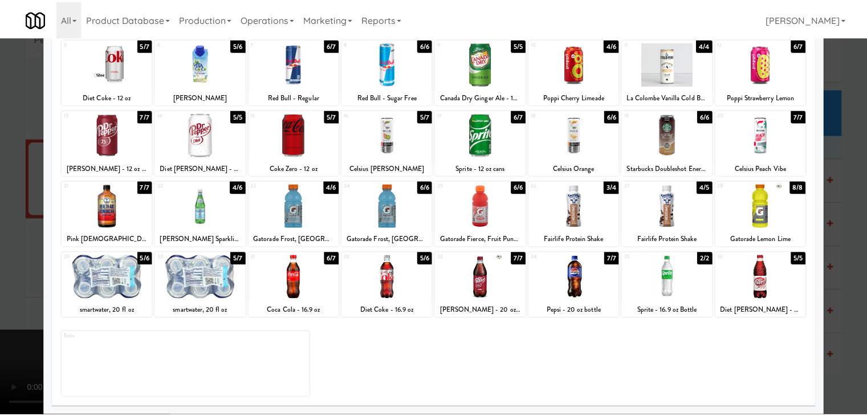
scroll to position [2064, 0]
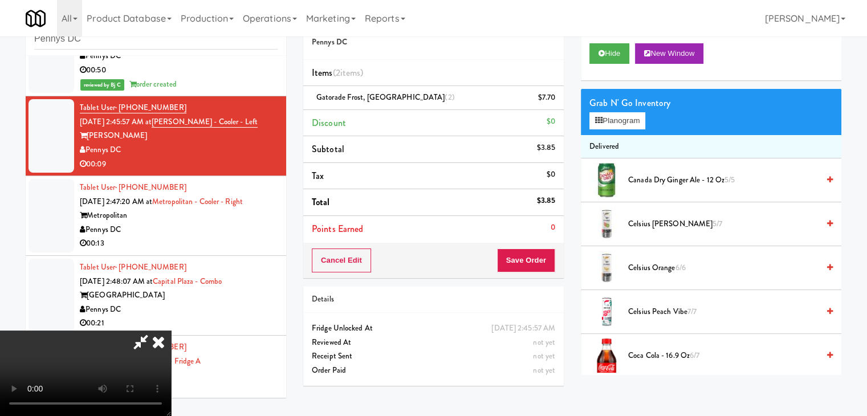
click at [171, 330] on video at bounding box center [85, 372] width 171 height 85
click at [556, 98] on icon at bounding box center [556, 101] width 6 height 7
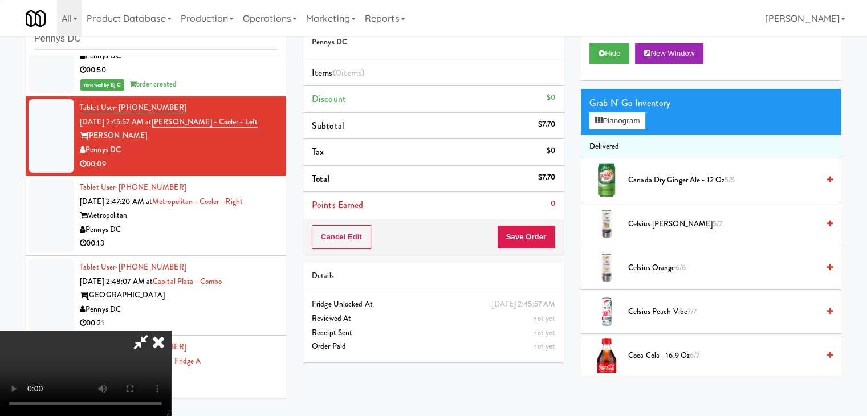
click at [556, 97] on li "Discount $0" at bounding box center [433, 99] width 260 height 27
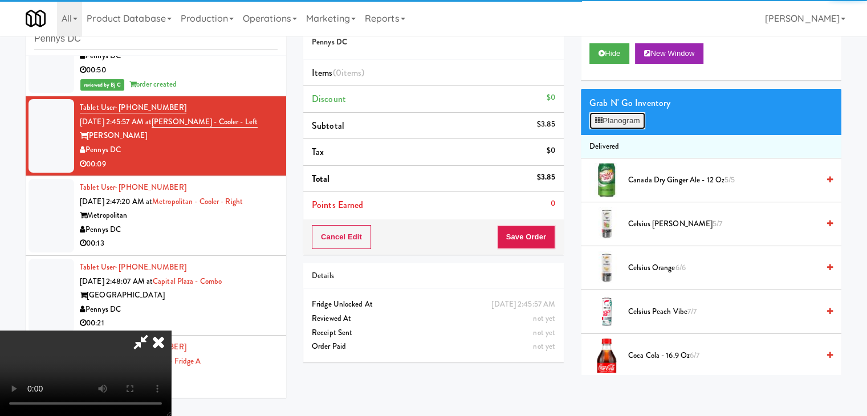
click at [614, 119] on button "Planogram" at bounding box center [617, 120] width 56 height 17
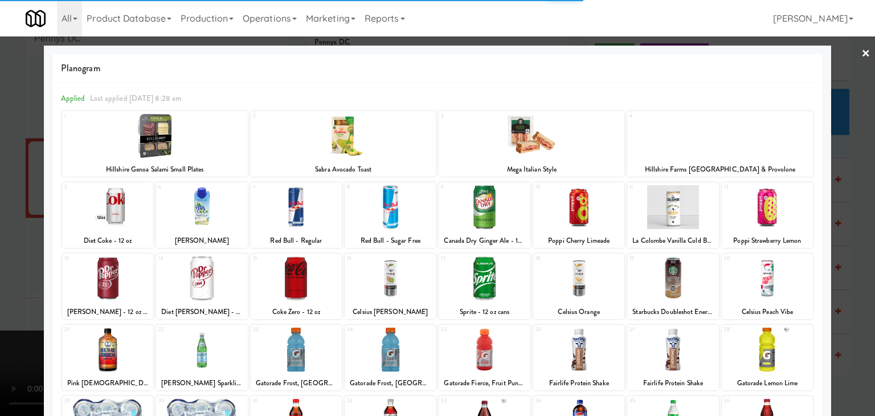
click at [0, 176] on div at bounding box center [437, 208] width 875 height 416
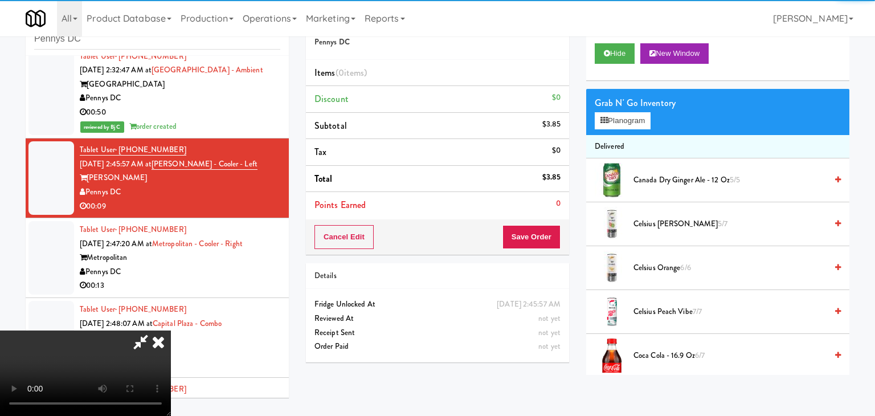
scroll to position [2064, 0]
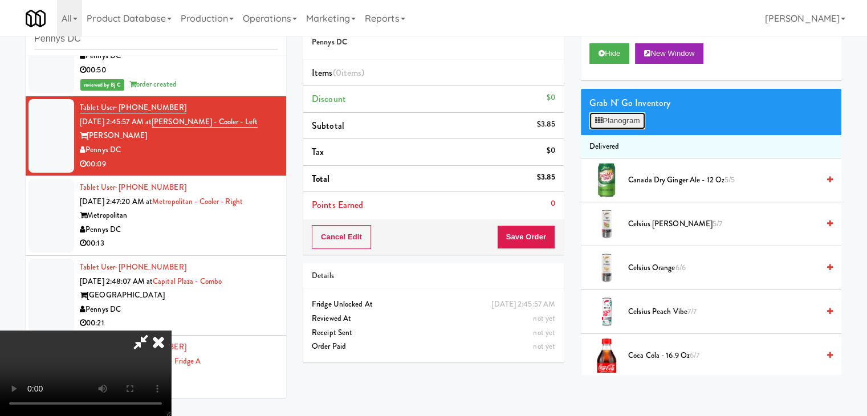
click at [608, 123] on button "Planogram" at bounding box center [617, 120] width 56 height 17
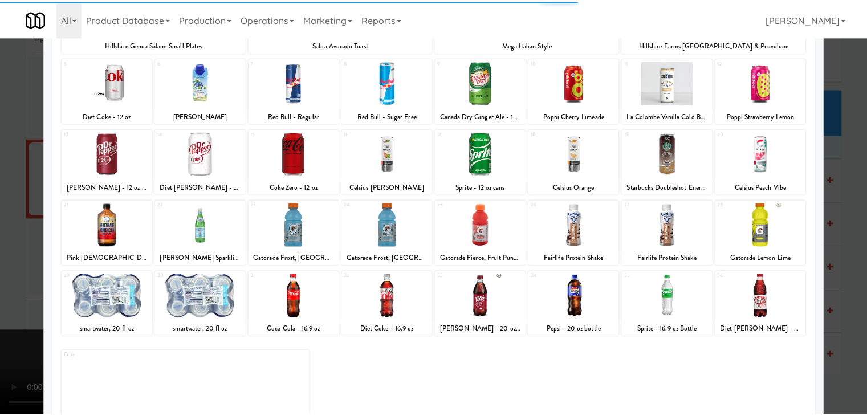
scroll to position [144, 0]
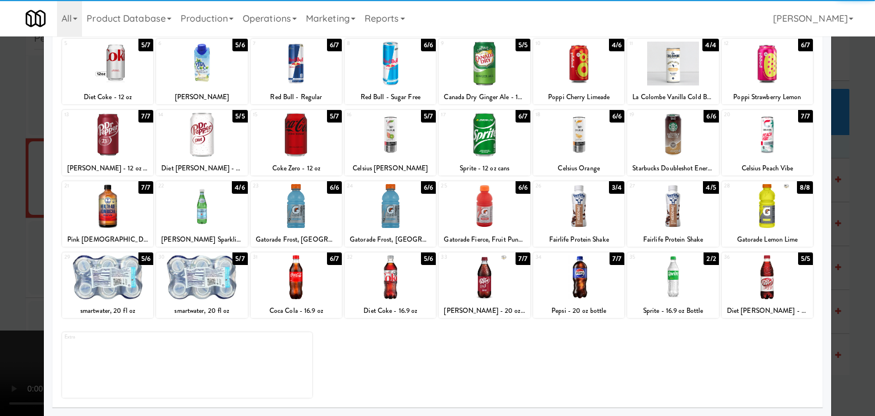
click at [302, 211] on div at bounding box center [296, 206] width 91 height 44
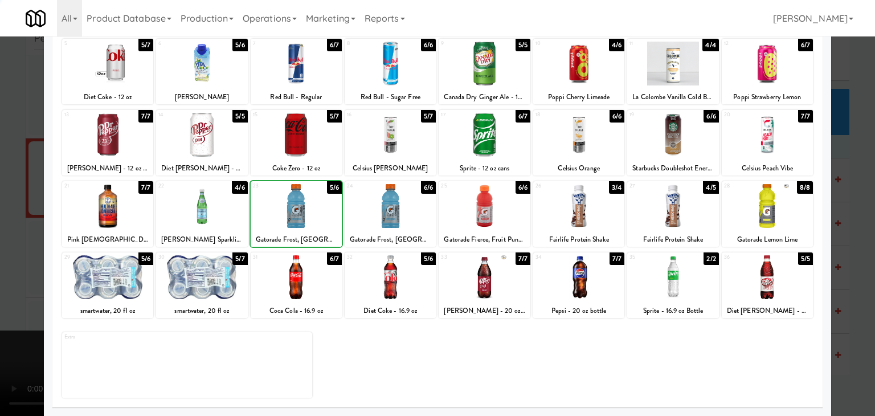
click at [302, 212] on div at bounding box center [296, 206] width 91 height 44
drag, startPoint x: 0, startPoint y: 238, endPoint x: 348, endPoint y: 238, distance: 347.6
click at [14, 238] on div at bounding box center [437, 208] width 875 height 416
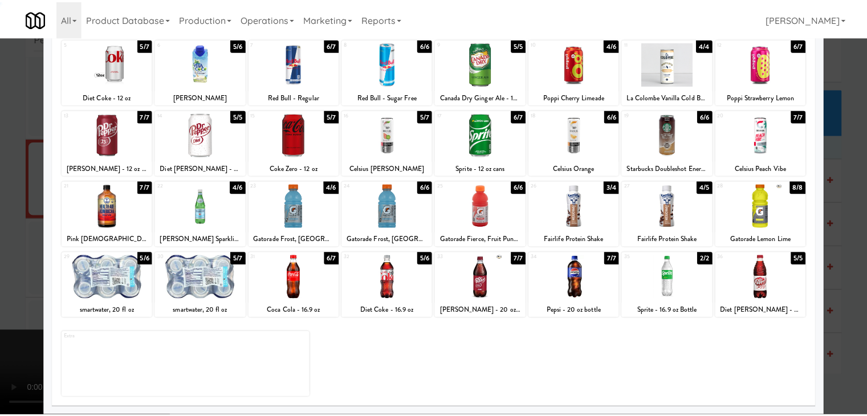
scroll to position [2064, 0]
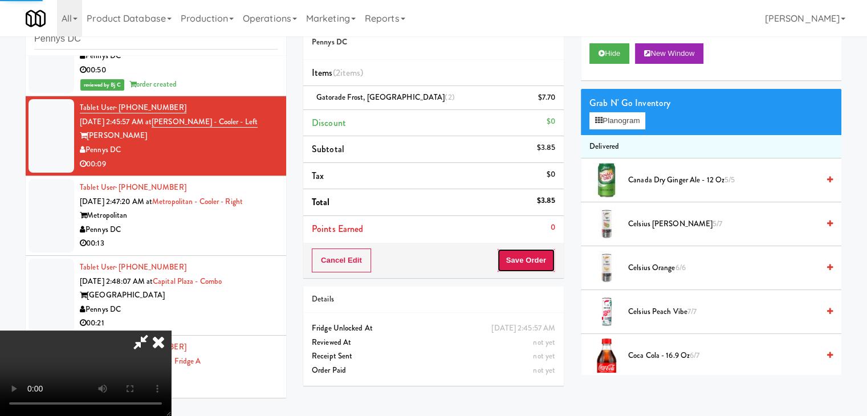
click at [542, 267] on button "Save Order" at bounding box center [526, 260] width 58 height 24
click at [541, 265] on button "Save Order" at bounding box center [526, 260] width 58 height 24
click at [541, 263] on button "Save Order" at bounding box center [526, 260] width 58 height 24
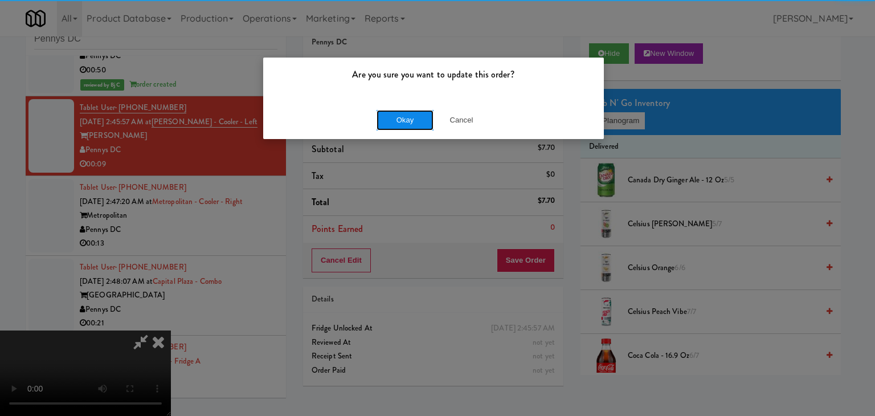
click at [390, 121] on button "Okay" at bounding box center [405, 120] width 57 height 21
click at [390, 122] on div "Okay Cancel" at bounding box center [433, 120] width 341 height 38
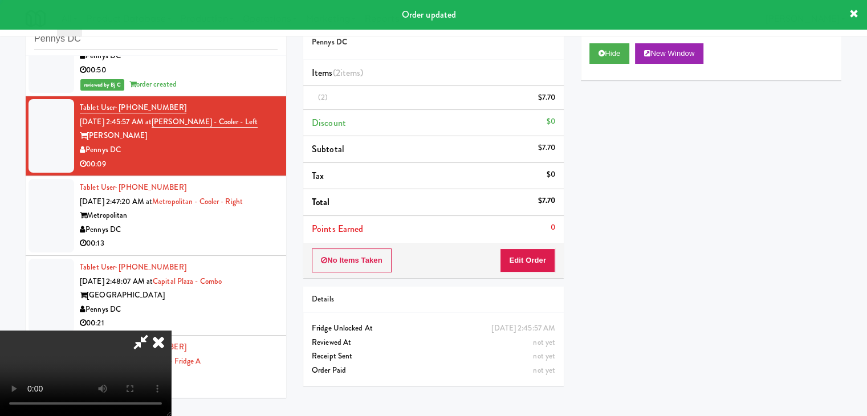
scroll to position [0, 0]
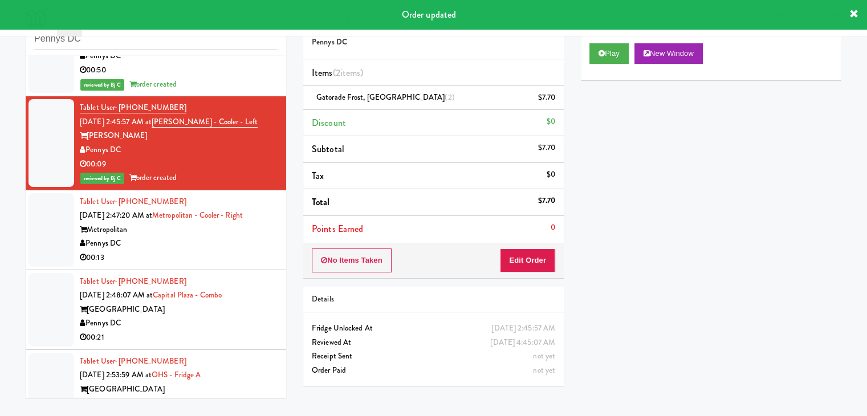
click at [217, 227] on div "Metropolitan" at bounding box center [179, 230] width 198 height 14
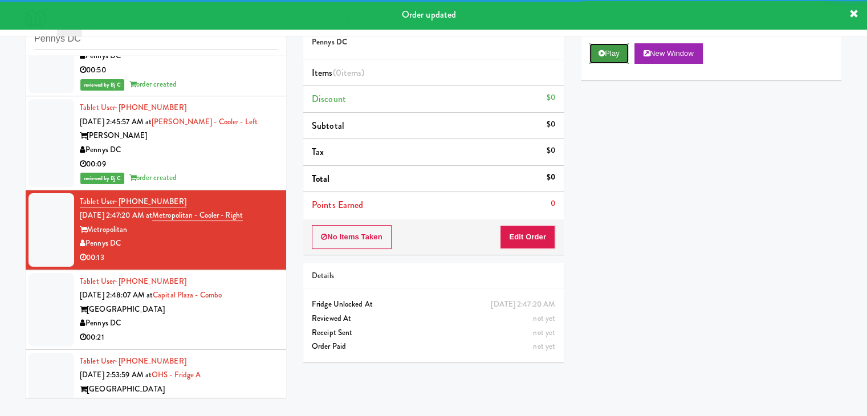
drag, startPoint x: 615, startPoint y: 46, endPoint x: 616, endPoint y: 57, distance: 10.8
click at [615, 47] on button "Play" at bounding box center [608, 53] width 39 height 21
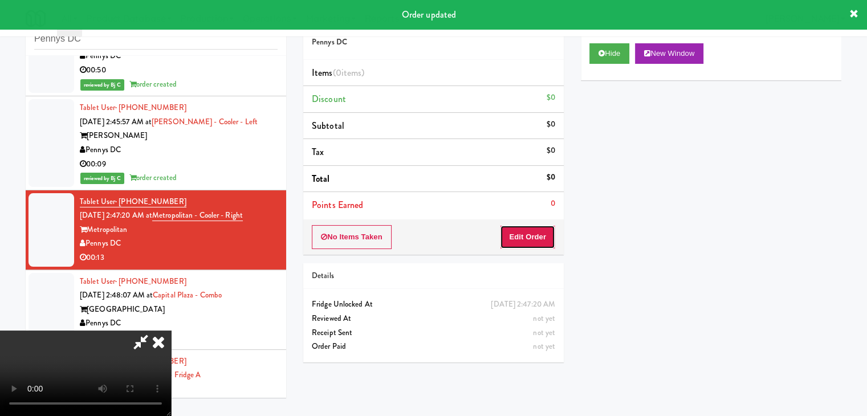
click at [541, 238] on button "Edit Order" at bounding box center [527, 237] width 55 height 24
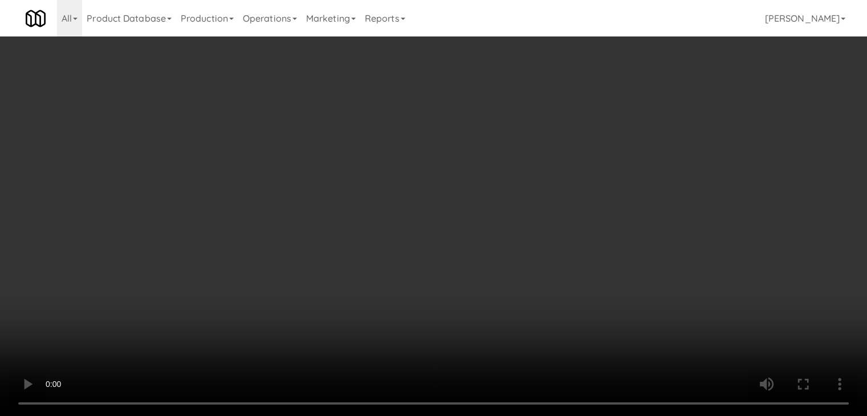
scroll to position [2193, 0]
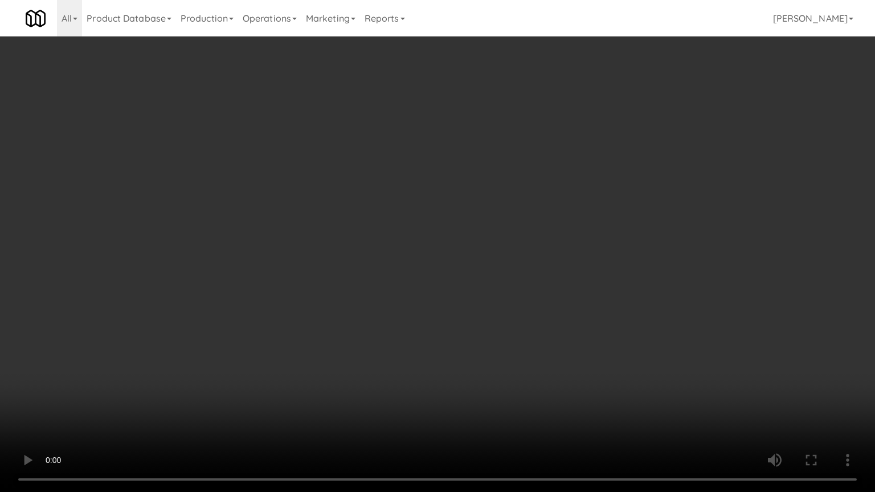
click at [490, 234] on video at bounding box center [437, 246] width 875 height 492
click at [487, 237] on video at bounding box center [437, 246] width 875 height 492
click at [505, 223] on video at bounding box center [437, 246] width 875 height 492
drag, startPoint x: 505, startPoint y: 223, endPoint x: 541, endPoint y: 139, distance: 91.9
click at [506, 219] on video at bounding box center [437, 246] width 875 height 492
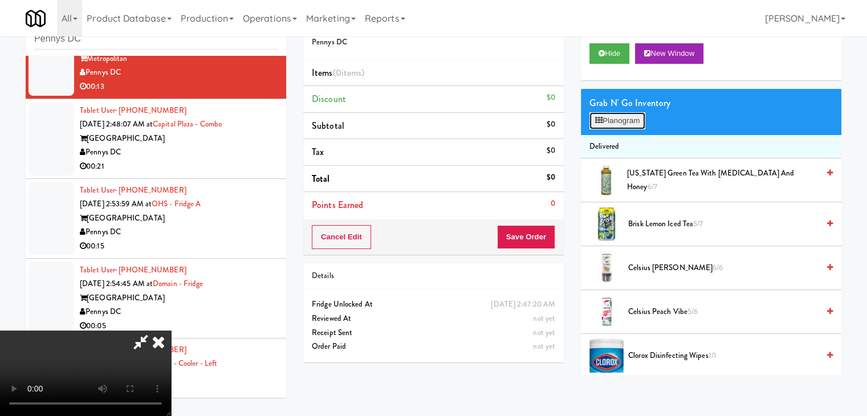
click at [626, 118] on button "Planogram" at bounding box center [617, 120] width 56 height 17
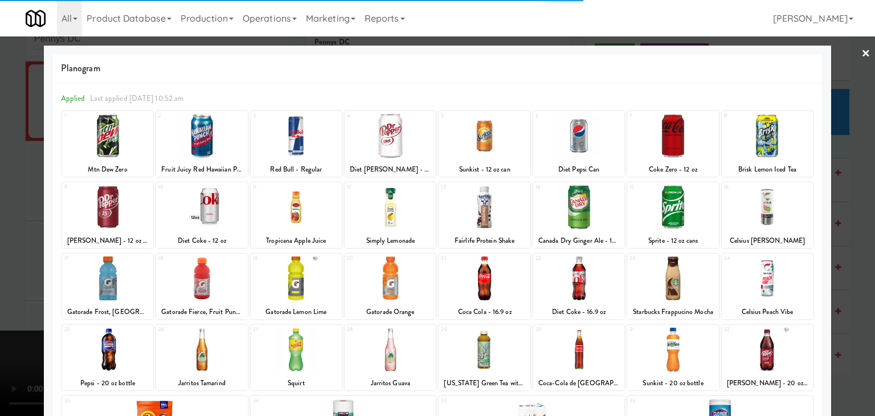
click at [752, 148] on div at bounding box center [767, 136] width 91 height 44
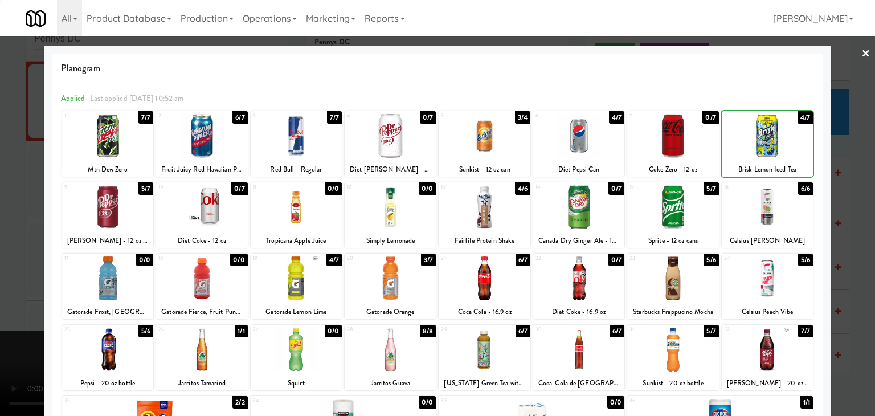
click at [678, 218] on div at bounding box center [672, 207] width 91 height 44
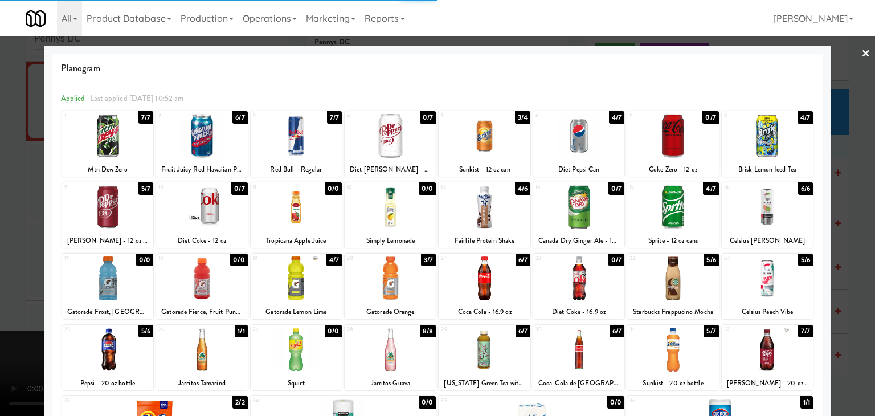
click at [823, 220] on div at bounding box center [437, 208] width 875 height 416
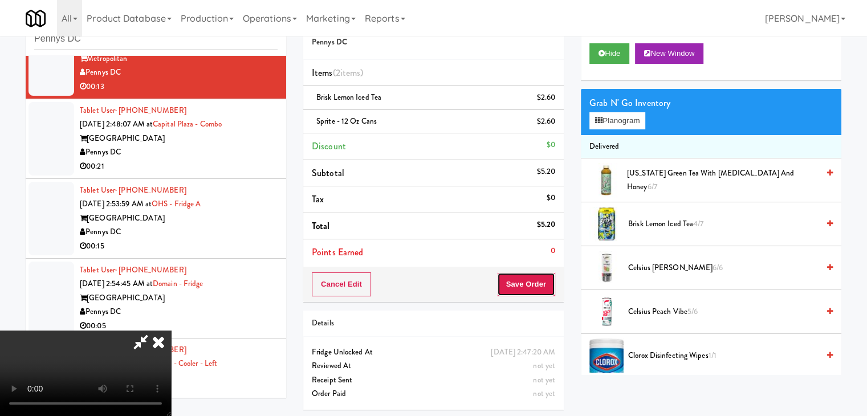
click at [541, 281] on button "Save Order" at bounding box center [526, 284] width 58 height 24
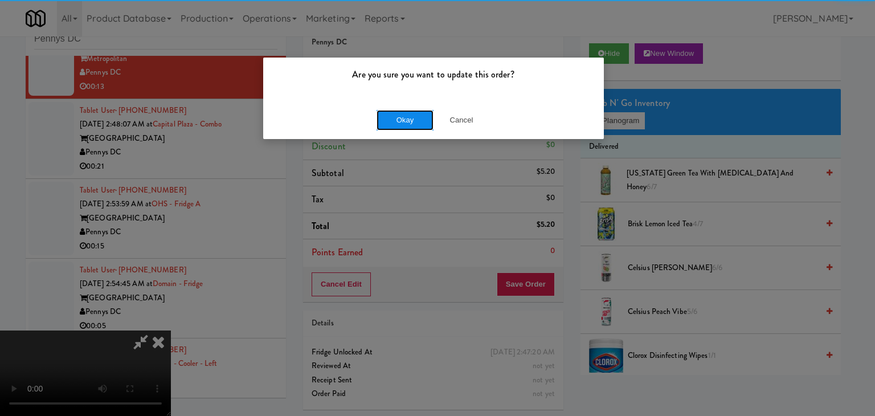
click at [401, 120] on button "Okay" at bounding box center [405, 120] width 57 height 21
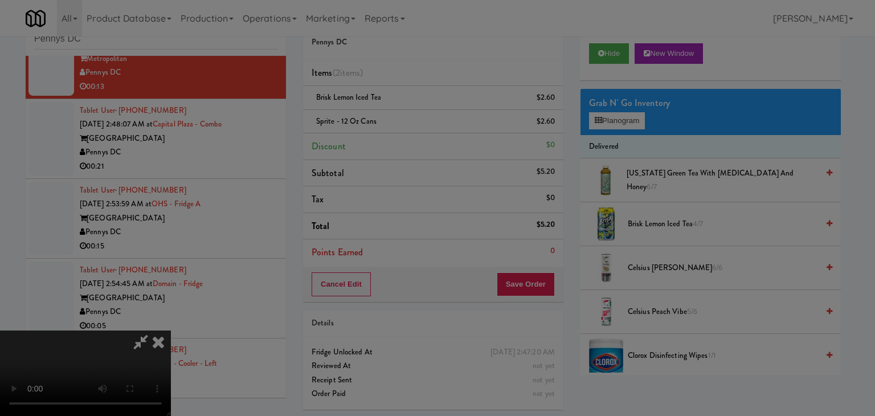
click at [401, 118] on div "Okay Cancel" at bounding box center [433, 99] width 341 height 38
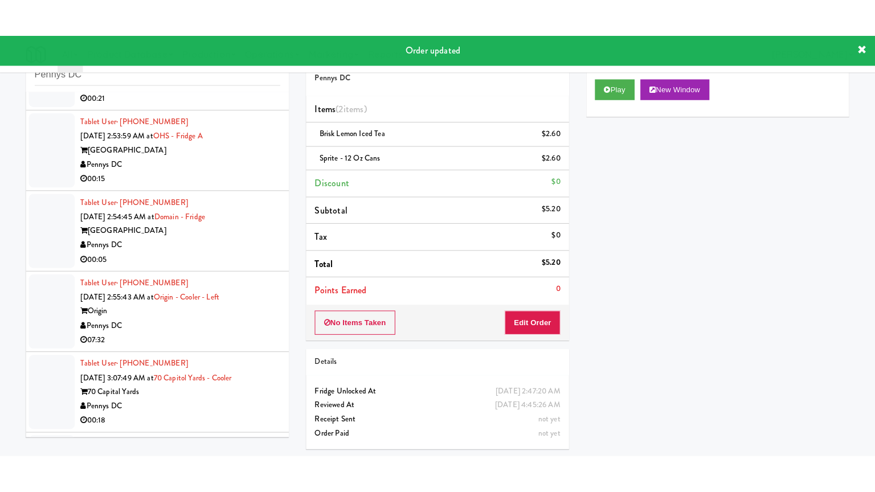
scroll to position [2249, 0]
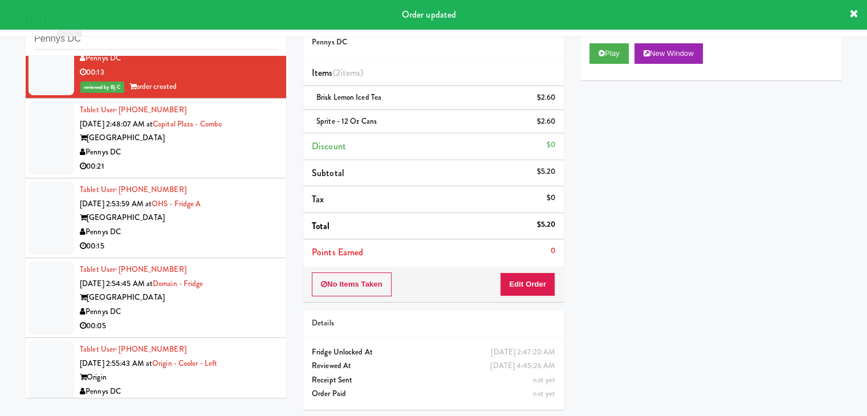
click at [237, 154] on div "Pennys DC" at bounding box center [179, 152] width 198 height 14
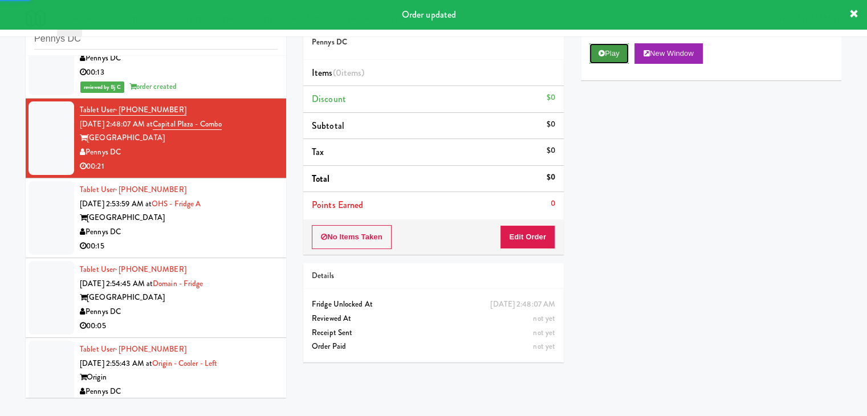
click at [614, 54] on button "Play" at bounding box center [608, 53] width 39 height 21
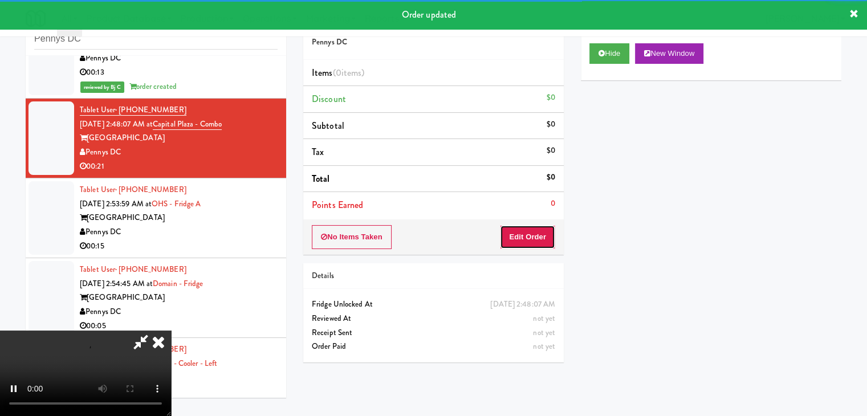
click at [527, 238] on button "Edit Order" at bounding box center [527, 237] width 55 height 24
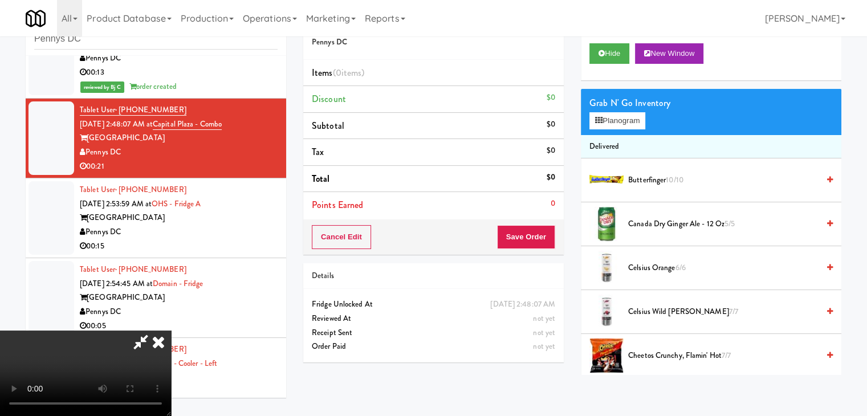
scroll to position [2207, 0]
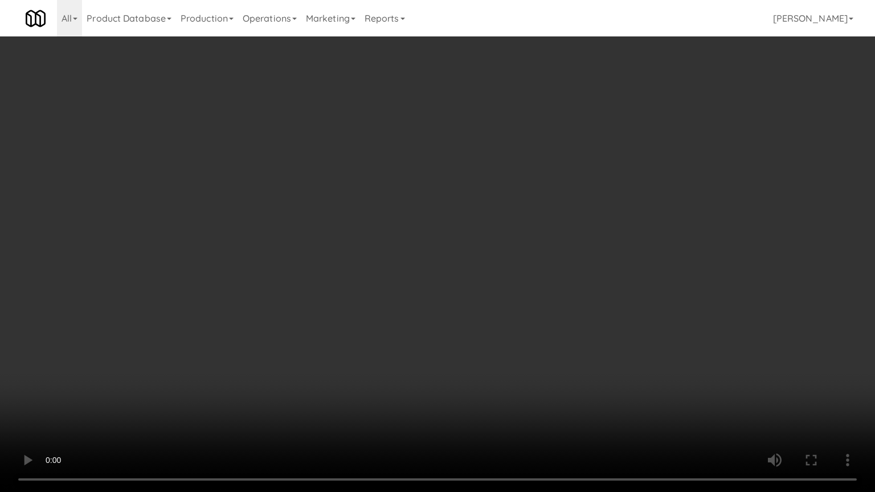
click at [548, 281] on video at bounding box center [437, 246] width 875 height 492
click at [495, 334] on video at bounding box center [437, 246] width 875 height 492
click at [501, 321] on video at bounding box center [437, 246] width 875 height 492
click at [497, 226] on video at bounding box center [437, 246] width 875 height 492
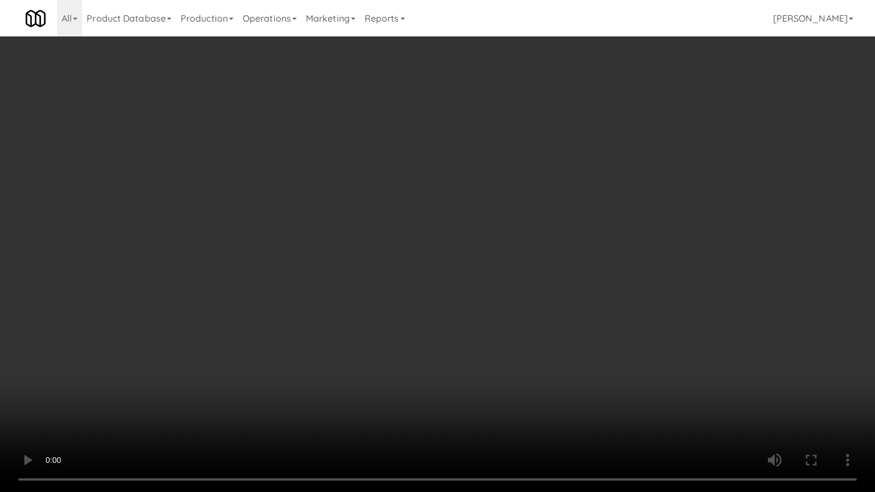
drag, startPoint x: 498, startPoint y: 226, endPoint x: 512, endPoint y: 168, distance: 59.7
click at [499, 226] on video at bounding box center [437, 246] width 875 height 492
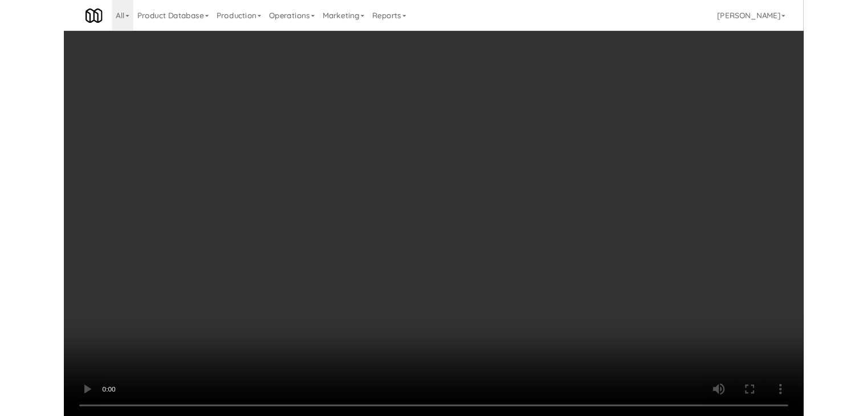
scroll to position [2249, 0]
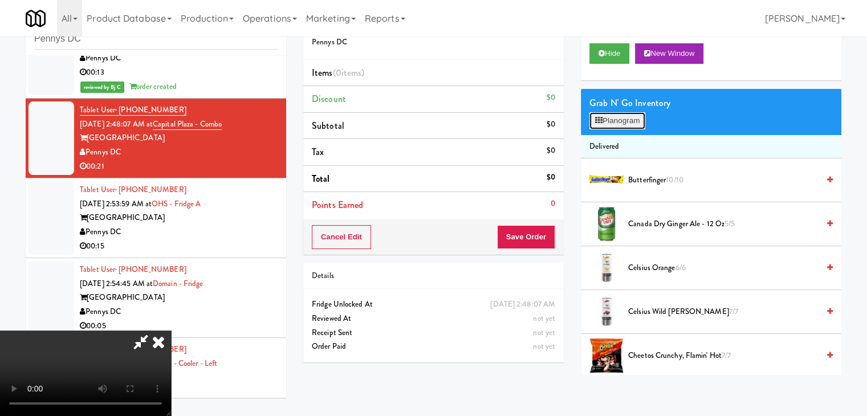
click at [606, 116] on button "Planogram" at bounding box center [617, 120] width 56 height 17
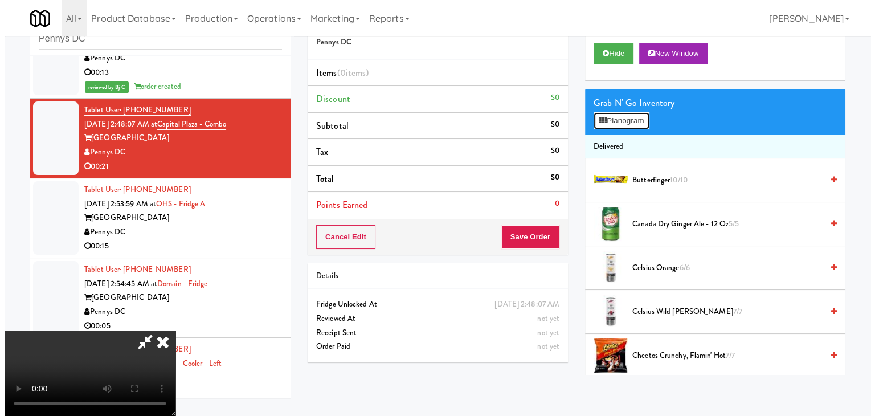
scroll to position [2207, 0]
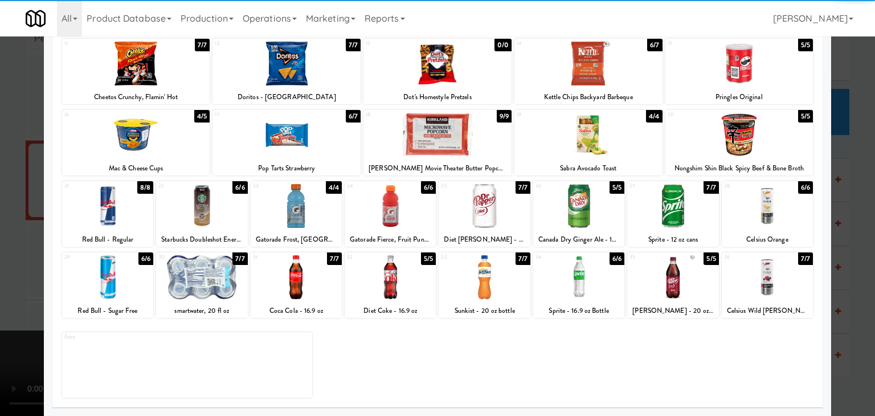
click at [492, 219] on div at bounding box center [484, 206] width 91 height 44
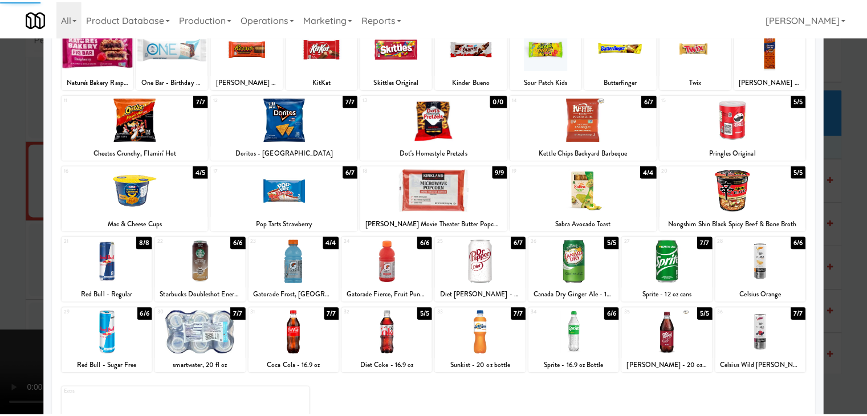
scroll to position [30, 0]
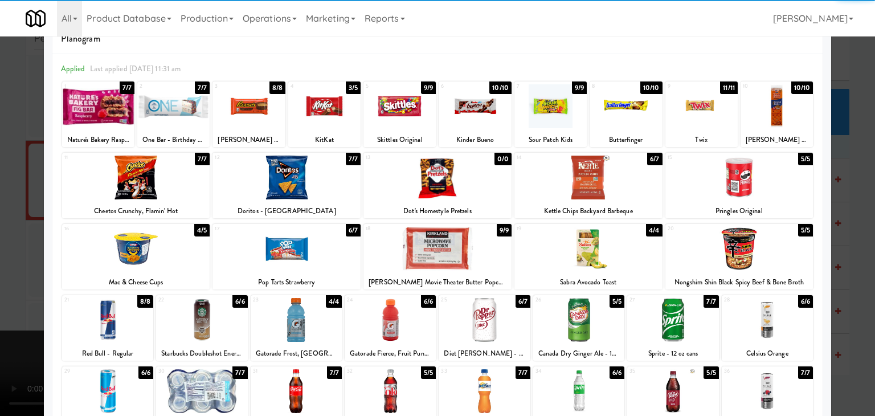
click at [592, 197] on div at bounding box center [589, 178] width 148 height 44
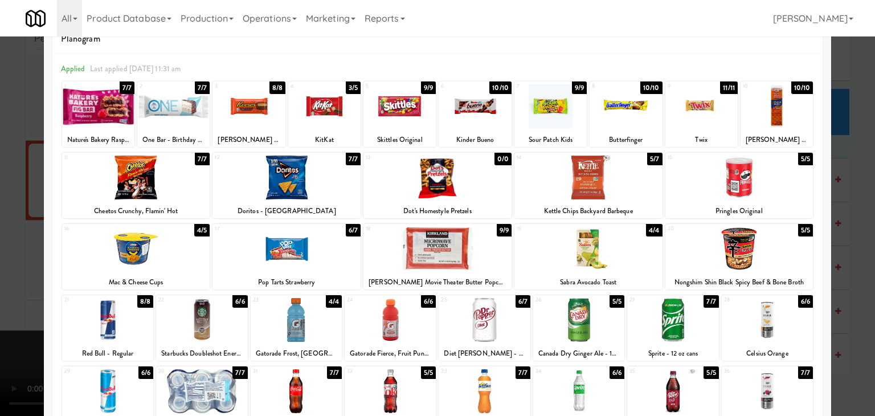
click at [293, 190] on div at bounding box center [287, 178] width 148 height 44
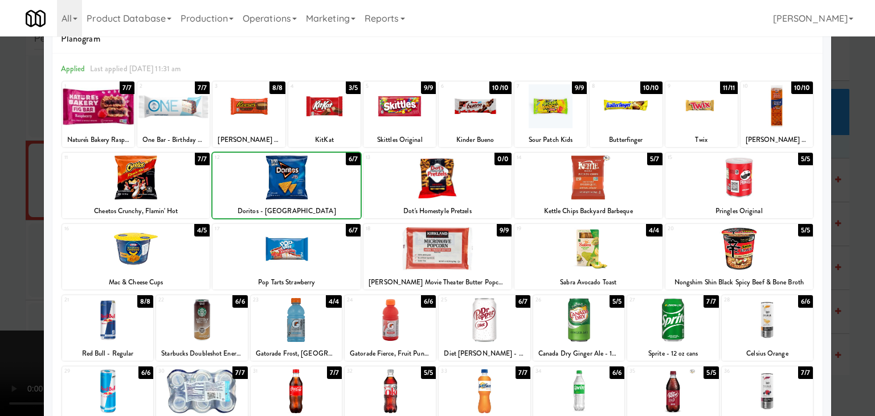
click at [0, 232] on div at bounding box center [437, 208] width 875 height 416
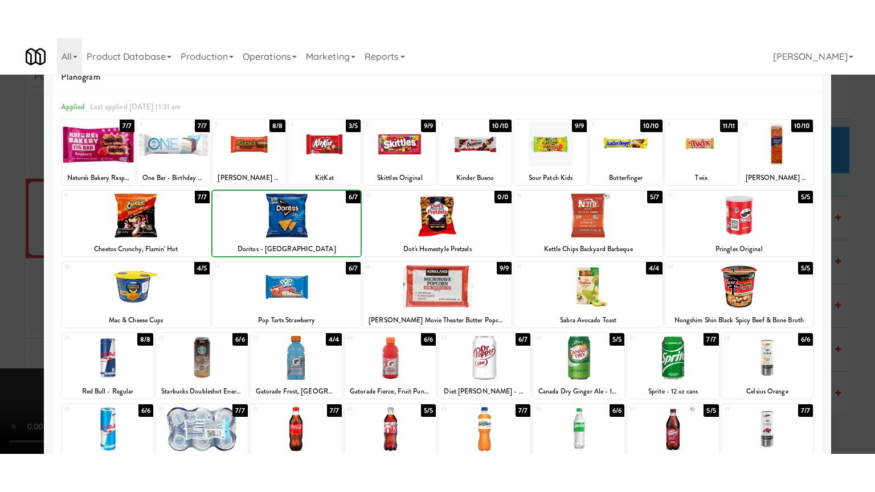
scroll to position [2249, 0]
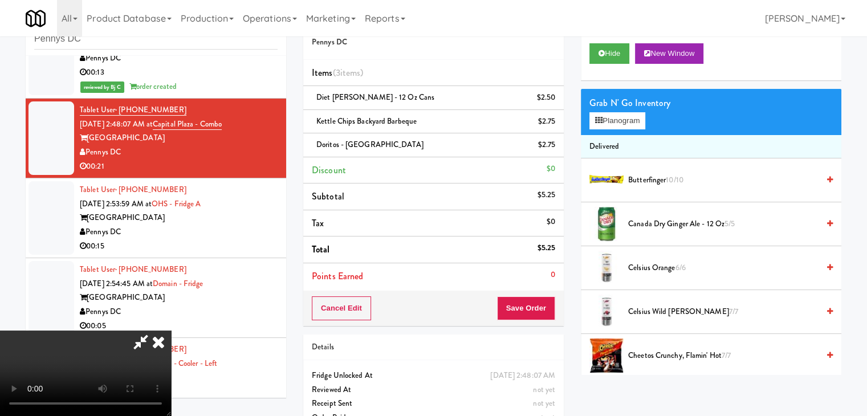
click at [171, 330] on video at bounding box center [85, 372] width 171 height 85
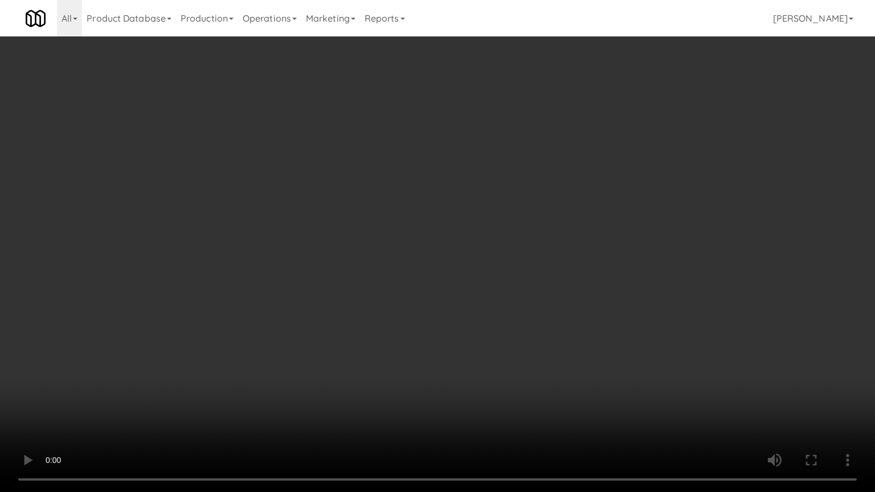
click at [741, 415] on video at bounding box center [437, 246] width 875 height 492
click at [569, 329] on video at bounding box center [437, 246] width 875 height 492
click at [528, 326] on video at bounding box center [437, 246] width 875 height 492
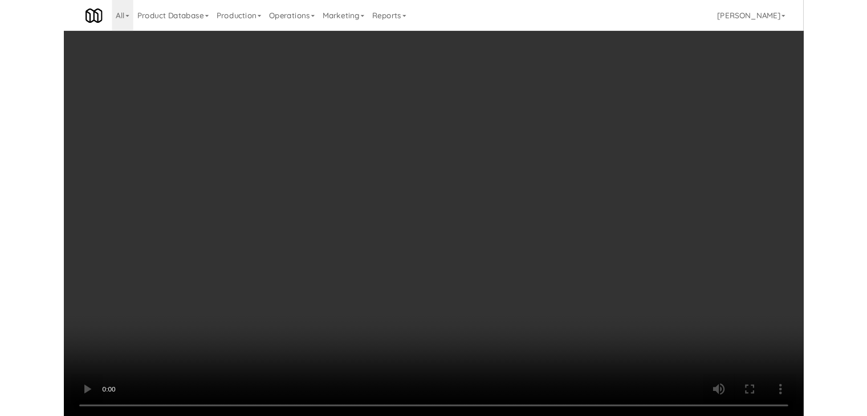
scroll to position [2249, 0]
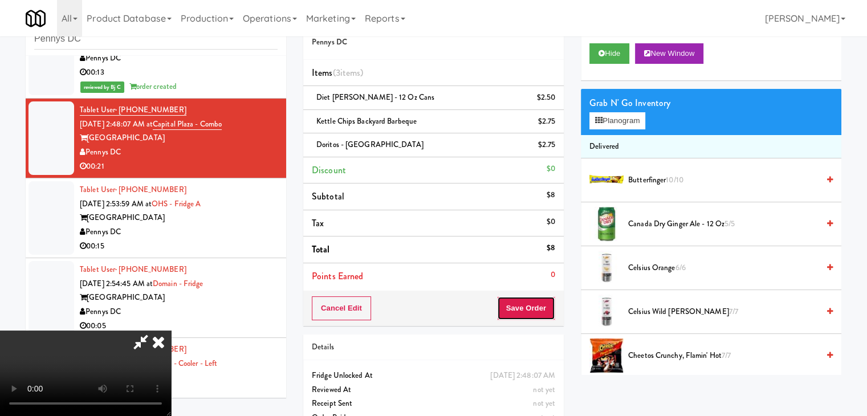
click at [548, 314] on button "Save Order" at bounding box center [526, 308] width 58 height 24
click at [546, 312] on button "Save Order" at bounding box center [526, 308] width 58 height 24
click at [536, 295] on body "Are you sure you want to update this order? Okay Cancel Okay Are you sure you w…" at bounding box center [433, 208] width 867 height 416
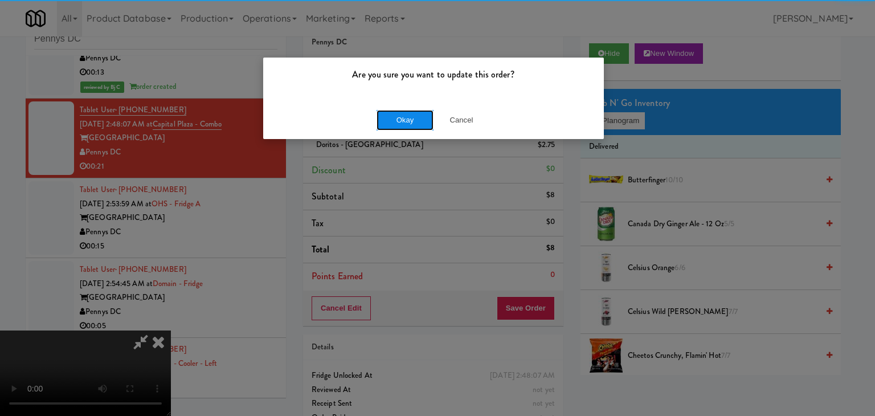
click at [391, 116] on button "Okay" at bounding box center [405, 120] width 57 height 21
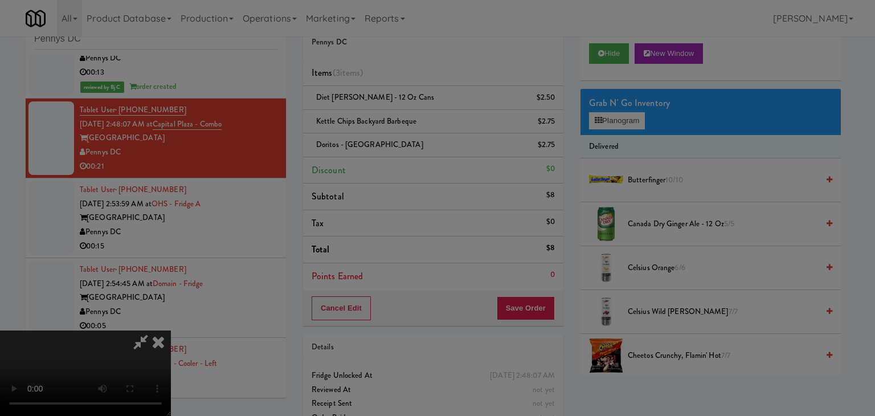
click at [393, 109] on button "Okay" at bounding box center [405, 99] width 57 height 21
click at [393, 117] on div at bounding box center [437, 208] width 875 height 416
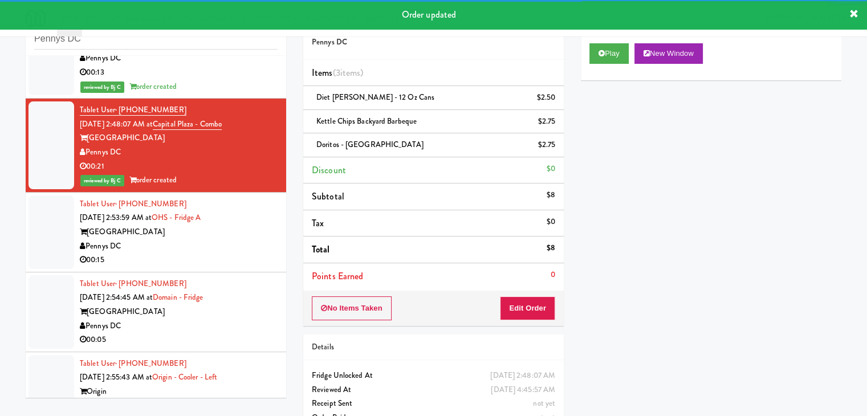
click at [223, 248] on div "Pennys DC" at bounding box center [179, 246] width 198 height 14
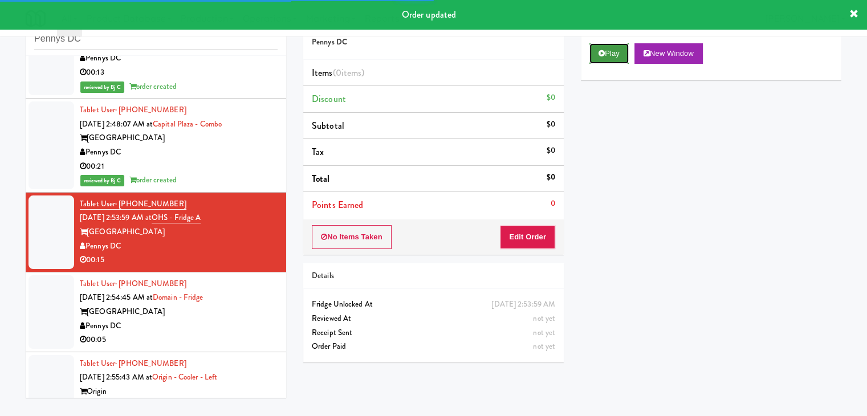
drag, startPoint x: 602, startPoint y: 57, endPoint x: 597, endPoint y: 74, distance: 17.7
click at [602, 61] on button "Play" at bounding box center [608, 53] width 39 height 21
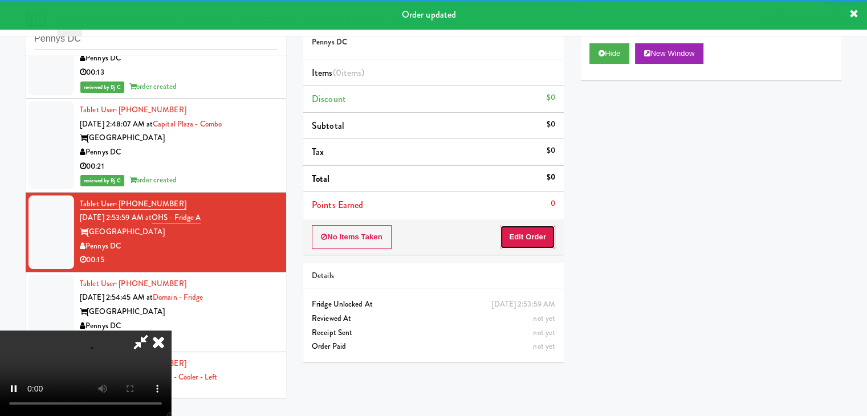
click at [536, 235] on button "Edit Order" at bounding box center [527, 237] width 55 height 24
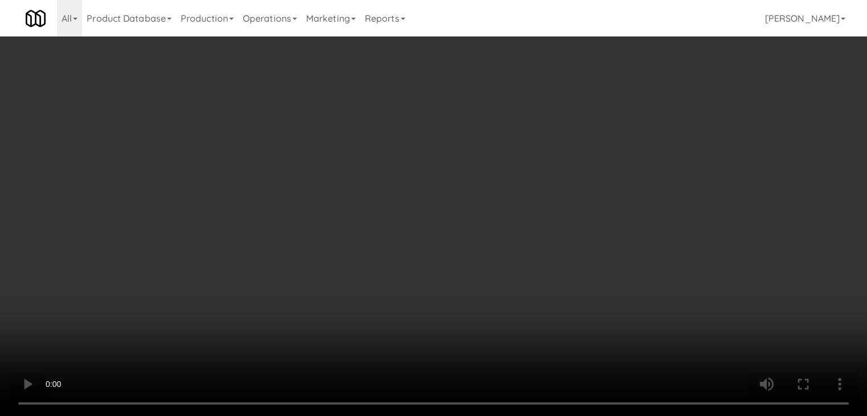
scroll to position [2207, 0]
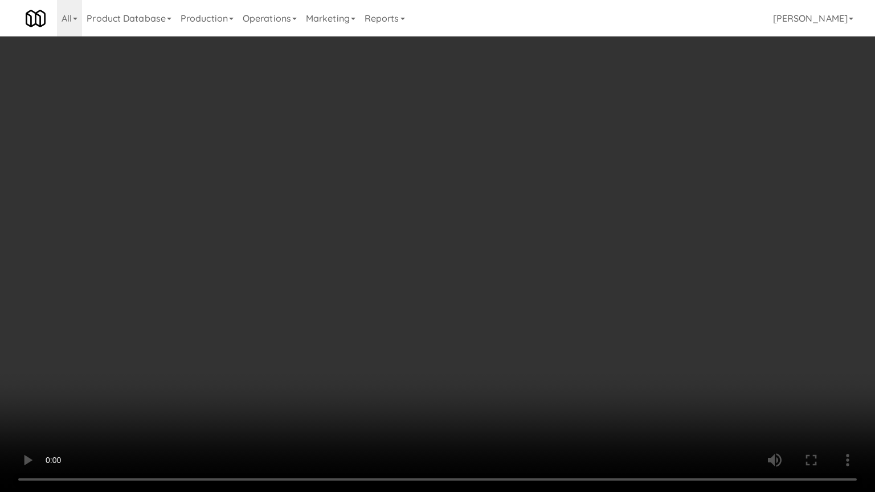
click at [401, 400] on video at bounding box center [437, 246] width 875 height 492
drag, startPoint x: 402, startPoint y: 400, endPoint x: 546, endPoint y: 322, distance: 163.9
click at [419, 400] on video at bounding box center [437, 246] width 875 height 492
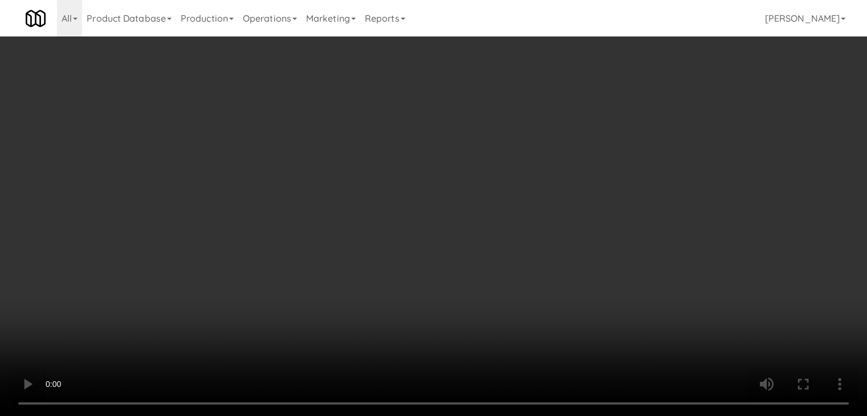
scroll to position [2249, 0]
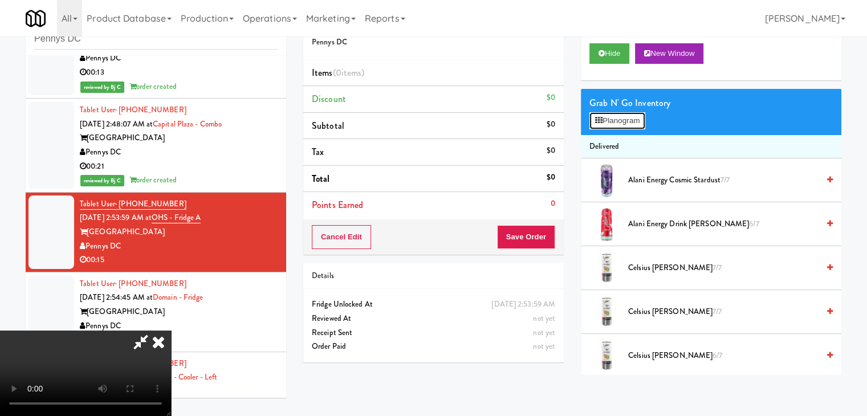
click at [634, 123] on button "Planogram" at bounding box center [617, 120] width 56 height 17
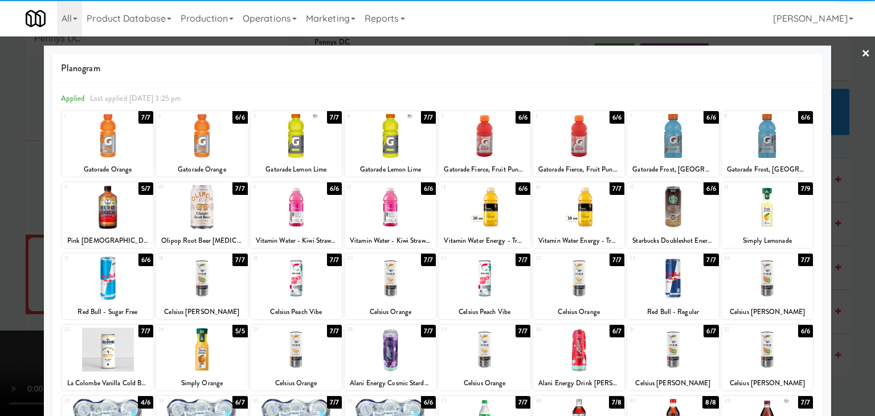
click at [301, 289] on div at bounding box center [296, 278] width 91 height 44
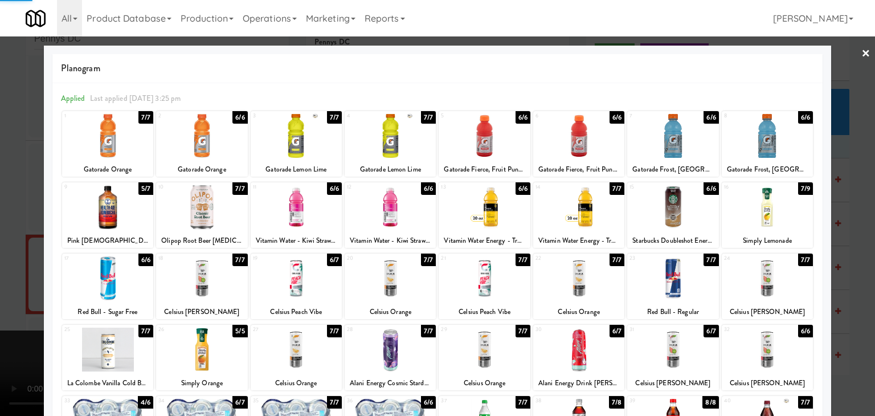
click at [451, 349] on div at bounding box center [484, 350] width 91 height 44
click at [7, 268] on div at bounding box center [437, 208] width 875 height 416
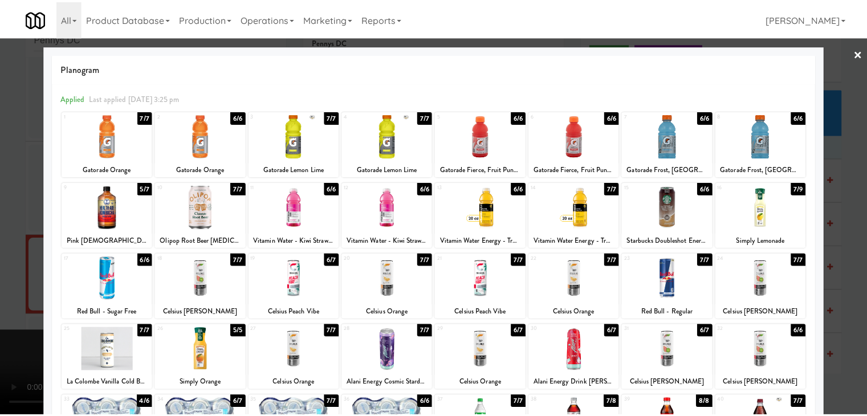
scroll to position [2249, 0]
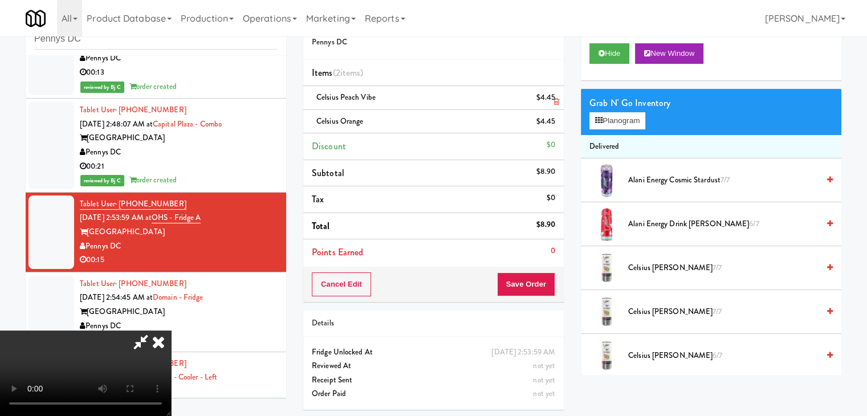
click at [557, 94] on li "Celsius Peach Vibe $4.45" at bounding box center [433, 98] width 260 height 24
drag, startPoint x: 557, startPoint y: 95, endPoint x: 554, endPoint y: 101, distance: 7.1
click at [554, 101] on link at bounding box center [554, 102] width 10 height 14
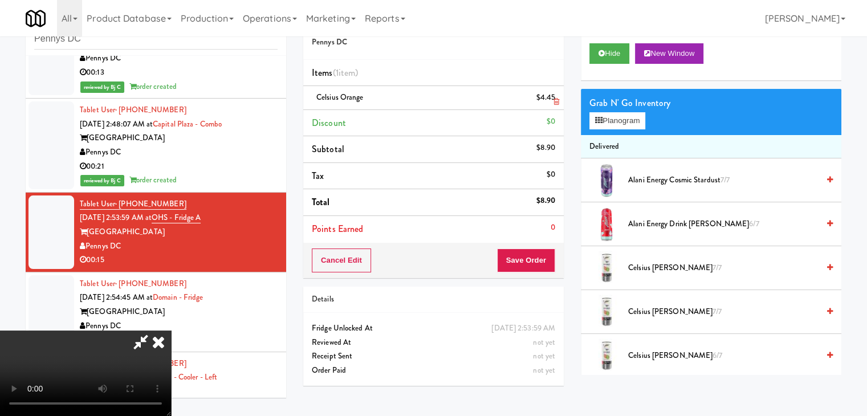
click at [554, 101] on icon at bounding box center [556, 101] width 6 height 7
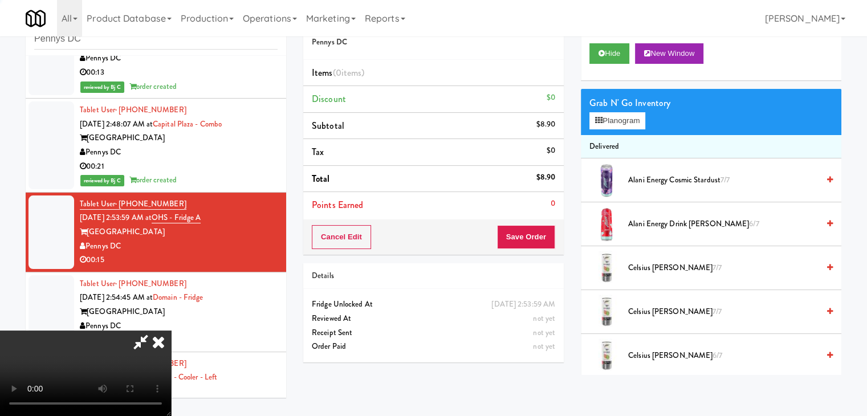
drag, startPoint x: 554, startPoint y: 101, endPoint x: 454, endPoint y: 182, distance: 128.5
click at [554, 102] on div "$0" at bounding box center [550, 98] width 9 height 14
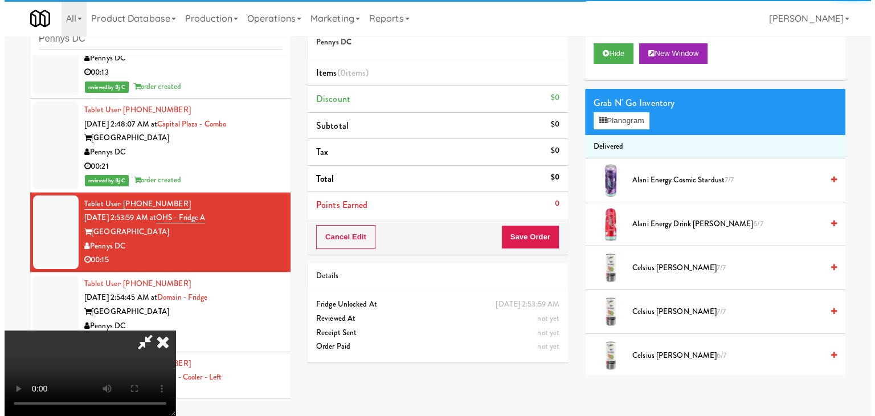
scroll to position [160, 0]
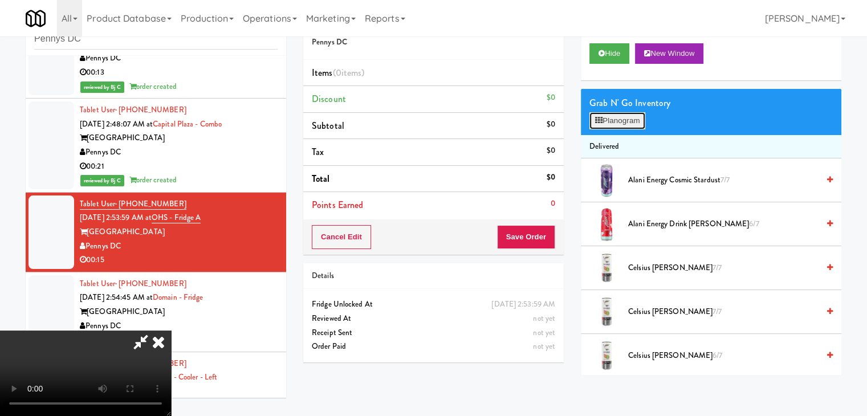
click at [620, 117] on button "Planogram" at bounding box center [617, 120] width 56 height 17
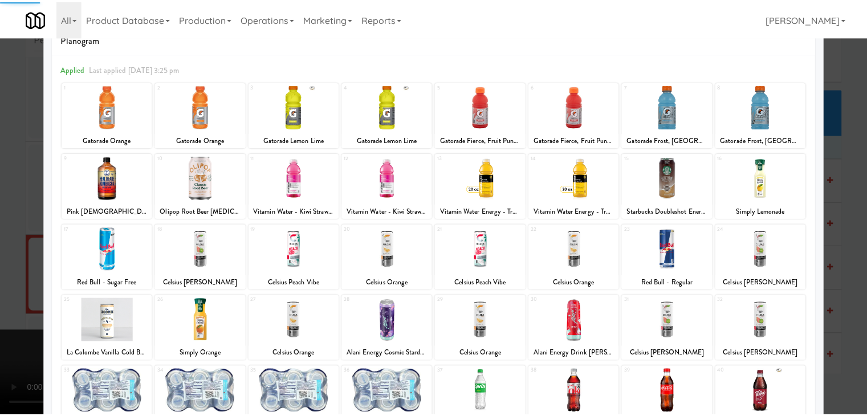
scroll to position [57, 0]
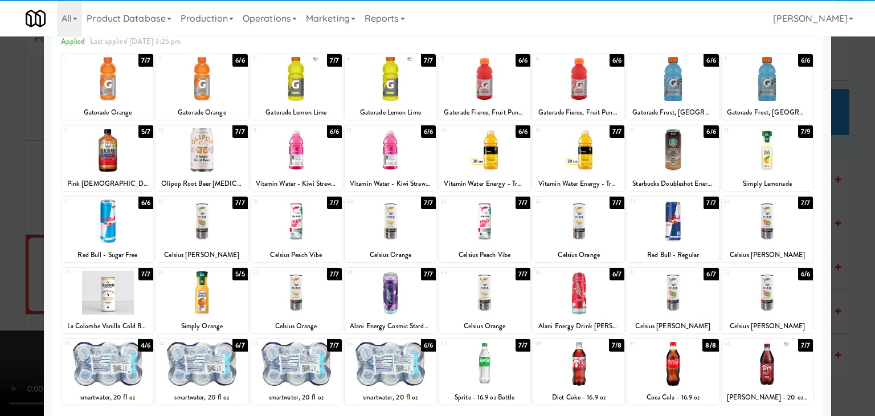
drag, startPoint x: 300, startPoint y: 285, endPoint x: 342, endPoint y: 285, distance: 42.7
click at [303, 285] on div at bounding box center [296, 293] width 91 height 44
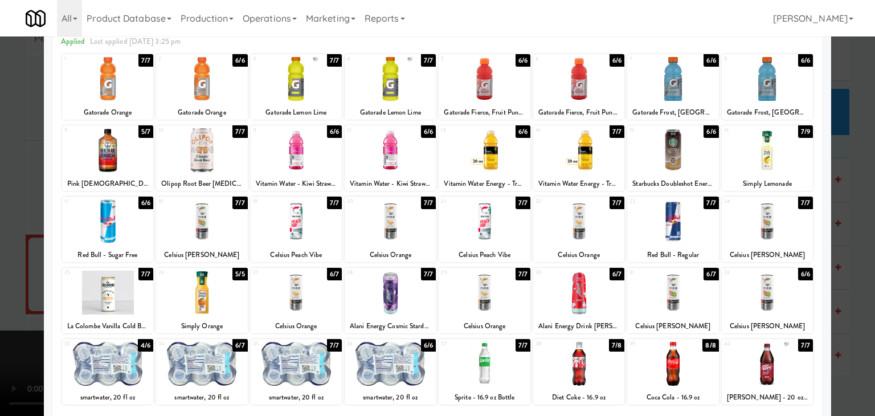
click at [488, 377] on div at bounding box center [484, 364] width 91 height 44
click at [2, 284] on div at bounding box center [437, 208] width 875 height 416
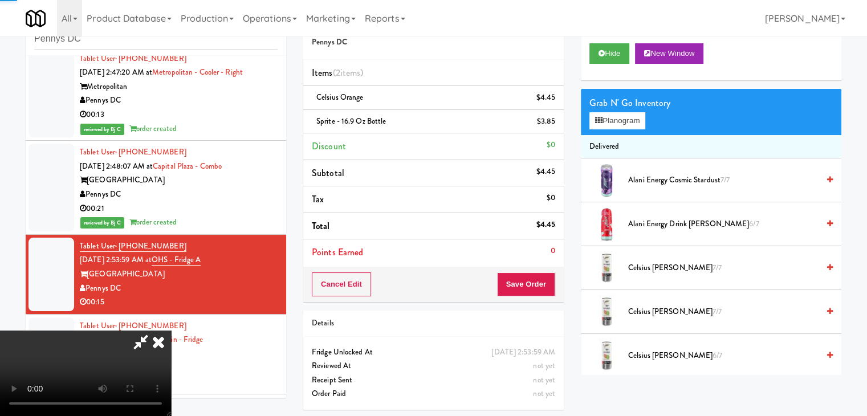
scroll to position [2249, 0]
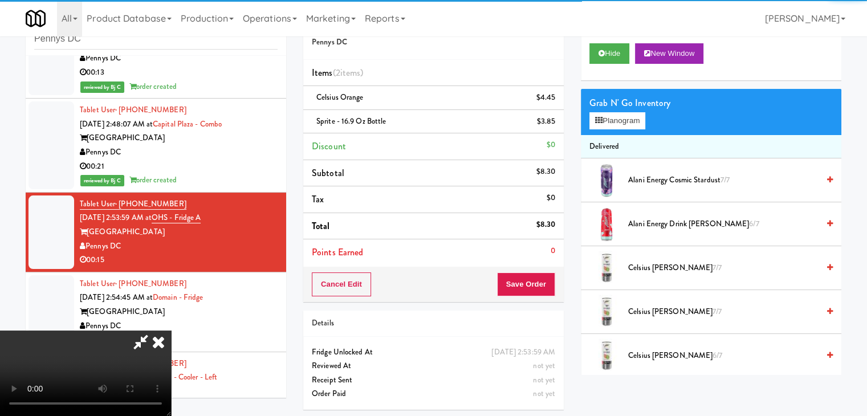
drag, startPoint x: 407, startPoint y: 284, endPoint x: 476, endPoint y: 289, distance: 69.7
click at [171, 330] on video at bounding box center [85, 372] width 171 height 85
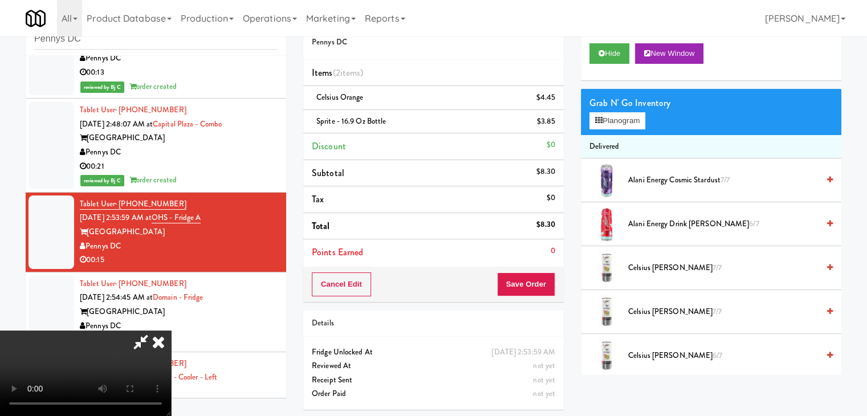
drag, startPoint x: 567, startPoint y: 279, endPoint x: 542, endPoint y: 278, distance: 25.1
click at [567, 279] on div "Order # 6143068 Pennys DC Items (2 items ) Celsius Orange $4.45 Sprite - 16.9 o…" at bounding box center [433, 212] width 277 height 414
click at [542, 278] on button "Save Order" at bounding box center [526, 284] width 58 height 24
click at [542, 279] on button "Save Order" at bounding box center [526, 284] width 58 height 24
drag, startPoint x: 542, startPoint y: 279, endPoint x: 537, endPoint y: 283, distance: 6.4
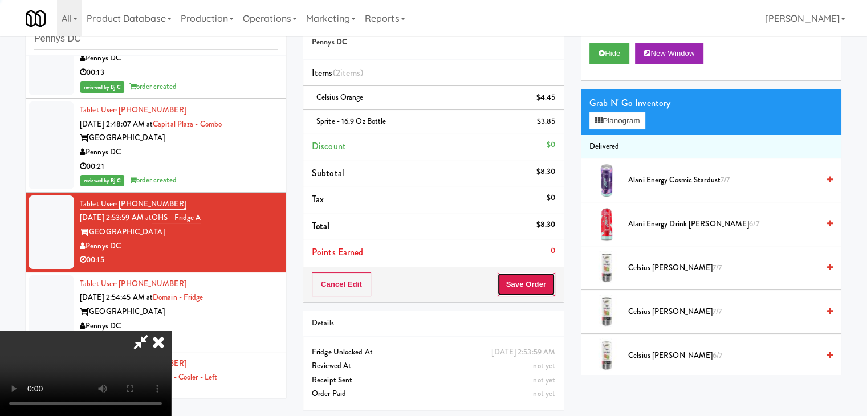
click at [542, 279] on button "Save Order" at bounding box center [526, 284] width 58 height 24
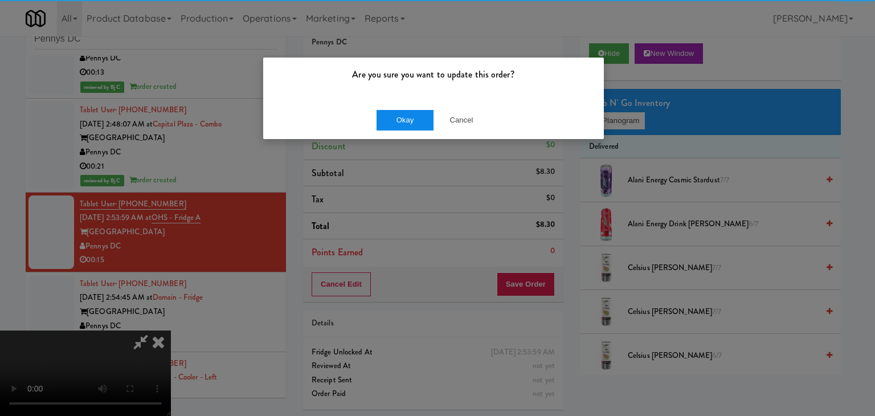
drag, startPoint x: 427, startPoint y: 140, endPoint x: 417, endPoint y: 119, distance: 23.4
click at [426, 135] on div "Are you sure you want to update this order? Okay Cancel" at bounding box center [437, 208] width 875 height 416
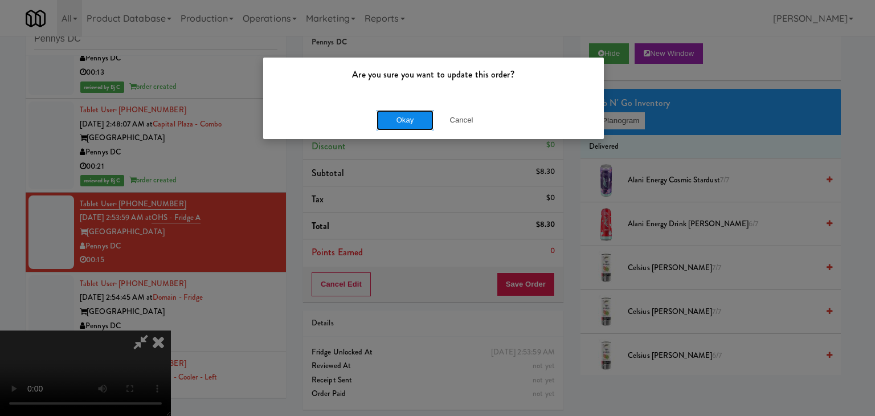
click at [416, 117] on button "Okay" at bounding box center [405, 120] width 57 height 21
click at [415, 117] on body "Are you sure you want to update this order? Okay Cancel Okay Are you sure you w…" at bounding box center [437, 208] width 875 height 416
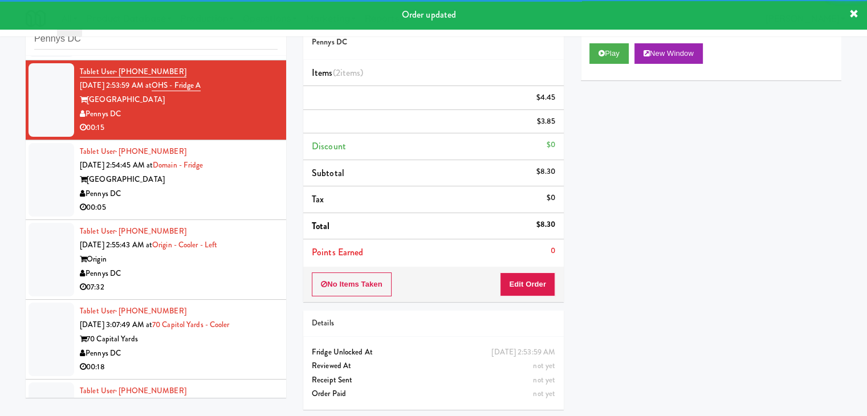
scroll to position [2420, 0]
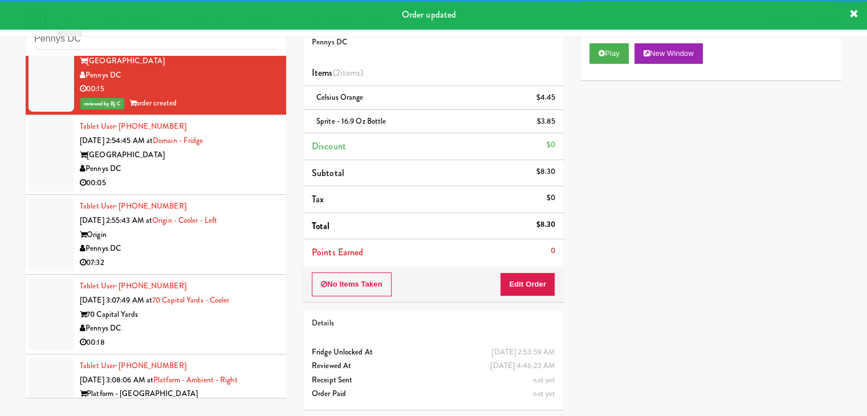
click at [224, 170] on div "Pennys DC" at bounding box center [179, 169] width 198 height 14
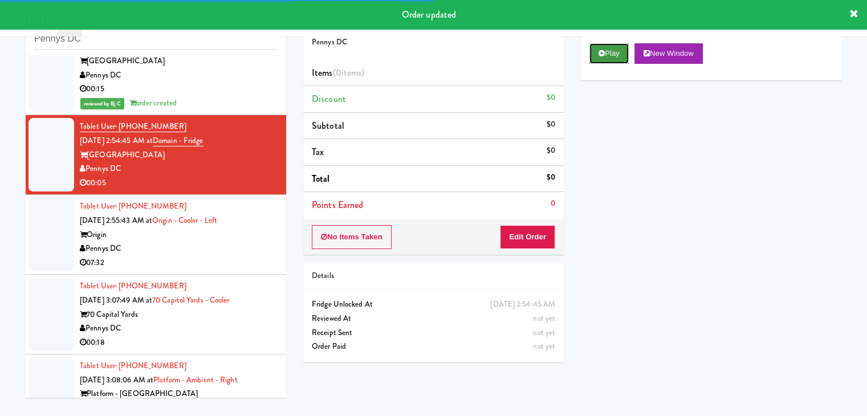
click at [624, 49] on button "Play" at bounding box center [608, 53] width 39 height 21
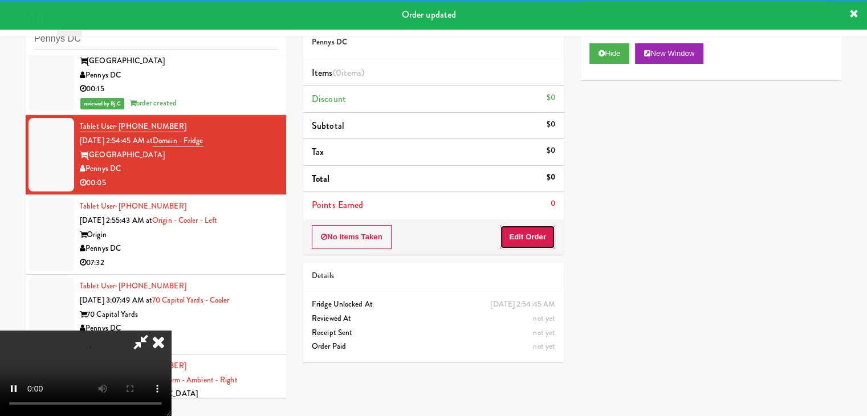
click at [529, 239] on button "Edit Order" at bounding box center [527, 237] width 55 height 24
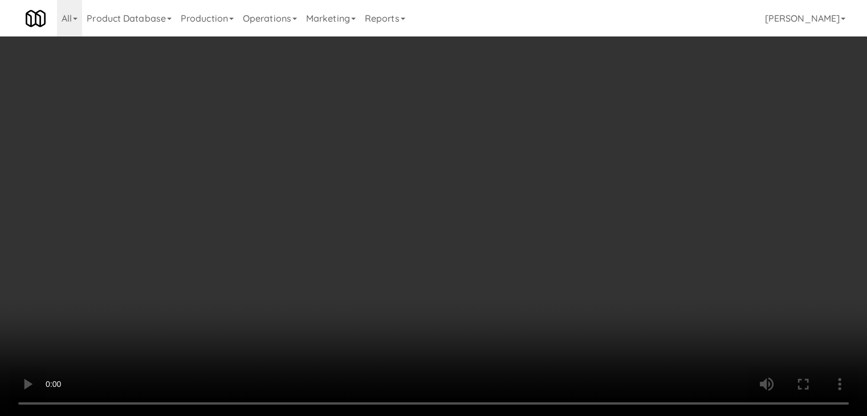
scroll to position [2378, 0]
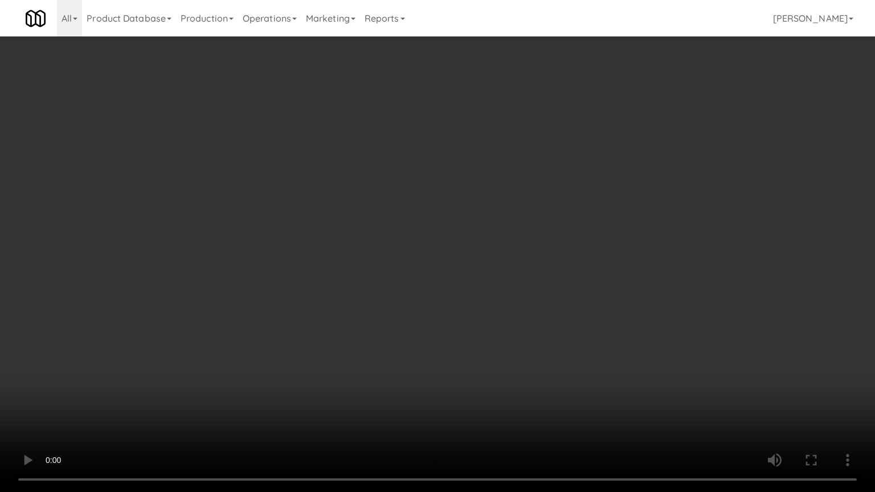
click at [488, 410] on video at bounding box center [437, 246] width 875 height 492
drag, startPoint x: 489, startPoint y: 406, endPoint x: 571, endPoint y: 247, distance: 178.6
click at [503, 382] on video at bounding box center [437, 246] width 875 height 492
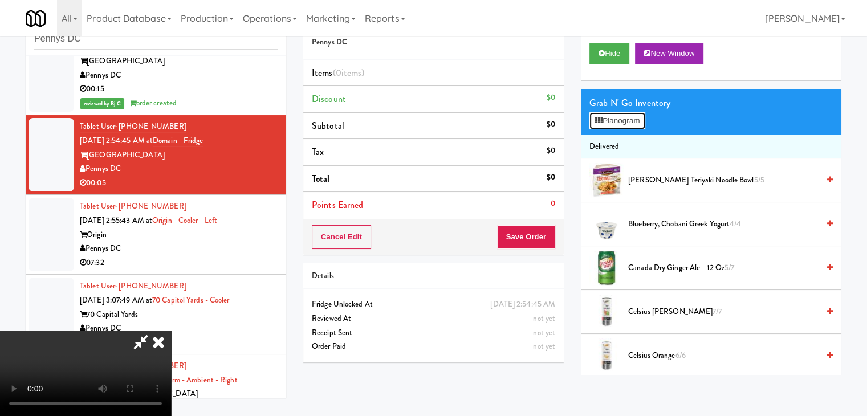
drag, startPoint x: 636, startPoint y: 121, endPoint x: 638, endPoint y: 133, distance: 11.6
click at [636, 123] on button "Planogram" at bounding box center [617, 120] width 56 height 17
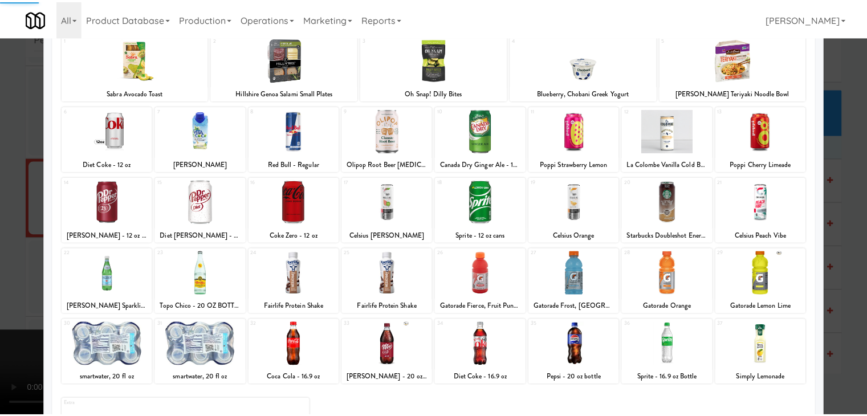
scroll to position [144, 0]
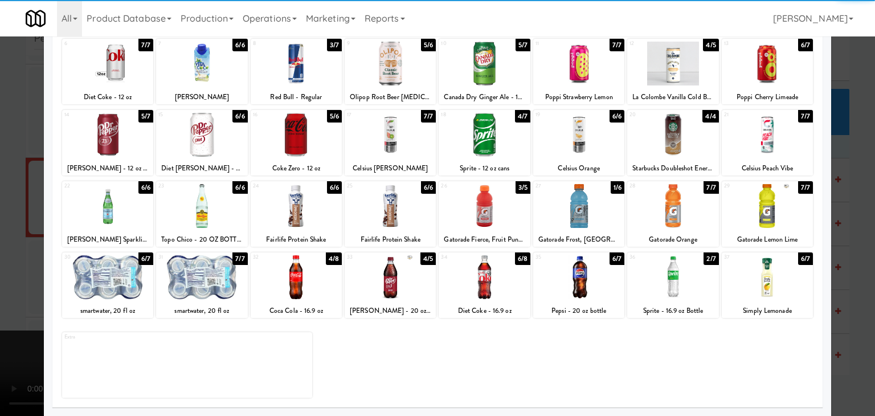
drag, startPoint x: 688, startPoint y: 275, endPoint x: 696, endPoint y: 277, distance: 8.2
click at [687, 277] on div at bounding box center [672, 277] width 91 height 44
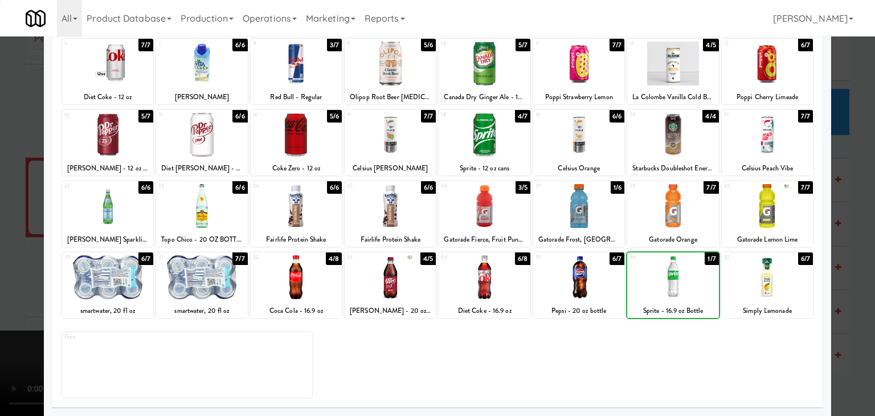
click at [866, 276] on div at bounding box center [437, 208] width 875 height 416
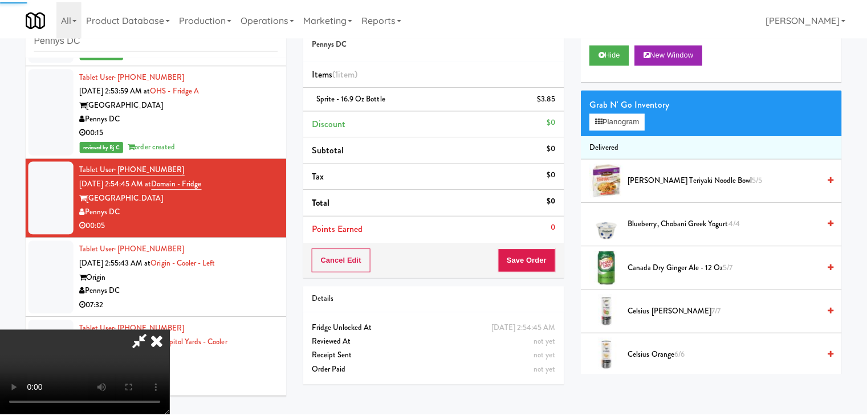
scroll to position [2420, 0]
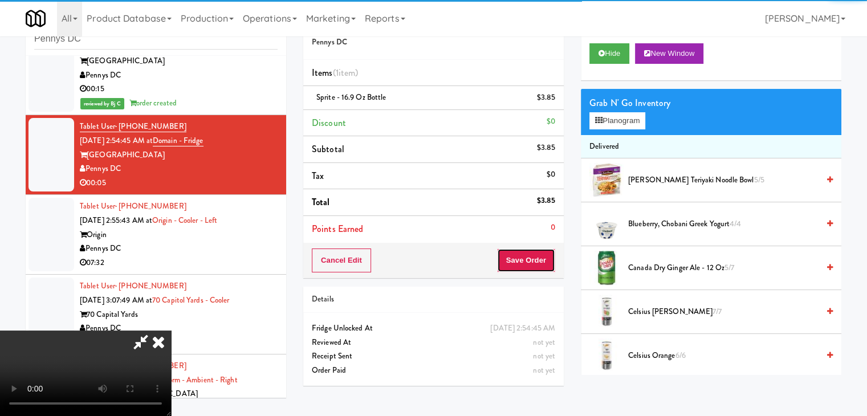
click at [533, 263] on button "Save Order" at bounding box center [526, 260] width 58 height 24
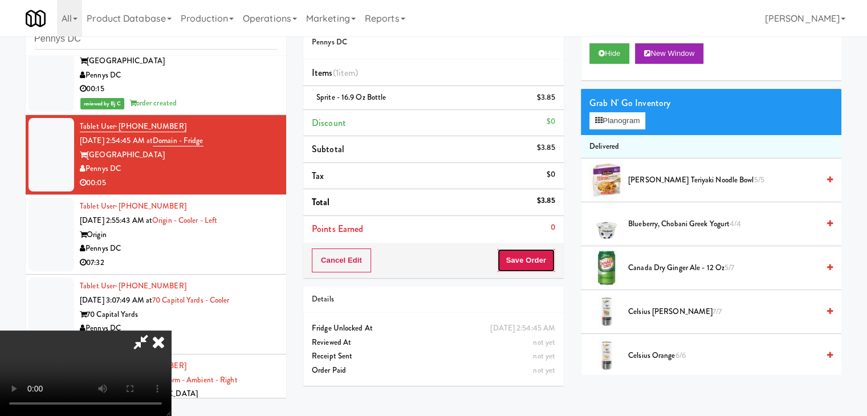
click at [532, 262] on button "Save Order" at bounding box center [526, 260] width 58 height 24
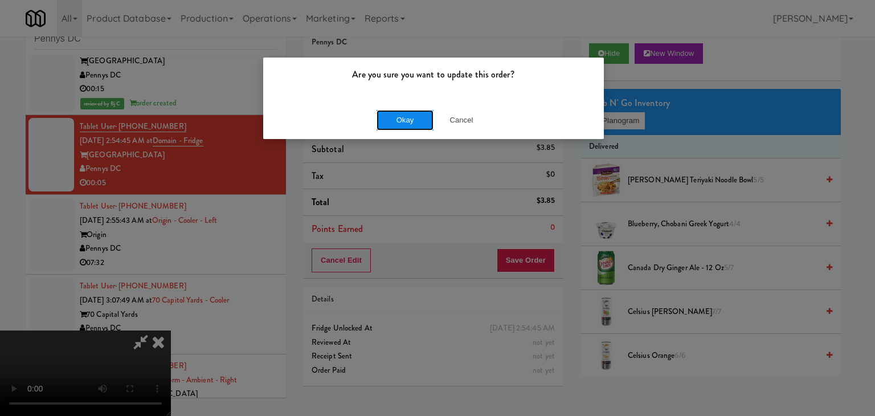
click at [424, 117] on button "Okay" at bounding box center [405, 120] width 57 height 21
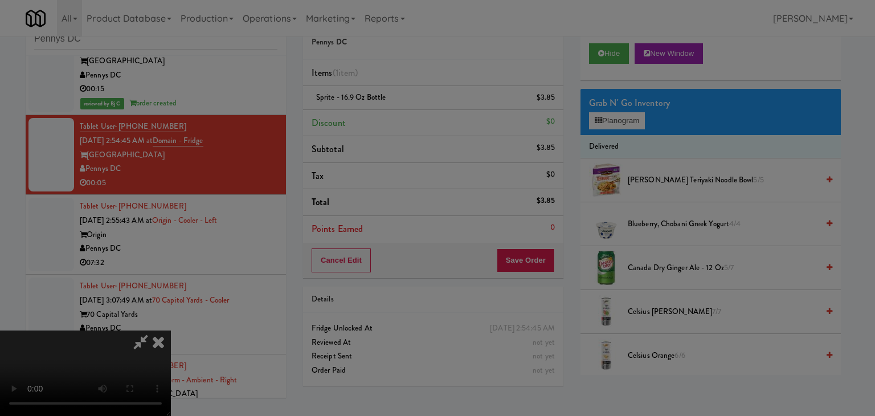
click at [424, 109] on button "Okay" at bounding box center [405, 99] width 57 height 21
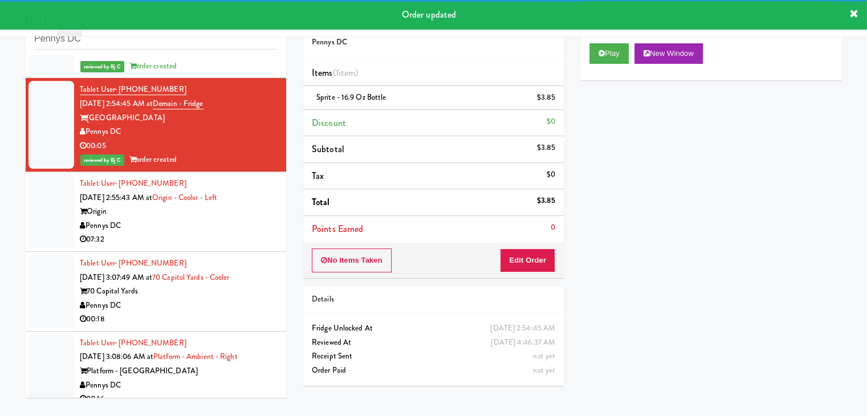
scroll to position [2477, 0]
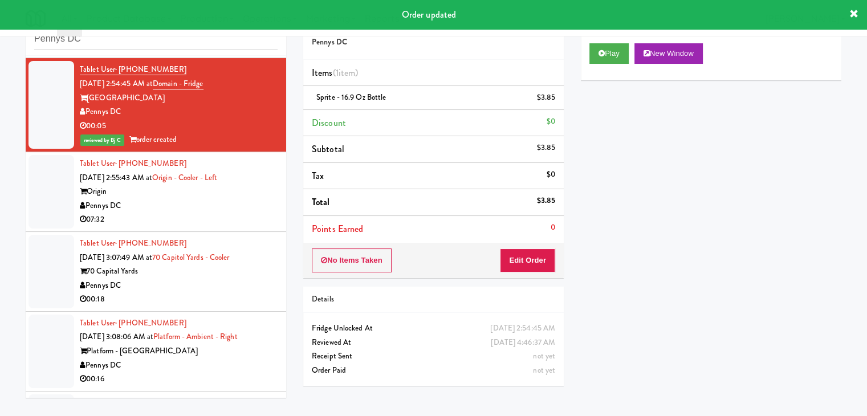
click at [210, 213] on div "07:32" at bounding box center [179, 220] width 198 height 14
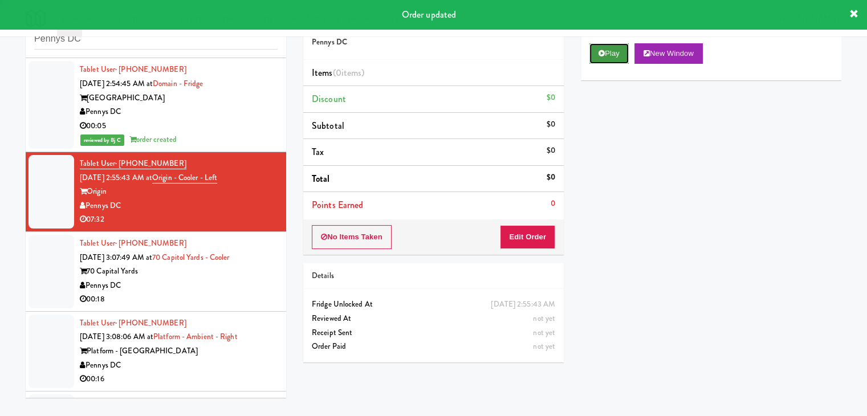
drag, startPoint x: 614, startPoint y: 53, endPoint x: 613, endPoint y: 62, distance: 8.7
click at [614, 54] on button "Play" at bounding box center [608, 53] width 39 height 21
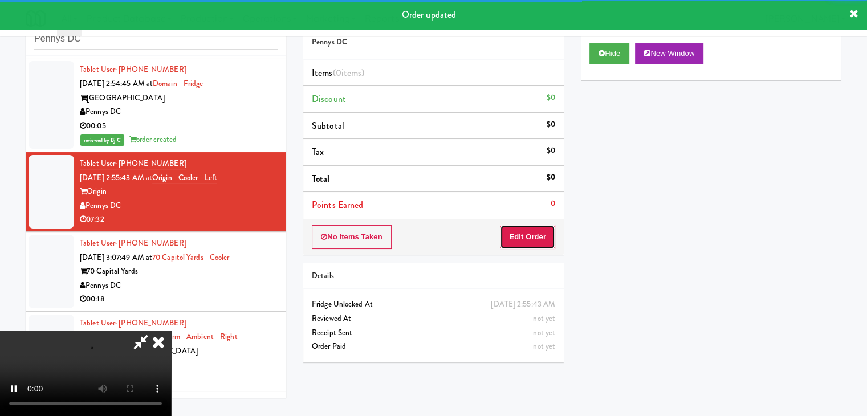
click at [535, 229] on button "Edit Order" at bounding box center [527, 237] width 55 height 24
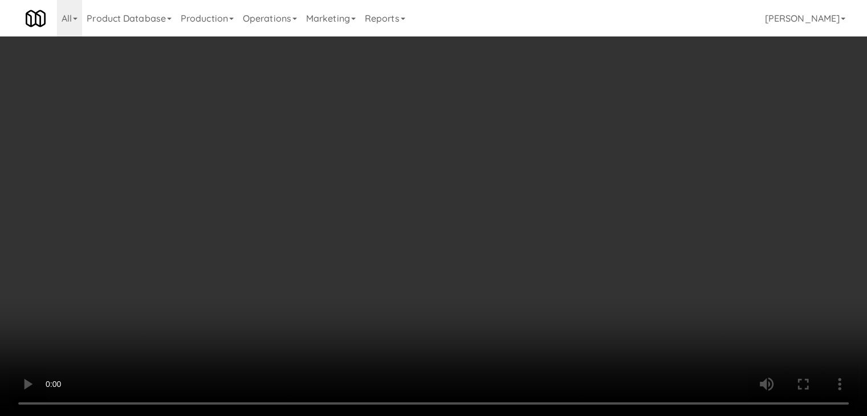
scroll to position [2435, 0]
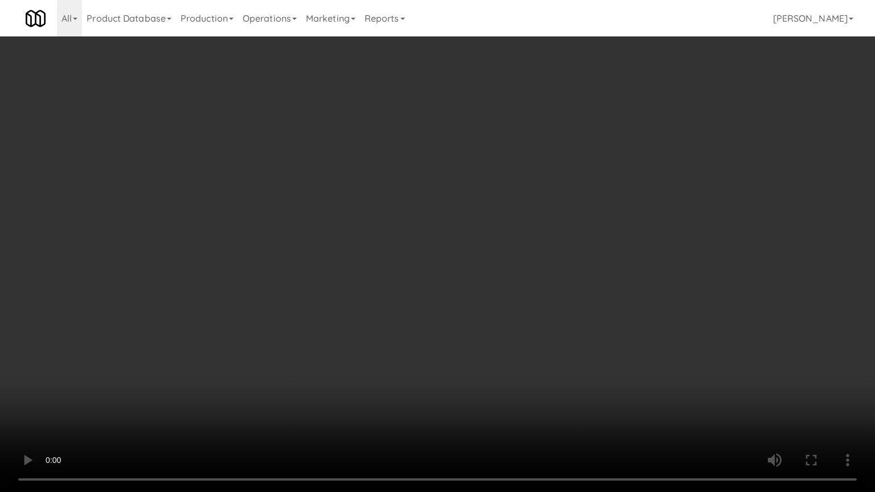
click at [559, 314] on video at bounding box center [437, 246] width 875 height 492
click at [559, 319] on video at bounding box center [437, 246] width 875 height 492
click at [552, 308] on video at bounding box center [437, 246] width 875 height 492
drag, startPoint x: 552, startPoint y: 308, endPoint x: 623, endPoint y: 197, distance: 132.0
click at [554, 300] on video at bounding box center [437, 246] width 875 height 492
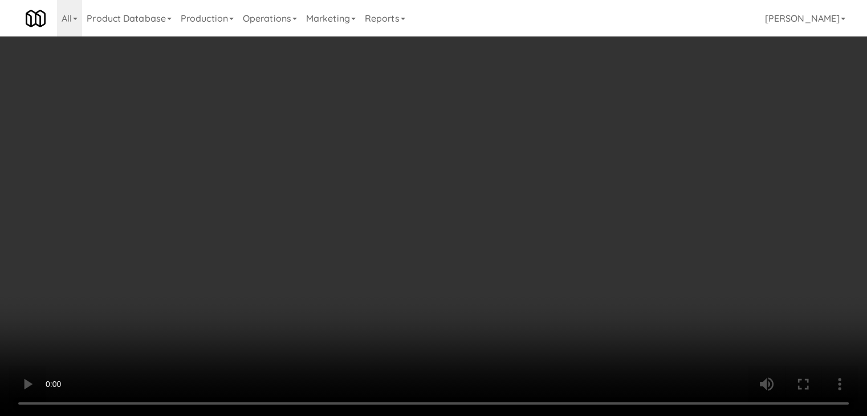
click at [632, 121] on button "Planogram" at bounding box center [617, 120] width 56 height 17
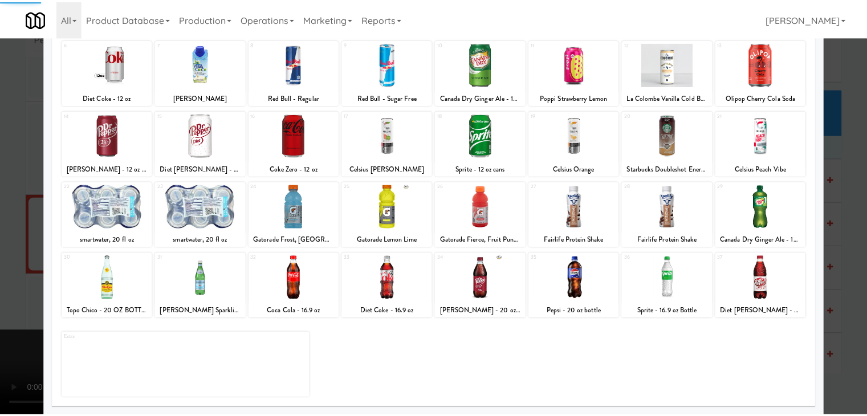
scroll to position [144, 0]
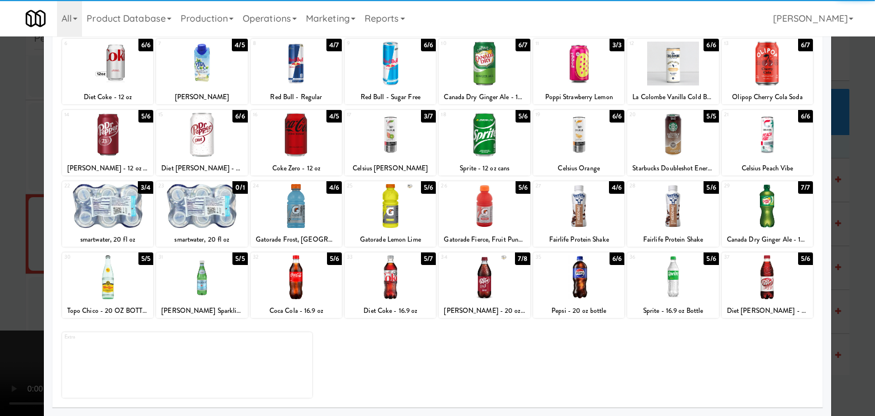
click at [367, 213] on div at bounding box center [390, 206] width 91 height 44
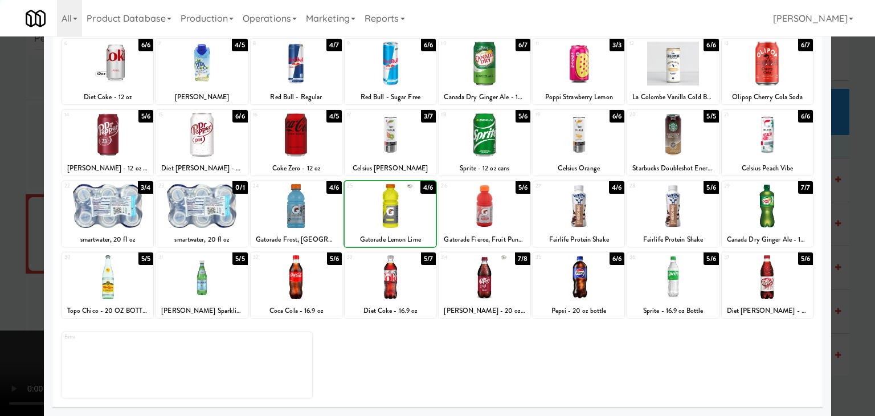
drag, startPoint x: 0, startPoint y: 228, endPoint x: 286, endPoint y: 229, distance: 286.0
click at [7, 228] on div at bounding box center [437, 208] width 875 height 416
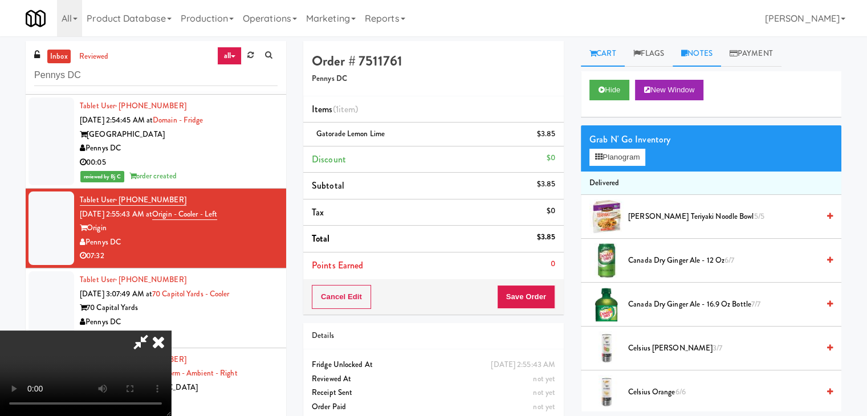
click at [700, 59] on link "Notes" at bounding box center [696, 54] width 48 height 26
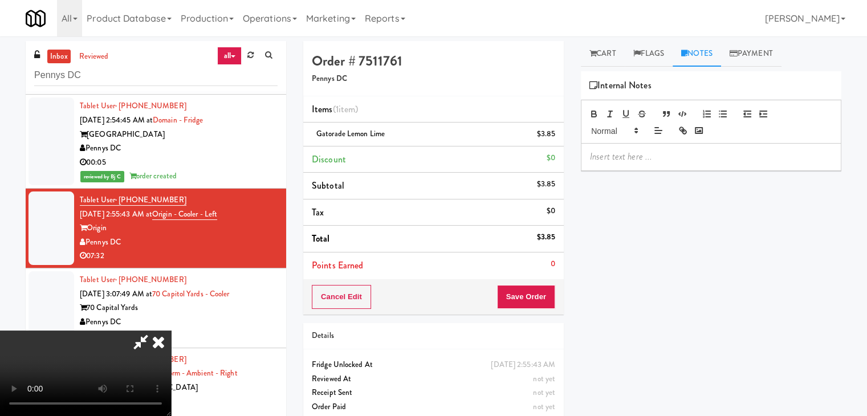
click at [633, 157] on p at bounding box center [711, 156] width 242 height 13
click at [171, 330] on icon at bounding box center [158, 341] width 25 height 23
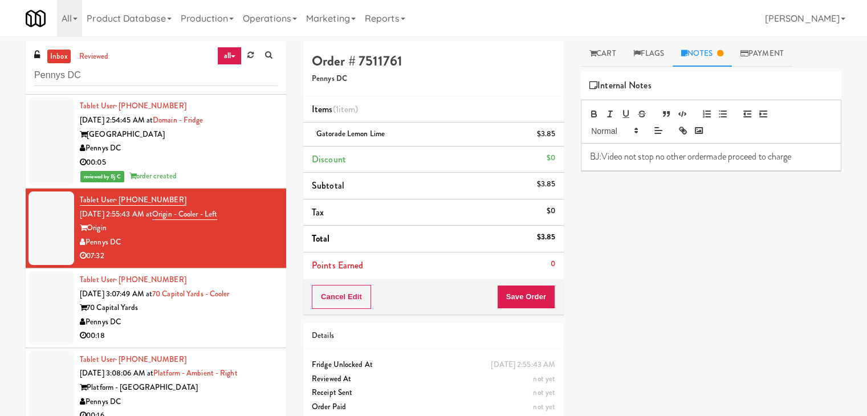
click at [707, 152] on p "BJ:Video not stop no other ordermade proceed to charge" at bounding box center [711, 156] width 242 height 13
drag, startPoint x: 365, startPoint y: 291, endPoint x: 541, endPoint y: 285, distance: 176.2
click at [541, 283] on div "Cancel Edit Save Order" at bounding box center [433, 296] width 260 height 35
click at [534, 297] on button "Save Order" at bounding box center [526, 297] width 58 height 24
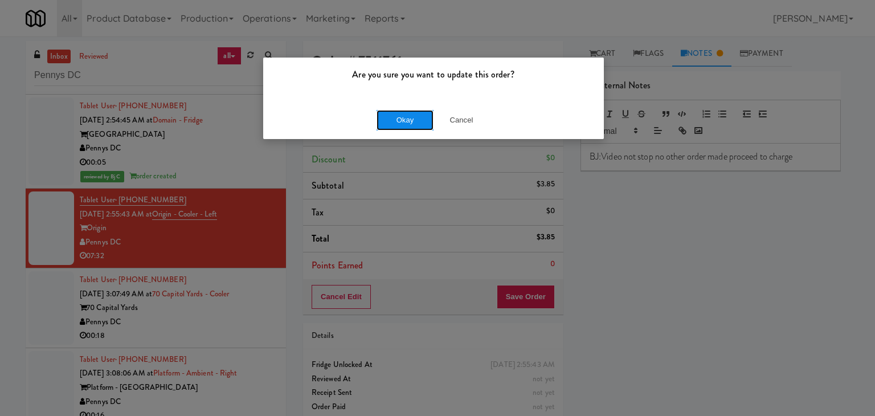
click at [406, 121] on button "Okay" at bounding box center [405, 120] width 57 height 21
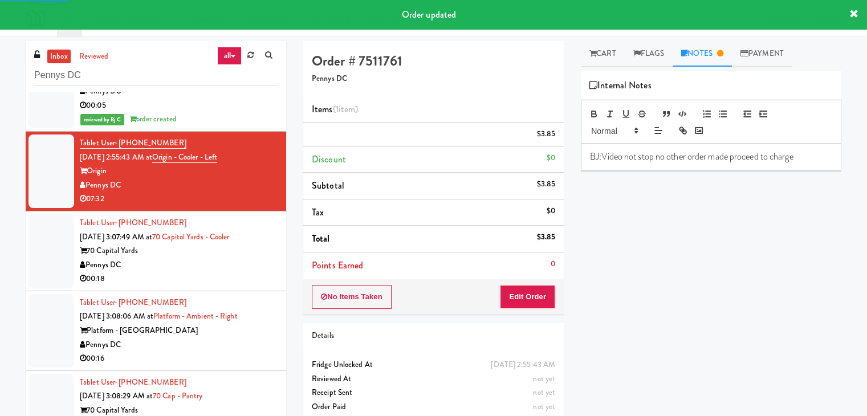
scroll to position [2591, 0]
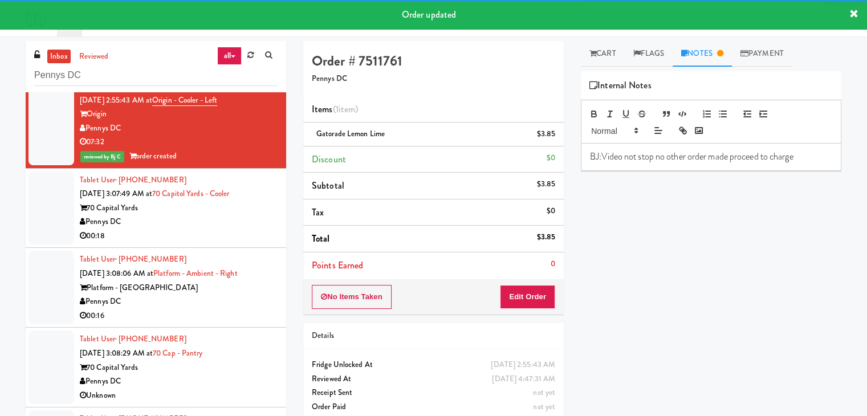
click at [189, 222] on div "Pennys DC" at bounding box center [179, 222] width 198 height 14
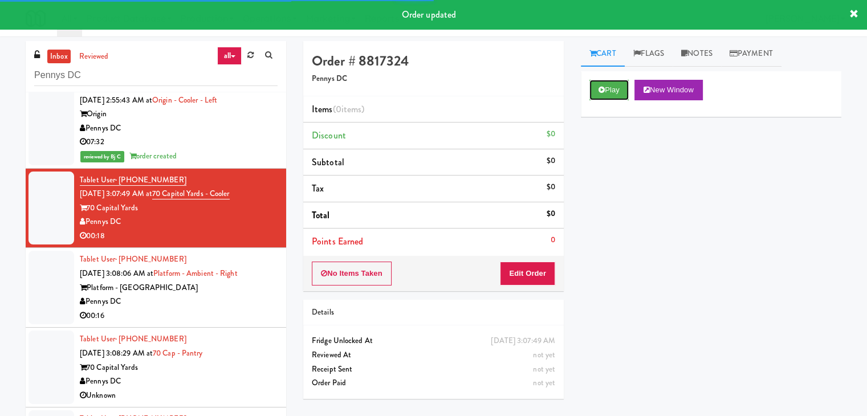
drag, startPoint x: 615, startPoint y: 94, endPoint x: 602, endPoint y: 121, distance: 30.6
click at [615, 94] on button "Play" at bounding box center [608, 90] width 39 height 21
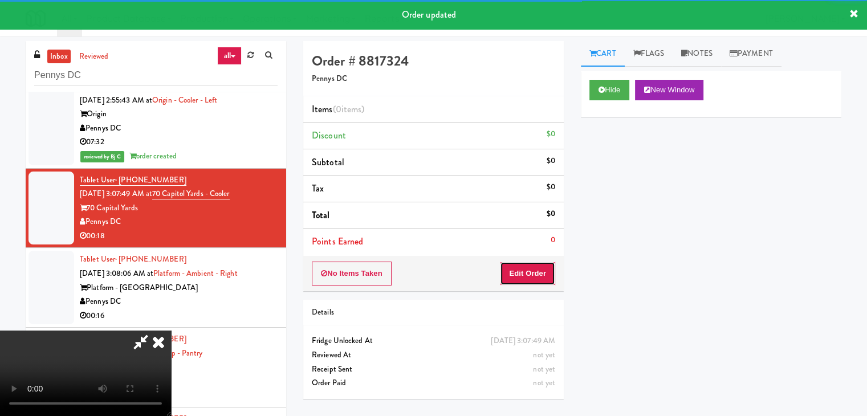
click at [521, 279] on button "Edit Order" at bounding box center [527, 274] width 55 height 24
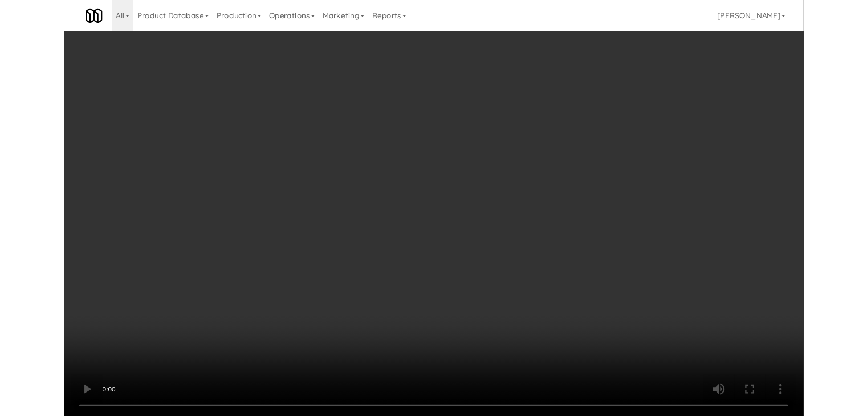
scroll to position [2549, 0]
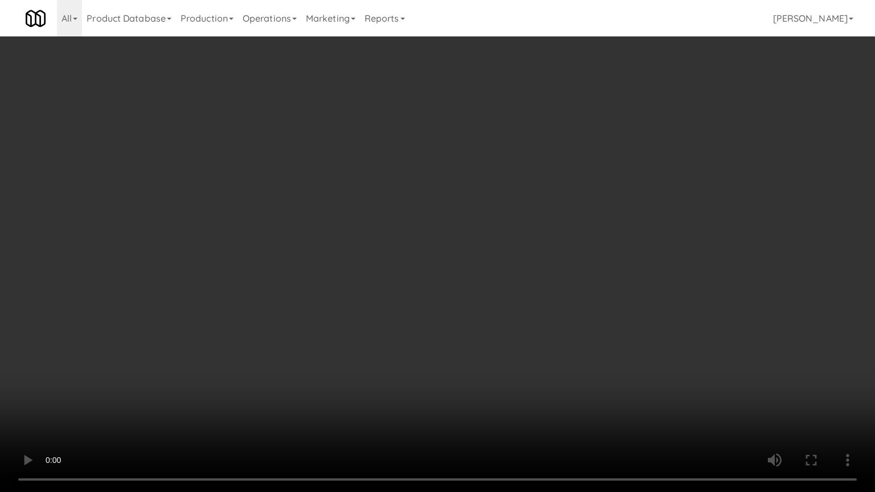
click at [538, 347] on video at bounding box center [437, 246] width 875 height 492
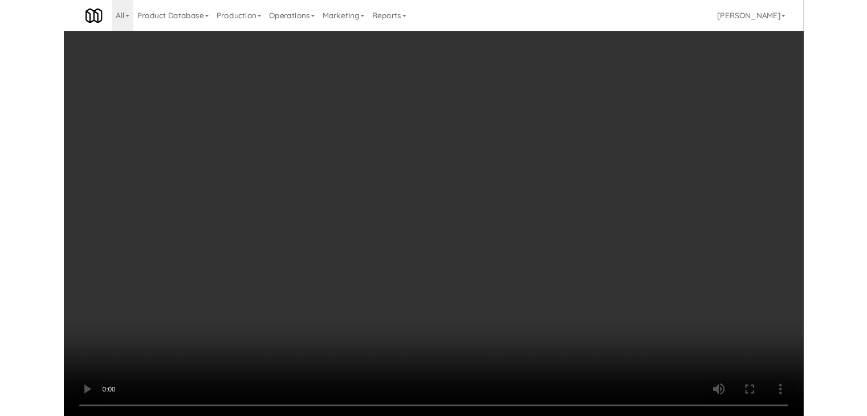
scroll to position [2591, 0]
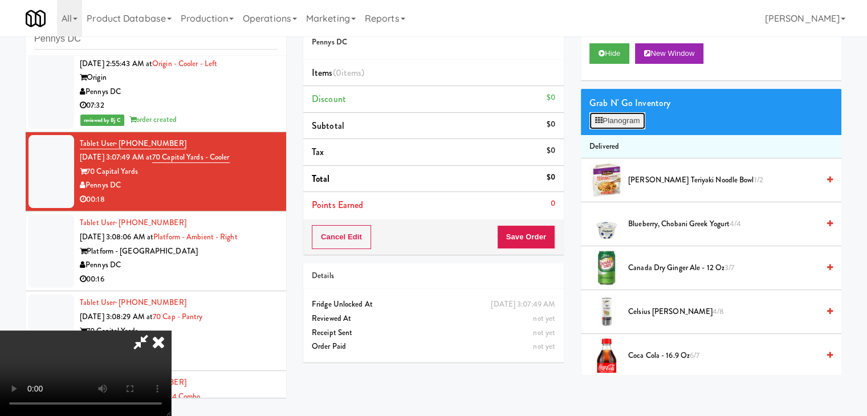
click at [622, 120] on button "Planogram" at bounding box center [617, 120] width 56 height 17
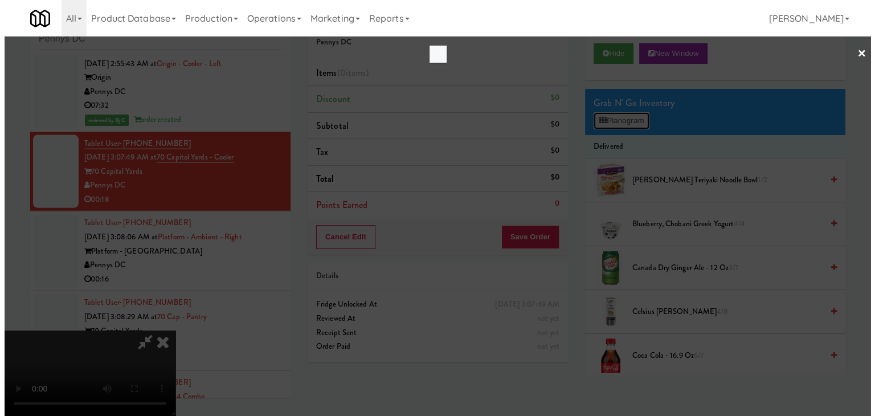
scroll to position [2549, 0]
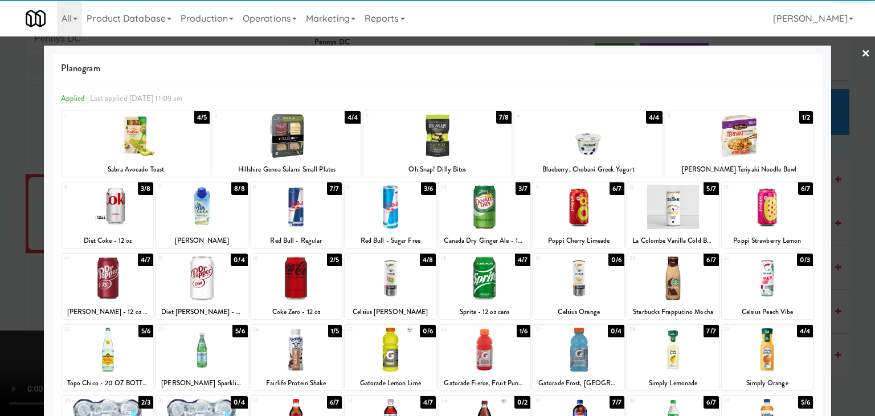
click at [736, 144] on div at bounding box center [739, 136] width 148 height 44
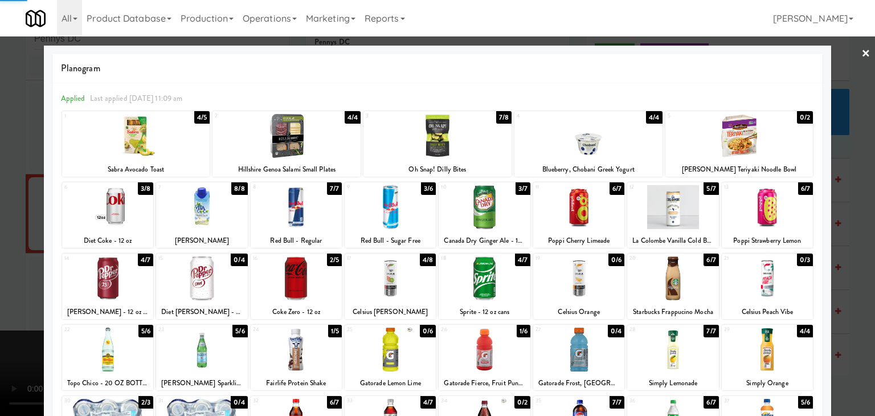
click at [304, 284] on div at bounding box center [296, 278] width 91 height 44
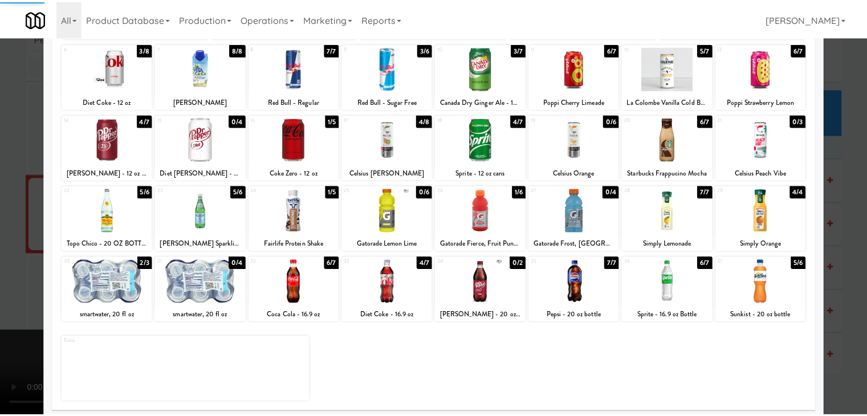
scroll to position [144, 0]
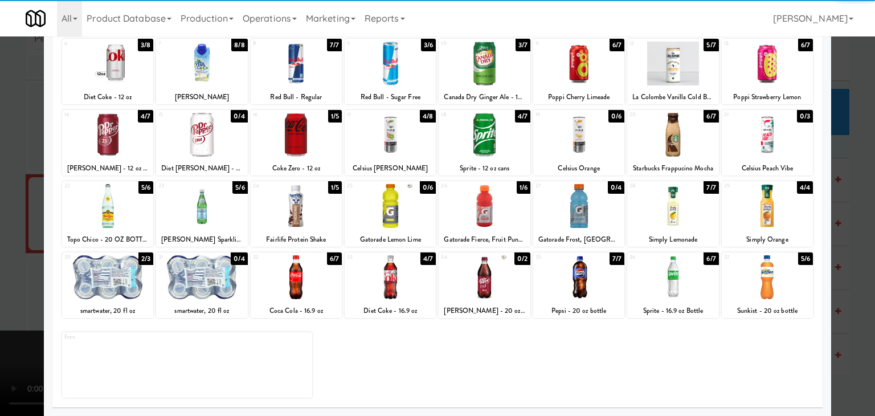
drag, startPoint x: 505, startPoint y: 217, endPoint x: 273, endPoint y: 240, distance: 233.1
click at [504, 217] on div at bounding box center [484, 206] width 91 height 44
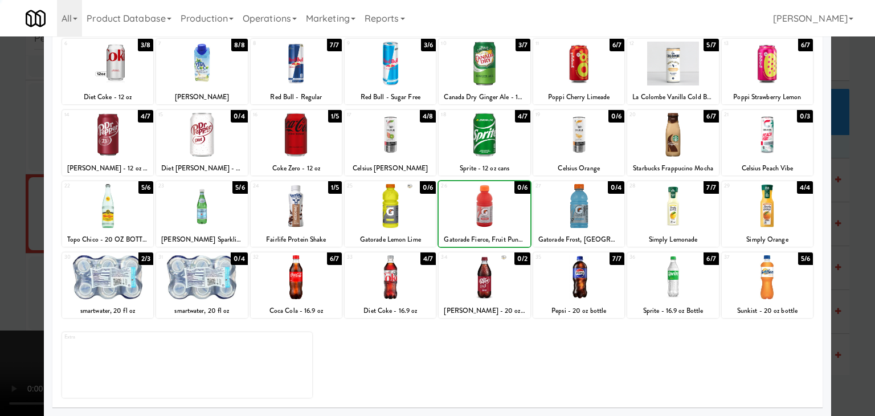
drag, startPoint x: 0, startPoint y: 264, endPoint x: 80, endPoint y: 266, distance: 80.4
click at [11, 264] on div at bounding box center [437, 208] width 875 height 416
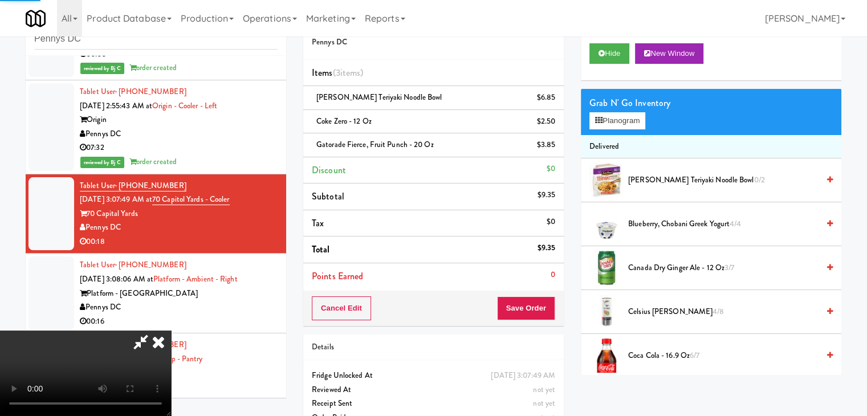
scroll to position [2591, 0]
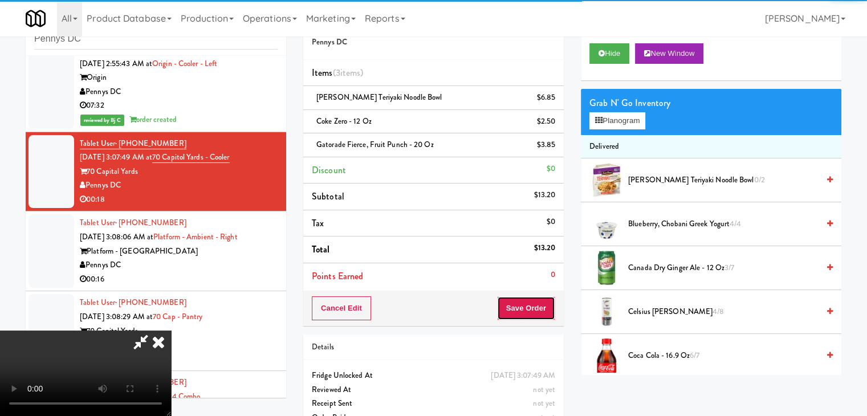
click at [533, 307] on button "Save Order" at bounding box center [526, 308] width 58 height 24
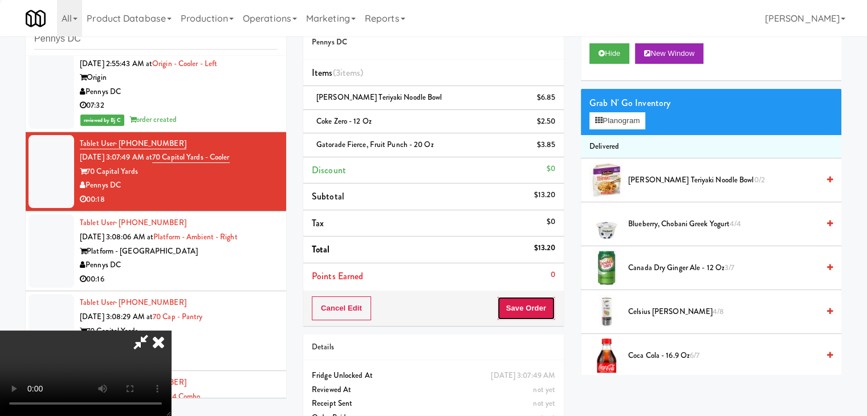
click at [533, 307] on button "Save Order" at bounding box center [526, 308] width 58 height 24
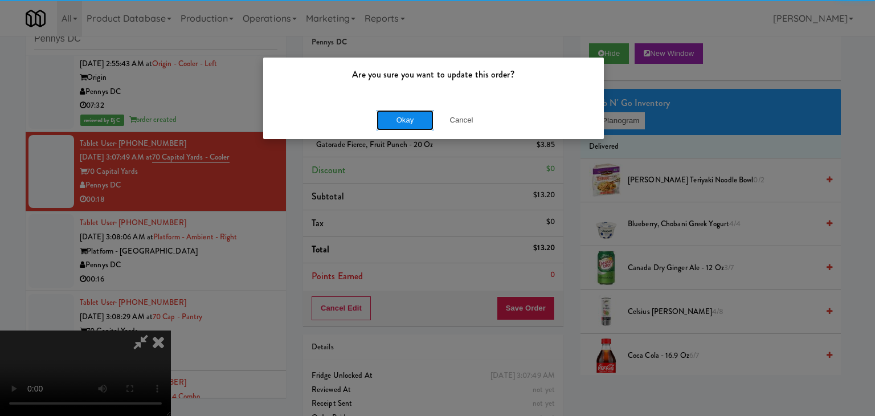
click at [387, 126] on button "Okay" at bounding box center [405, 120] width 57 height 21
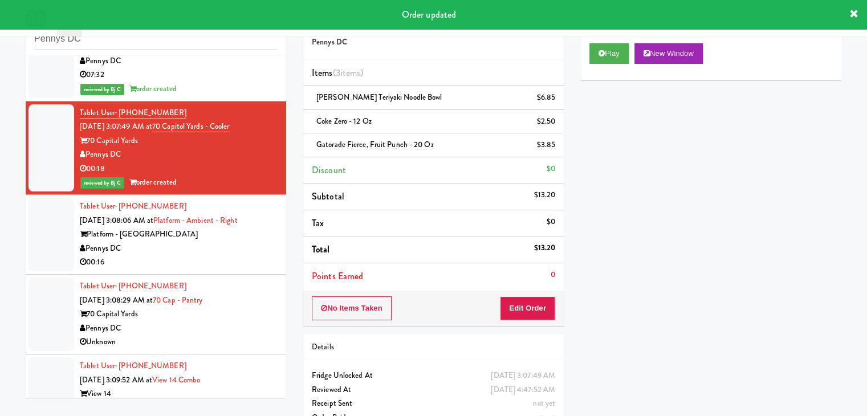
scroll to position [2648, 0]
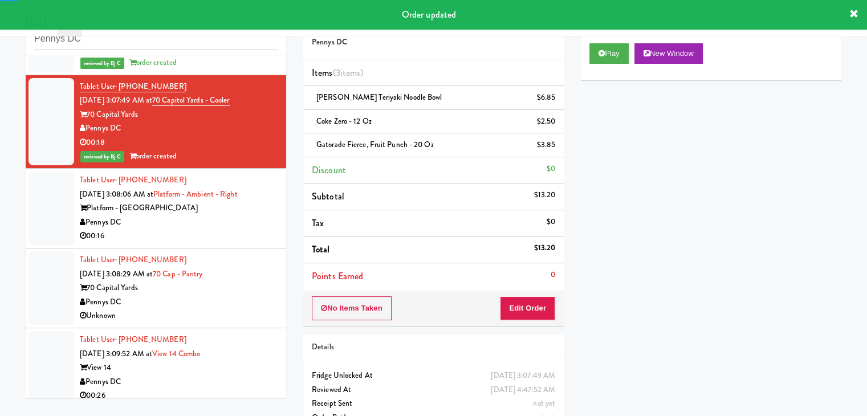
click at [187, 229] on div "00:16" at bounding box center [179, 236] width 198 height 14
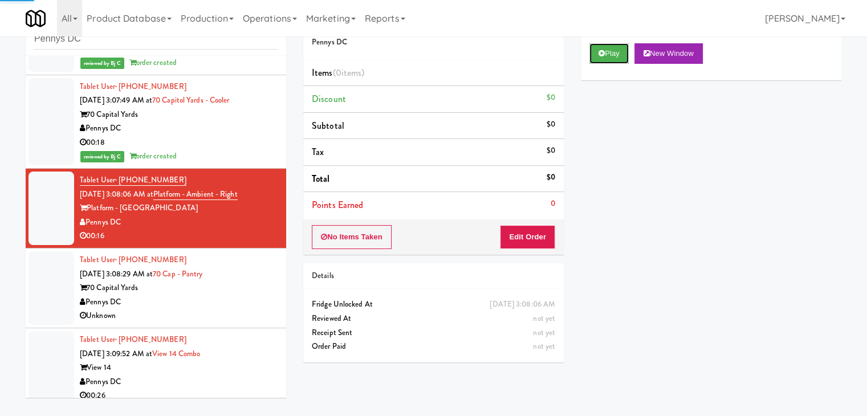
drag, startPoint x: 617, startPoint y: 48, endPoint x: 597, endPoint y: 121, distance: 76.2
click at [616, 50] on button "Play" at bounding box center [608, 53] width 39 height 21
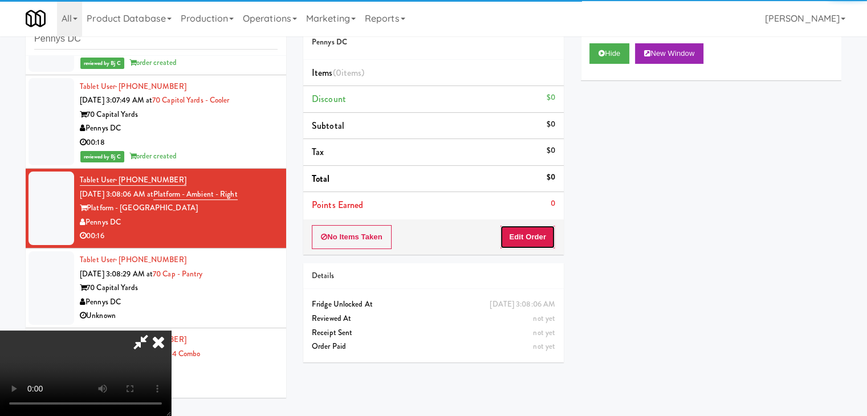
click at [540, 233] on button "Edit Order" at bounding box center [527, 237] width 55 height 24
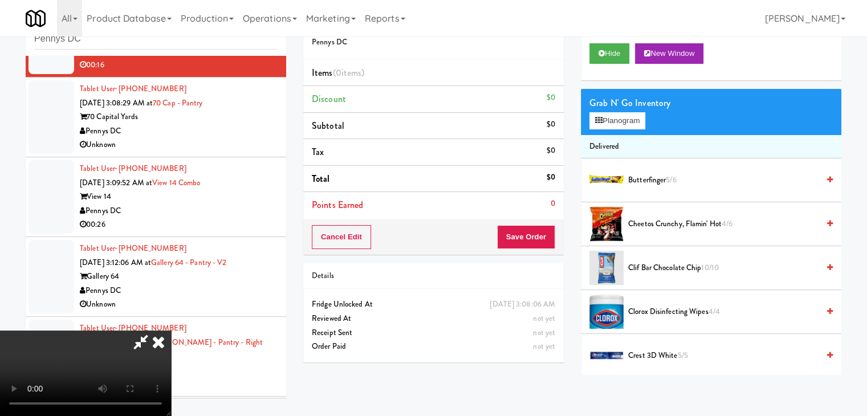
scroll to position [2777, 0]
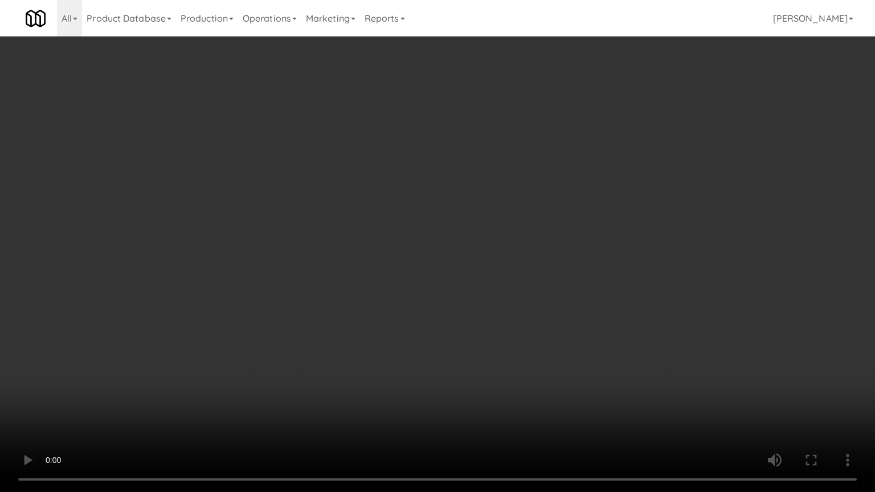
click at [520, 333] on video at bounding box center [437, 246] width 875 height 492
drag, startPoint x: 520, startPoint y: 333, endPoint x: 559, endPoint y: 240, distance: 101.4
click at [521, 332] on video at bounding box center [437, 246] width 875 height 492
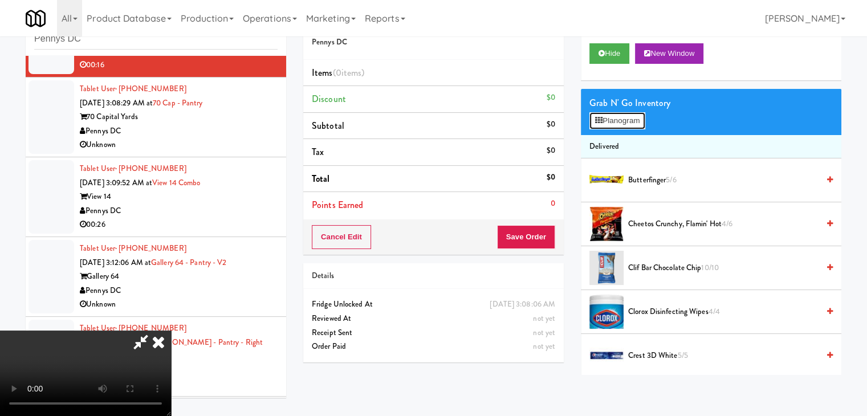
click at [616, 121] on button "Planogram" at bounding box center [617, 120] width 56 height 17
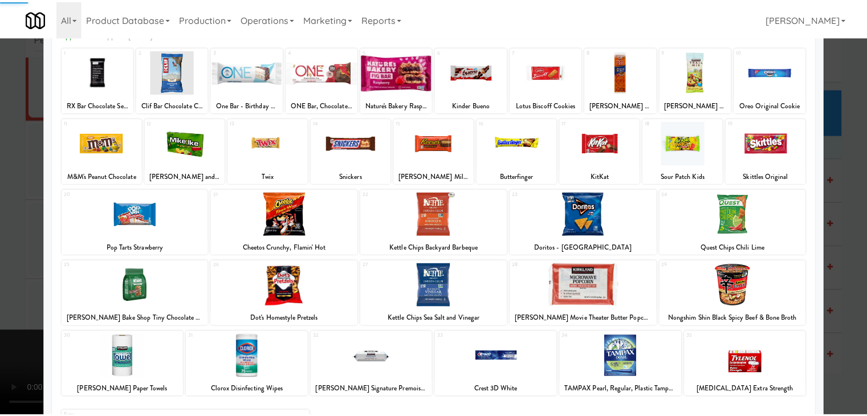
scroll to position [144, 0]
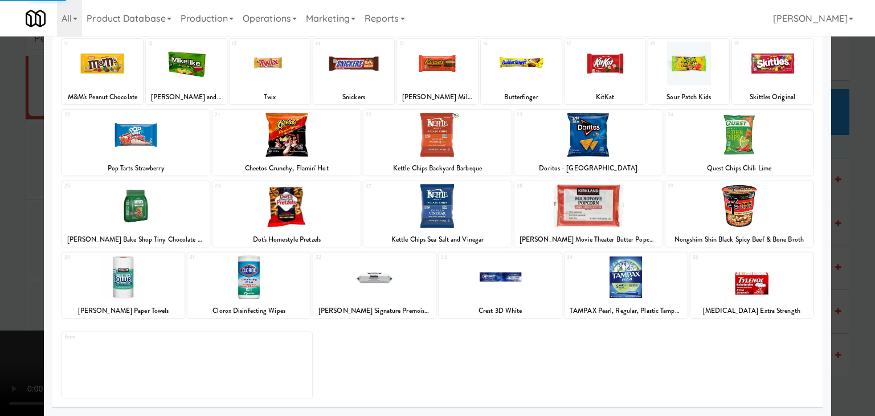
drag, startPoint x: 263, startPoint y: 288, endPoint x: 255, endPoint y: 288, distance: 7.4
click at [262, 288] on div at bounding box center [248, 277] width 123 height 44
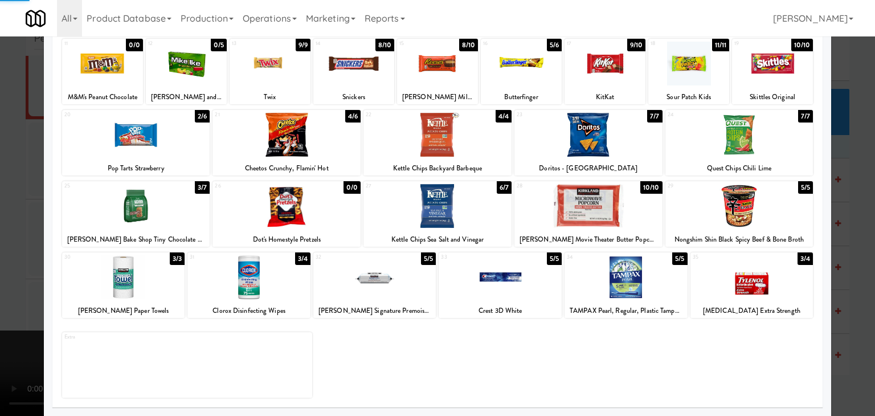
drag, startPoint x: 137, startPoint y: 288, endPoint x: 31, endPoint y: 285, distance: 106.0
click at [133, 288] on div at bounding box center [123, 277] width 123 height 44
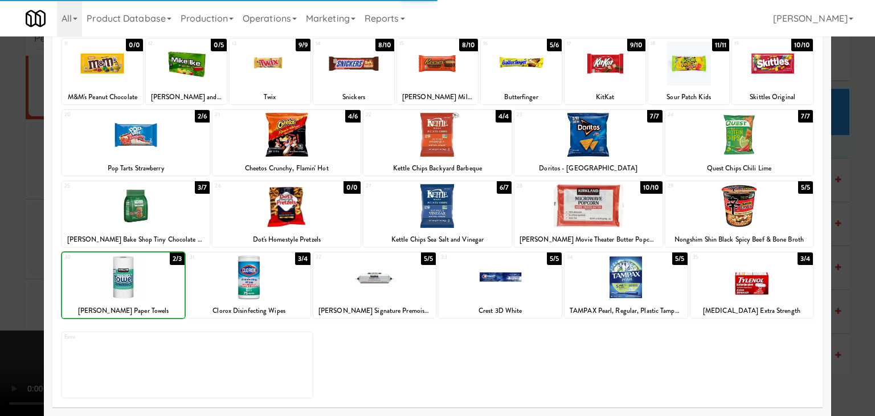
click at [5, 283] on div at bounding box center [437, 208] width 875 height 416
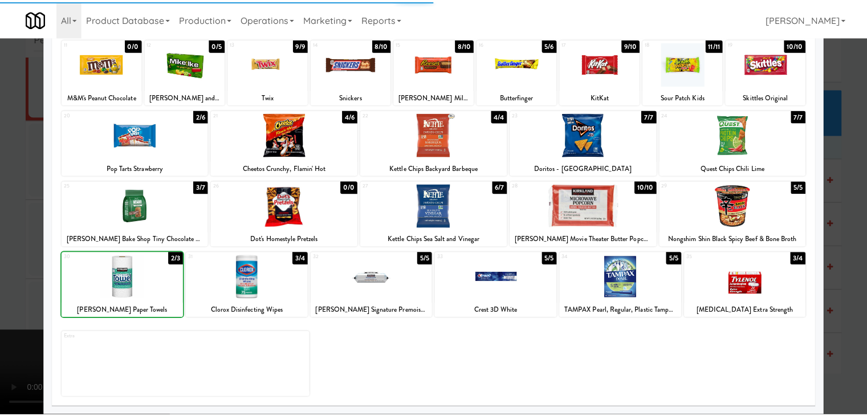
scroll to position [2819, 0]
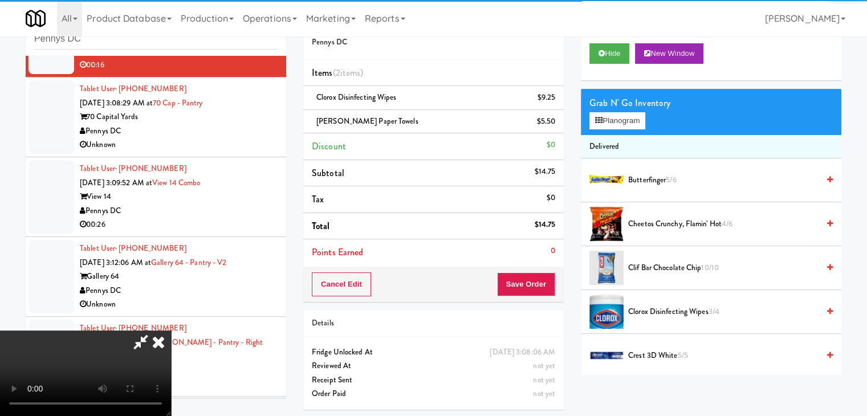
drag, startPoint x: 309, startPoint y: 300, endPoint x: 365, endPoint y: 307, distance: 56.3
click at [171, 330] on video at bounding box center [85, 372] width 171 height 85
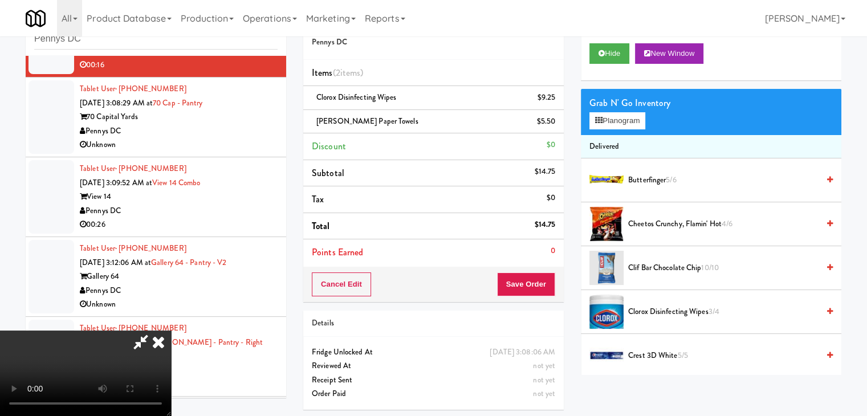
click at [545, 315] on div "Details" at bounding box center [433, 324] width 260 height 26
click at [546, 316] on div "Details" at bounding box center [433, 323] width 243 height 14
drag, startPoint x: 540, startPoint y: 298, endPoint x: 539, endPoint y: 289, distance: 8.6
click at [539, 292] on div "Cancel Edit Save Order" at bounding box center [433, 284] width 260 height 35
click at [539, 288] on button "Save Order" at bounding box center [526, 284] width 58 height 24
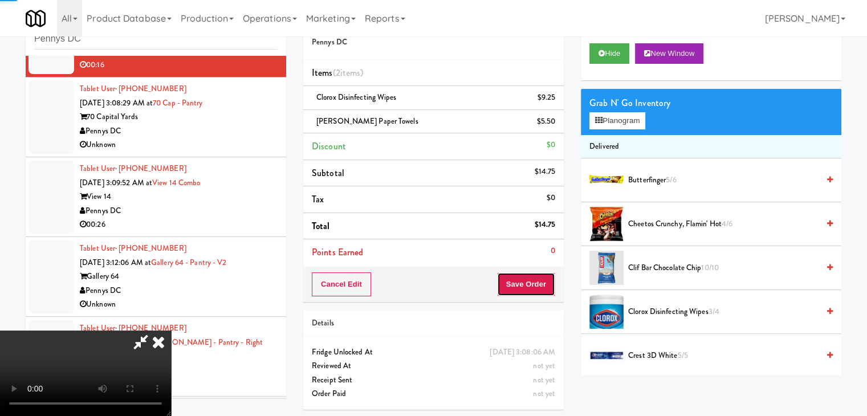
click at [539, 285] on button "Save Order" at bounding box center [526, 284] width 58 height 24
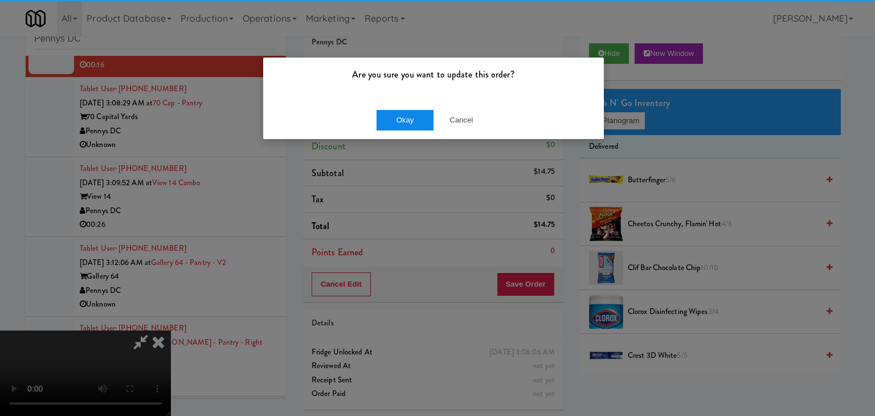
drag, startPoint x: 402, startPoint y: 125, endPoint x: 402, endPoint y: 117, distance: 8.0
click at [402, 121] on div "Okay Cancel" at bounding box center [433, 120] width 341 height 38
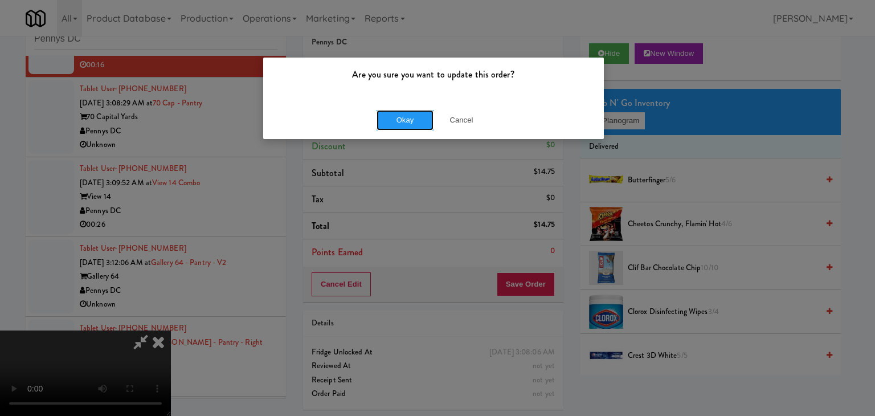
click at [402, 117] on button "Okay" at bounding box center [405, 120] width 57 height 21
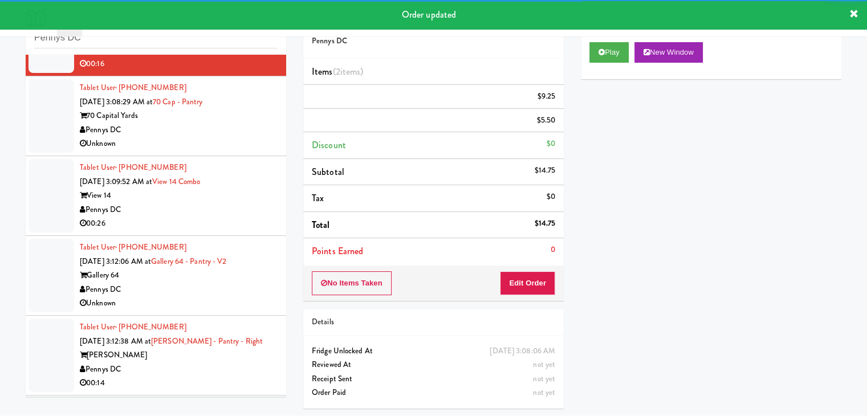
drag, startPoint x: 226, startPoint y: 131, endPoint x: 181, endPoint y: 174, distance: 62.1
click at [226, 132] on div "Tablet User · (845) 554-4375 [DATE] 3:08:29 AM at 70 Cap - Pantry 70 Capital Ya…" at bounding box center [179, 116] width 198 height 70
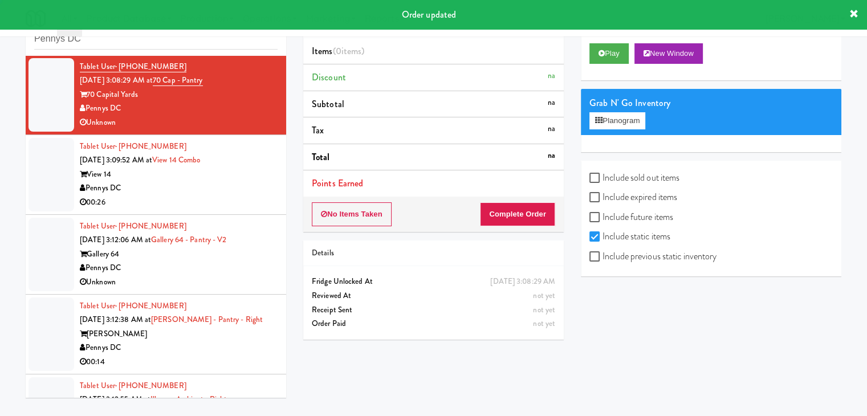
scroll to position [2876, 0]
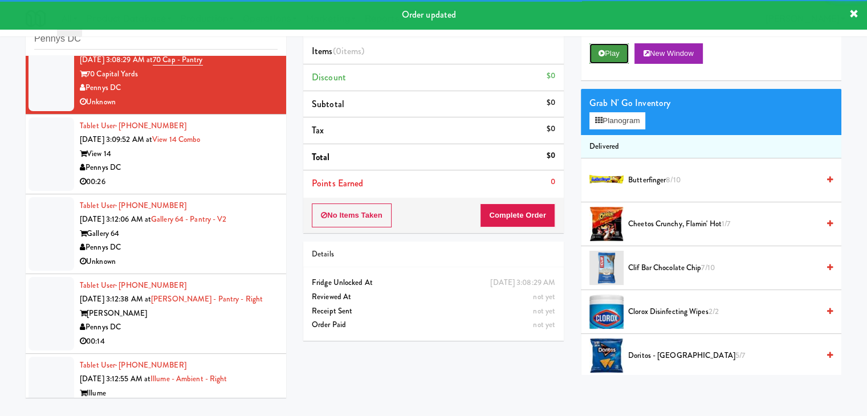
click at [615, 44] on button "Play" at bounding box center [608, 53] width 39 height 21
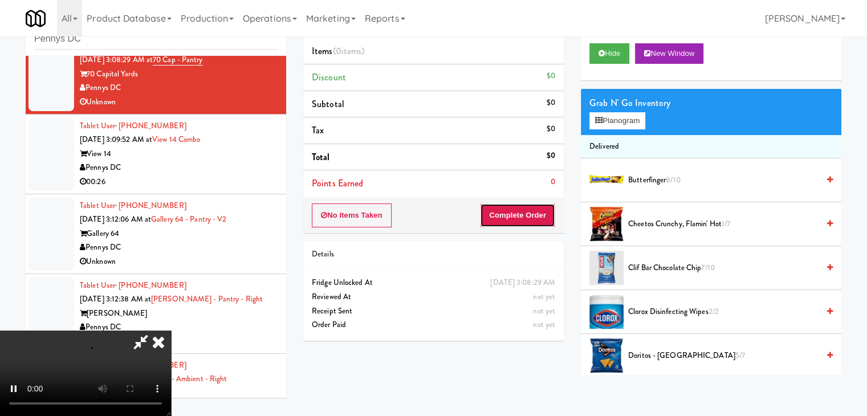
click at [522, 205] on button "Complete Order" at bounding box center [517, 215] width 75 height 24
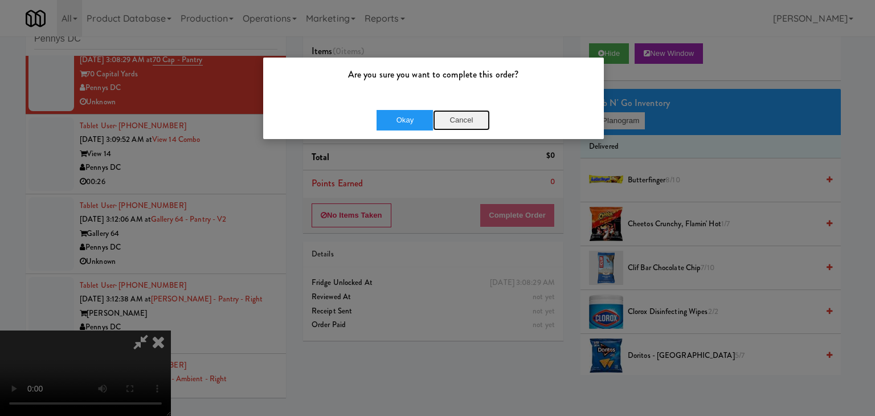
click at [460, 123] on button "Cancel" at bounding box center [461, 120] width 57 height 21
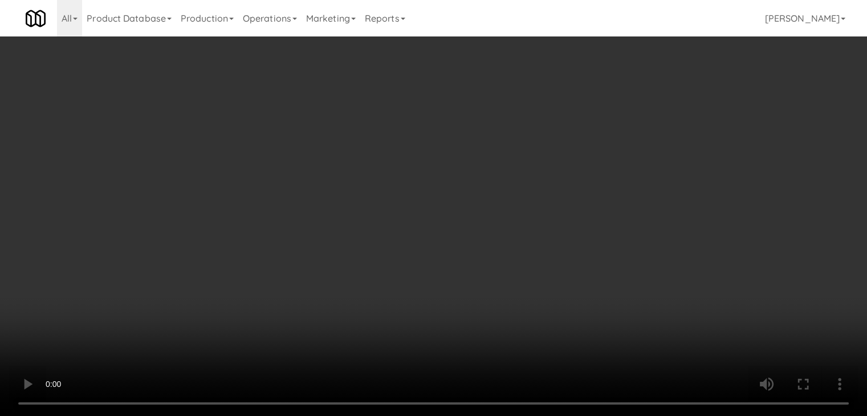
scroll to position [2834, 0]
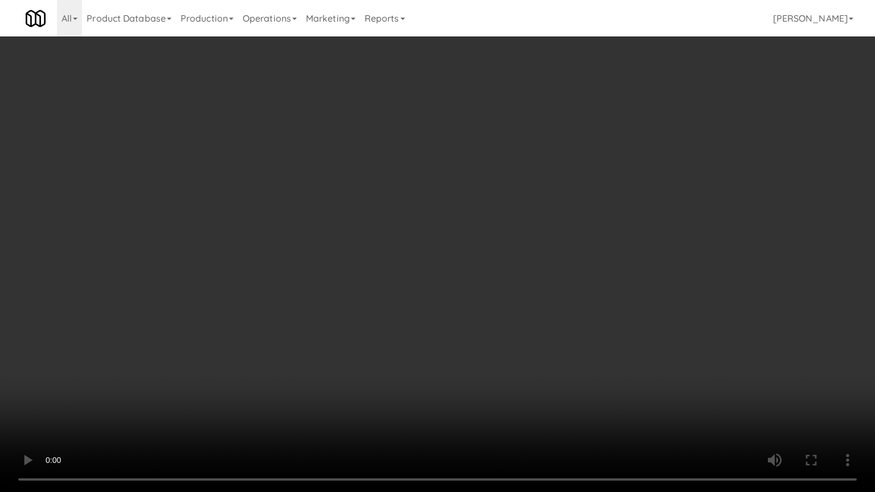
click at [506, 351] on video at bounding box center [437, 246] width 875 height 492
click at [507, 351] on video at bounding box center [437, 246] width 875 height 492
click at [522, 346] on video at bounding box center [437, 246] width 875 height 492
click at [522, 342] on video at bounding box center [437, 246] width 875 height 492
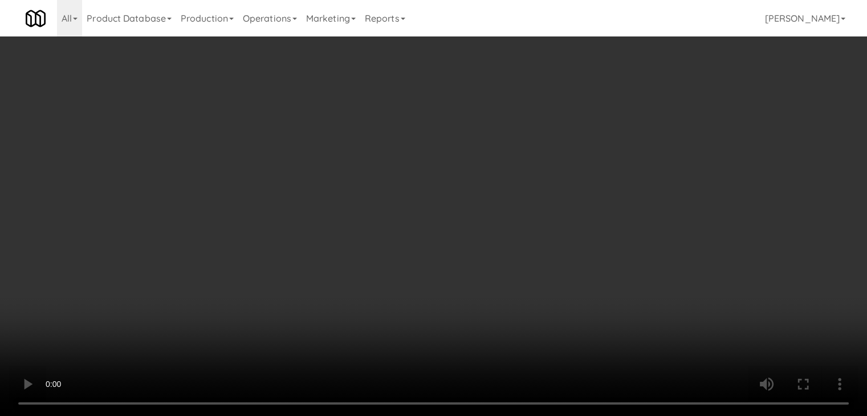
click at [643, 119] on button "Planogram" at bounding box center [617, 120] width 56 height 17
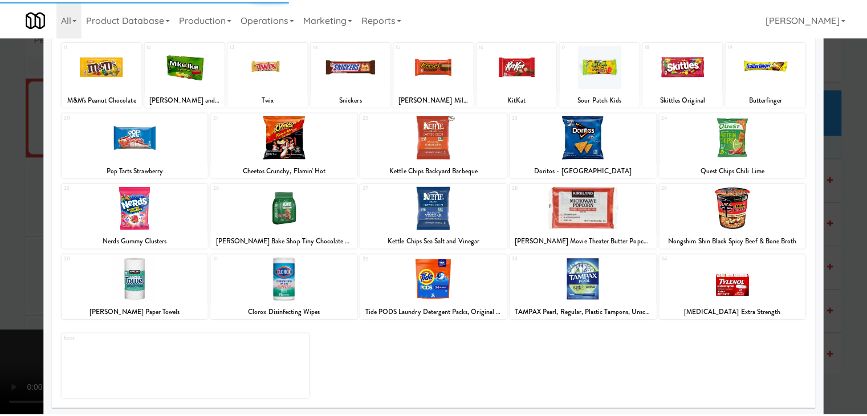
scroll to position [144, 0]
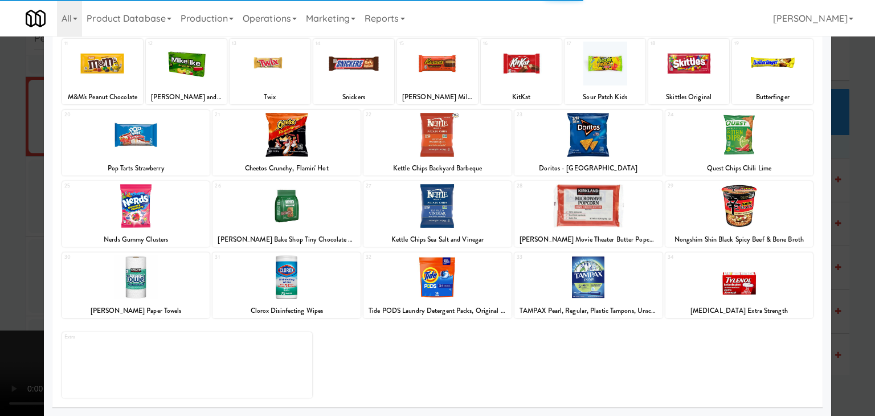
click at [295, 205] on div at bounding box center [287, 206] width 148 height 44
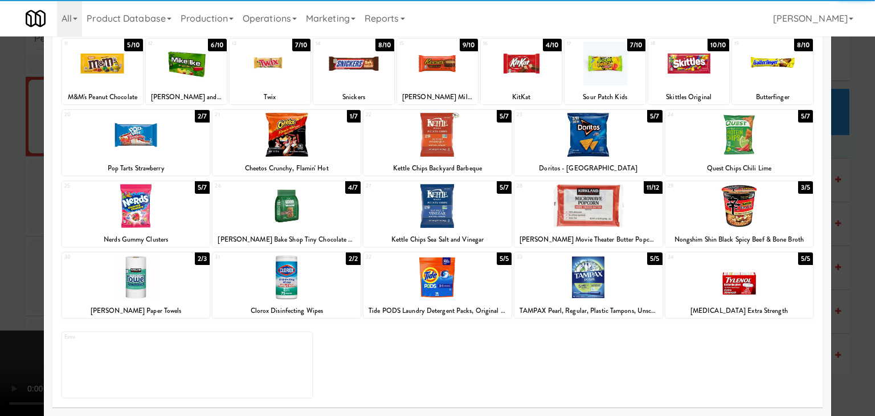
click at [573, 211] on div at bounding box center [589, 206] width 148 height 44
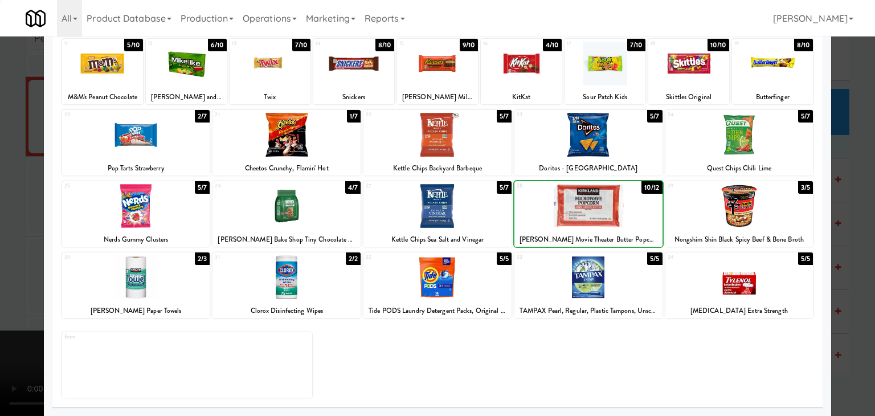
drag, startPoint x: 0, startPoint y: 280, endPoint x: 137, endPoint y: 280, distance: 137.3
click at [9, 280] on div at bounding box center [437, 208] width 875 height 416
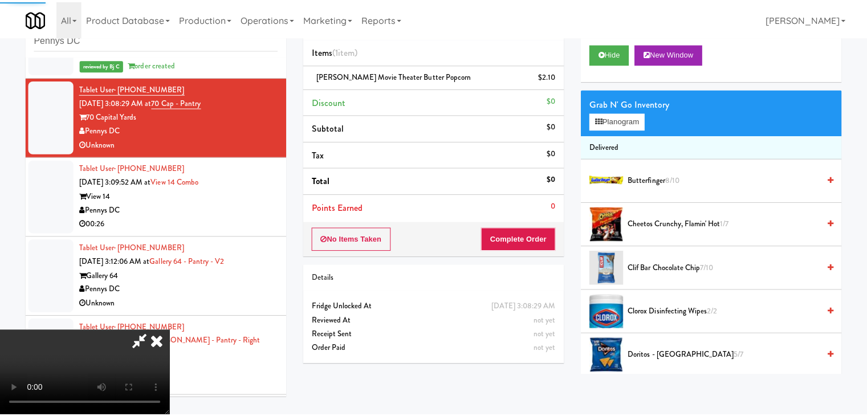
scroll to position [2876, 0]
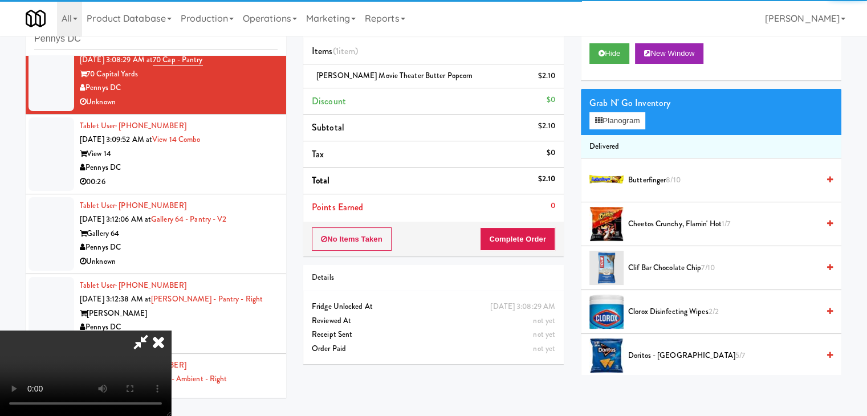
click at [554, 233] on div "No Items Taken Complete Order" at bounding box center [433, 239] width 260 height 35
click at [549, 233] on button "Complete Order" at bounding box center [517, 239] width 75 height 24
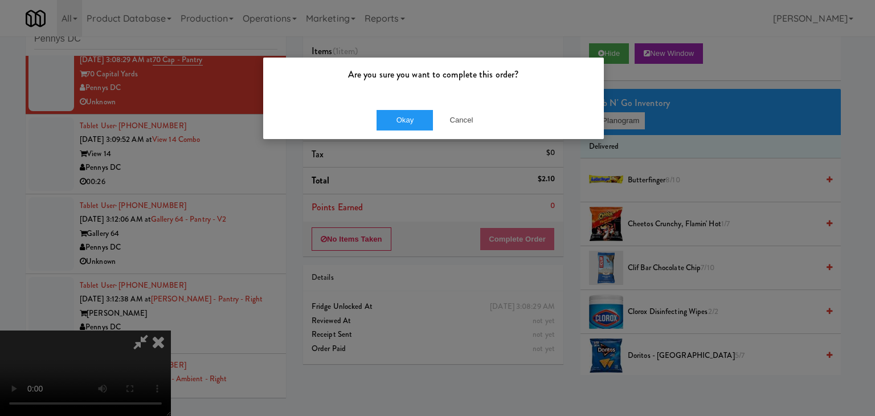
click at [391, 99] on div "Are you sure you want to complete this order?" at bounding box center [433, 79] width 341 height 43
click at [397, 111] on div "Okay Cancel" at bounding box center [433, 120] width 341 height 38
click at [398, 112] on button "Okay" at bounding box center [405, 120] width 57 height 21
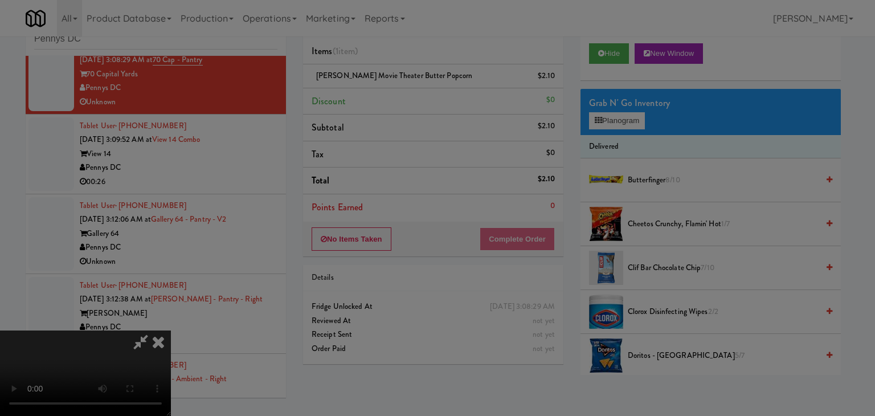
drag, startPoint x: 399, startPoint y: 113, endPoint x: 399, endPoint y: 129, distance: 16.0
click at [399, 119] on body "Are you sure you want to complete this order? Okay Cancel Okay Are you sure you…" at bounding box center [437, 208] width 875 height 416
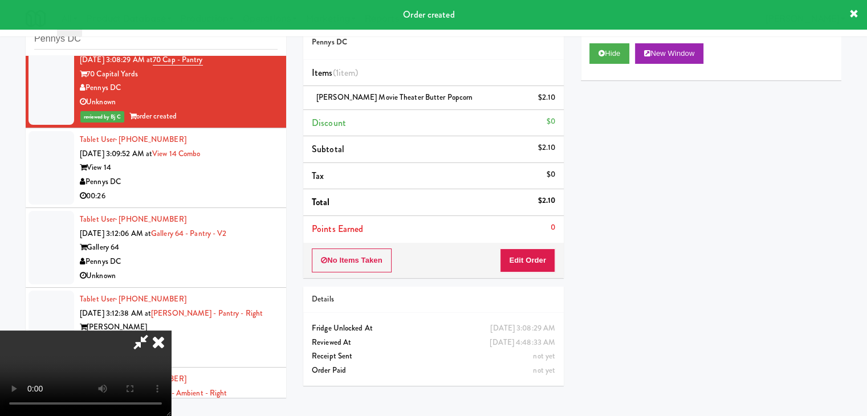
drag, startPoint x: 499, startPoint y: 52, endPoint x: 499, endPoint y: 74, distance: 21.7
click at [171, 330] on icon at bounding box center [158, 341] width 25 height 23
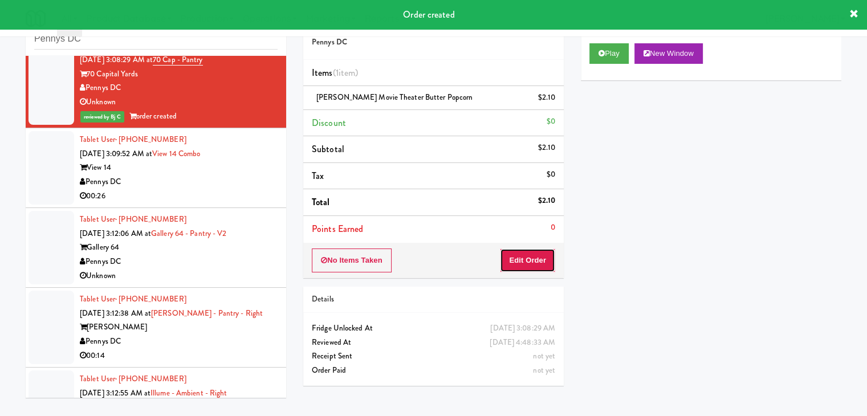
click at [550, 262] on button "Edit Order" at bounding box center [527, 260] width 55 height 24
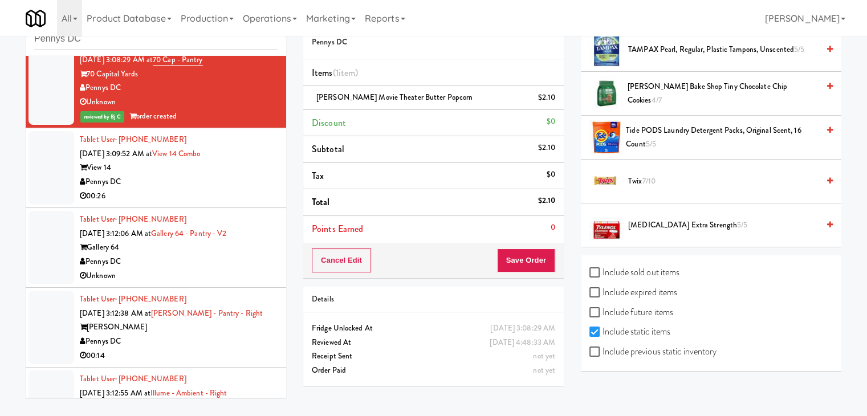
click at [667, 350] on label "Include previous static inventory" at bounding box center [652, 351] width 127 height 17
click at [602, 350] on input "Include previous static inventory" at bounding box center [595, 352] width 13 height 9
checkbox input "true"
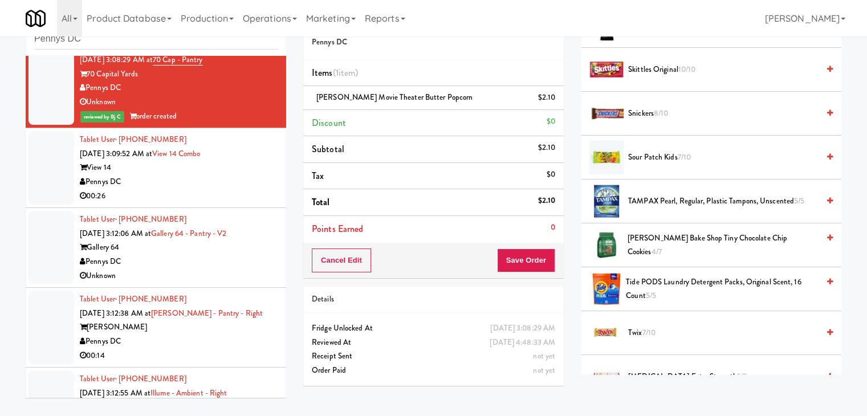
scroll to position [1232, 0]
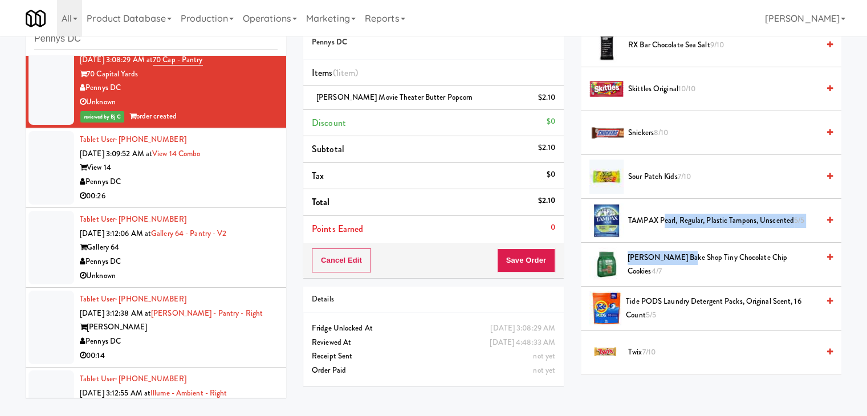
drag, startPoint x: 662, startPoint y: 199, endPoint x: 676, endPoint y: 256, distance: 59.1
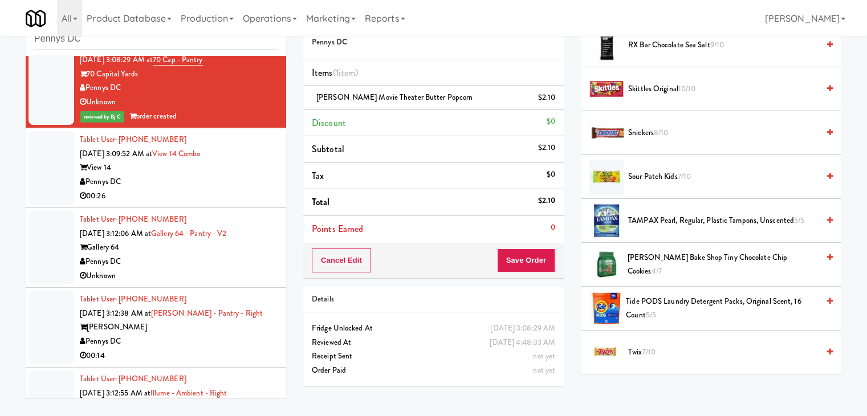
click at [720, 258] on span "[PERSON_NAME] Bake Shop Tiny Chocolate Chip Cookies 4/7" at bounding box center [722, 265] width 191 height 28
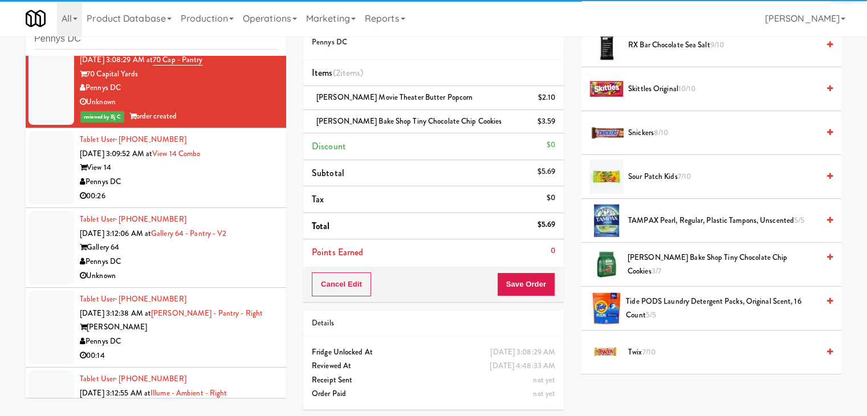
click at [512, 299] on div "Cancel Edit Save Order" at bounding box center [433, 284] width 260 height 35
click at [512, 291] on button "Save Order" at bounding box center [526, 284] width 58 height 24
click at [523, 276] on button "Save Order" at bounding box center [526, 284] width 58 height 24
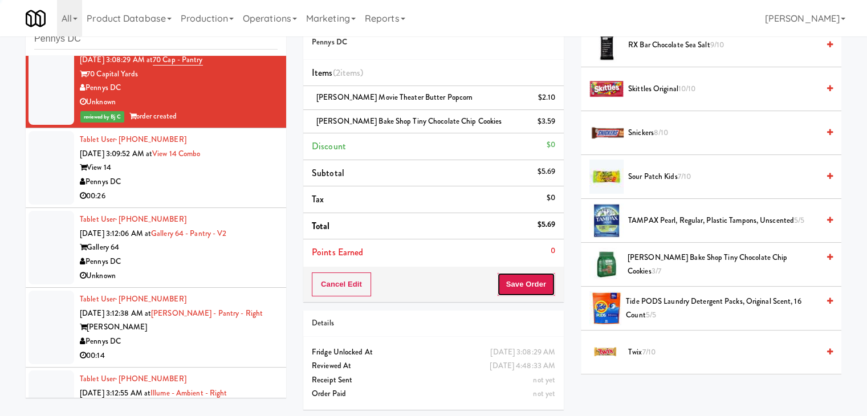
click at [523, 276] on button "Save Order" at bounding box center [526, 284] width 58 height 24
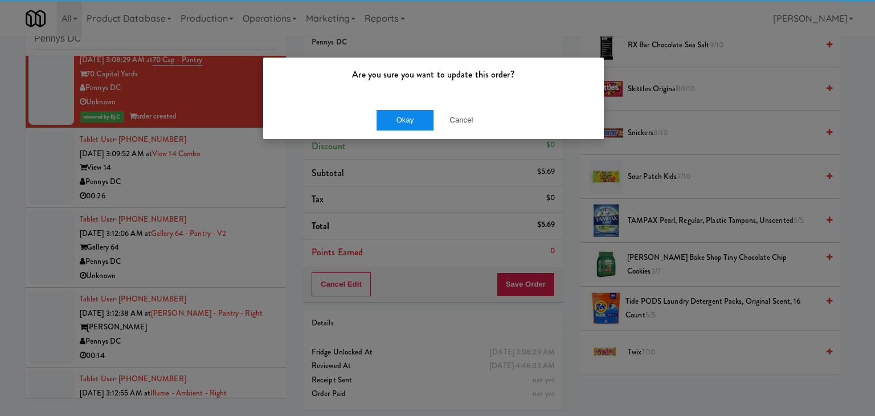
click at [395, 126] on div "Okay Cancel" at bounding box center [433, 120] width 341 height 38
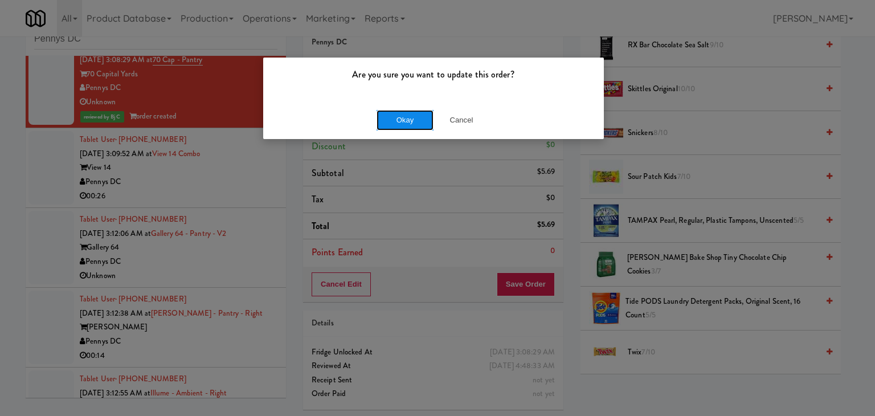
click at [398, 121] on button "Okay" at bounding box center [405, 120] width 57 height 21
click at [398, 121] on body "Are you sure you want to update this order? Okay Cancel Okay Are you sure you w…" at bounding box center [437, 208] width 875 height 416
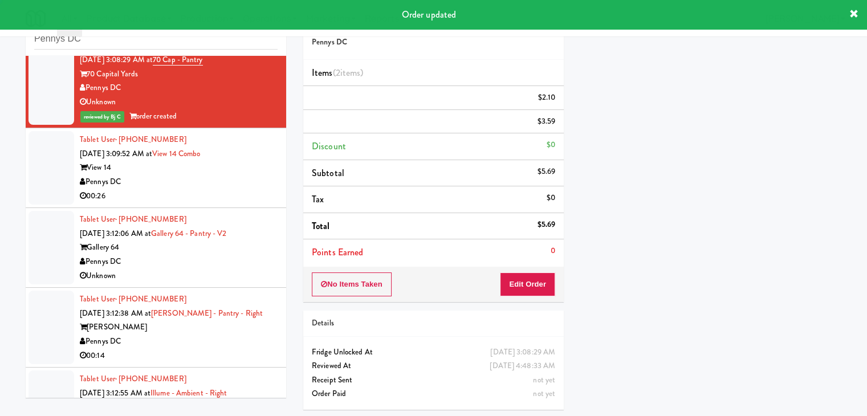
scroll to position [87, 0]
click at [212, 197] on div "00:26" at bounding box center [179, 196] width 198 height 14
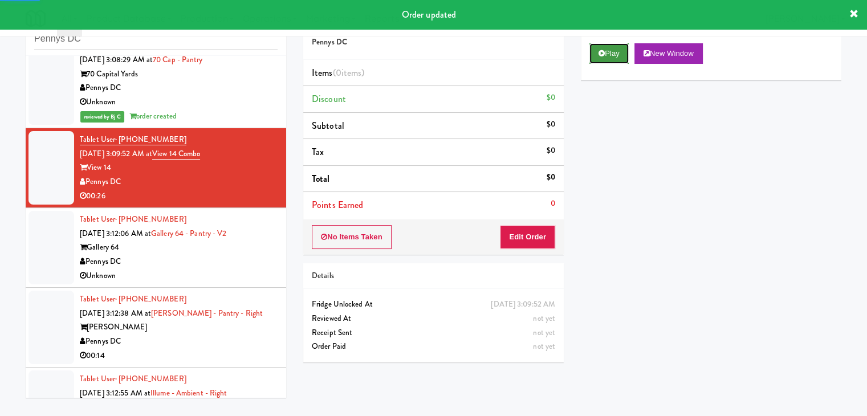
click at [602, 59] on button "Play" at bounding box center [608, 53] width 39 height 21
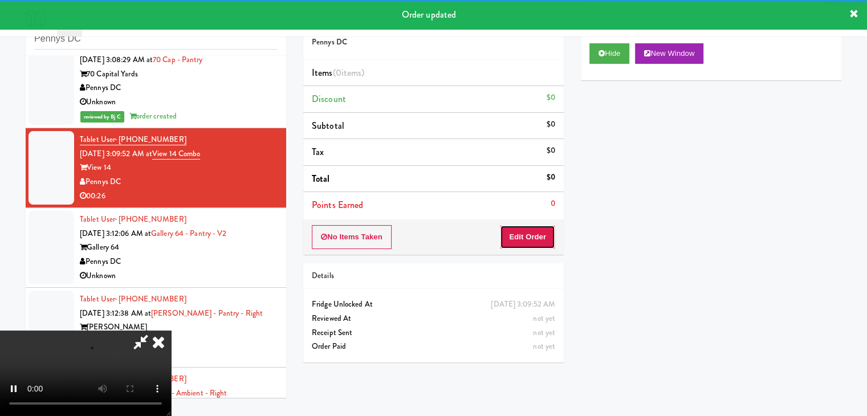
click at [529, 238] on button "Edit Order" at bounding box center [527, 237] width 55 height 24
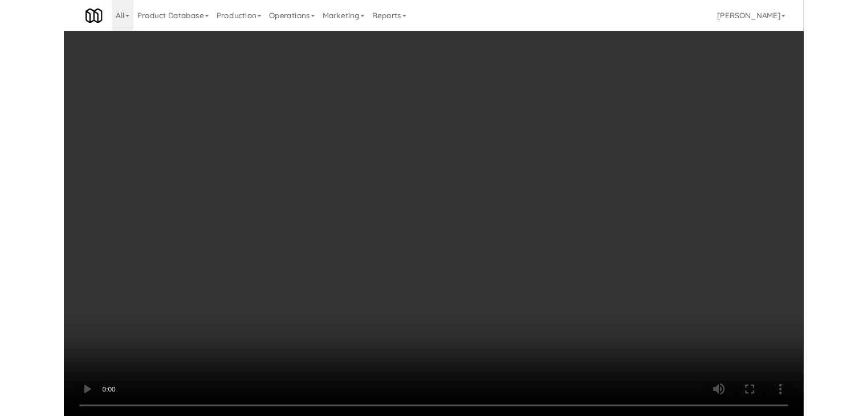
scroll to position [2834, 0]
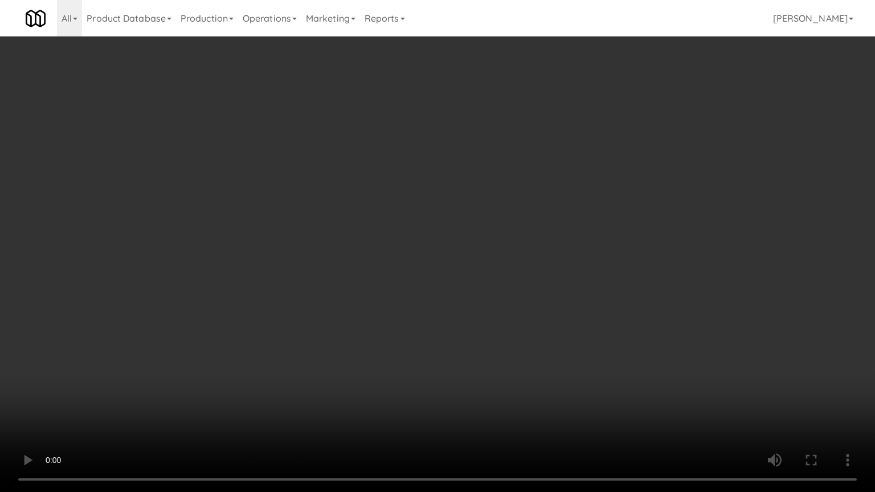
click at [462, 331] on video at bounding box center [437, 246] width 875 height 492
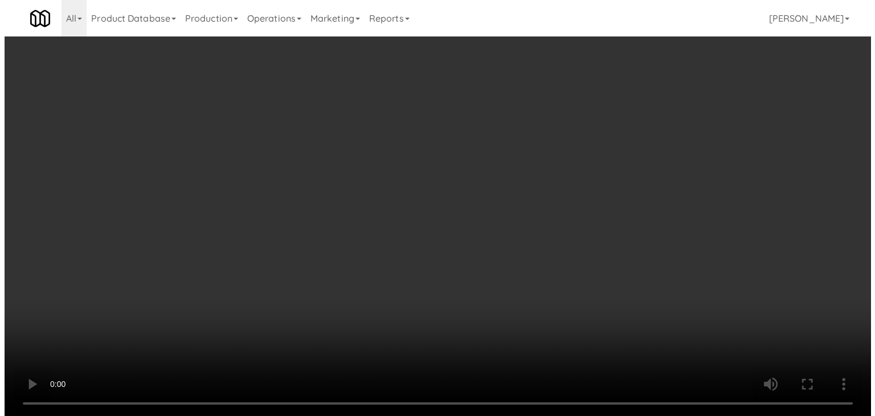
scroll to position [2876, 0]
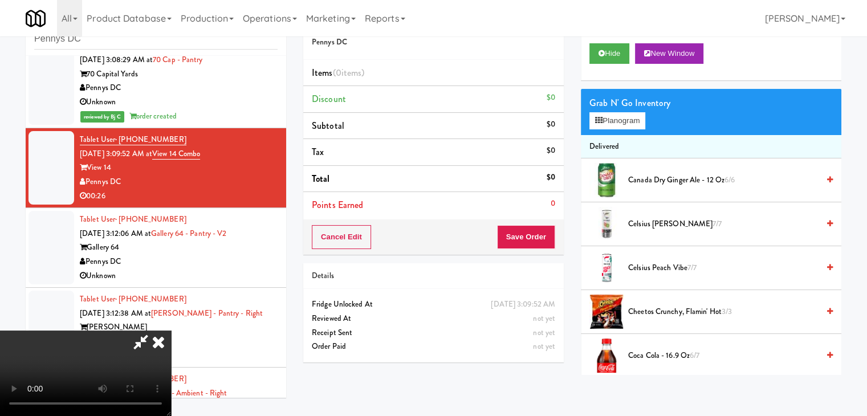
click at [171, 330] on video at bounding box center [85, 372] width 171 height 85
click at [624, 117] on button "Planogram" at bounding box center [617, 120] width 56 height 17
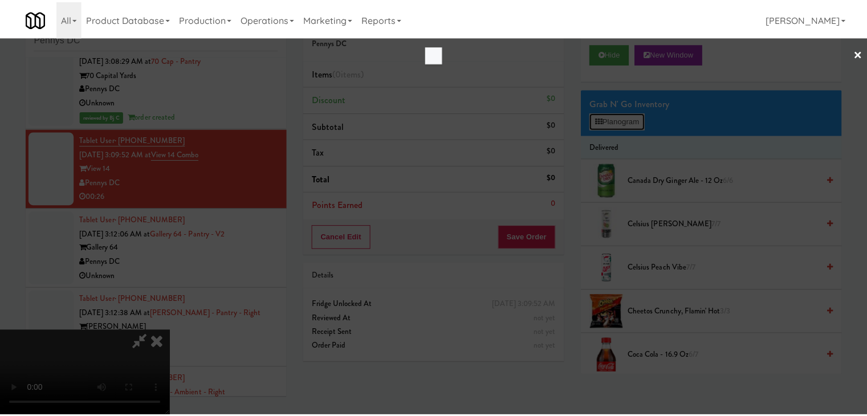
scroll to position [2834, 0]
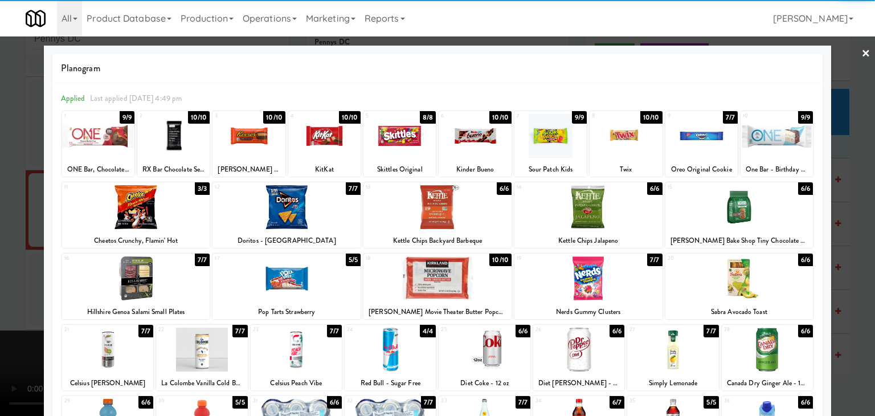
click at [291, 275] on div at bounding box center [287, 278] width 148 height 44
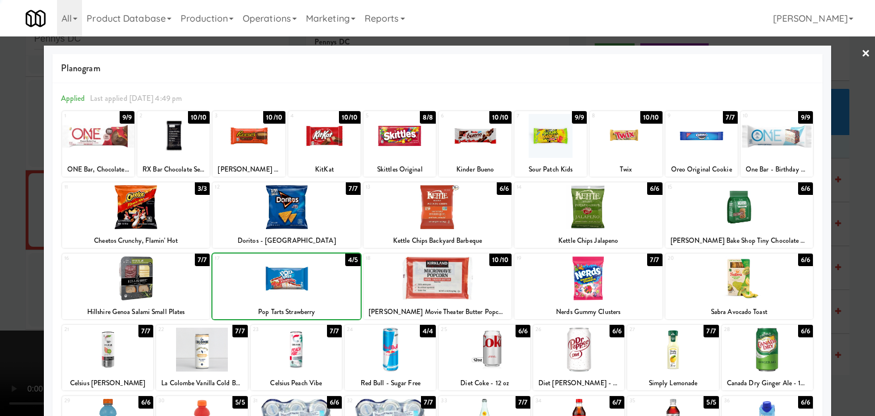
drag, startPoint x: 0, startPoint y: 276, endPoint x: 160, endPoint y: 285, distance: 159.8
click at [2, 277] on div at bounding box center [437, 208] width 875 height 416
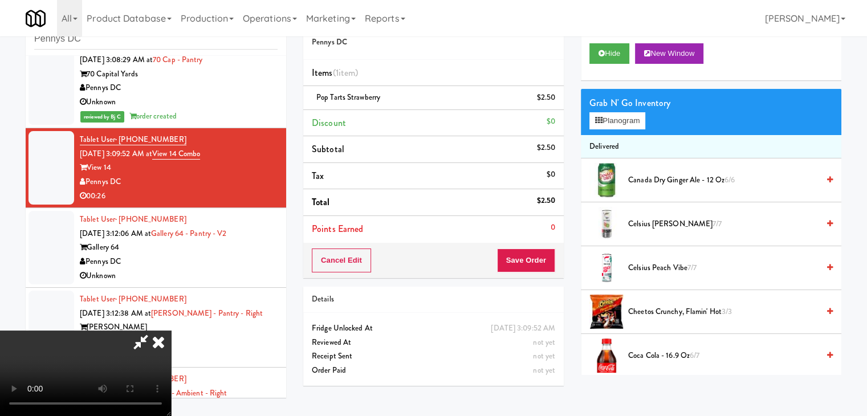
scroll to position [57, 0]
click at [171, 330] on video at bounding box center [85, 372] width 171 height 85
click at [616, 121] on button "Planogram" at bounding box center [617, 120] width 56 height 17
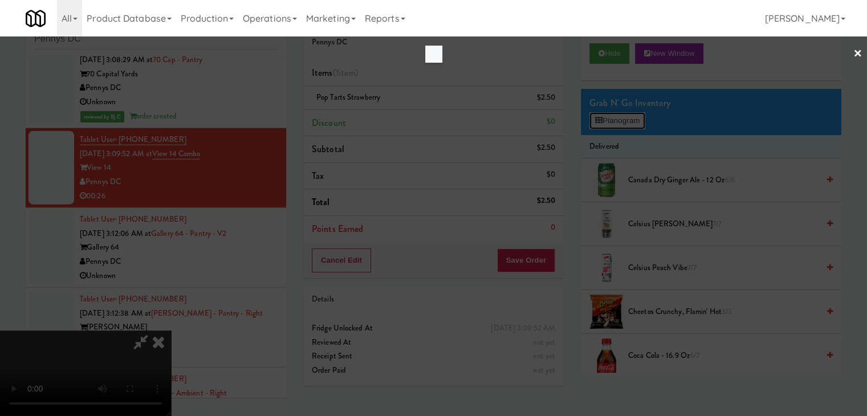
scroll to position [2834, 0]
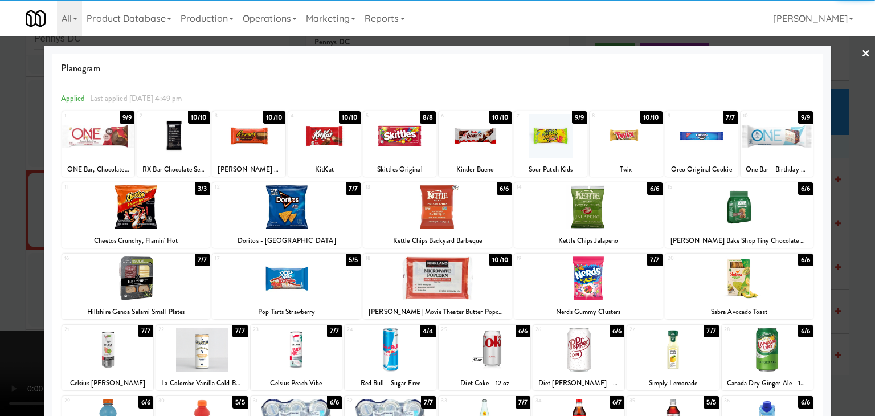
click at [287, 213] on div at bounding box center [287, 207] width 148 height 44
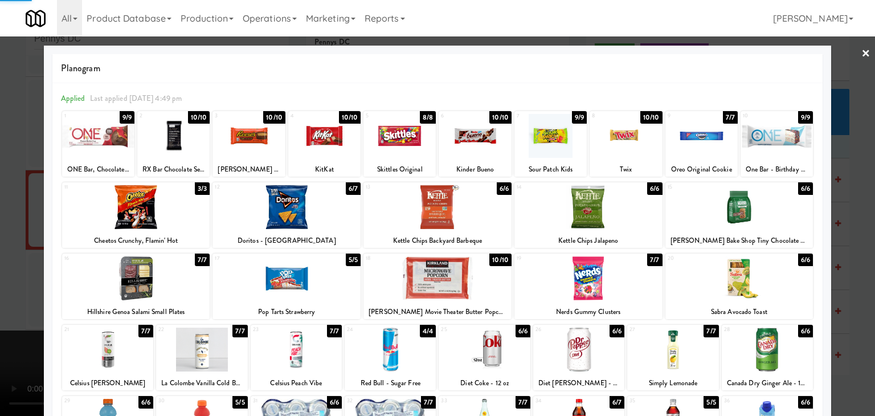
drag, startPoint x: 0, startPoint y: 233, endPoint x: 142, endPoint y: 234, distance: 142.4
click at [16, 233] on div at bounding box center [437, 208] width 875 height 416
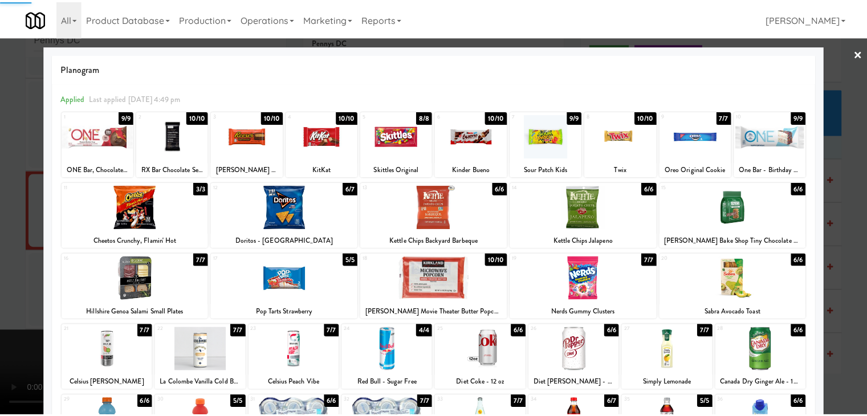
scroll to position [2876, 0]
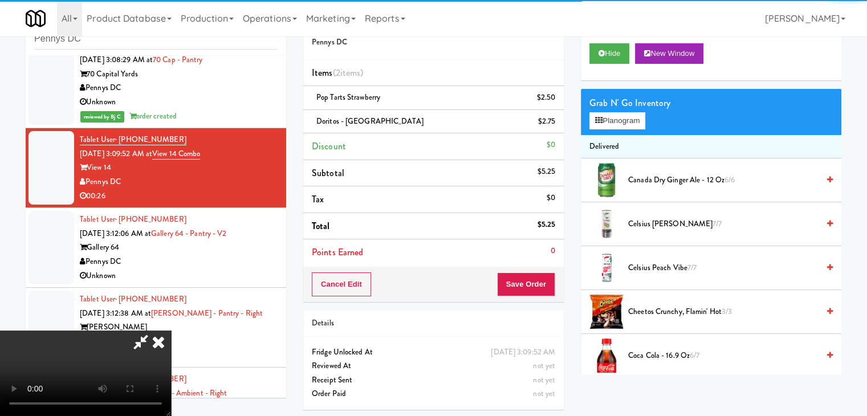
drag, startPoint x: 554, startPoint y: 281, endPoint x: 527, endPoint y: 284, distance: 26.9
click at [528, 284] on div "Cancel Edit Save Order" at bounding box center [433, 284] width 260 height 35
click at [526, 283] on button "Save Order" at bounding box center [526, 284] width 58 height 24
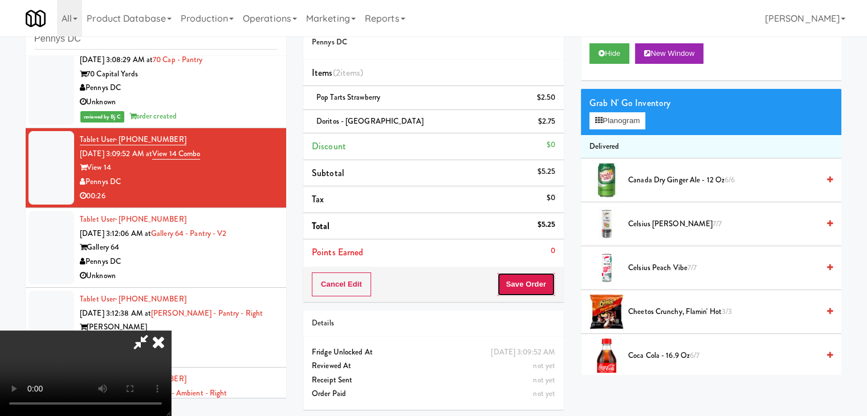
drag, startPoint x: 526, startPoint y: 283, endPoint x: 476, endPoint y: 215, distance: 85.1
click at [519, 275] on div "Order # 8208898 Pennys DC Items (2 items ) Pop Tarts Strawberry $2.50 Doritos -…" at bounding box center [572, 212] width 538 height 414
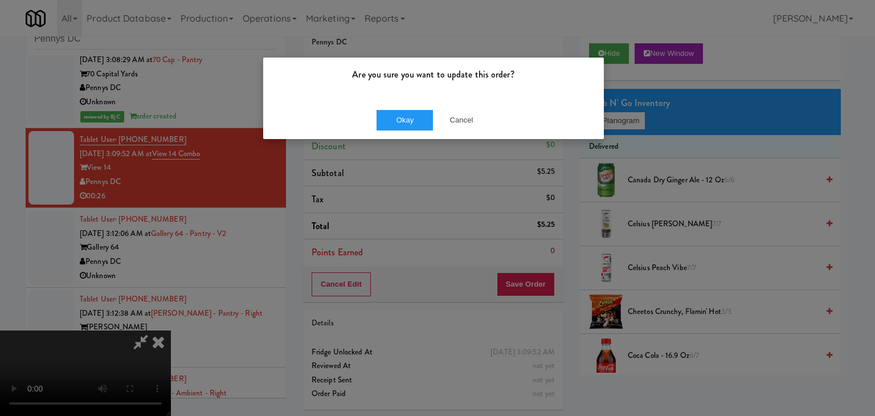
click at [373, 119] on div "Okay Cancel" at bounding box center [433, 120] width 341 height 38
click at [378, 121] on button "Okay" at bounding box center [405, 120] width 57 height 21
click at [379, 121] on body "Are you sure you want to update this order? Okay Cancel Okay Are you sure you w…" at bounding box center [437, 208] width 875 height 416
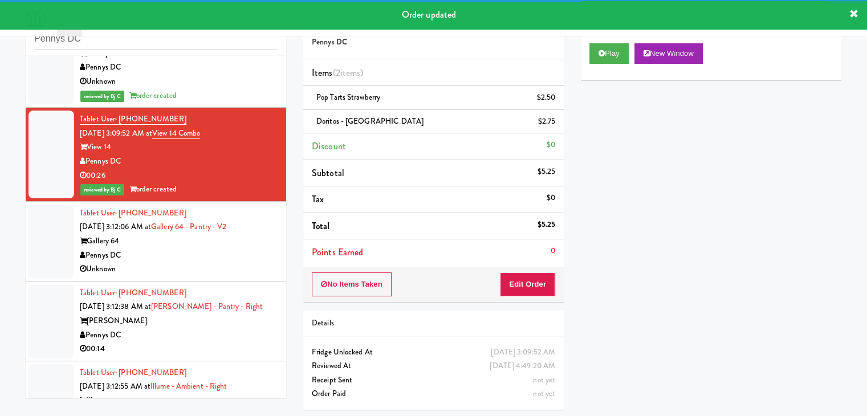
scroll to position [2933, 0]
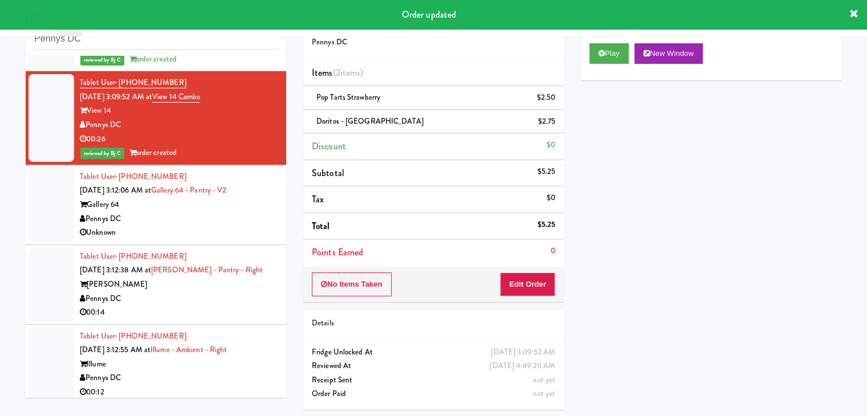
click at [271, 222] on li "Tablet User · (646) 256-3566 [DATE] 3:12:06 AM at Gallery 64 - Pantry - V2 Gall…" at bounding box center [156, 205] width 260 height 80
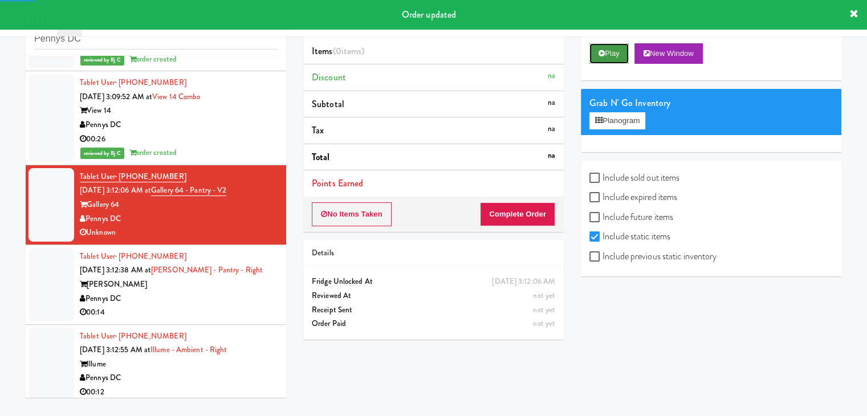
drag, startPoint x: 601, startPoint y: 54, endPoint x: 582, endPoint y: 105, distance: 55.2
click at [601, 54] on icon at bounding box center [601, 53] width 6 height 7
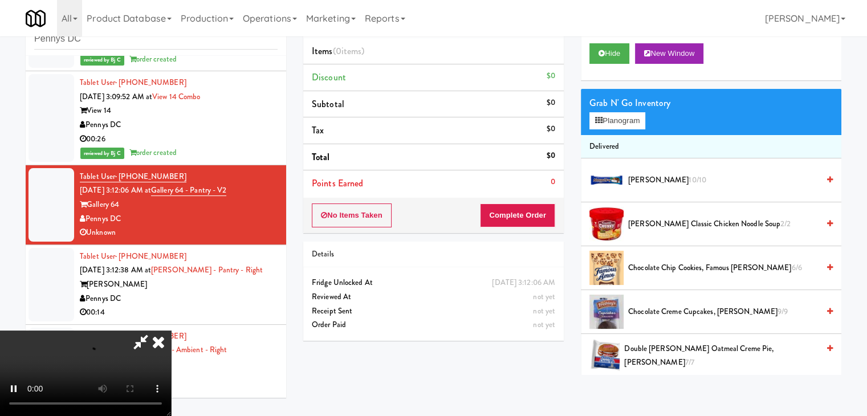
click at [511, 222] on div "No Items Taken Complete Order" at bounding box center [433, 215] width 260 height 35
click at [511, 221] on button "Complete Order" at bounding box center [517, 215] width 75 height 24
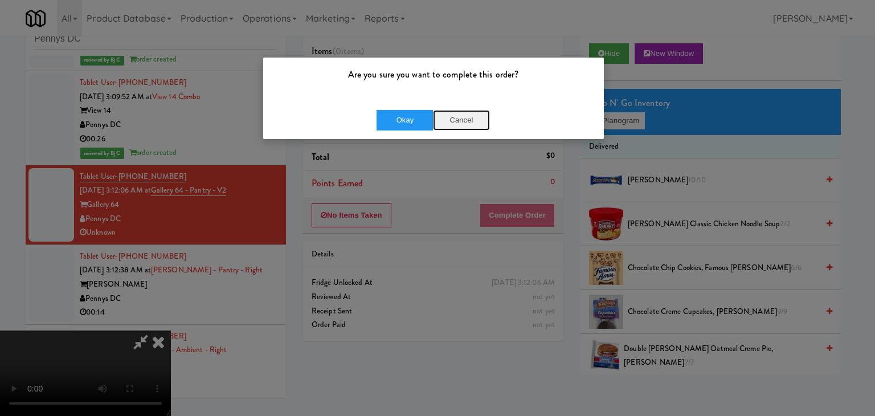
click at [456, 112] on button "Cancel" at bounding box center [461, 120] width 57 height 21
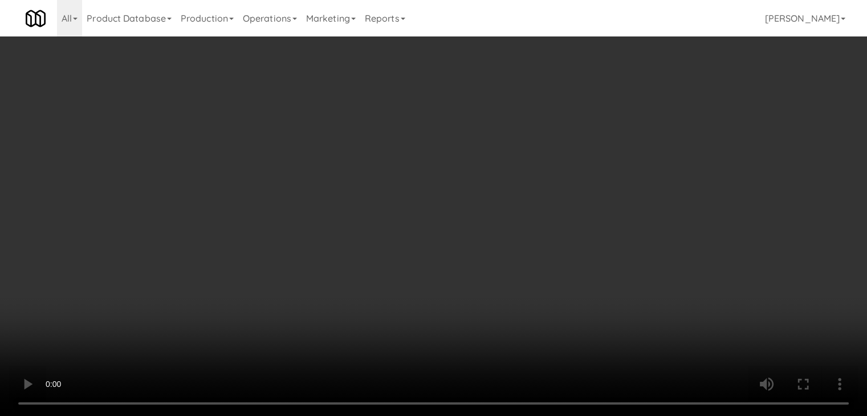
scroll to position [2891, 0]
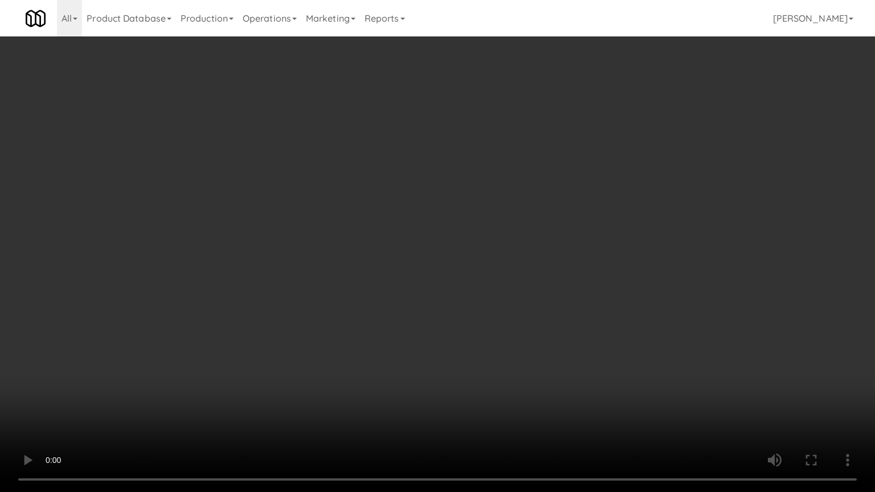
click at [496, 312] on video at bounding box center [437, 246] width 875 height 492
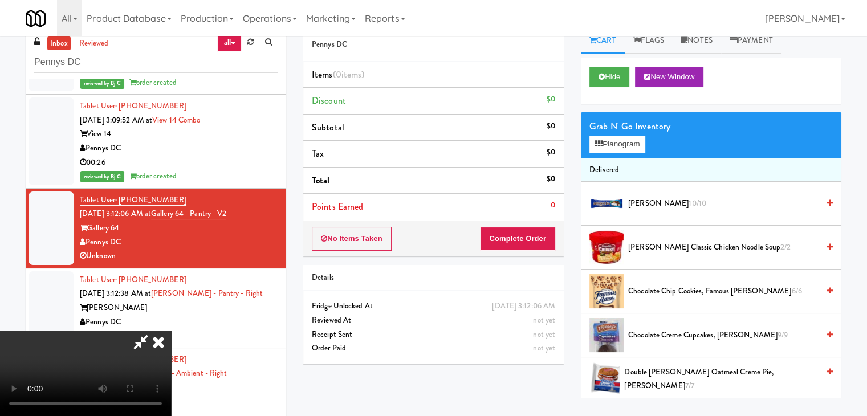
scroll to position [0, 0]
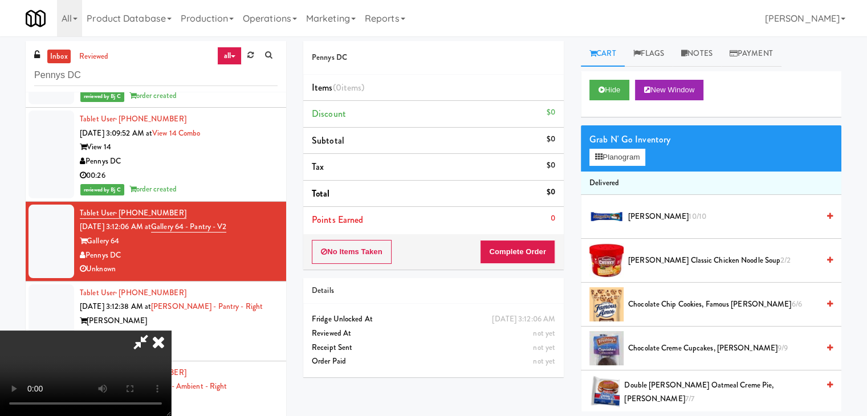
click at [171, 330] on icon at bounding box center [158, 341] width 25 height 23
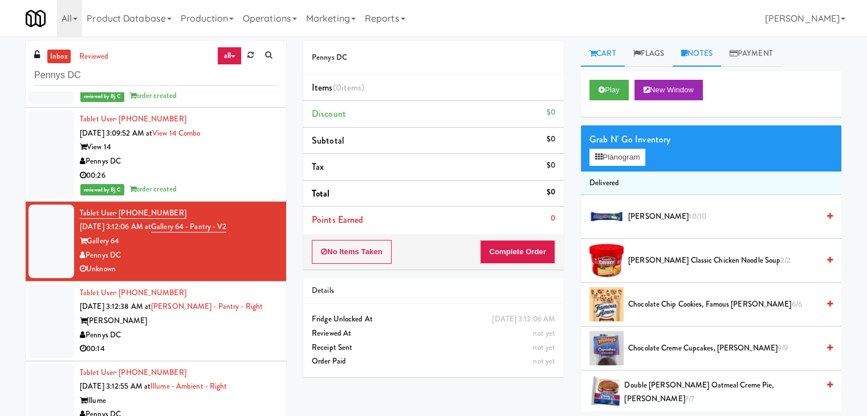
click at [692, 58] on link "Notes" at bounding box center [696, 54] width 48 height 26
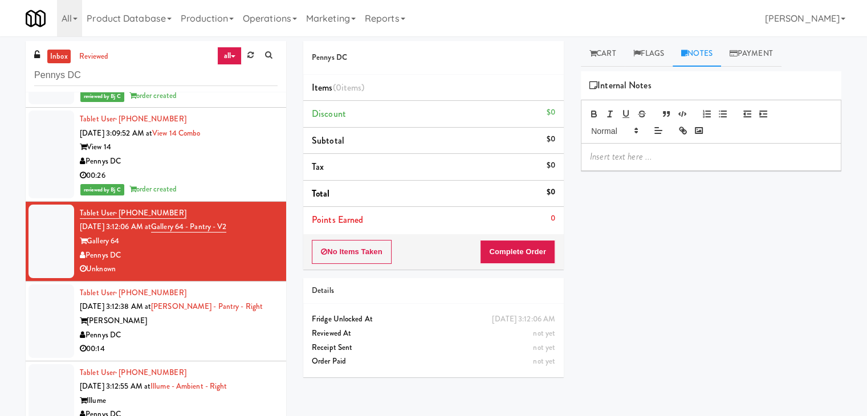
click at [652, 160] on p at bounding box center [711, 156] width 242 height 13
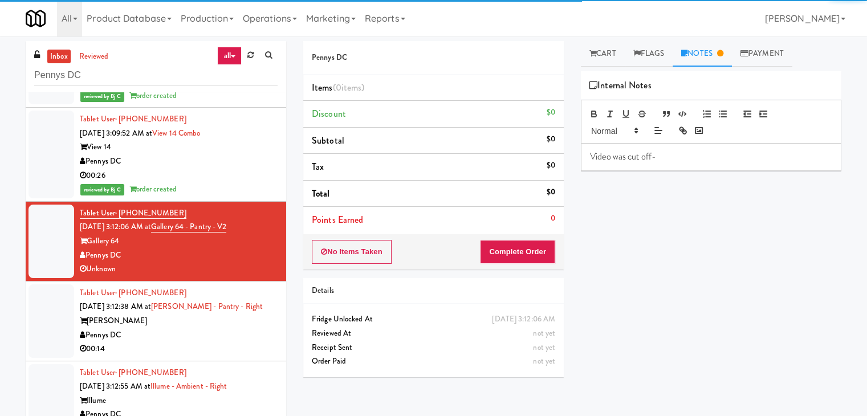
click at [589, 154] on div "Video was cut off-" at bounding box center [710, 157] width 259 height 26
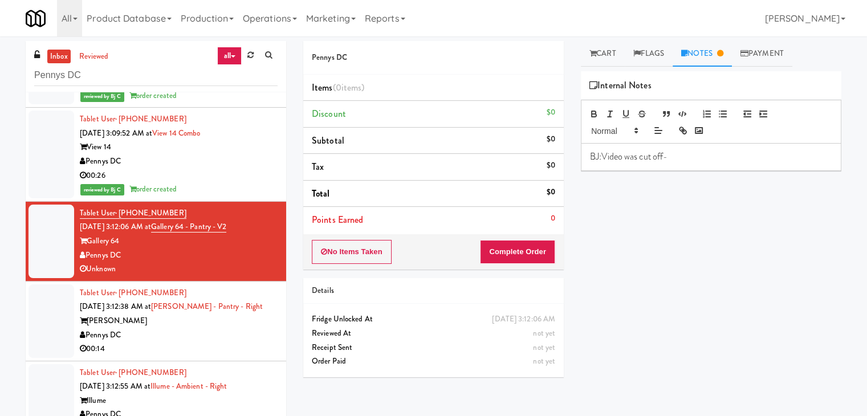
click at [670, 161] on p "BJ:Video was cut off-" at bounding box center [711, 156] width 242 height 13
click at [365, 258] on button "No Items Taken" at bounding box center [352, 252] width 80 height 24
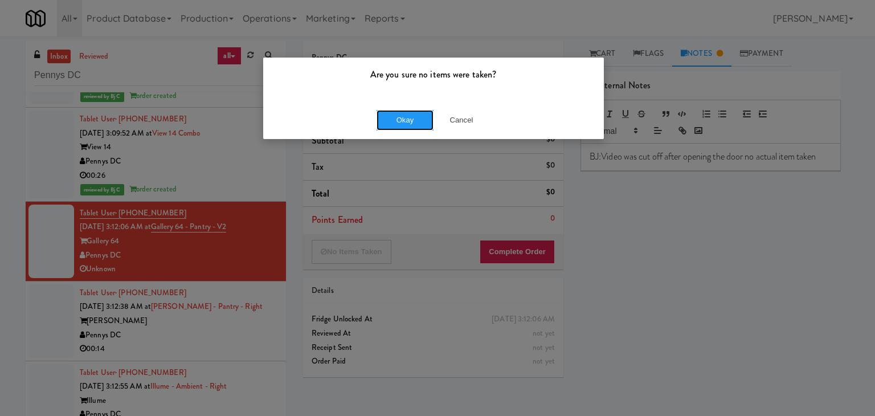
drag, startPoint x: 401, startPoint y: 120, endPoint x: 406, endPoint y: 123, distance: 5.9
click at [403, 120] on button "Okay" at bounding box center [405, 120] width 57 height 21
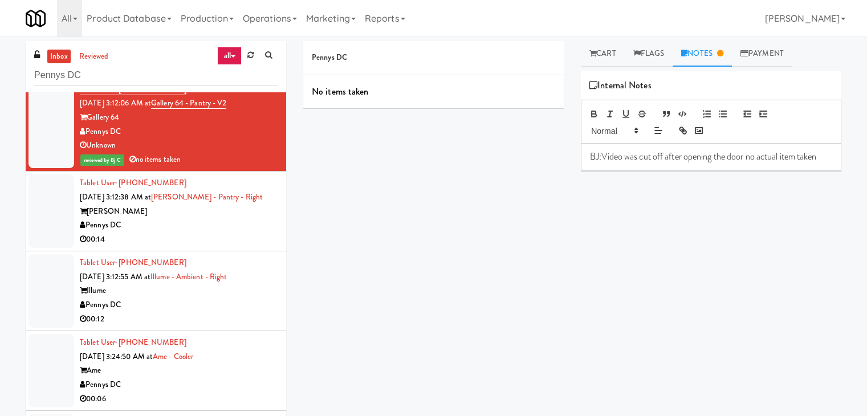
scroll to position [3104, 0]
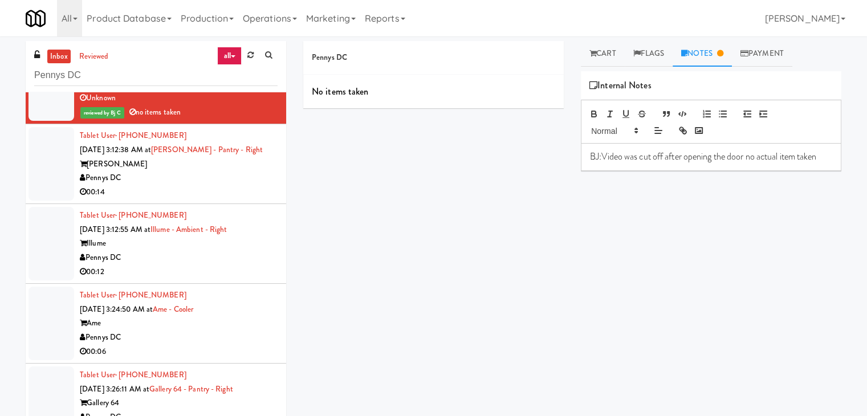
click at [183, 187] on div "00:14" at bounding box center [179, 192] width 198 height 14
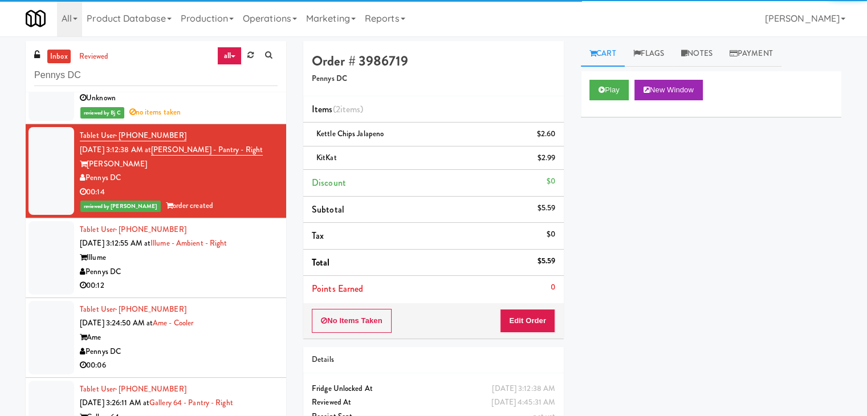
click at [189, 271] on div "Pennys DC" at bounding box center [179, 272] width 198 height 14
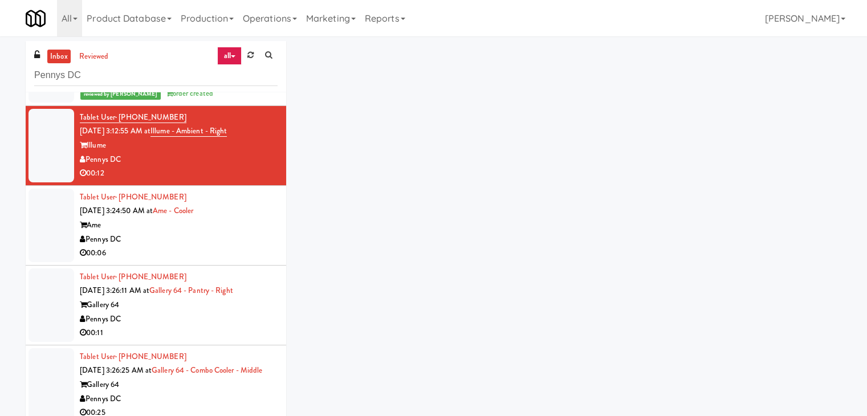
scroll to position [3218, 0]
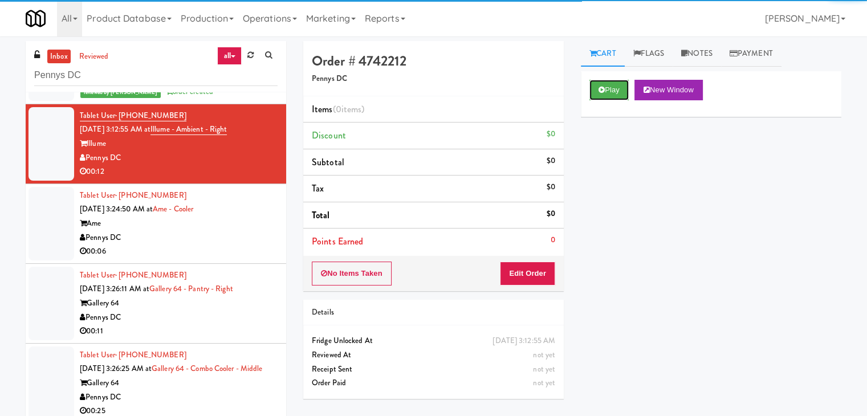
click at [610, 87] on button "Play" at bounding box center [608, 90] width 39 height 21
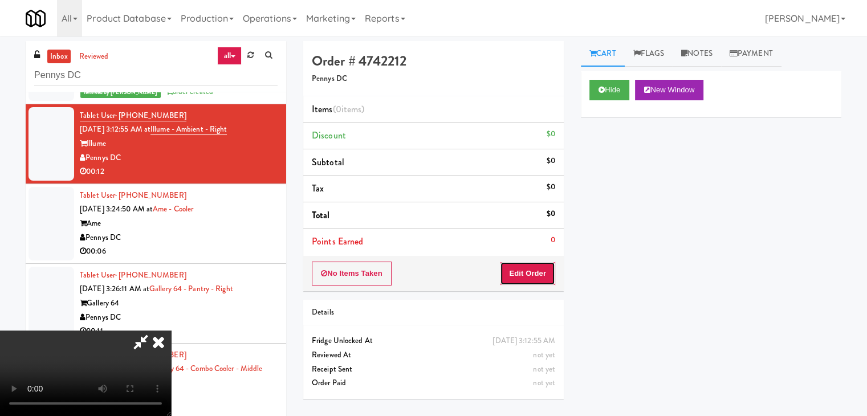
click at [537, 273] on button "Edit Order" at bounding box center [527, 274] width 55 height 24
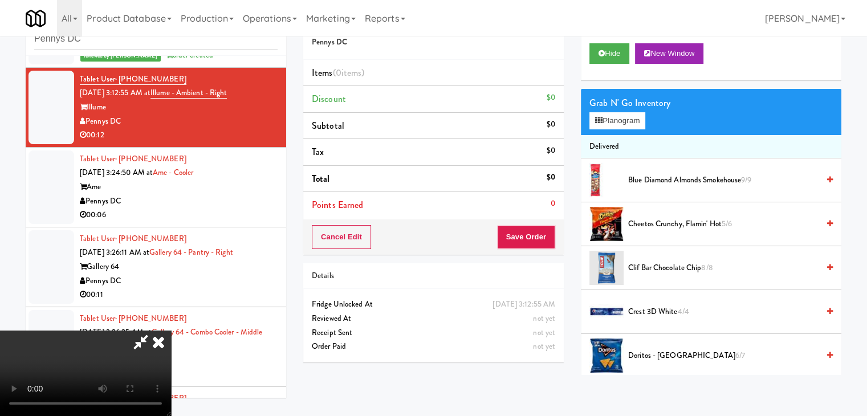
scroll to position [3175, 0]
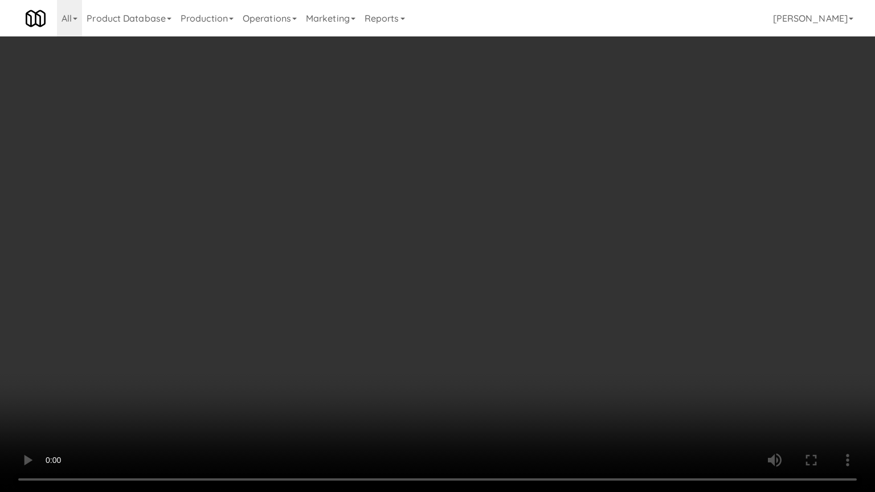
click at [508, 308] on video at bounding box center [437, 246] width 875 height 492
drag, startPoint x: 533, startPoint y: 321, endPoint x: 540, endPoint y: 322, distance: 6.9
click at [534, 321] on video at bounding box center [437, 246] width 875 height 492
click at [555, 322] on video at bounding box center [437, 246] width 875 height 492
click at [555, 321] on video at bounding box center [437, 246] width 875 height 492
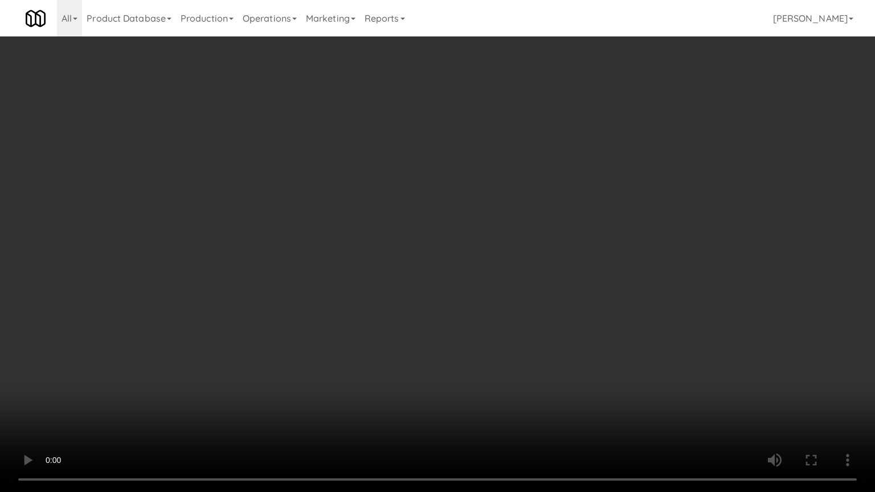
click at [553, 319] on video at bounding box center [437, 246] width 875 height 492
click at [554, 320] on video at bounding box center [437, 246] width 875 height 492
click at [550, 319] on video at bounding box center [437, 246] width 875 height 492
click at [552, 304] on video at bounding box center [437, 246] width 875 height 492
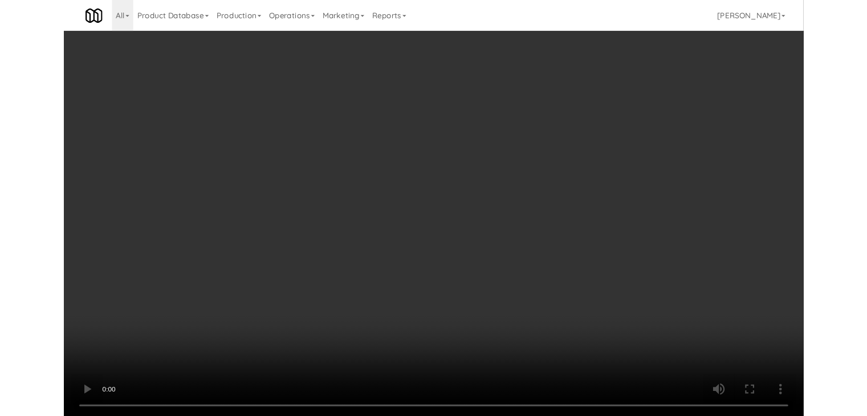
scroll to position [3218, 0]
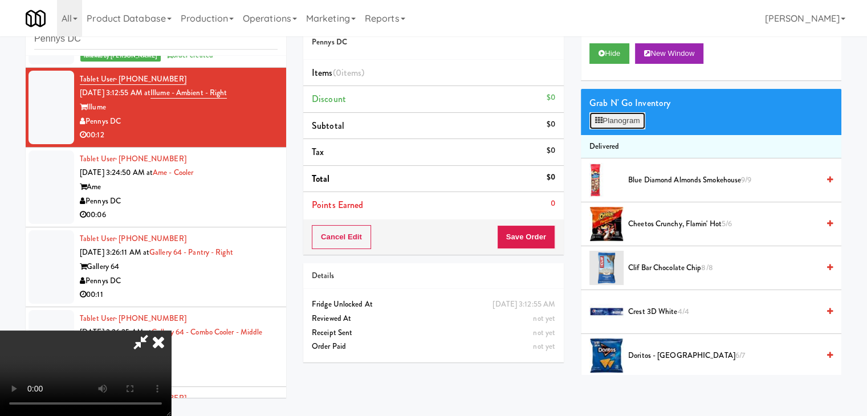
click at [619, 124] on button "Planogram" at bounding box center [617, 120] width 56 height 17
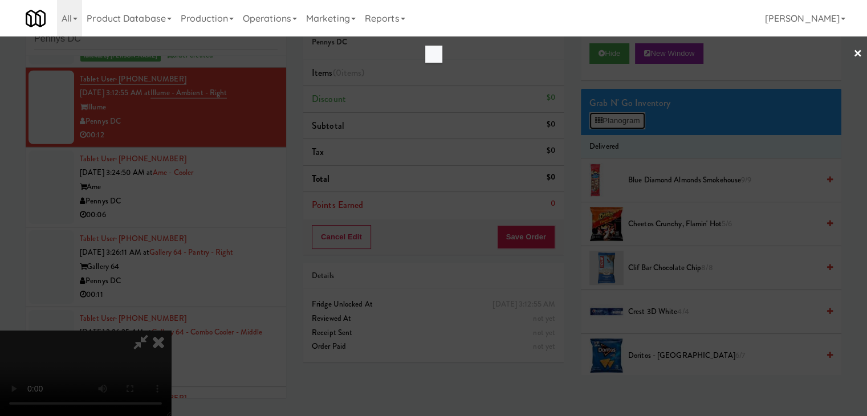
scroll to position [3175, 0]
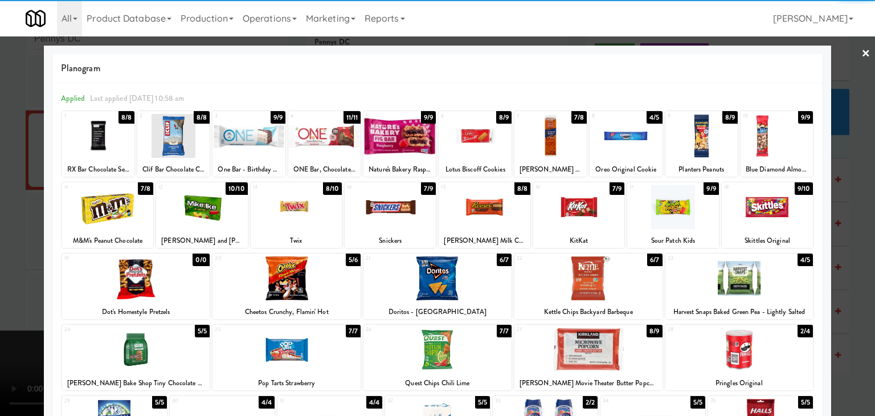
click at [592, 280] on div at bounding box center [589, 278] width 148 height 44
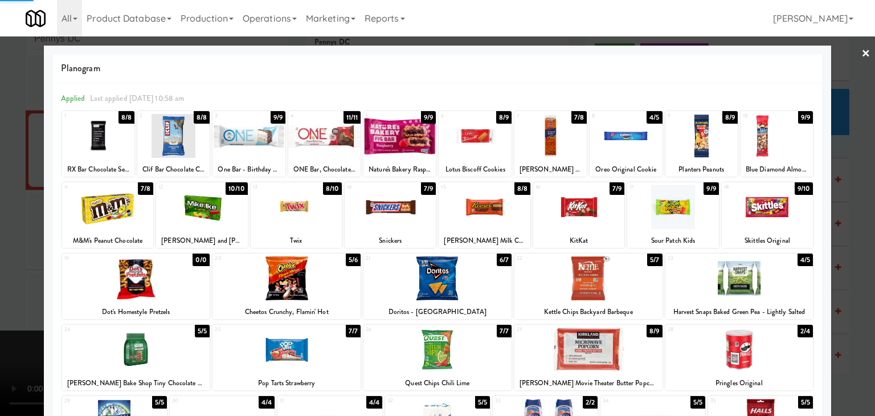
drag, startPoint x: 426, startPoint y: 213, endPoint x: 285, endPoint y: 219, distance: 141.5
click at [426, 213] on div at bounding box center [390, 207] width 91 height 44
drag, startPoint x: 0, startPoint y: 226, endPoint x: 19, endPoint y: 228, distance: 18.9
click at [0, 226] on div at bounding box center [437, 208] width 875 height 416
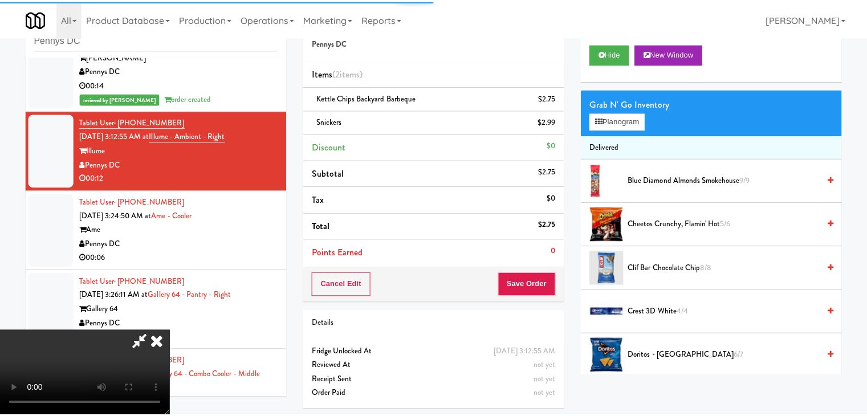
scroll to position [3218, 0]
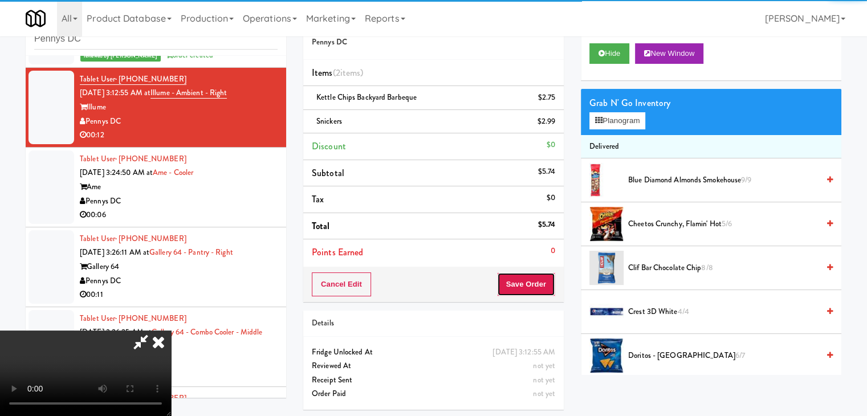
click at [532, 285] on button "Save Order" at bounding box center [526, 284] width 58 height 24
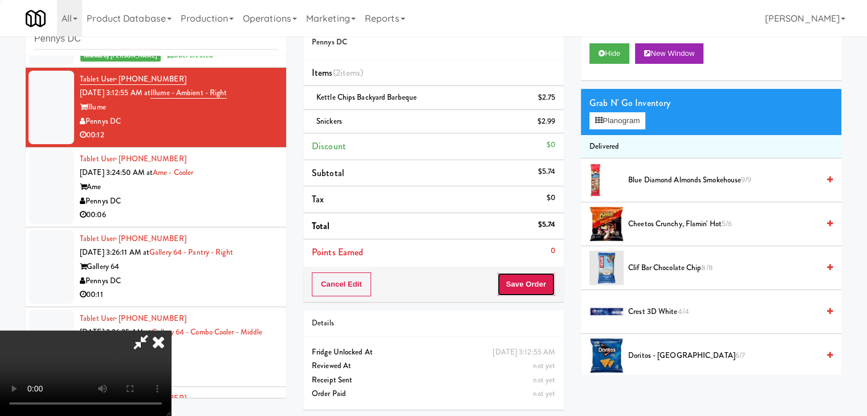
click at [534, 284] on button "Save Order" at bounding box center [526, 284] width 58 height 24
click at [533, 283] on button "Save Order" at bounding box center [526, 284] width 58 height 24
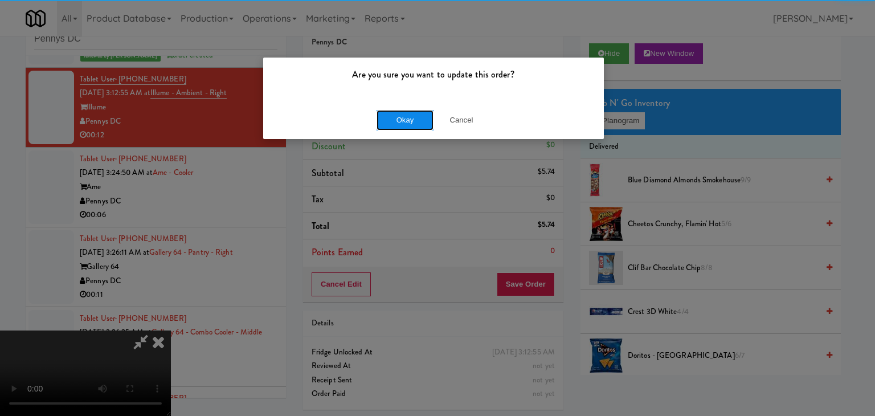
click at [402, 117] on button "Okay" at bounding box center [405, 120] width 57 height 21
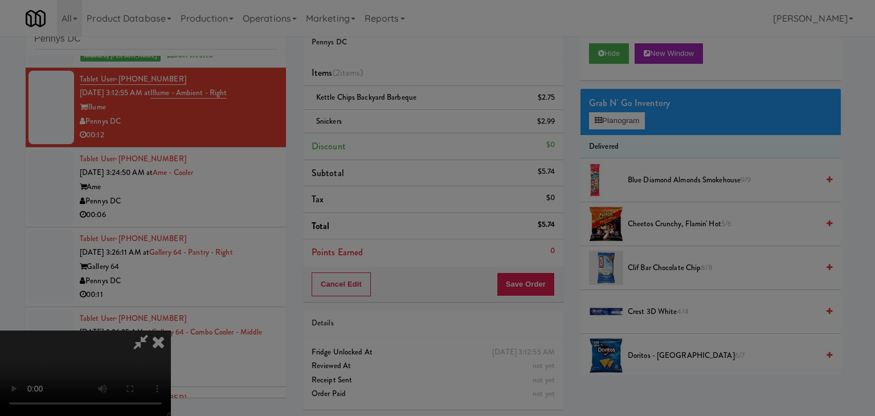
click at [402, 117] on div "Okay Cancel" at bounding box center [433, 99] width 341 height 38
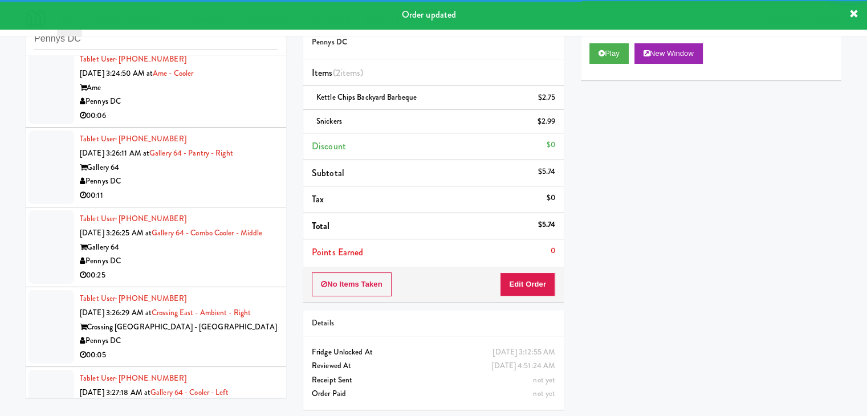
scroll to position [3332, 0]
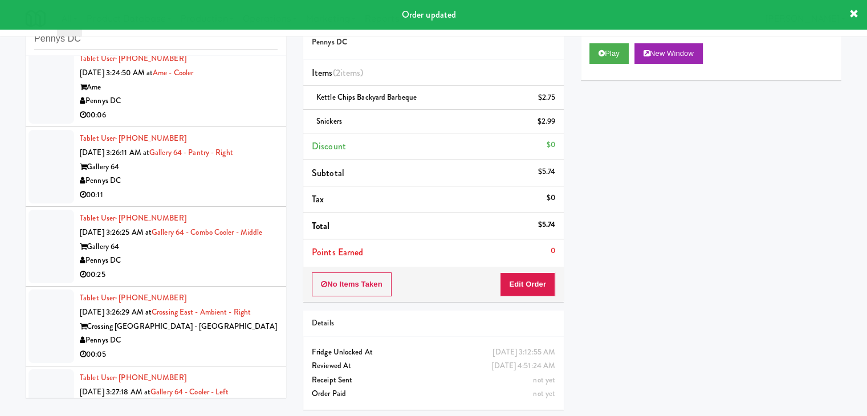
click at [218, 108] on div "00:06" at bounding box center [179, 115] width 198 height 14
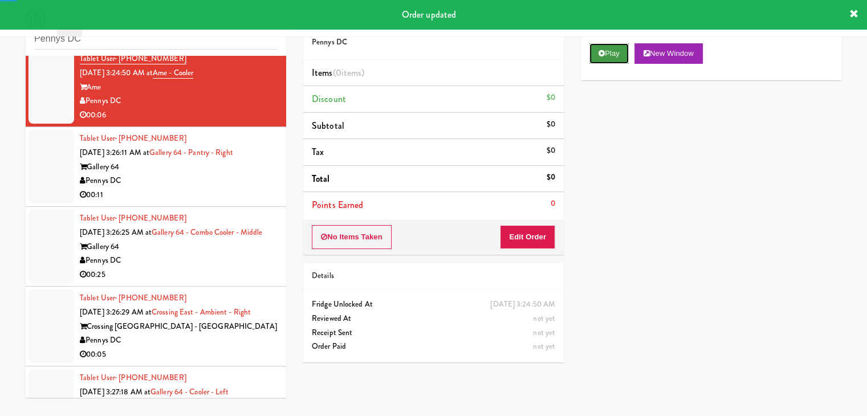
drag, startPoint x: 599, startPoint y: 55, endPoint x: 583, endPoint y: 103, distance: 50.4
click at [599, 55] on icon at bounding box center [601, 53] width 6 height 7
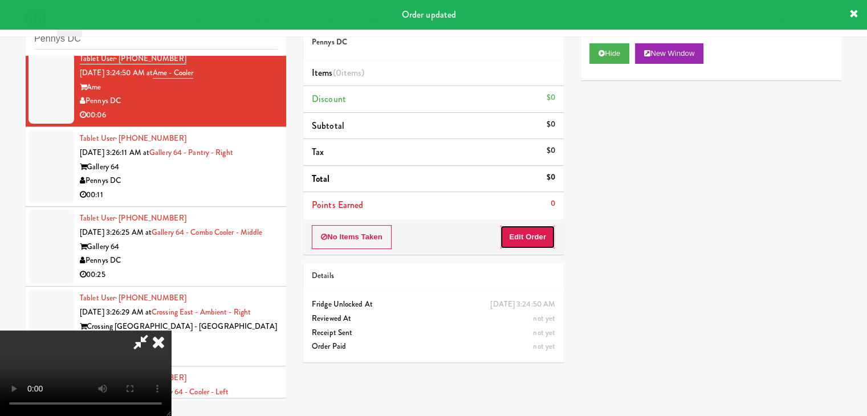
click at [526, 238] on button "Edit Order" at bounding box center [527, 237] width 55 height 24
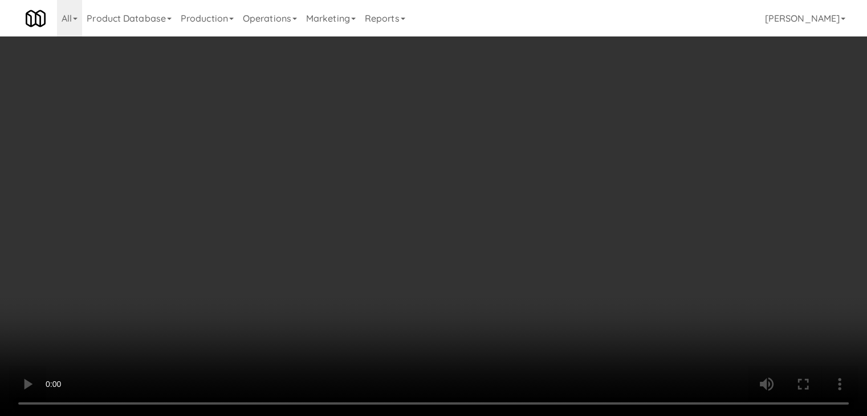
scroll to position [3290, 0]
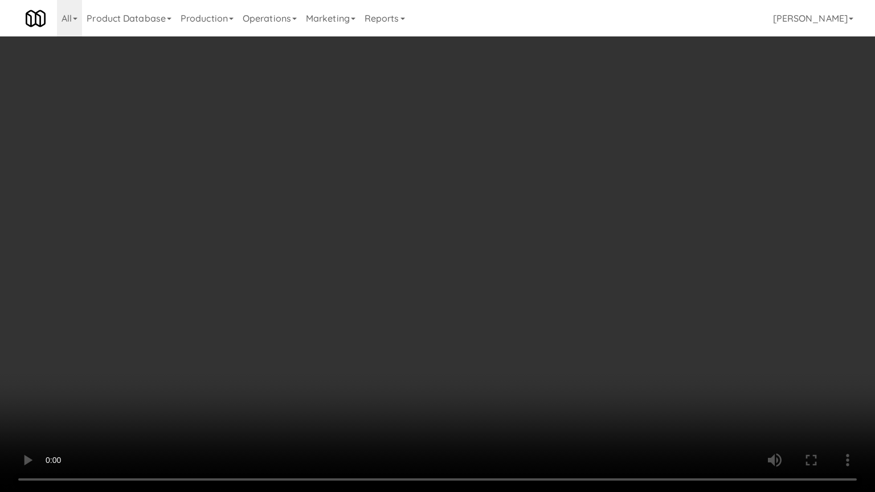
click at [454, 354] on video at bounding box center [437, 246] width 875 height 492
drag, startPoint x: 454, startPoint y: 354, endPoint x: 451, endPoint y: 360, distance: 6.9
click at [454, 356] on video at bounding box center [437, 246] width 875 height 492
drag, startPoint x: 434, startPoint y: 373, endPoint x: 434, endPoint y: 325, distance: 47.9
click at [434, 375] on video at bounding box center [437, 246] width 875 height 492
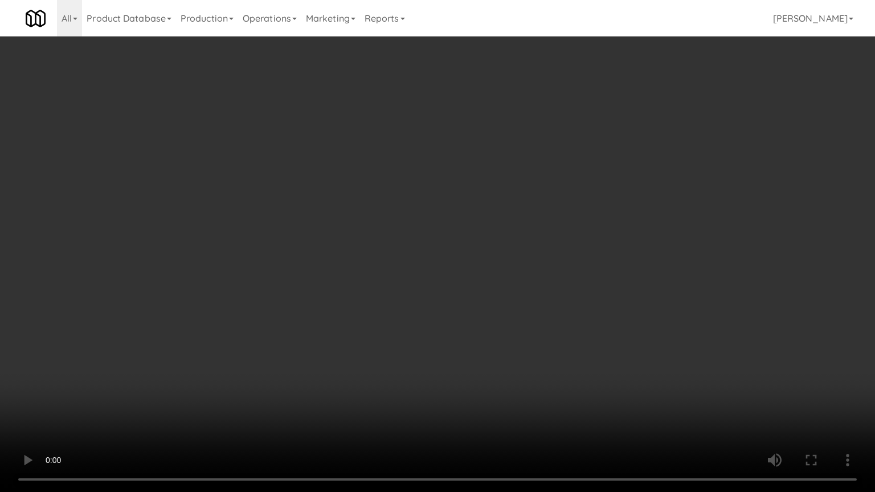
click at [434, 375] on video at bounding box center [437, 246] width 875 height 492
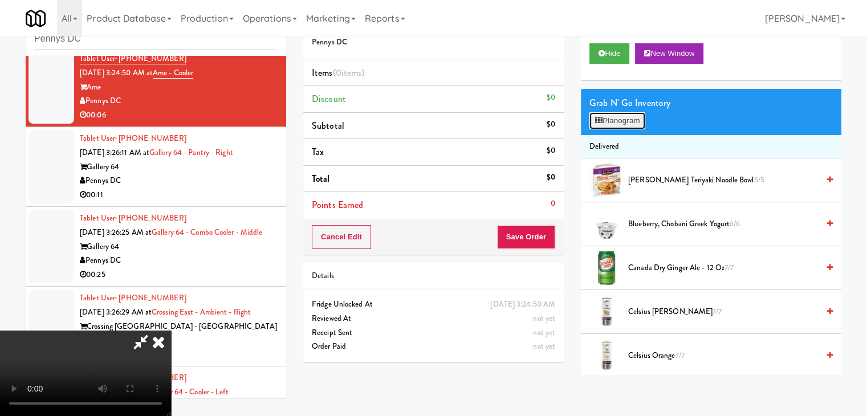
click at [613, 126] on button "Planogram" at bounding box center [617, 120] width 56 height 17
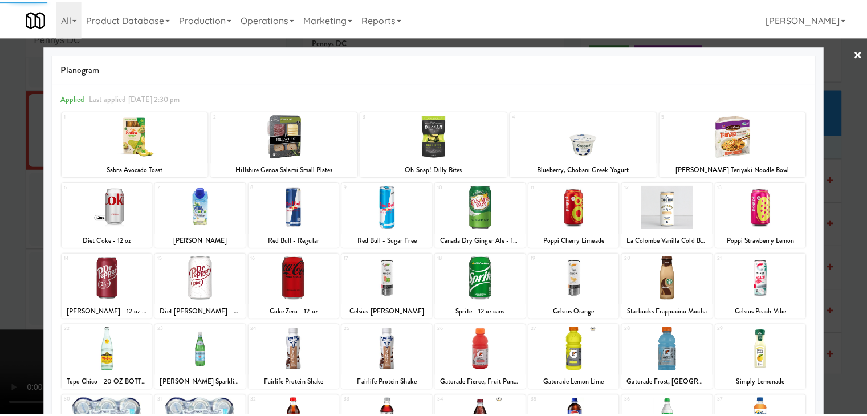
scroll to position [144, 0]
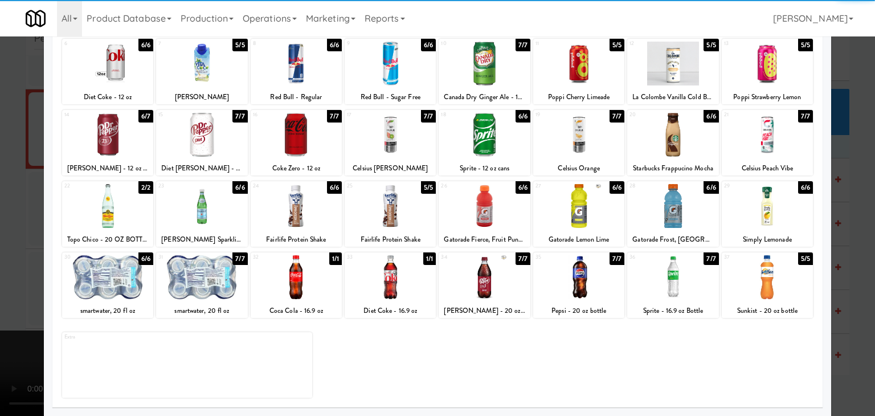
click at [647, 213] on div at bounding box center [672, 206] width 91 height 44
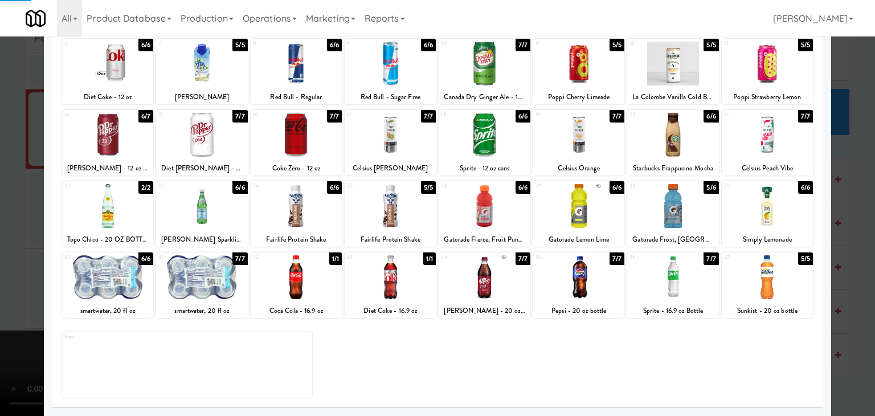
drag, startPoint x: 489, startPoint y: 207, endPoint x: 477, endPoint y: 210, distance: 12.7
click at [487, 208] on div at bounding box center [484, 206] width 91 height 44
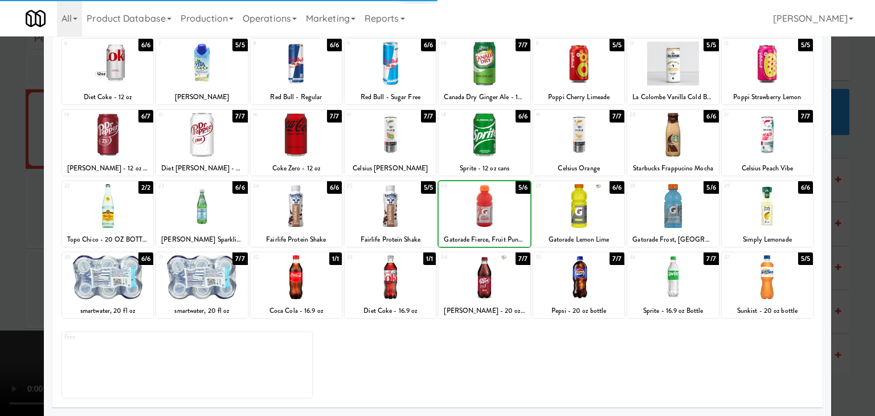
drag, startPoint x: 0, startPoint y: 213, endPoint x: 44, endPoint y: 213, distance: 43.9
click at [5, 213] on div at bounding box center [437, 208] width 875 height 416
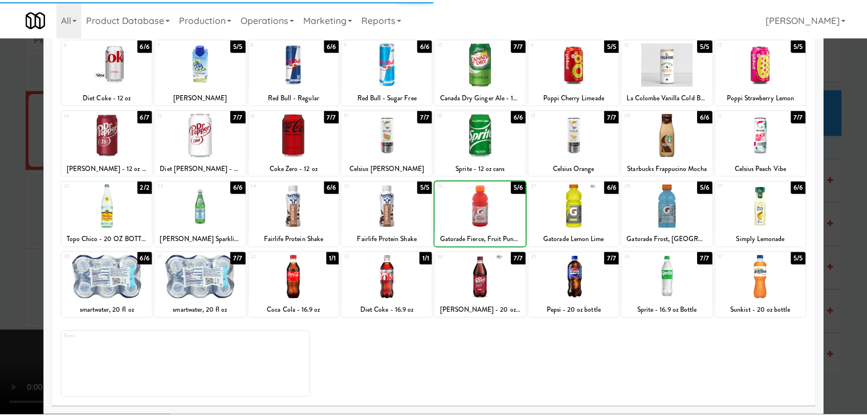
scroll to position [3332, 0]
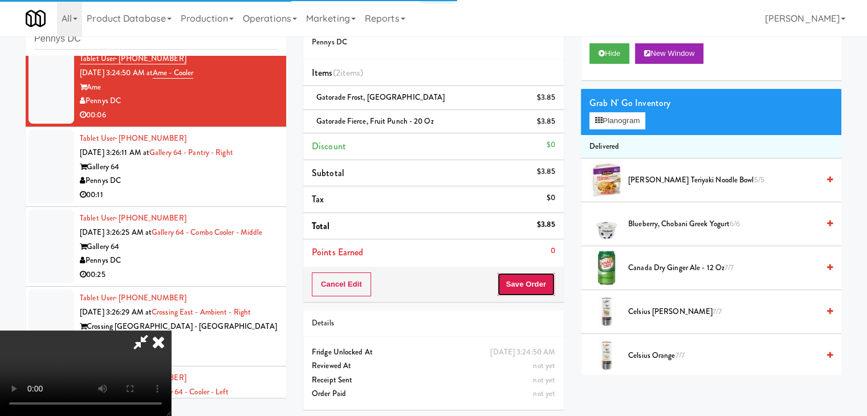
click at [548, 290] on button "Save Order" at bounding box center [526, 284] width 58 height 24
click at [545, 285] on button "Save Order" at bounding box center [526, 284] width 58 height 24
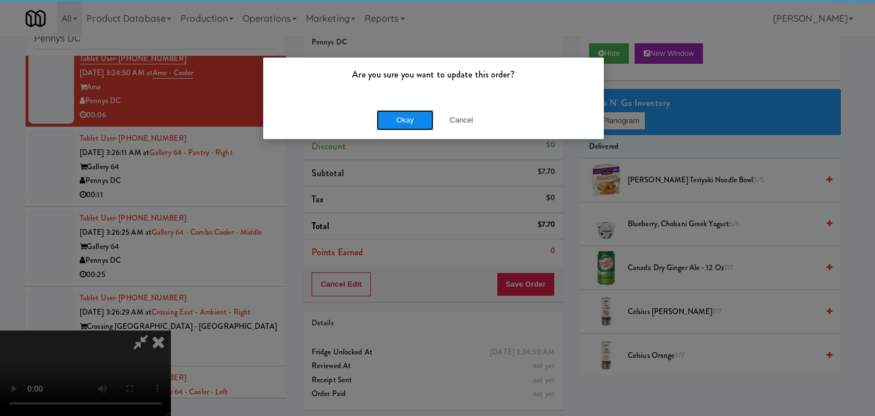
click at [403, 124] on button "Okay" at bounding box center [405, 120] width 57 height 21
click at [403, 124] on div "Are you sure you want to update this order? Okay Cancel" at bounding box center [434, 98] width 342 height 83
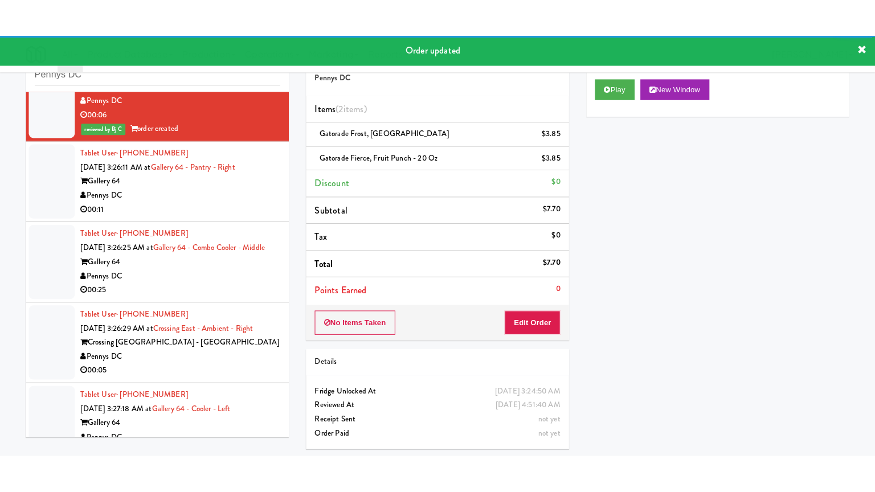
scroll to position [3389, 0]
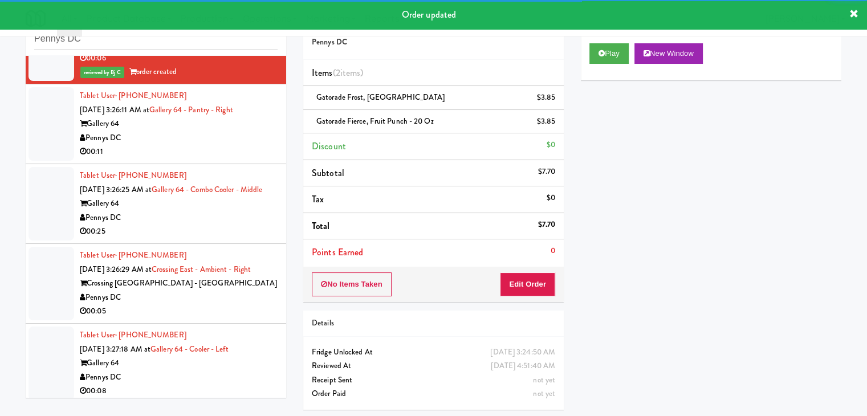
drag, startPoint x: 189, startPoint y: 132, endPoint x: 232, endPoint y: 145, distance: 45.1
click at [195, 135] on div "Pennys DC" at bounding box center [179, 138] width 198 height 14
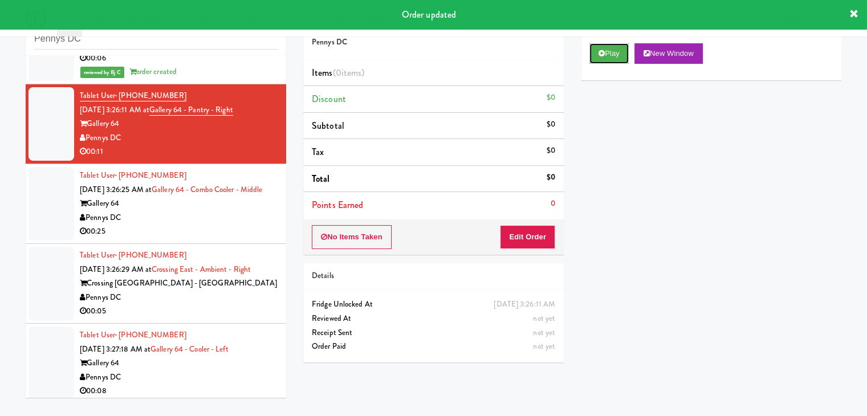
drag, startPoint x: 611, startPoint y: 48, endPoint x: 595, endPoint y: 96, distance: 49.7
click at [611, 48] on button "Play" at bounding box center [608, 53] width 39 height 21
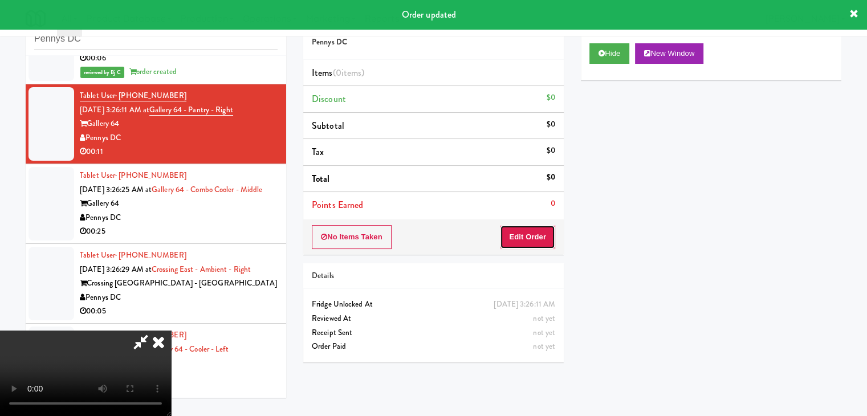
click at [516, 232] on button "Edit Order" at bounding box center [527, 237] width 55 height 24
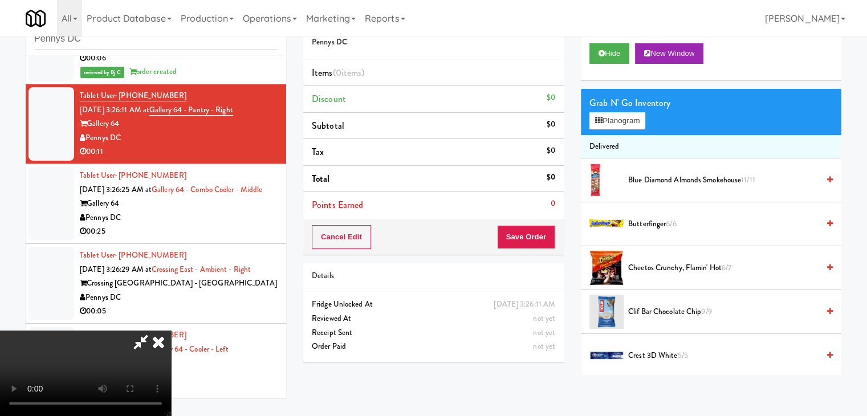
scroll to position [3347, 0]
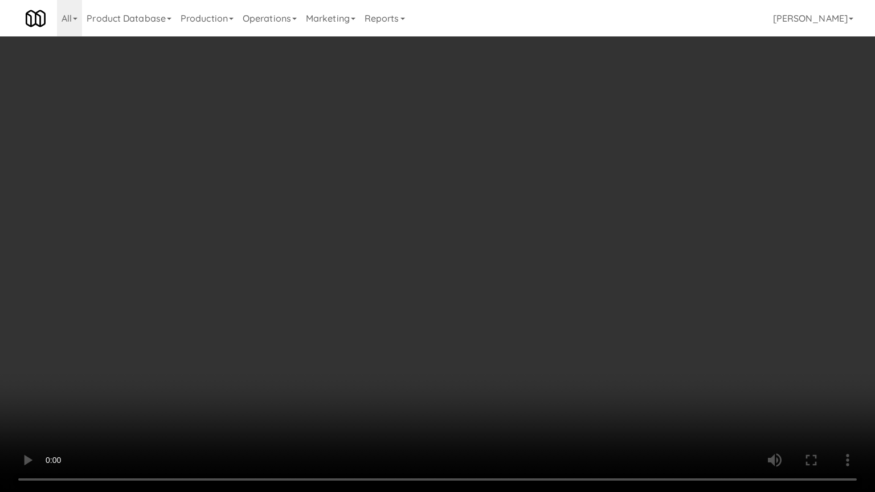
click at [471, 341] on video at bounding box center [437, 246] width 875 height 492
click at [471, 354] on video at bounding box center [437, 246] width 875 height 492
click at [472, 357] on video at bounding box center [437, 246] width 875 height 492
drag, startPoint x: 473, startPoint y: 358, endPoint x: 473, endPoint y: 364, distance: 6.3
click at [473, 360] on video at bounding box center [437, 246] width 875 height 492
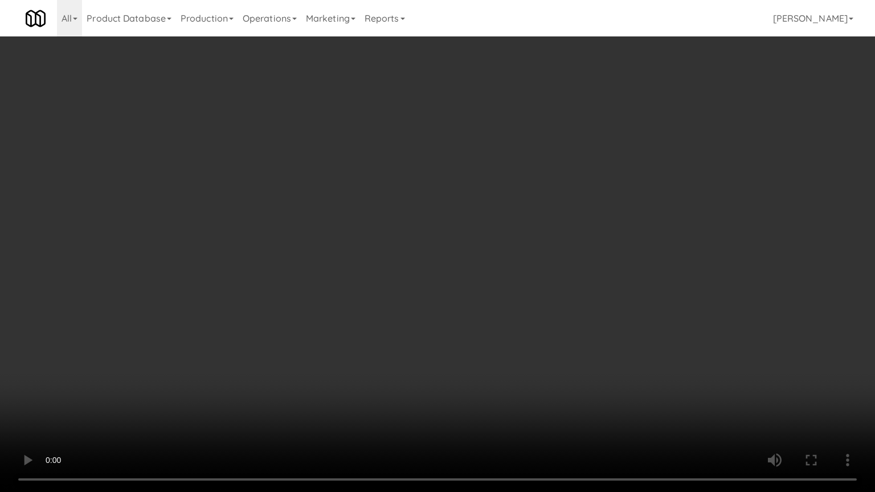
click at [488, 365] on video at bounding box center [437, 246] width 875 height 492
click at [485, 365] on video at bounding box center [437, 246] width 875 height 492
click at [476, 318] on video at bounding box center [437, 246] width 875 height 492
click at [476, 312] on video at bounding box center [437, 246] width 875 height 492
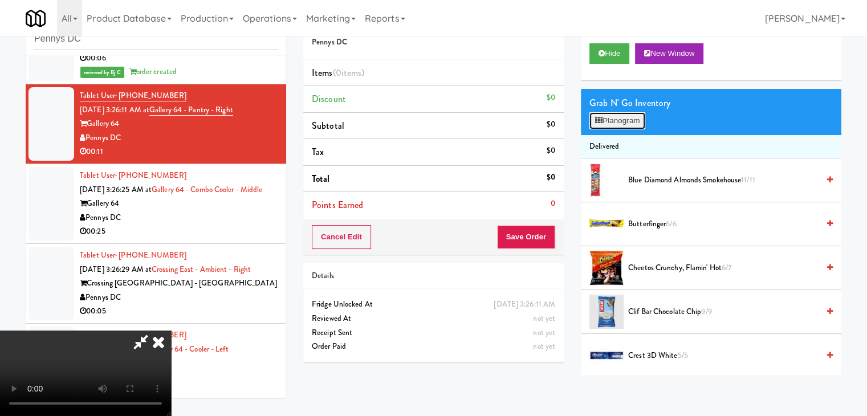
click at [595, 116] on button "Planogram" at bounding box center [617, 120] width 56 height 17
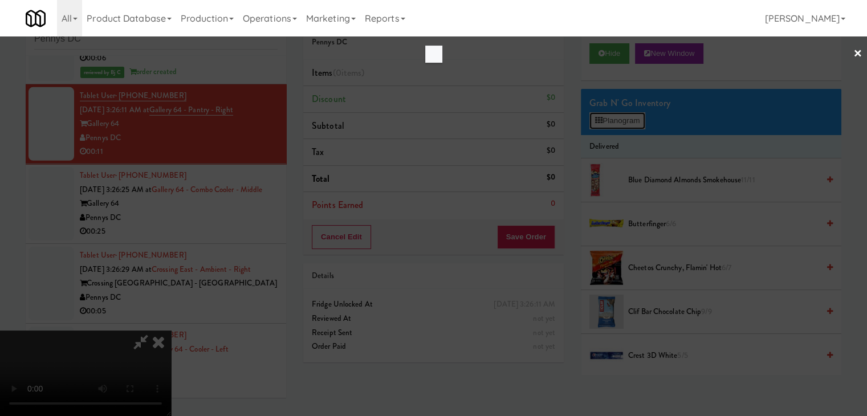
scroll to position [3347, 0]
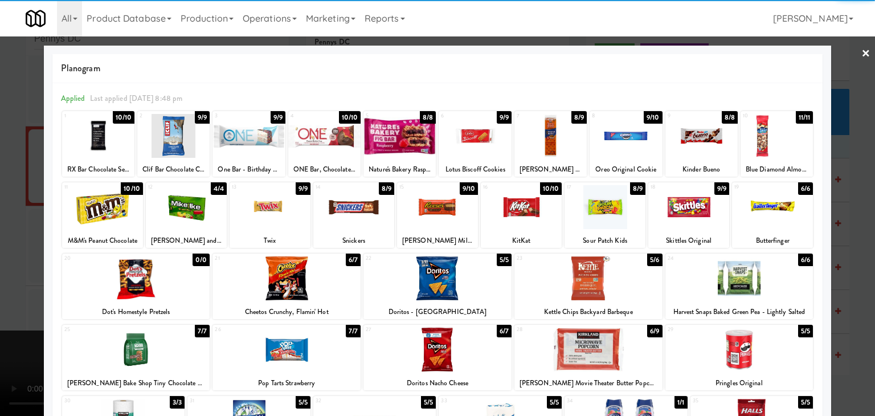
drag, startPoint x: 96, startPoint y: 201, endPoint x: 103, endPoint y: 208, distance: 10.1
click at [97, 201] on div at bounding box center [102, 207] width 81 height 44
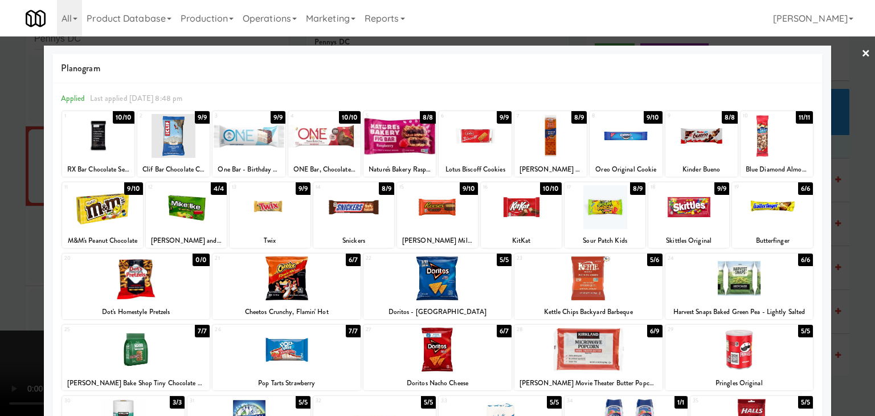
click at [127, 263] on div "20 0/0 Dot's Homestyle Pretzels" at bounding box center [136, 287] width 148 height 66
drag, startPoint x: 14, startPoint y: 266, endPoint x: 34, endPoint y: 267, distance: 20.0
click at [14, 267] on div at bounding box center [437, 208] width 875 height 416
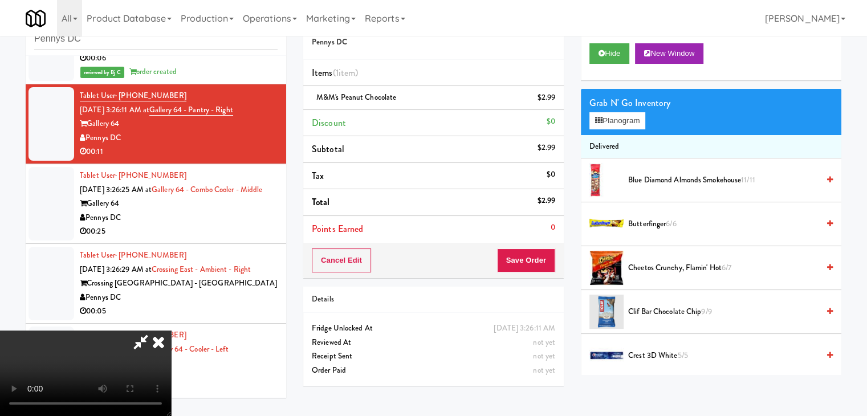
click at [630, 267] on span "Cheetos Crunchy, Flamin' Hot 6/7" at bounding box center [723, 268] width 190 height 14
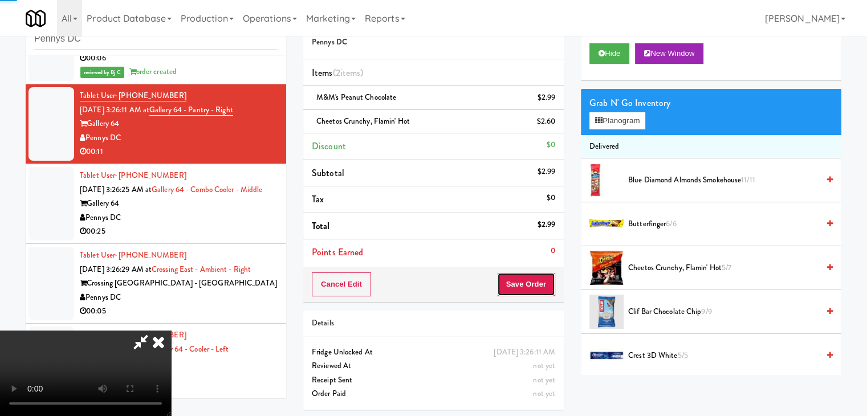
drag, startPoint x: 540, startPoint y: 275, endPoint x: 533, endPoint y: 286, distance: 13.0
click at [536, 281] on button "Save Order" at bounding box center [526, 284] width 58 height 24
click at [533, 286] on button "Save Order" at bounding box center [526, 284] width 58 height 24
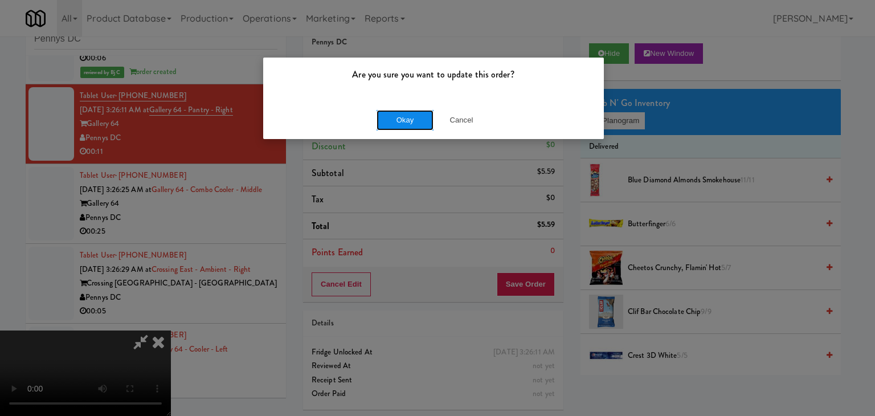
click at [387, 120] on button "Okay" at bounding box center [405, 120] width 57 height 21
click at [391, 123] on body "Are you sure you want to update this order? Okay Cancel Okay Are you sure you w…" at bounding box center [437, 208] width 875 height 416
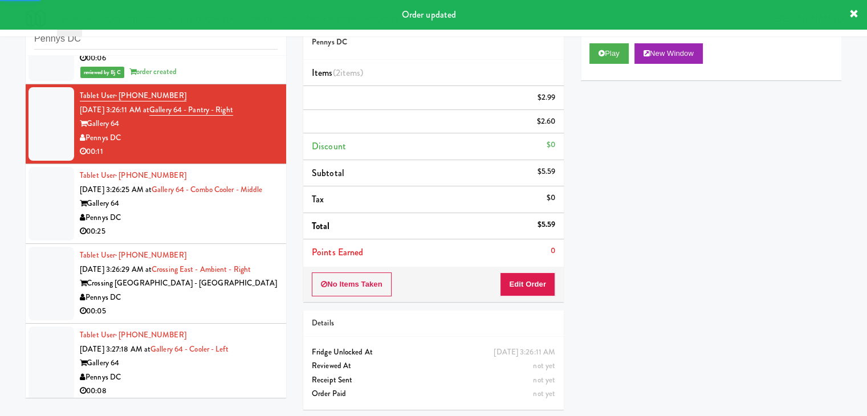
scroll to position [3406, 0]
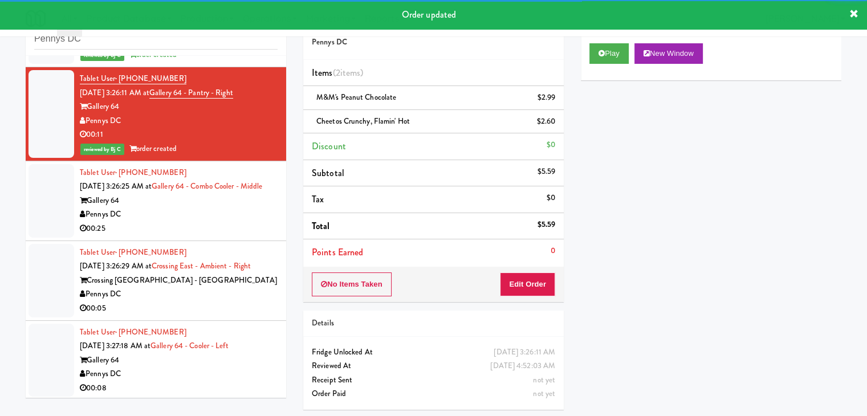
click at [191, 222] on div "Pennys DC" at bounding box center [179, 214] width 198 height 14
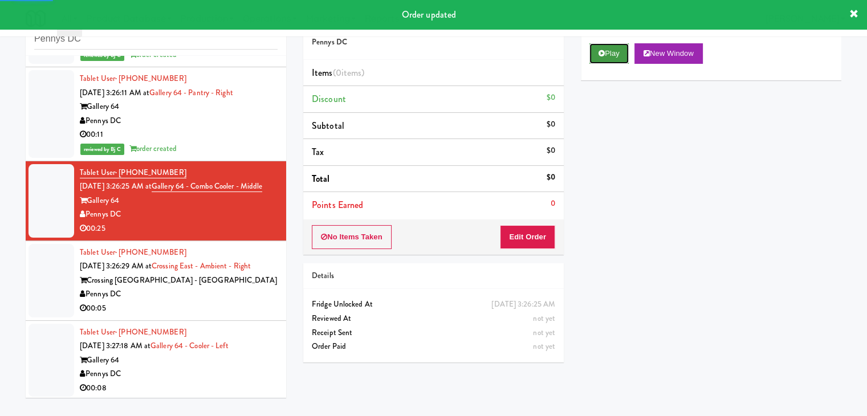
drag, startPoint x: 615, startPoint y: 48, endPoint x: 563, endPoint y: 152, distance: 115.7
click at [615, 49] on button "Play" at bounding box center [608, 53] width 39 height 21
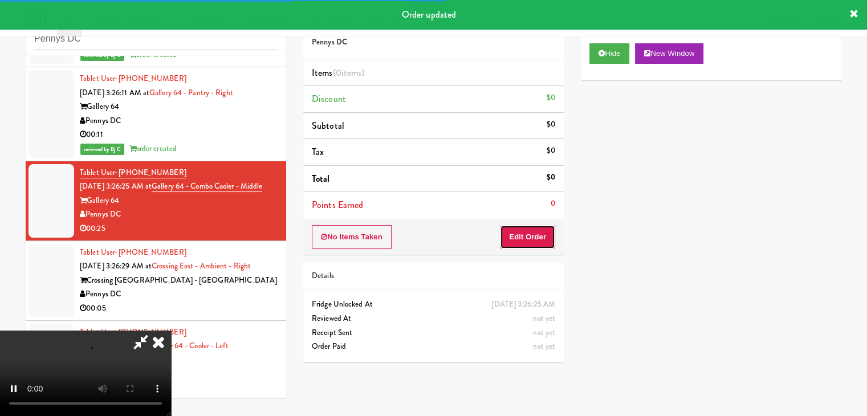
click at [524, 238] on button "Edit Order" at bounding box center [527, 237] width 55 height 24
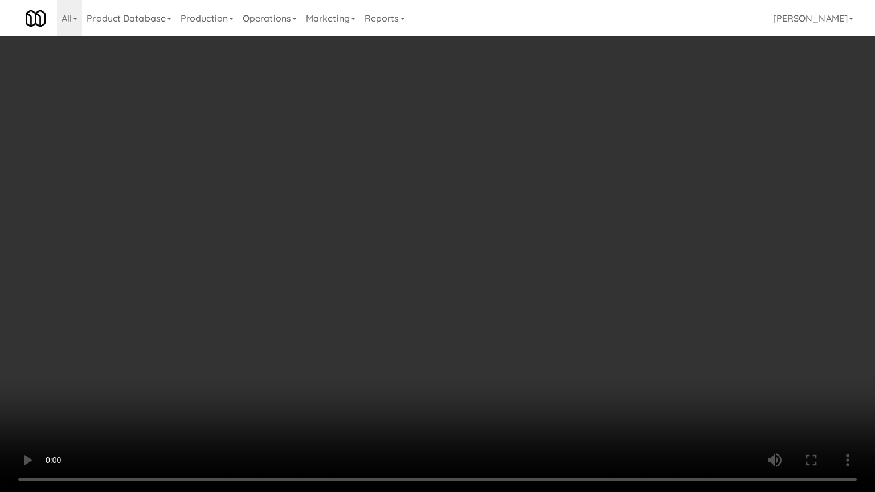
click at [493, 339] on video at bounding box center [437, 246] width 875 height 492
click at [494, 341] on video at bounding box center [437, 246] width 875 height 492
click at [497, 336] on video at bounding box center [437, 246] width 875 height 492
drag, startPoint x: 497, startPoint y: 336, endPoint x: 549, endPoint y: 181, distance: 163.1
click at [497, 335] on video at bounding box center [437, 246] width 875 height 492
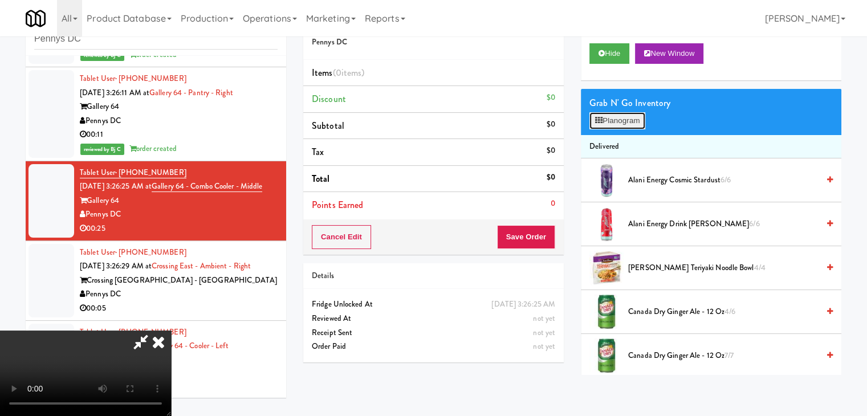
click at [611, 124] on button "Planogram" at bounding box center [617, 120] width 56 height 17
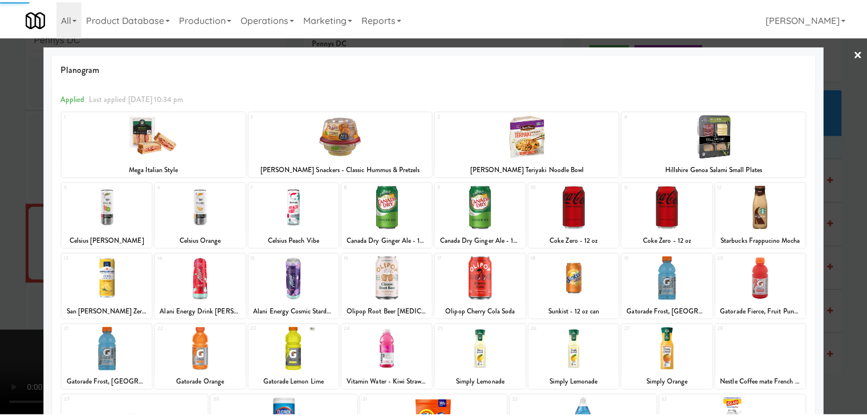
scroll to position [144, 0]
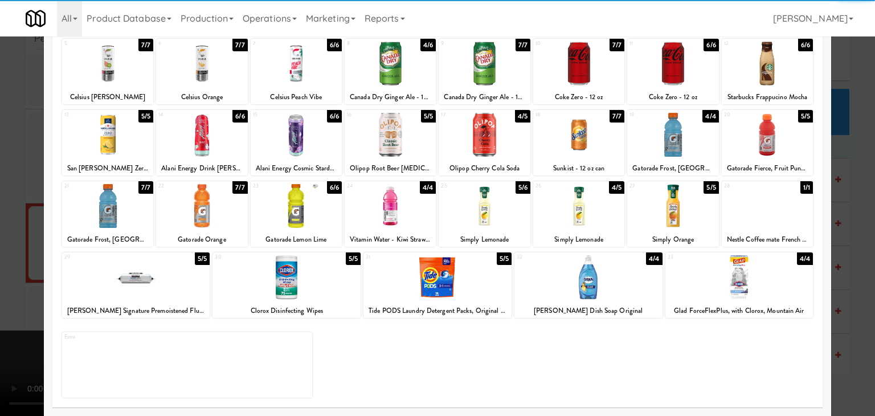
click at [680, 132] on div at bounding box center [672, 135] width 91 height 44
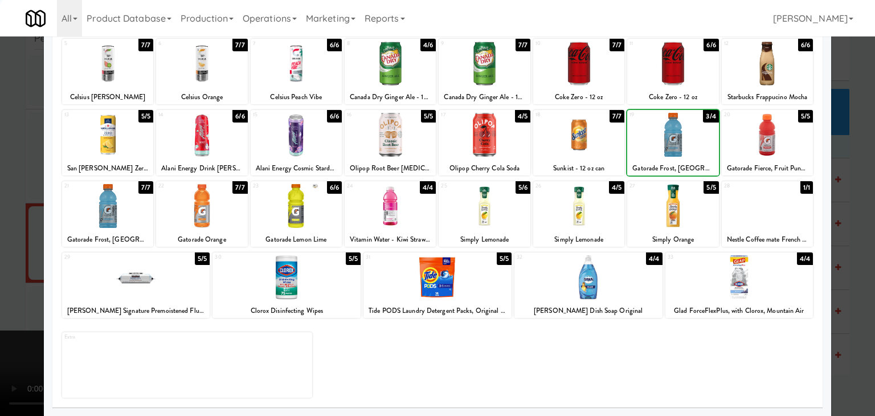
drag, startPoint x: 680, startPoint y: 132, endPoint x: 763, endPoint y: 157, distance: 86.7
click at [684, 133] on div at bounding box center [672, 135] width 91 height 44
click at [855, 207] on div at bounding box center [437, 208] width 875 height 416
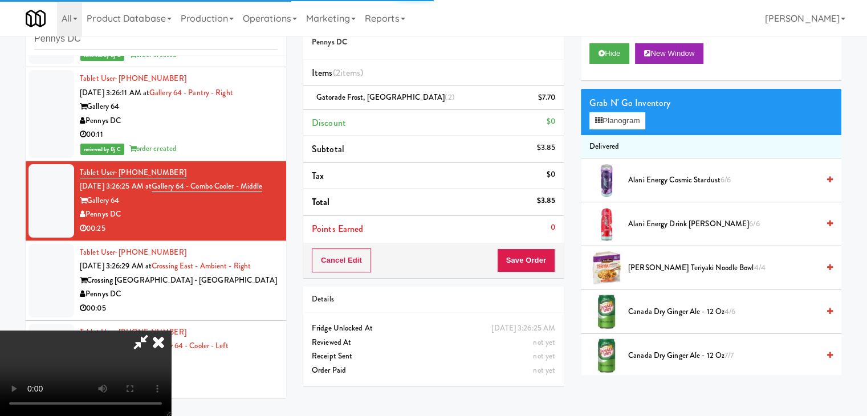
scroll to position [324, 0]
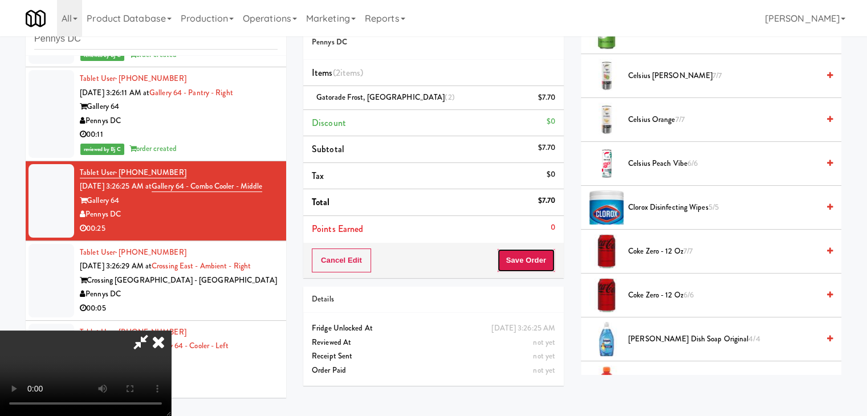
click at [533, 267] on button "Save Order" at bounding box center [526, 260] width 58 height 24
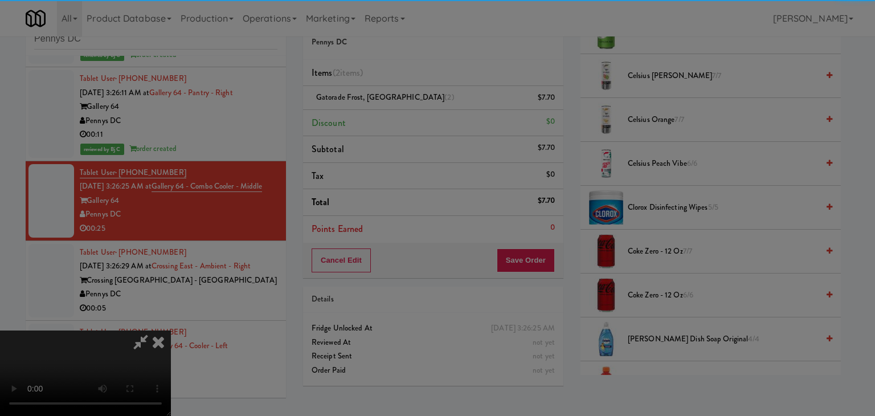
click at [535, 259] on div at bounding box center [437, 208] width 875 height 416
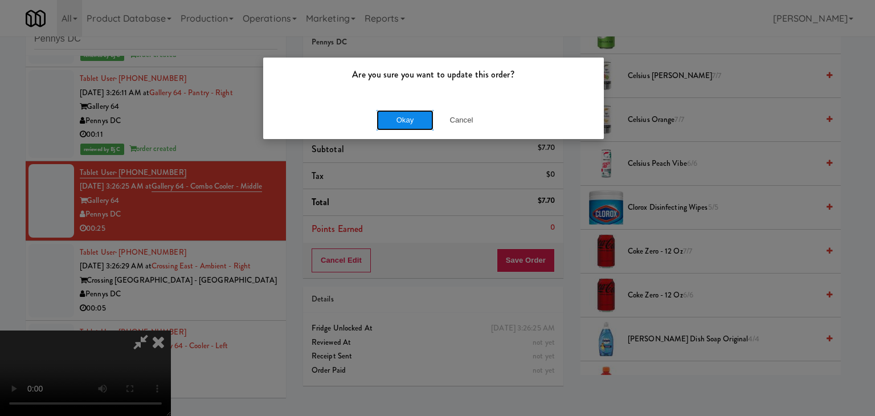
click at [410, 124] on button "Okay" at bounding box center [405, 120] width 57 height 21
click at [410, 123] on body "Are you sure you want to update this order? Okay Cancel Okay Are you sure you w…" at bounding box center [437, 208] width 875 height 416
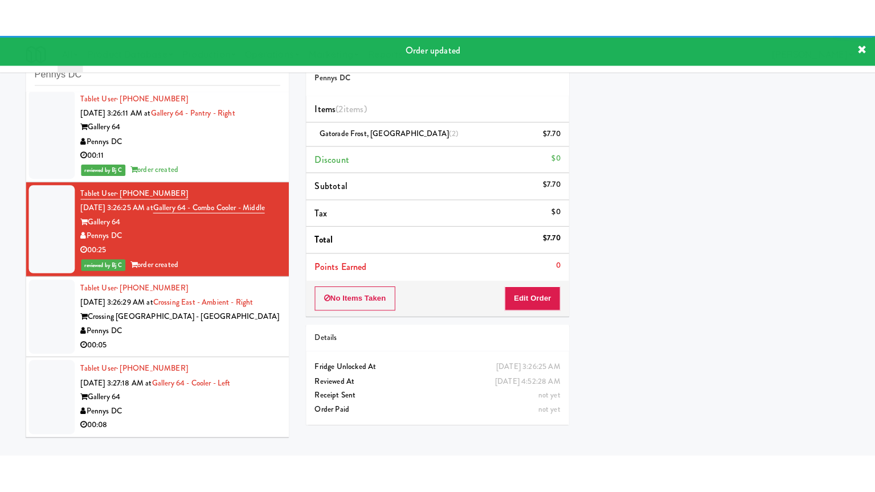
scroll to position [3434, 0]
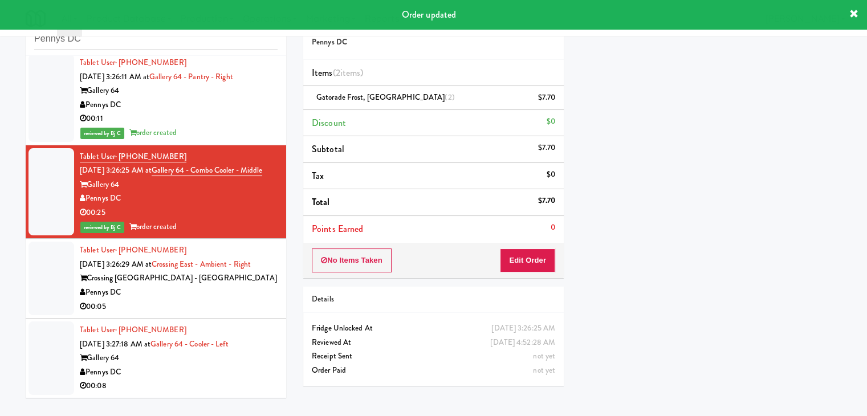
click at [199, 296] on div "Pennys DC" at bounding box center [179, 292] width 198 height 14
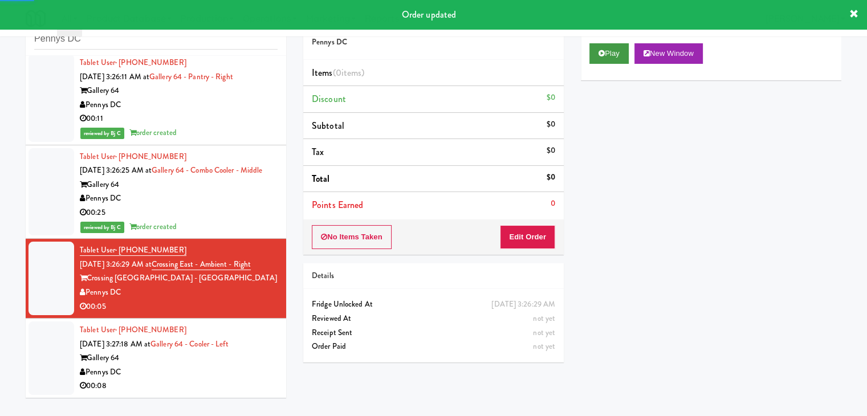
drag, startPoint x: 585, startPoint y: 56, endPoint x: 601, endPoint y: 56, distance: 16.0
click at [595, 56] on div "Play New Window" at bounding box center [711, 58] width 260 height 46
click at [609, 61] on button "Play" at bounding box center [608, 53] width 39 height 21
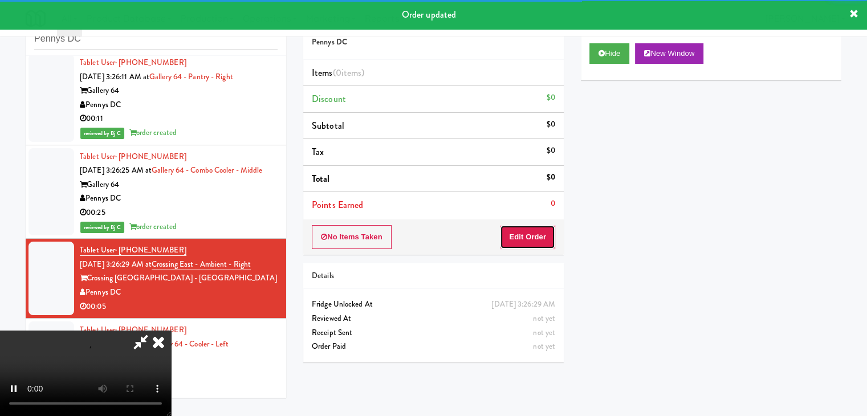
click at [523, 228] on button "Edit Order" at bounding box center [527, 237] width 55 height 24
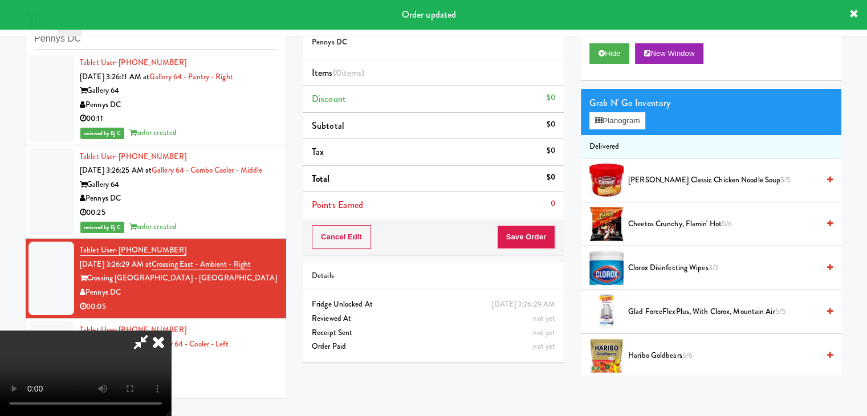
click at [536, 228] on button "Save Order" at bounding box center [526, 237] width 58 height 24
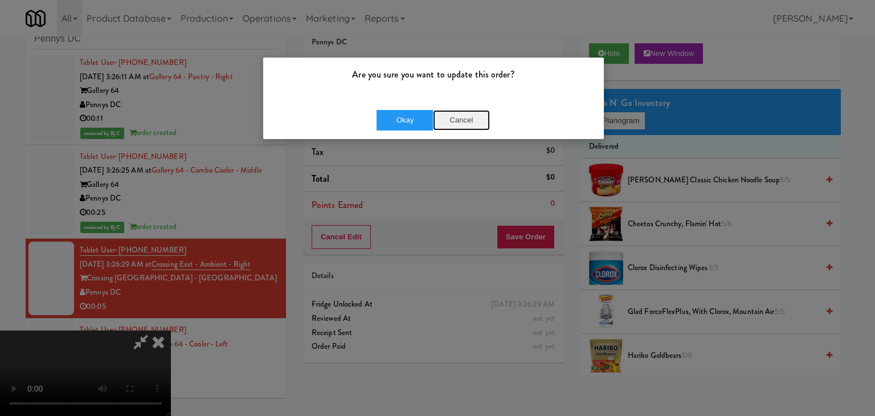
click at [459, 120] on button "Cancel" at bounding box center [461, 120] width 57 height 21
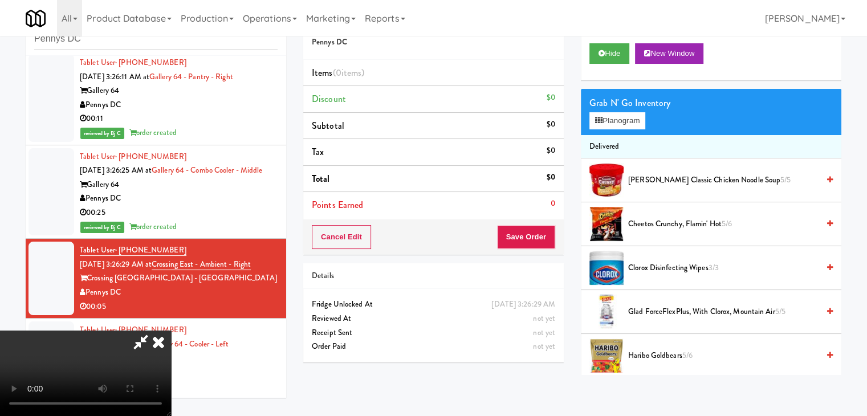
scroll to position [3392, 0]
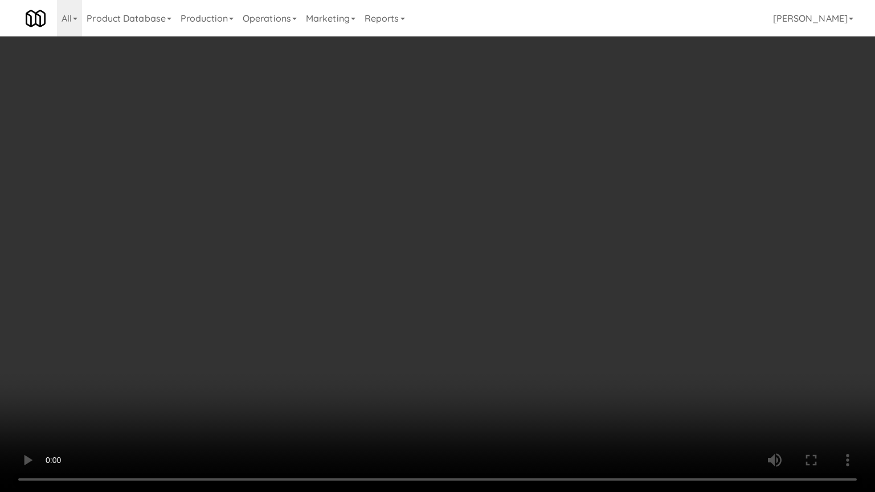
click at [463, 366] on video at bounding box center [437, 246] width 875 height 492
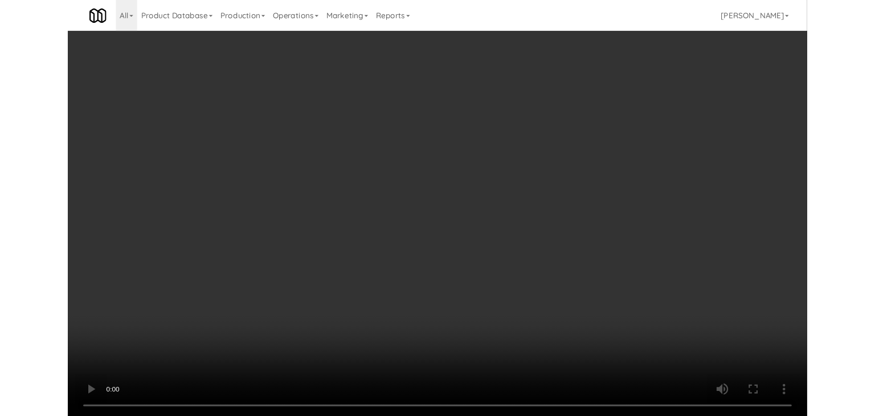
click
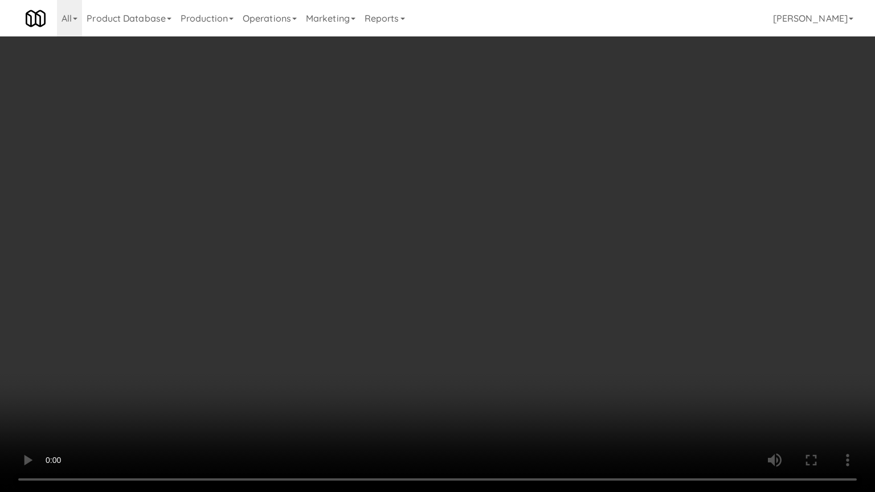
drag, startPoint x: 463, startPoint y: 362, endPoint x: 563, endPoint y: 213, distance: 179.8
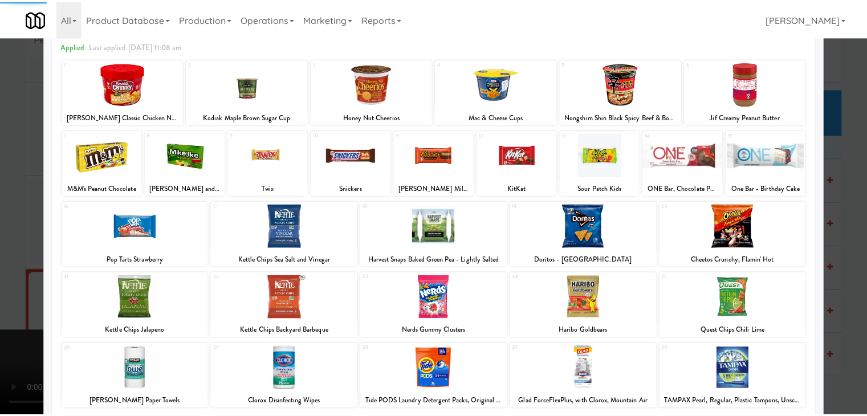
scroll to position [114, 0]
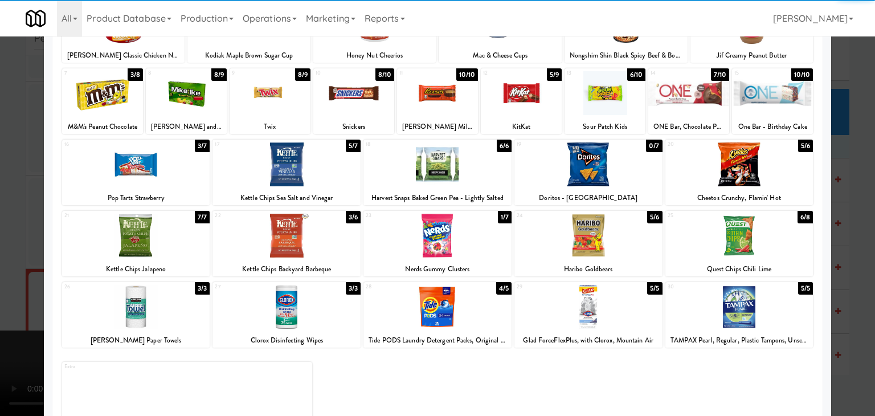
drag, startPoint x: 774, startPoint y: 155, endPoint x: 807, endPoint y: 169, distance: 35.5
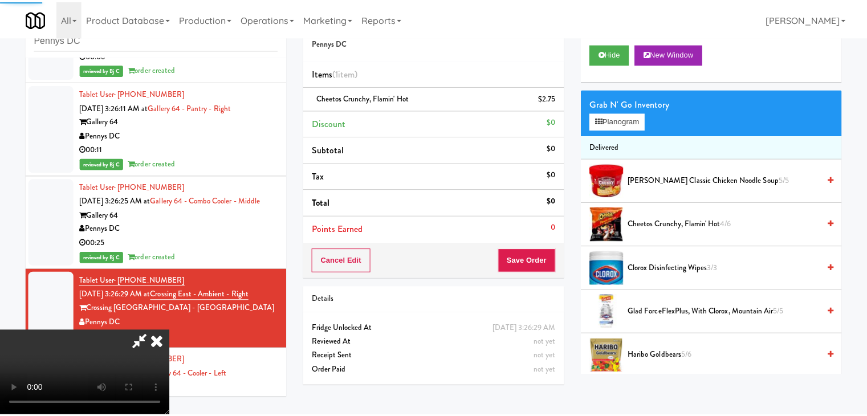
scroll to position [3434, 0]
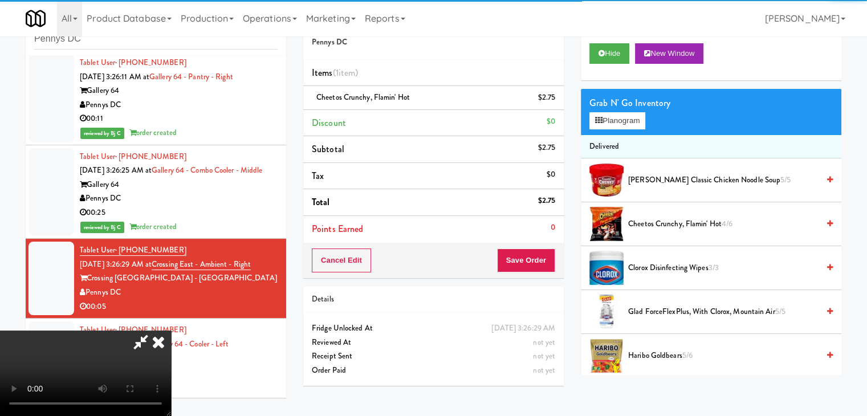
drag, startPoint x: 308, startPoint y: 239, endPoint x: 415, endPoint y: 240, distance: 107.1
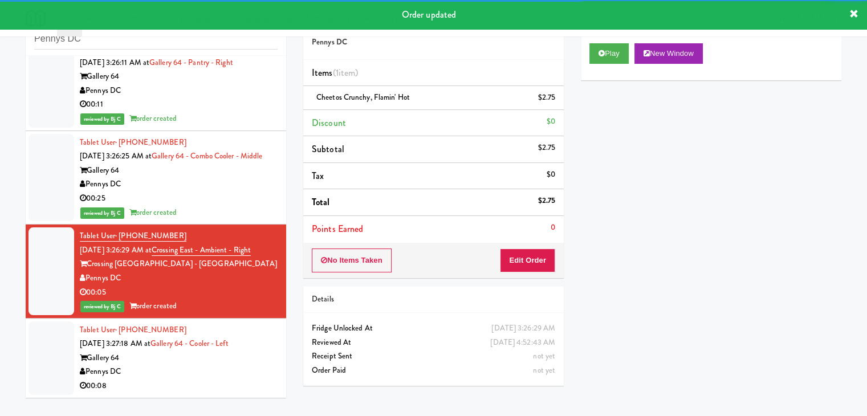
scroll to position [3448, 0]
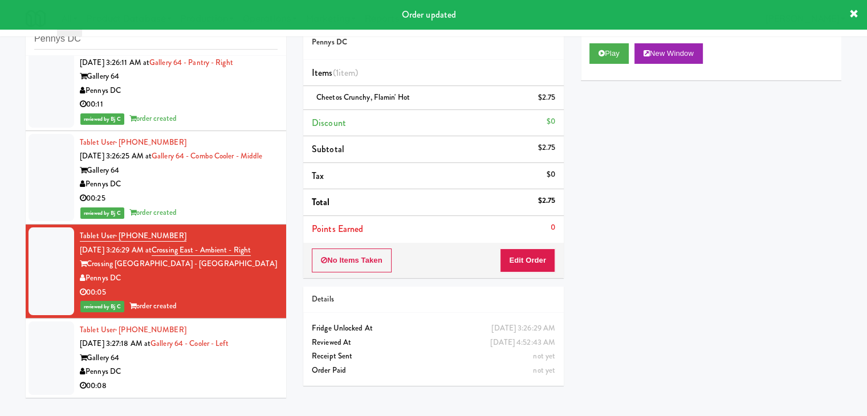
drag, startPoint x: 180, startPoint y: 366, endPoint x: 229, endPoint y: 344, distance: 53.8
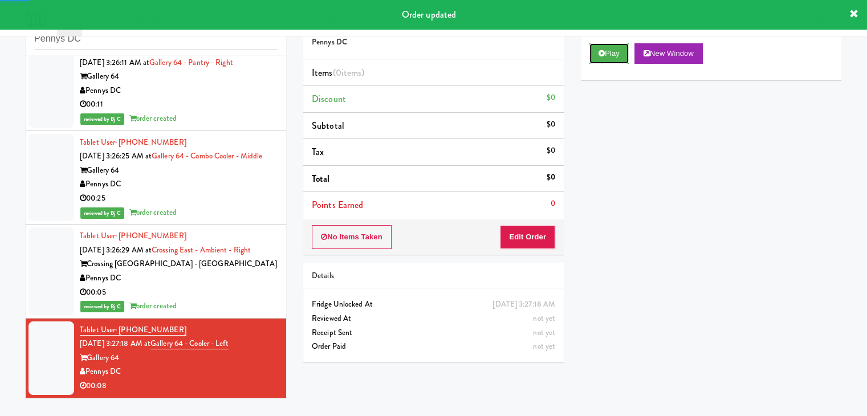
drag, startPoint x: 601, startPoint y: 55, endPoint x: 601, endPoint y: 67, distance: 12.5
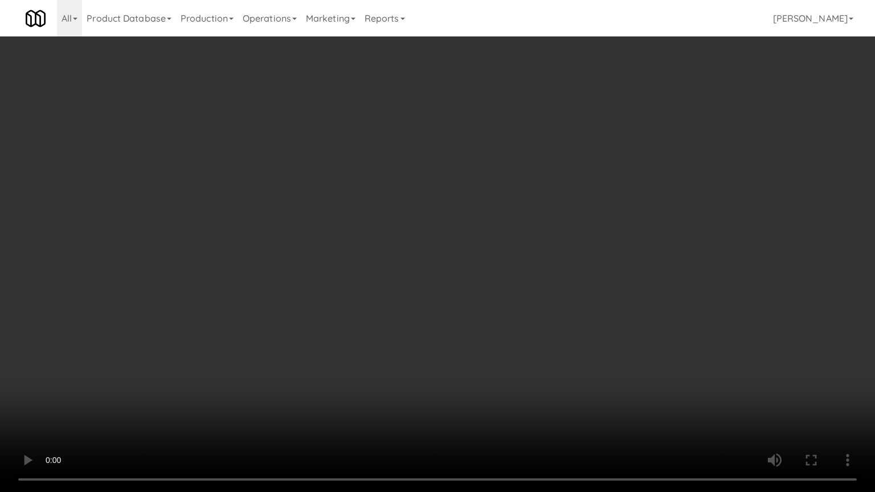
drag, startPoint x: 511, startPoint y: 341, endPoint x: 564, endPoint y: 211, distance: 140.5
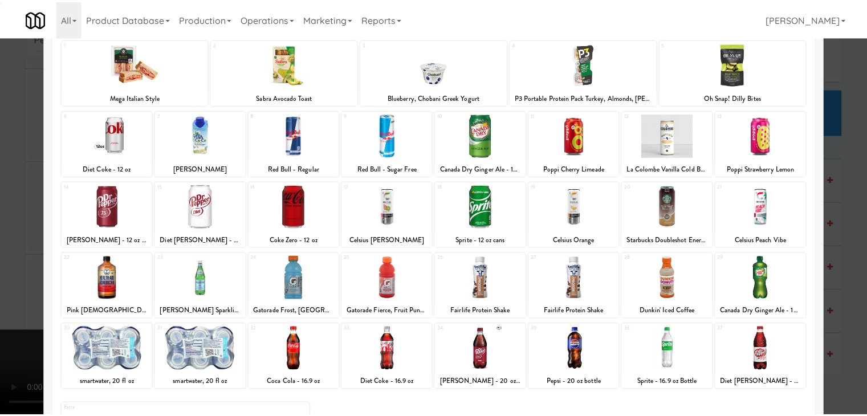
scroll to position [144, 0]
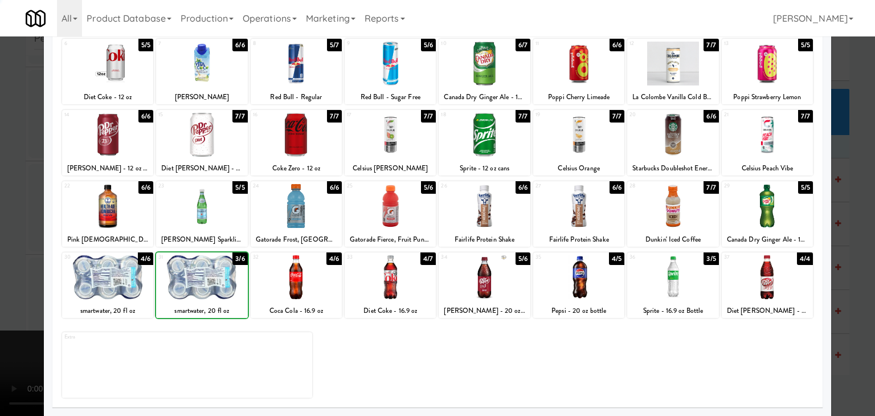
drag, startPoint x: 0, startPoint y: 283, endPoint x: 269, endPoint y: 268, distance: 269.3
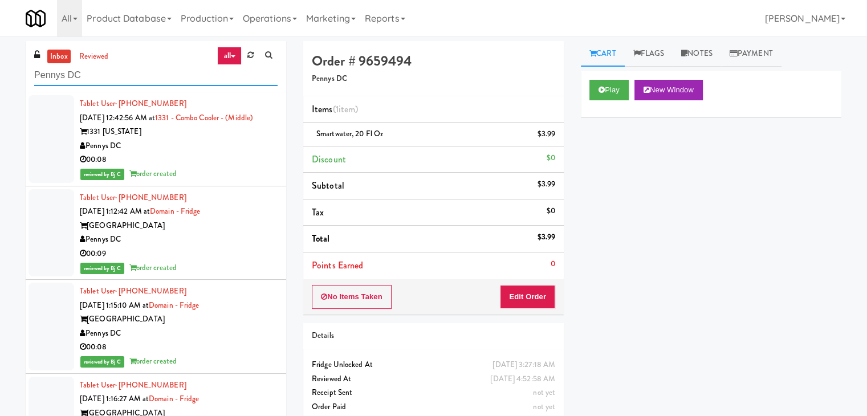
drag, startPoint x: 125, startPoint y: 75, endPoint x: 0, endPoint y: 72, distance: 124.8
type input "h"
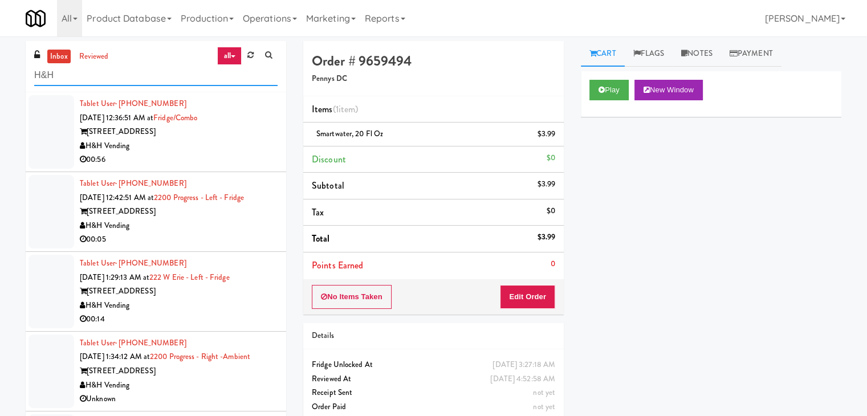
type input "H&H"
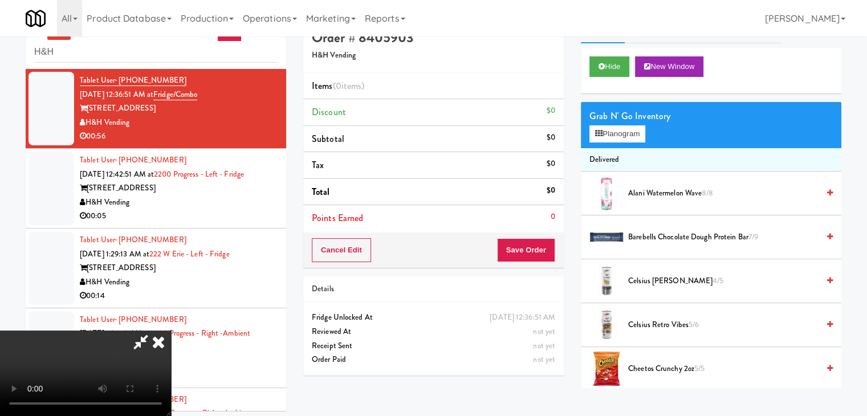
scroll to position [36, 0]
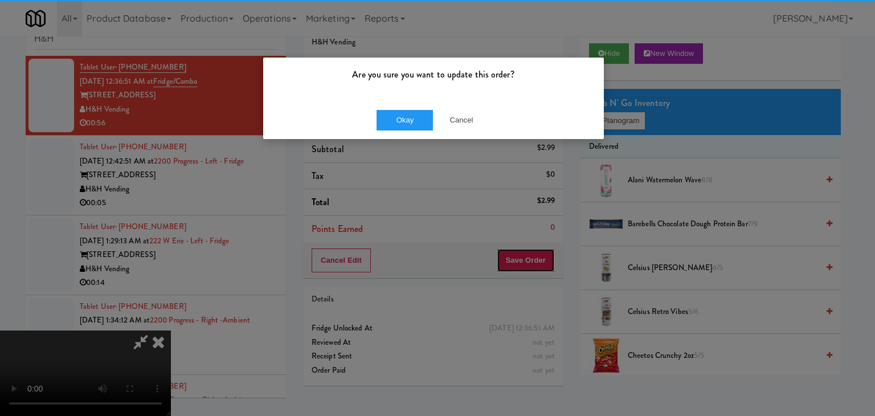
drag, startPoint x: 540, startPoint y: 256, endPoint x: 581, endPoint y: 123, distance: 139.3
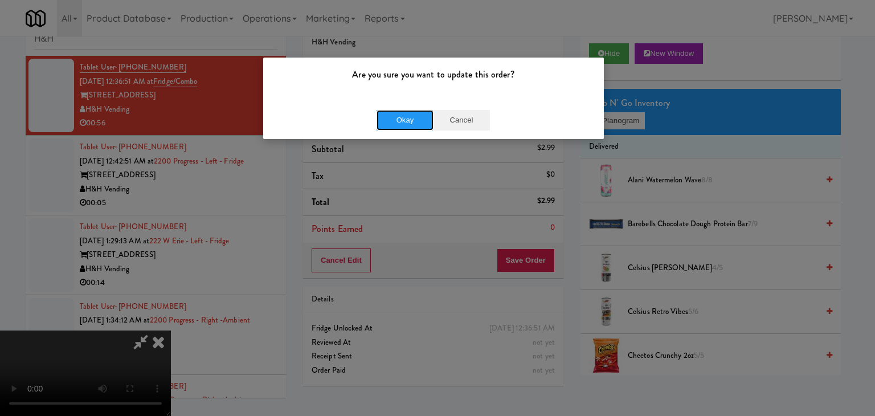
drag, startPoint x: 431, startPoint y: 124, endPoint x: 454, endPoint y: 123, distance: 23.4
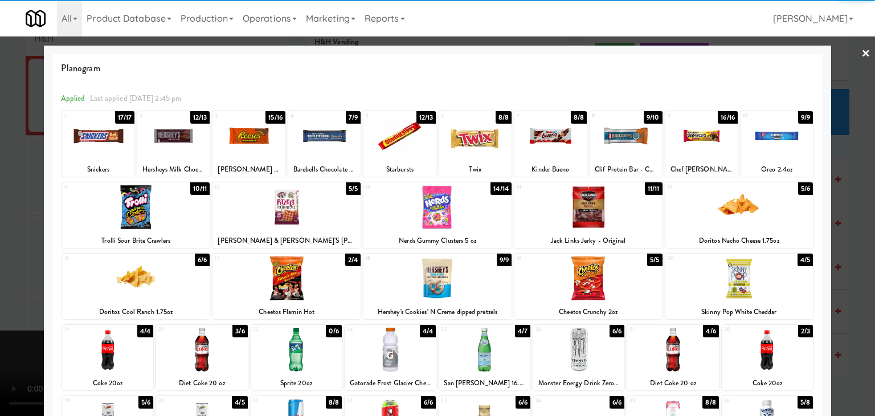
drag, startPoint x: 117, startPoint y: 142, endPoint x: 22, endPoint y: 135, distance: 95.4
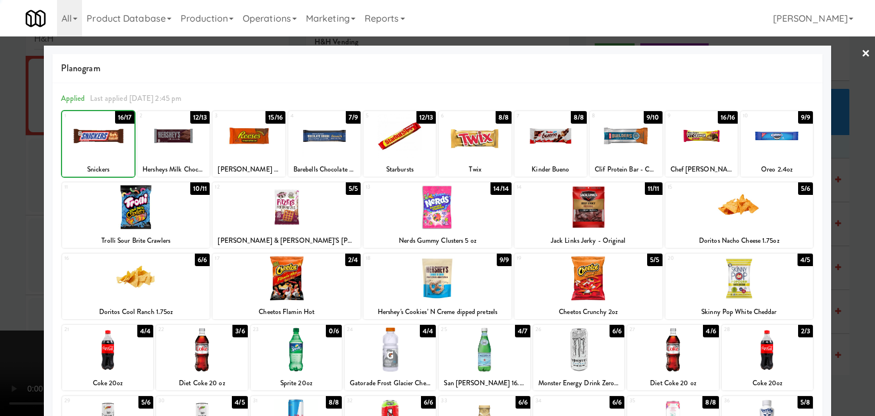
drag, startPoint x: 0, startPoint y: 116, endPoint x: 102, endPoint y: 153, distance: 108.3
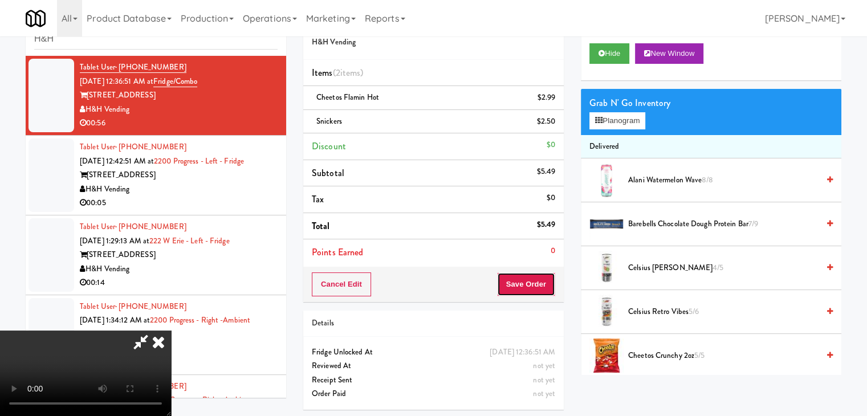
drag, startPoint x: 534, startPoint y: 287, endPoint x: 532, endPoint y: 277, distance: 9.8
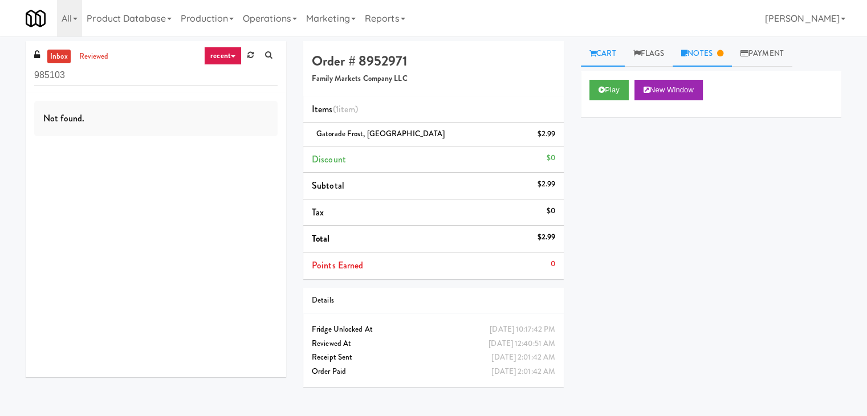
click at [705, 46] on link "Notes" at bounding box center [701, 54] width 59 height 26
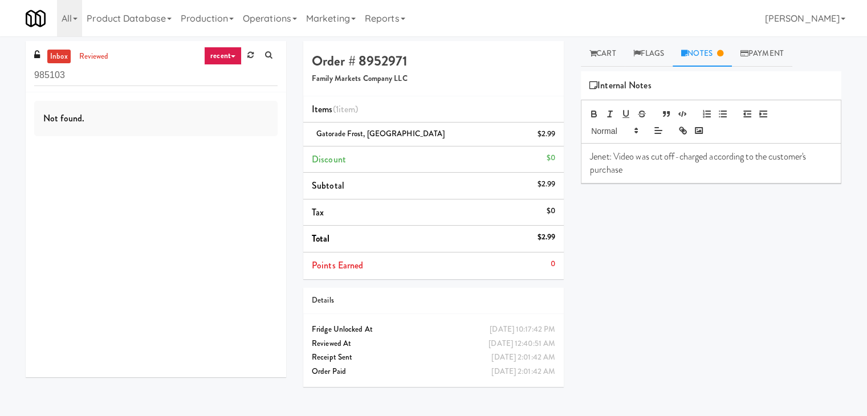
drag, startPoint x: 633, startPoint y: 170, endPoint x: 626, endPoint y: 164, distance: 9.3
click at [626, 164] on p "Jenet: Video was cut off-charged according to the customer's purchase" at bounding box center [711, 163] width 242 height 26
drag, startPoint x: 615, startPoint y: 151, endPoint x: 658, endPoint y: 154, distance: 42.3
click at [658, 153] on p "Jenet: Video was cut off-charged according to the customer's purchase" at bounding box center [711, 163] width 242 height 26
click at [620, 151] on p "Jenet: Video was cut off-charged according to the customer's purchase" at bounding box center [711, 163] width 242 height 26
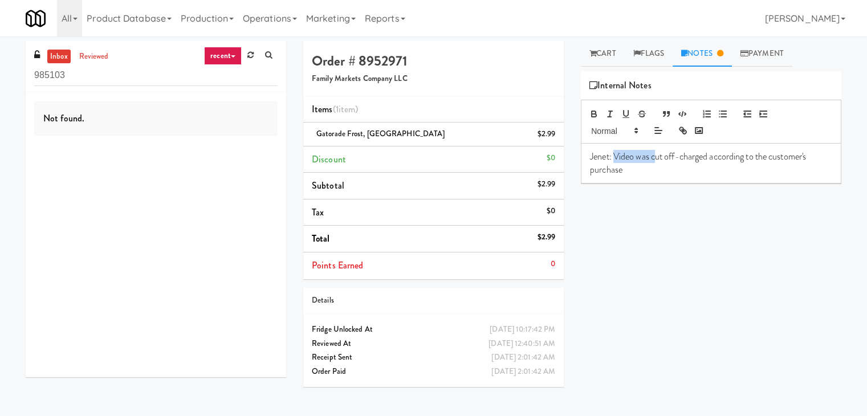
click at [615, 153] on p "Jenet: Video was cut off-charged according to the customer's purchase" at bounding box center [711, 163] width 242 height 26
drag, startPoint x: 615, startPoint y: 153, endPoint x: 675, endPoint y: 155, distance: 59.9
click at [675, 154] on p "Jenet: Video was cut off-charged according to the customer's purchase" at bounding box center [711, 163] width 242 height 26
copy p "Video was cut off-"
